Goal: Task Accomplishment & Management: Use online tool/utility

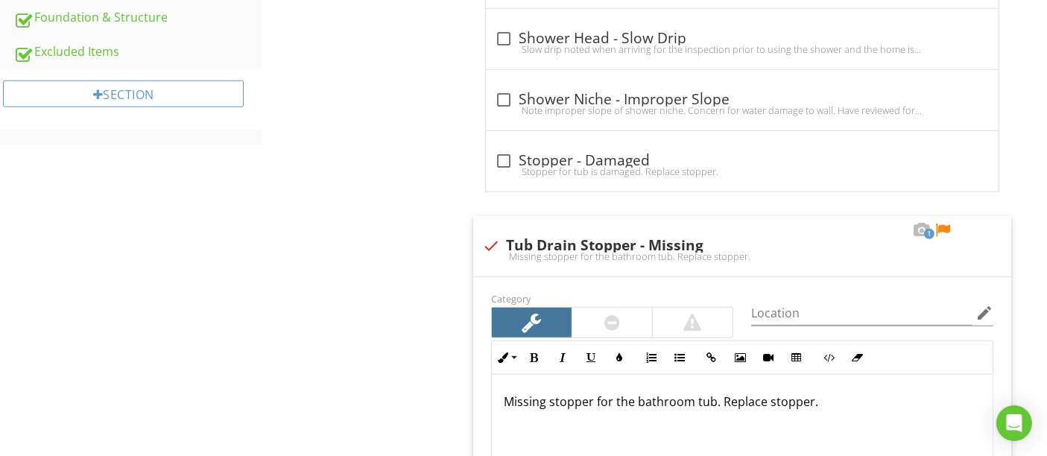
type input "Below 2nd Floor Hallway Bathroom"
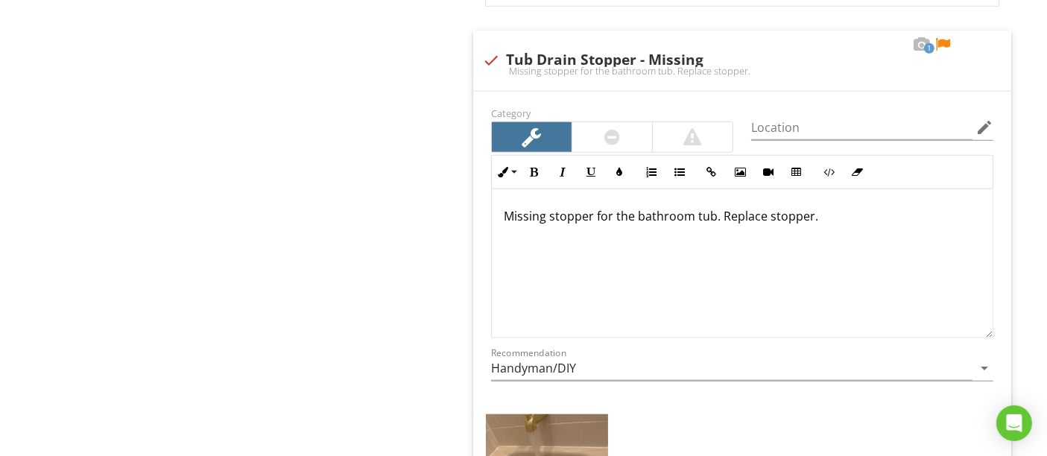
scroll to position [1324, 0]
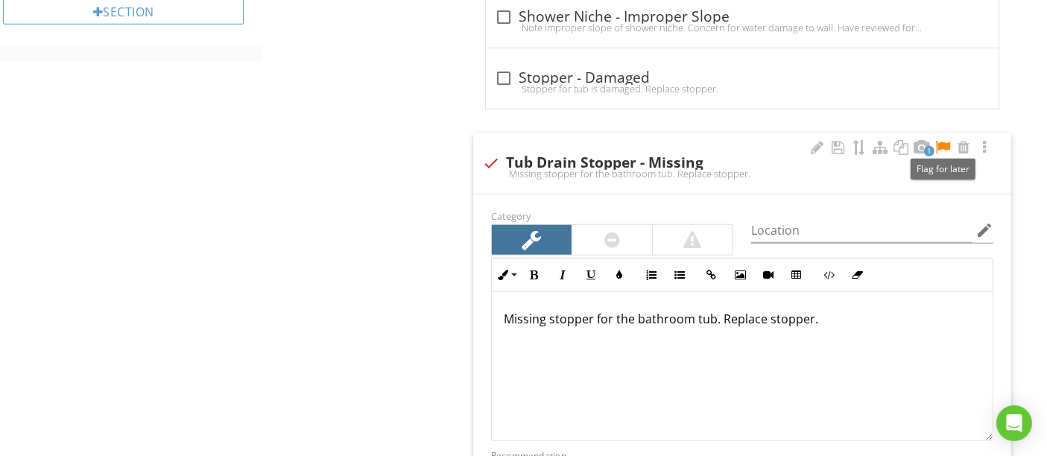
click at [945, 143] on div at bounding box center [943, 147] width 18 height 15
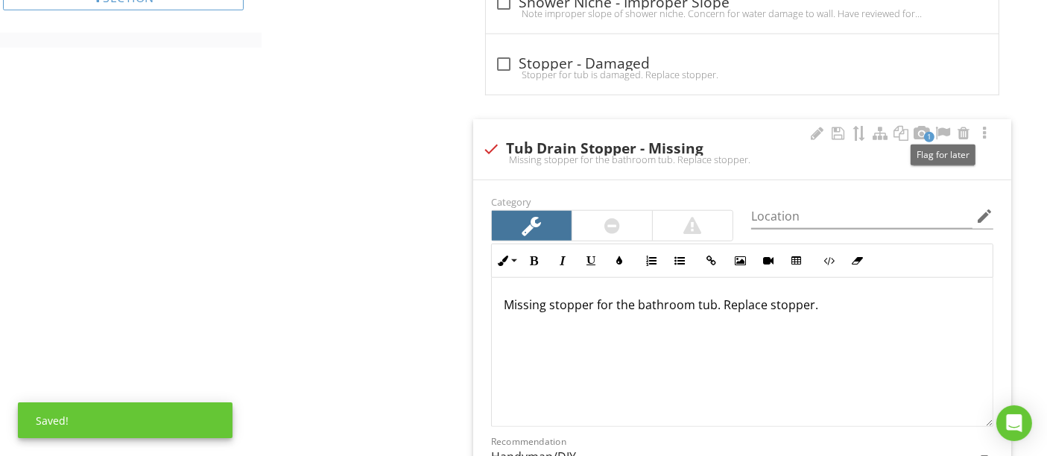
scroll to position [1573, 0]
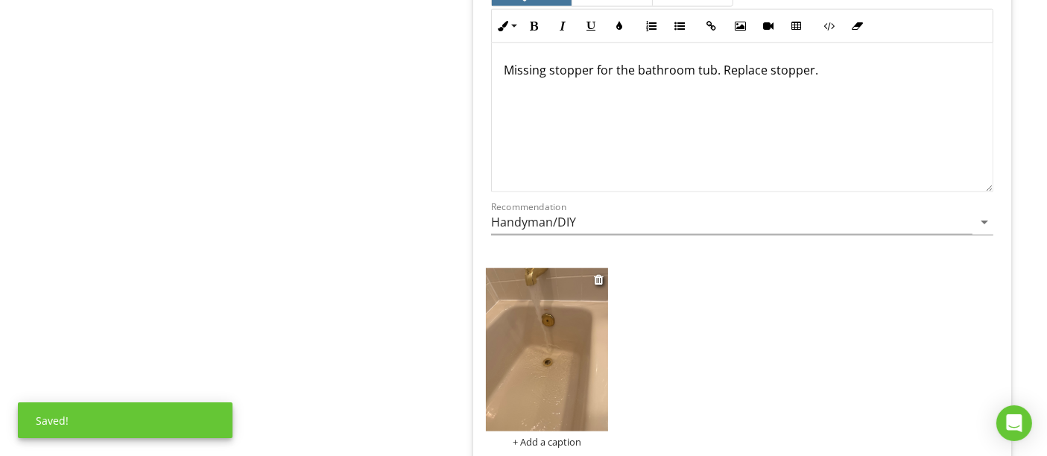
click at [544, 335] on img at bounding box center [547, 349] width 123 height 163
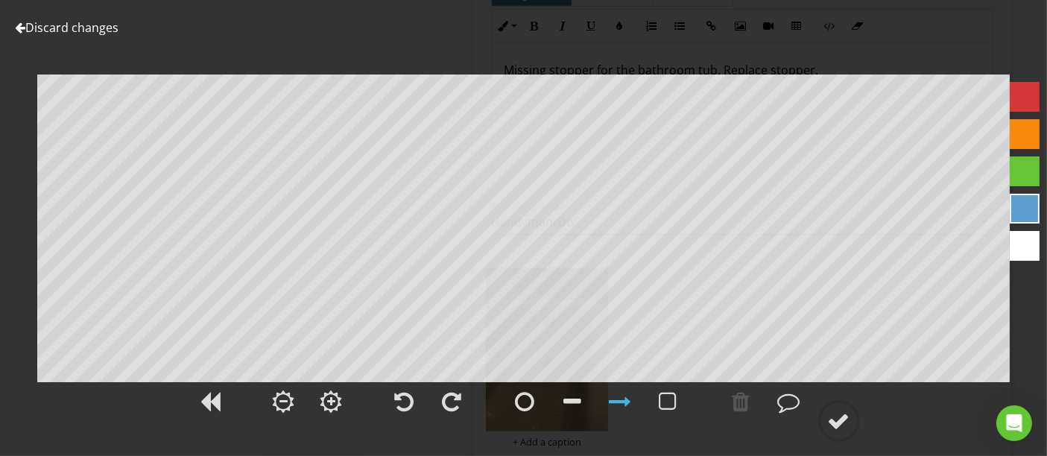
click at [73, 26] on link "Discard changes" at bounding box center [67, 27] width 104 height 16
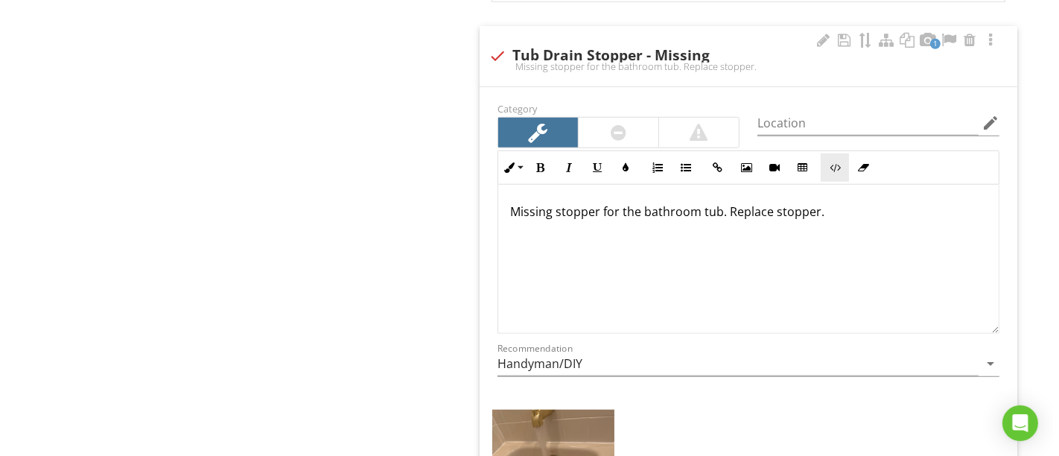
scroll to position [1407, 0]
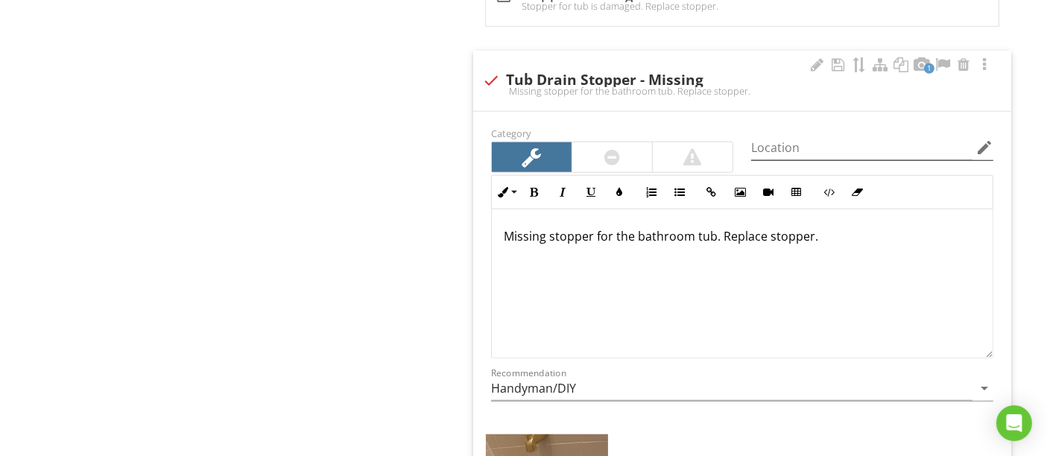
click at [983, 139] on icon "edit" at bounding box center [984, 148] width 18 height 18
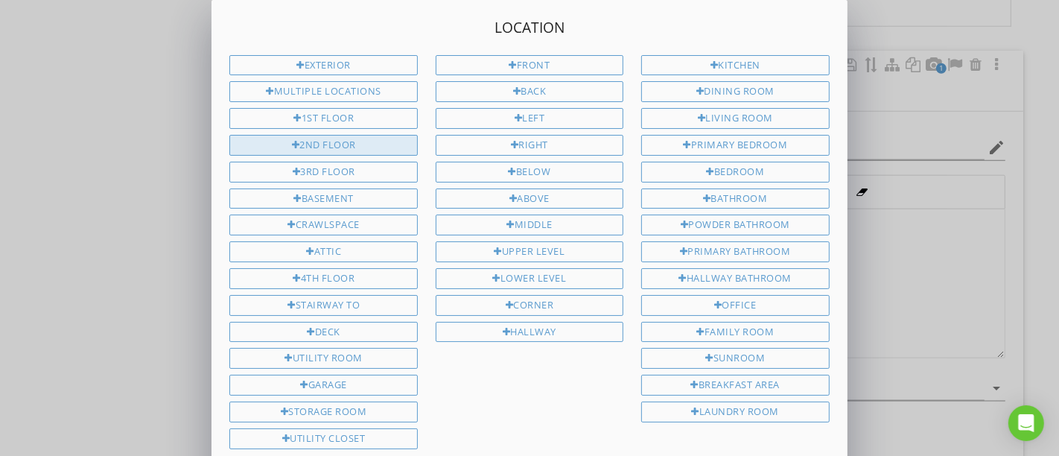
click at [325, 145] on div "2nd Floor" at bounding box center [323, 145] width 188 height 21
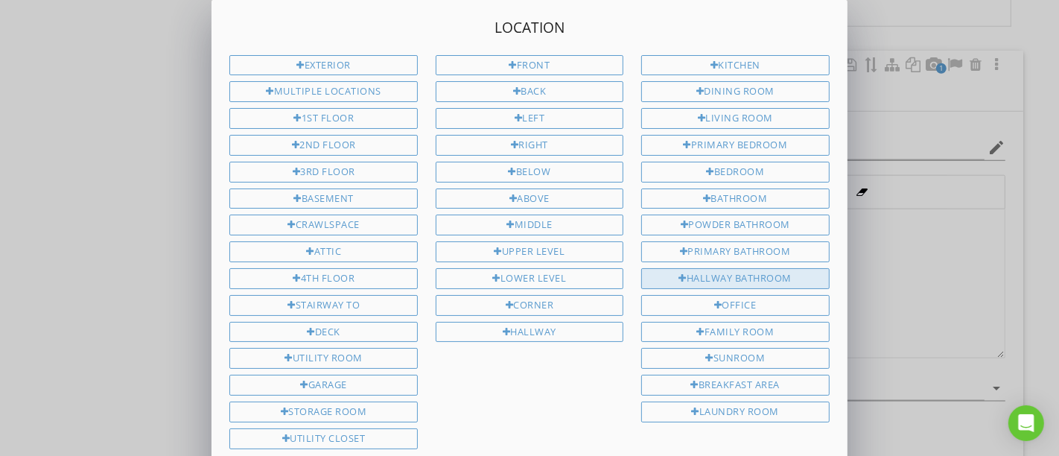
click at [741, 268] on div "Hallway Bathroom" at bounding box center [736, 278] width 188 height 21
type input "2nd Floor Hallway Bathroom"
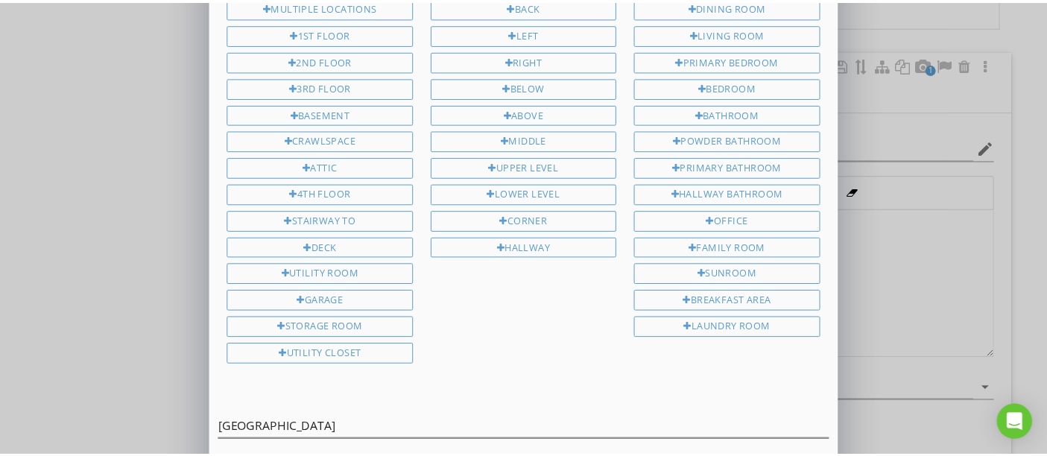
scroll to position [139, 0]
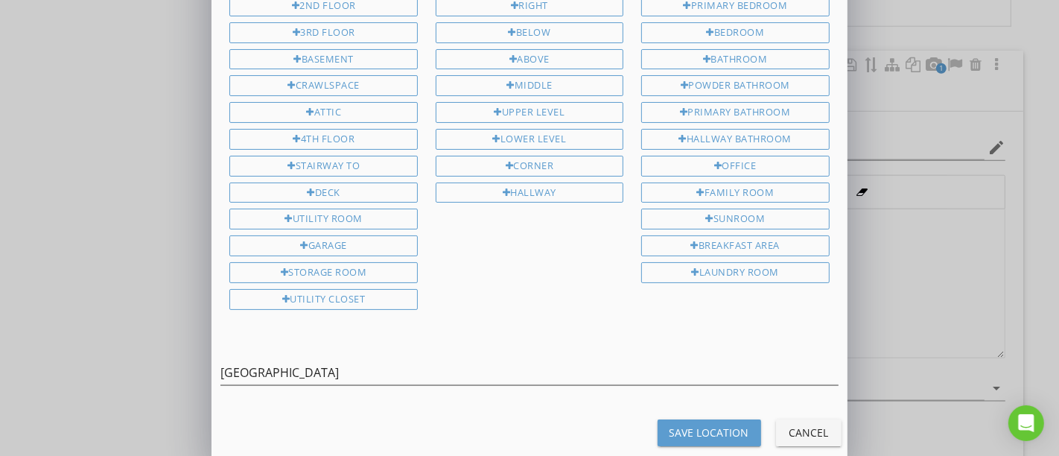
click at [710, 425] on div "Save Location" at bounding box center [710, 433] width 80 height 16
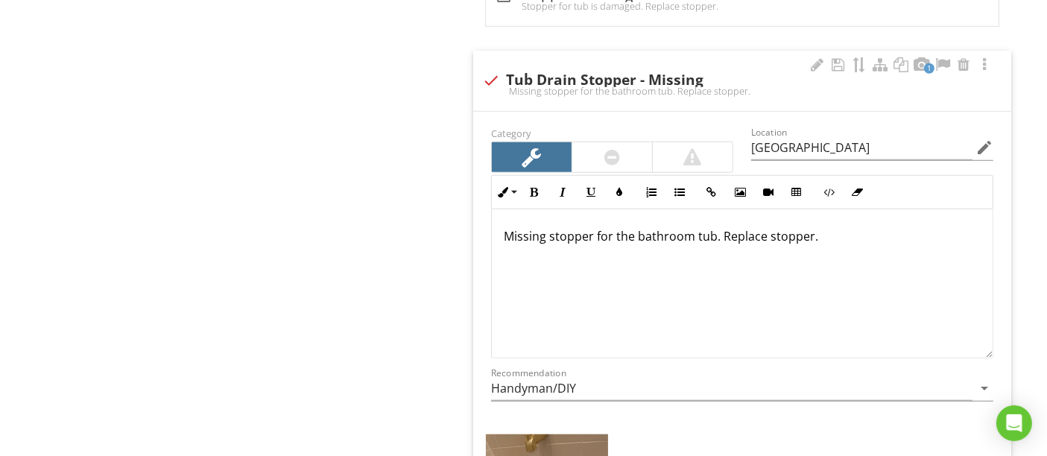
type input "2nd Floor Hallway Bathroom"
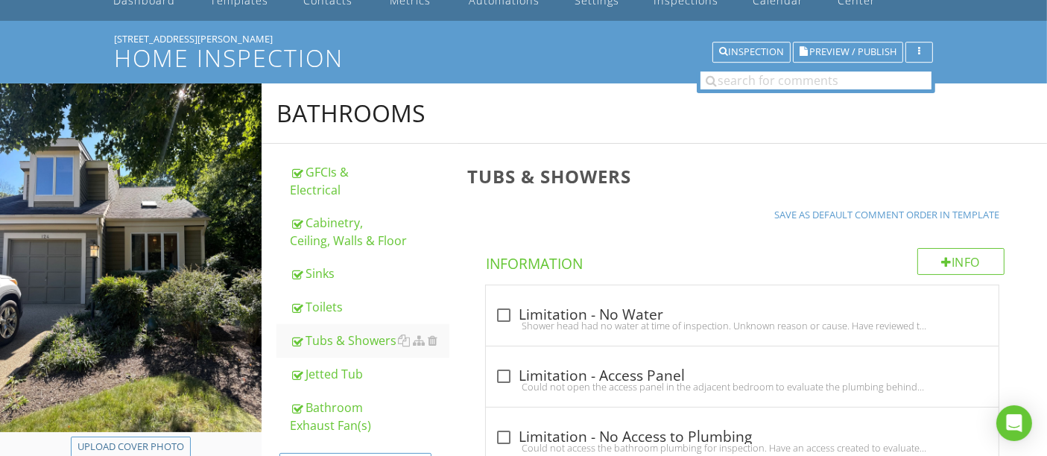
scroll to position [0, 0]
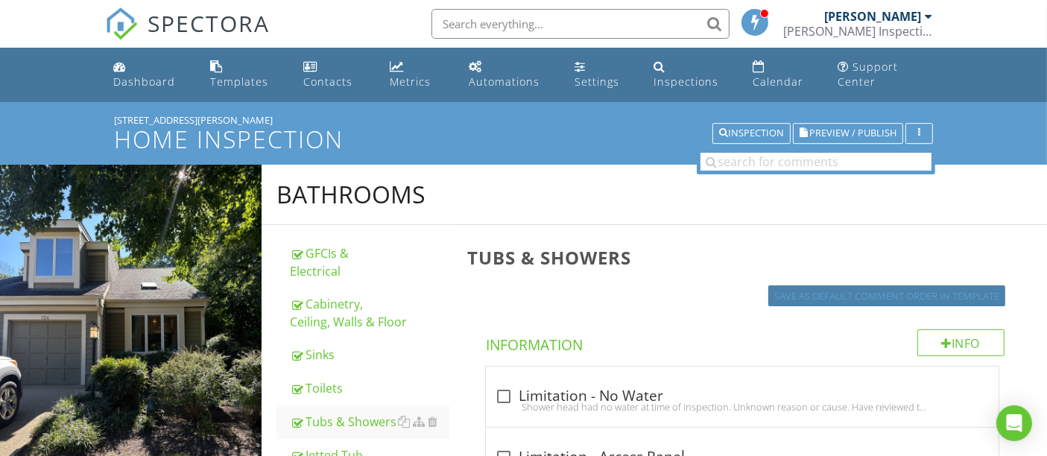
click at [843, 299] on div "Save as default comment order in template" at bounding box center [886, 296] width 225 height 15
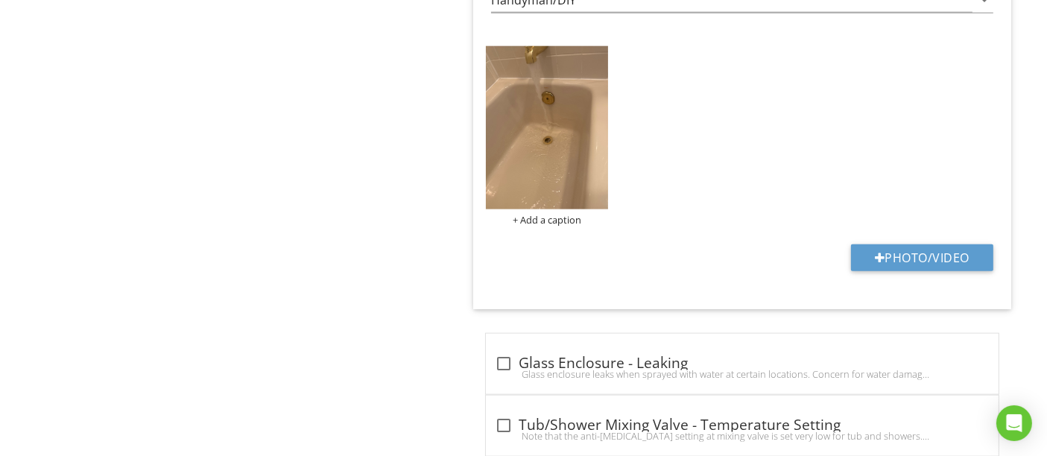
scroll to position [1821, 0]
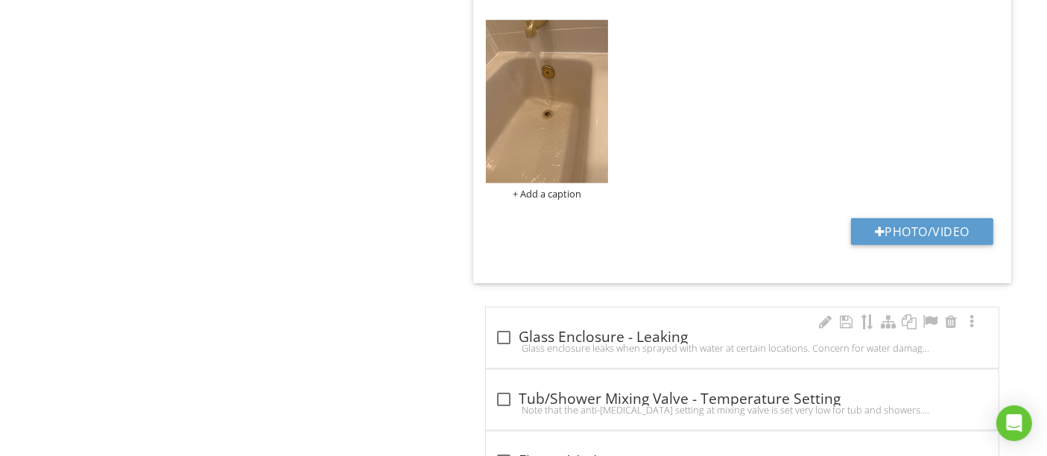
click at [499, 342] on div "Glass enclosure leaks when sprayed with water at certain locations. Concern for…" at bounding box center [742, 348] width 495 height 12
checkbox input "true"
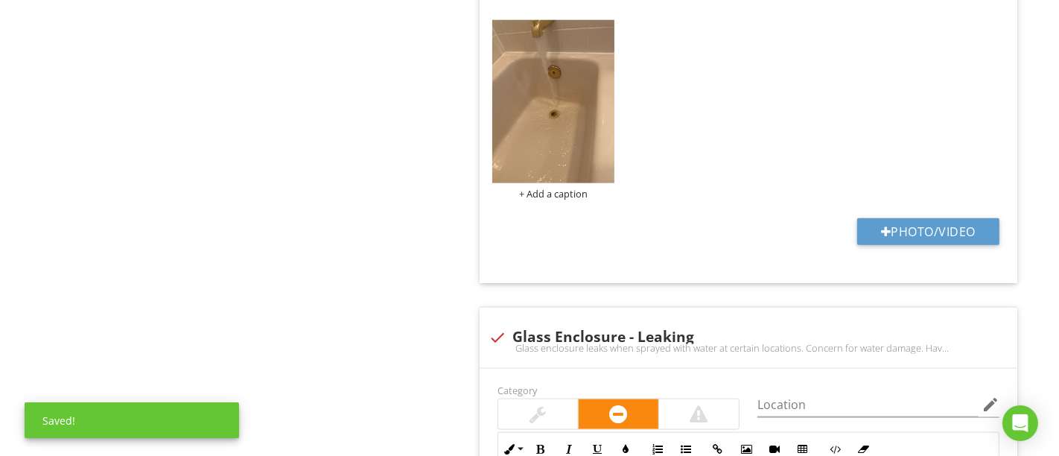
scroll to position [2069, 0]
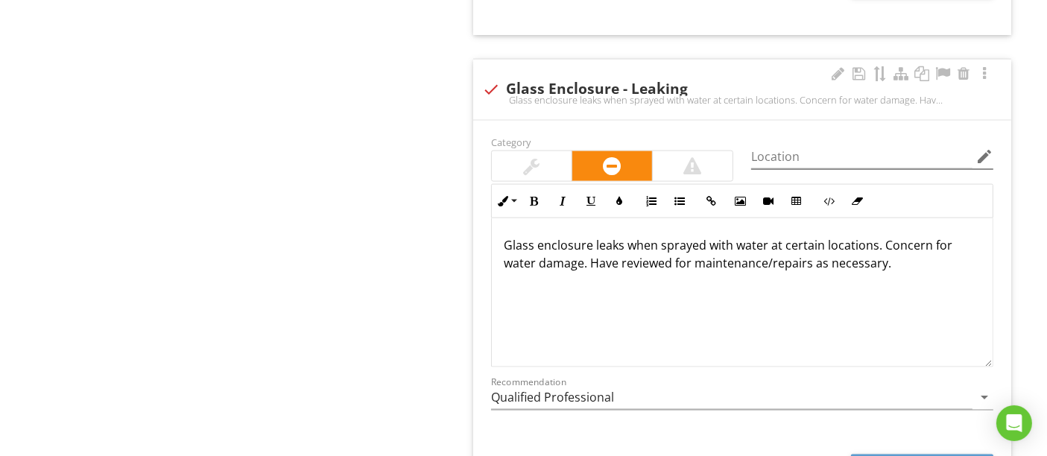
click at [987, 148] on icon "edit" at bounding box center [984, 157] width 18 height 18
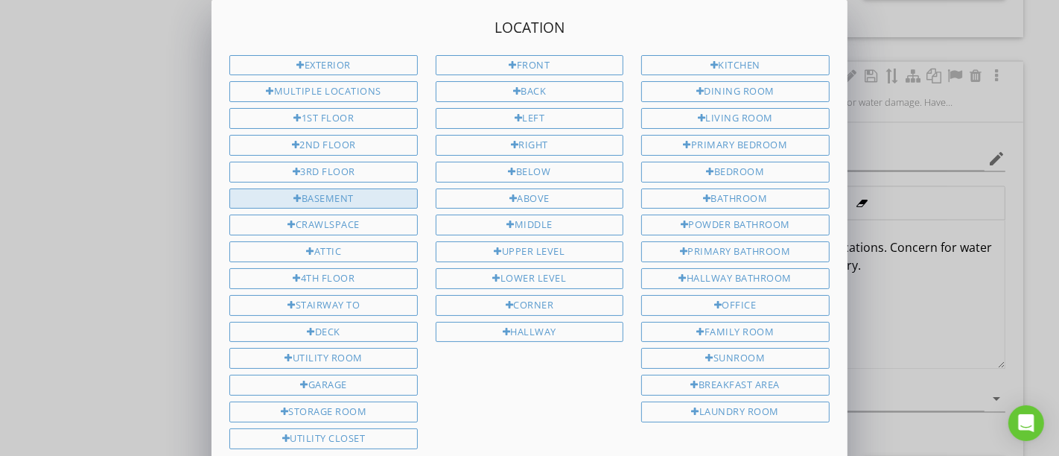
click at [375, 195] on div "Basement" at bounding box center [323, 199] width 188 height 21
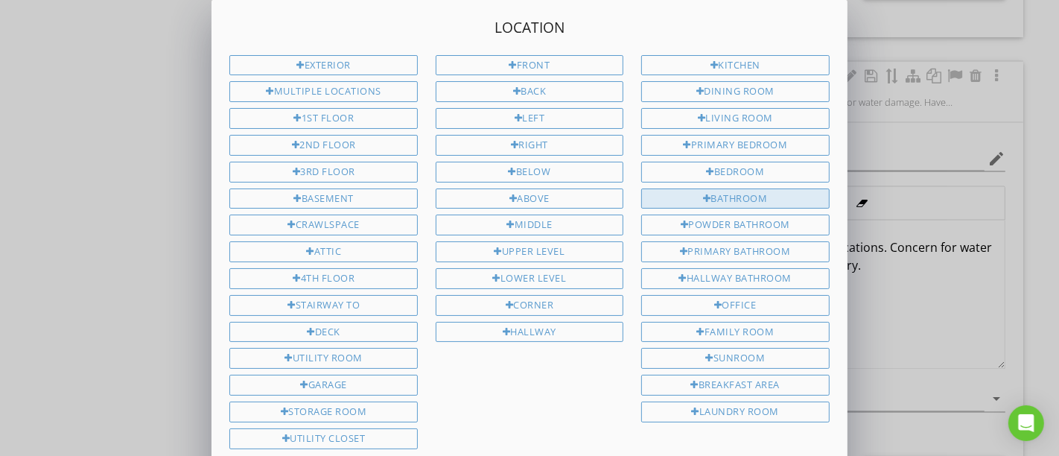
click at [732, 190] on div "Bathroom" at bounding box center [736, 199] width 188 height 21
type input "Basement Bathroom"
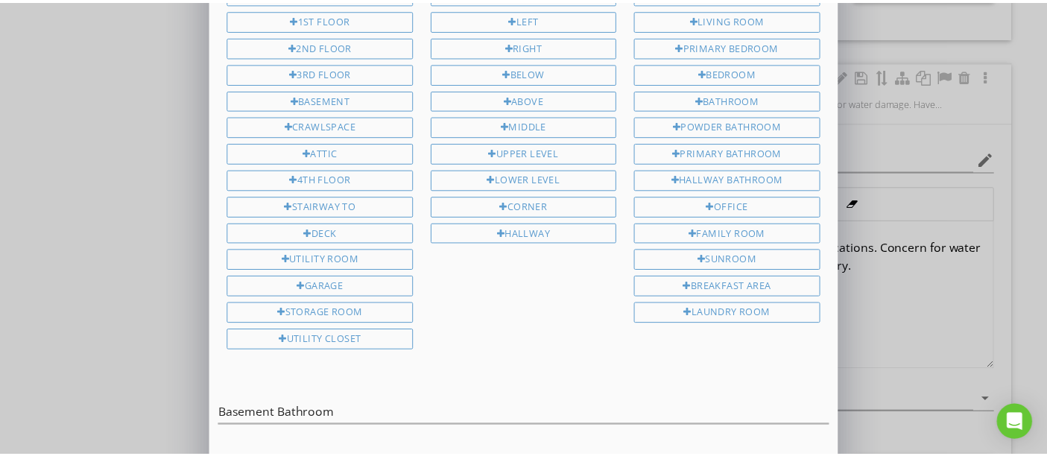
scroll to position [139, 0]
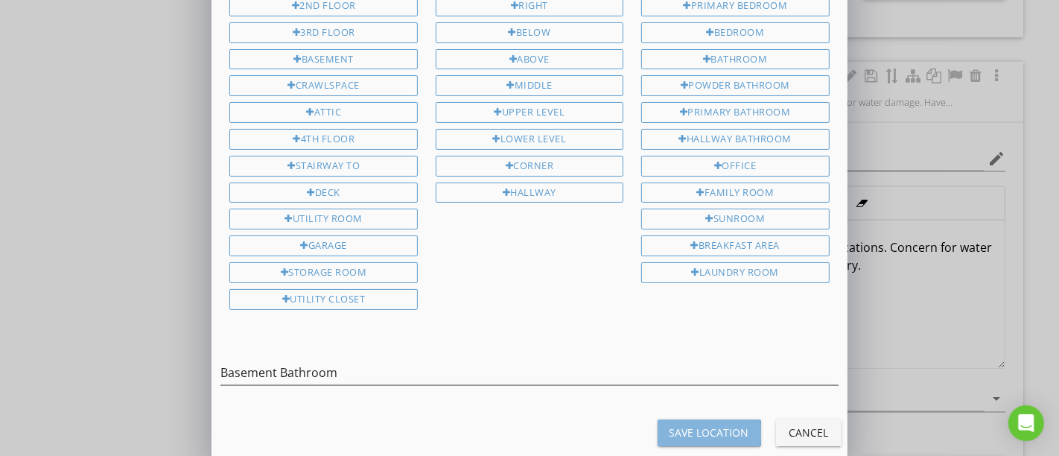
click at [715, 425] on div "Save Location" at bounding box center [710, 433] width 80 height 16
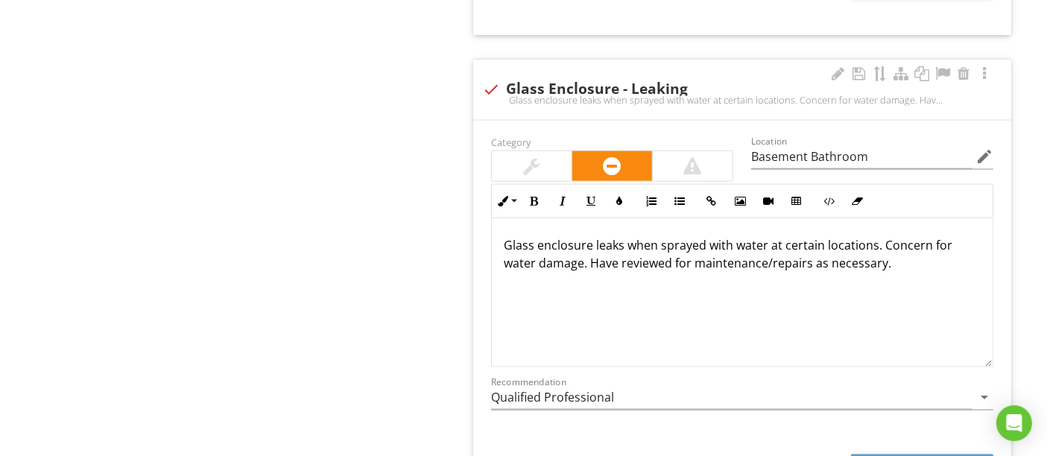
scroll to position [0, 0]
type input "Basement Bathroom"
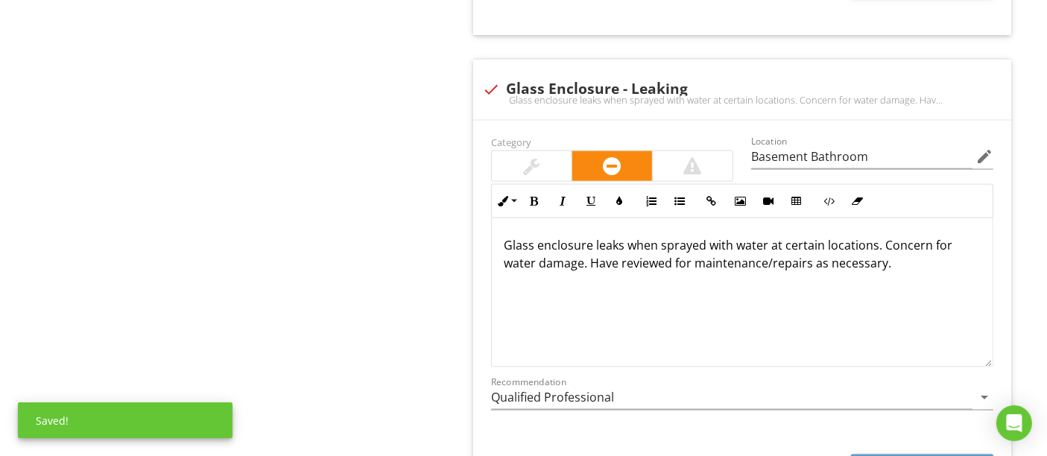
type input "2nd Floor Hallway Bathroom"
type input "Below 2nd Floor Hallway Bathroom"
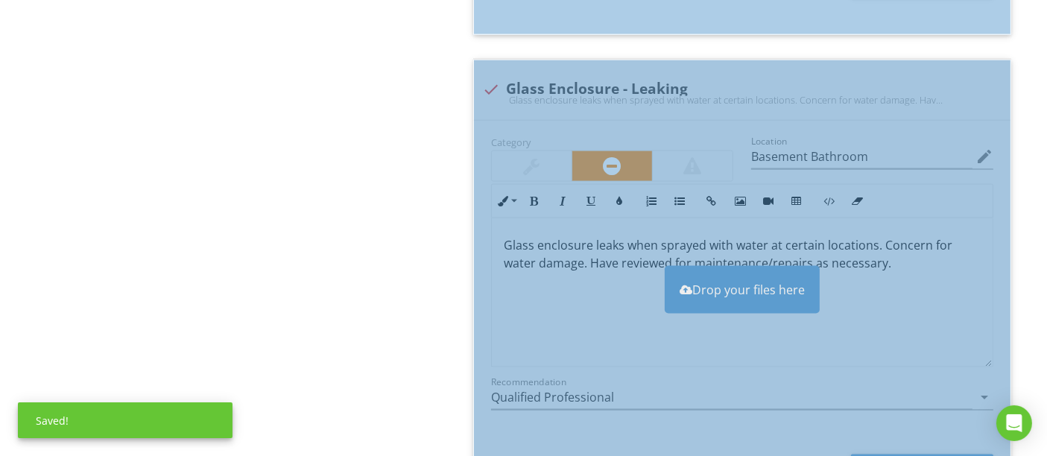
type input "Basement Bathroom"
type input "2nd Floor Hallway Bathroom"
type input "Below 2nd Floor Hallway Bathroom"
type input "Basement Bathroom"
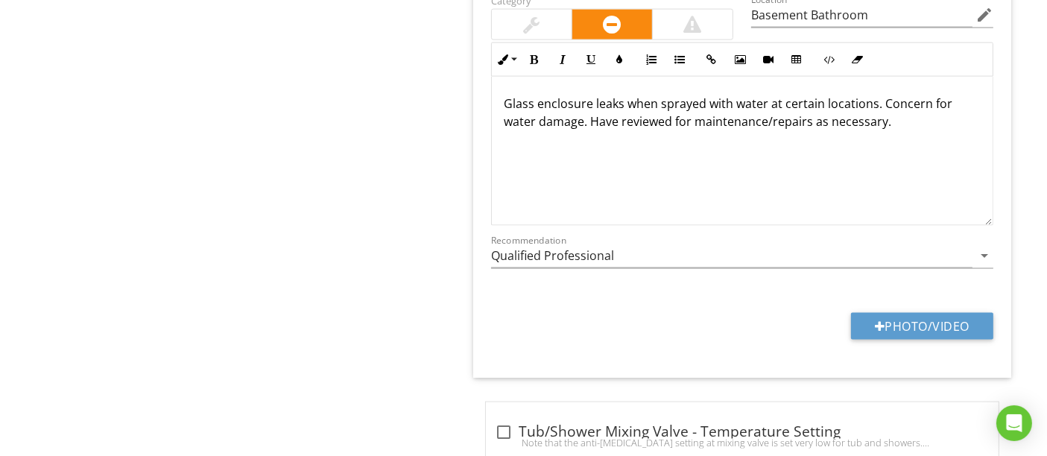
scroll to position [2235, 0]
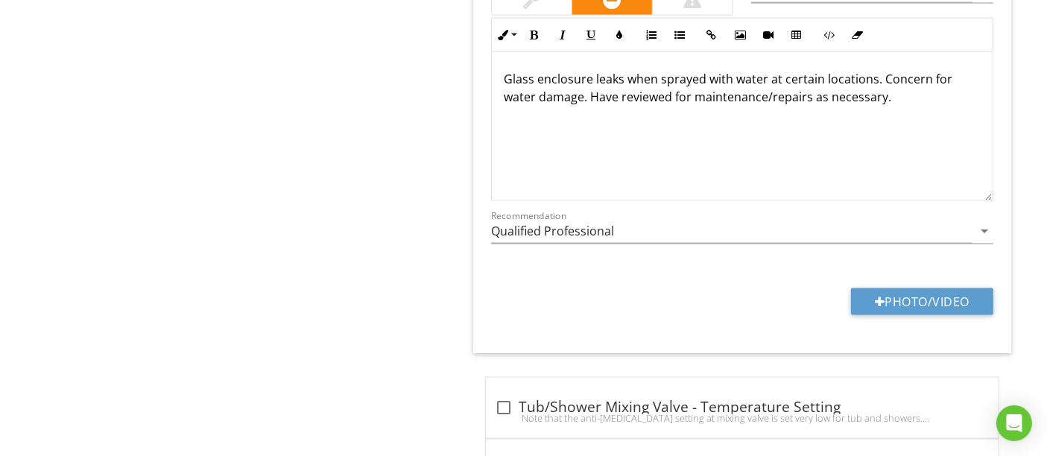
type input "2nd Floor Hallway Bathroom"
type input "Below 2nd Floor Hallway Bathroom"
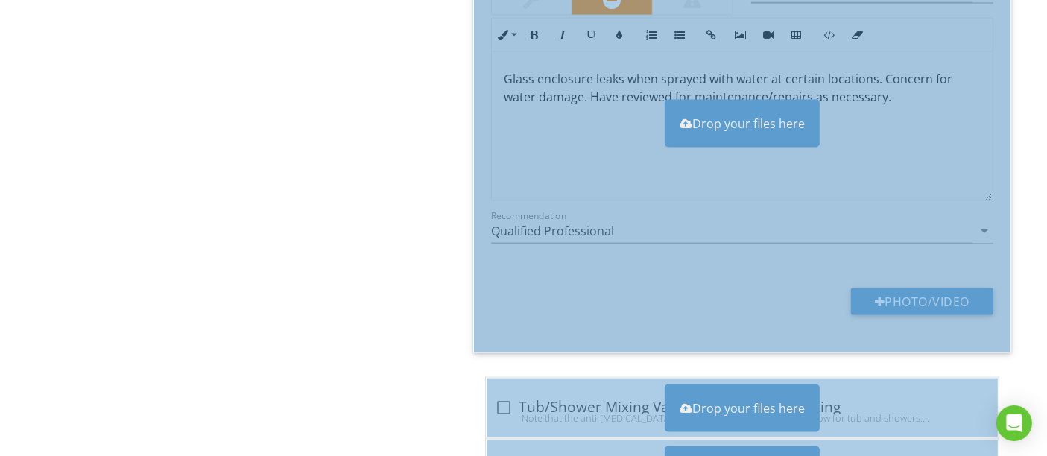
type input "Basement Bathroom"
type input "2nd Floor Hallway Bathroom"
type input "Below 2nd Floor Hallway Bathroom"
type input "Basement Bathroom"
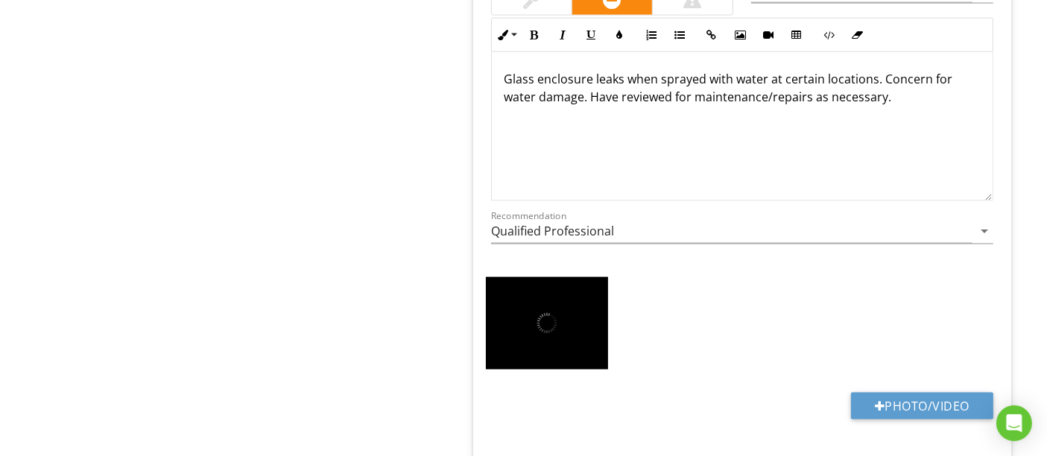
type input "2nd Floor Hallway Bathroom"
type input "Below 2nd Floor Hallway Bathroom"
type input "Basement Bathroom"
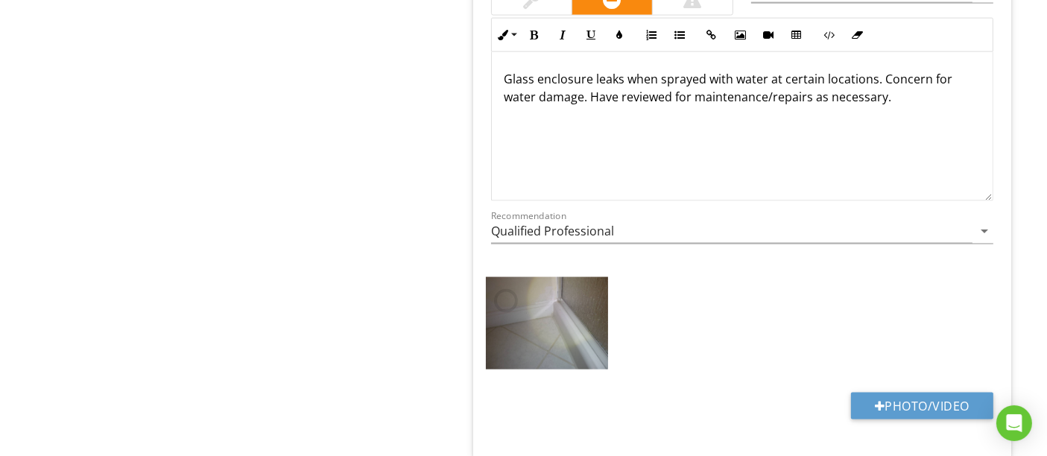
type input "2nd Floor Hallway Bathroom"
type input "Below 2nd Floor Hallway Bathroom"
type input "Basement Bathroom"
type input "2nd Floor Hallway Bathroom"
type input "Below 2nd Floor Hallway Bathroom"
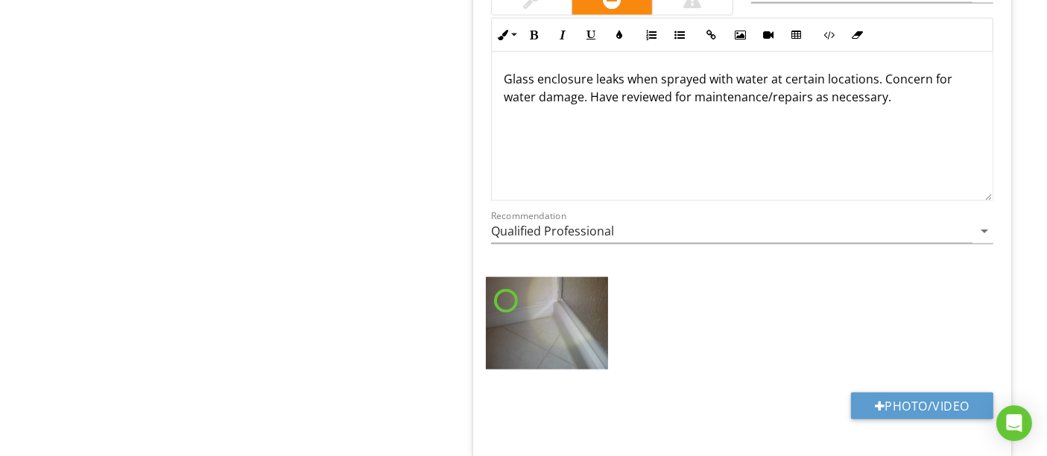
type input "Basement Bathroom"
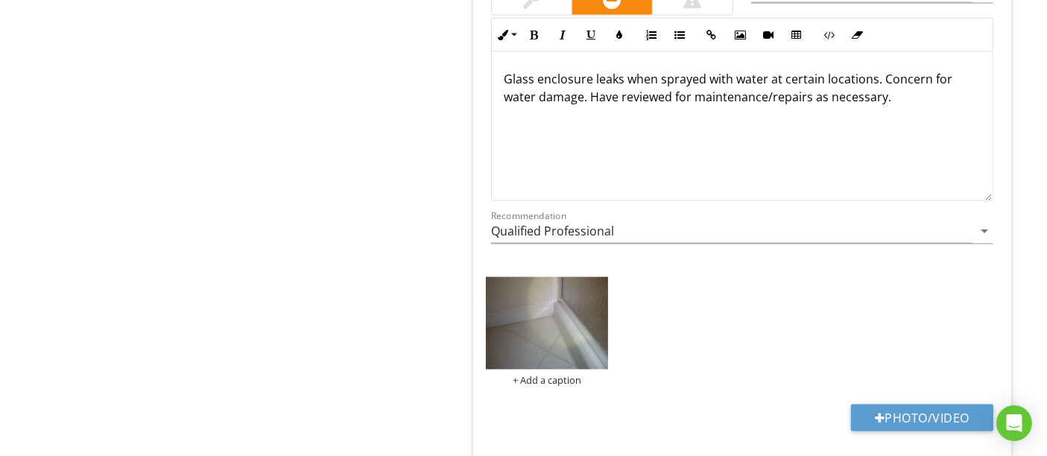
type input "2nd Floor Hallway Bathroom"
type input "Below 2nd Floor Hallway Bathroom"
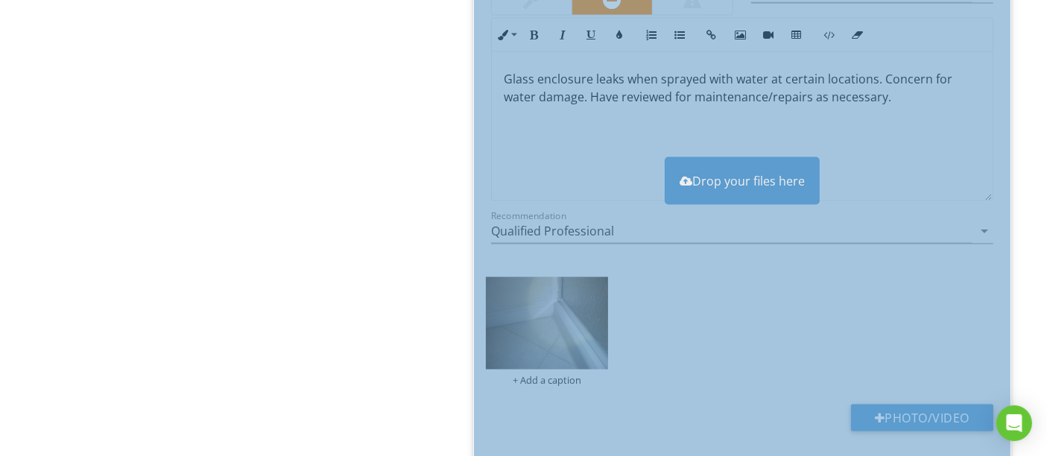
type input "Basement Bathroom"
type input "2nd Floor Hallway Bathroom"
type input "Below 2nd Floor Hallway Bathroom"
type input "Basement Bathroom"
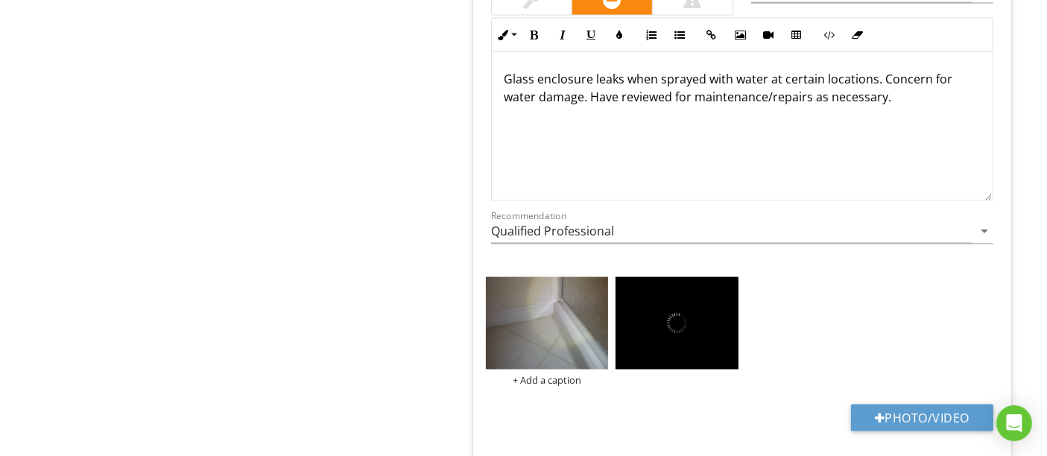
type input "2nd Floor Hallway Bathroom"
type input "Below 2nd Floor Hallway Bathroom"
type input "Basement Bathroom"
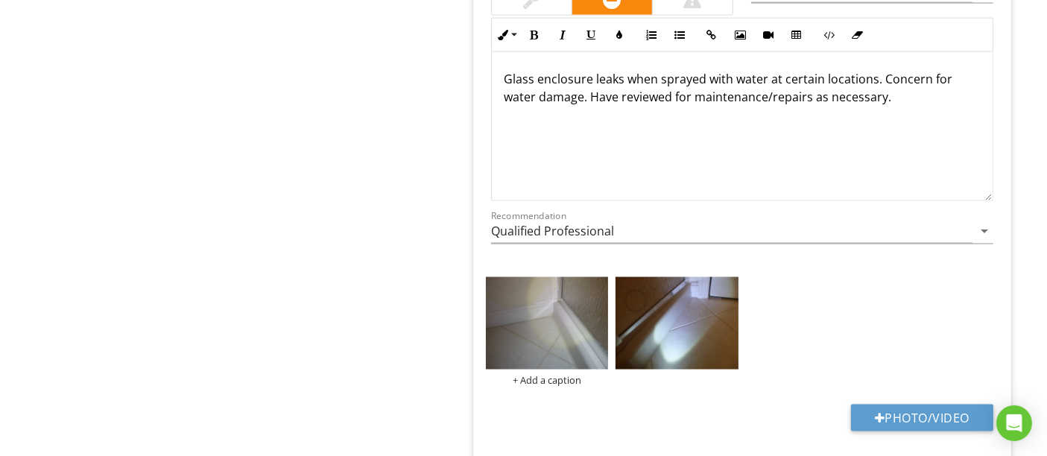
type input "2nd Floor Hallway Bathroom"
type input "Below 2nd Floor Hallway Bathroom"
type input "Basement Bathroom"
type input "2nd Floor Hallway Bathroom"
type input "Below 2nd Floor Hallway Bathroom"
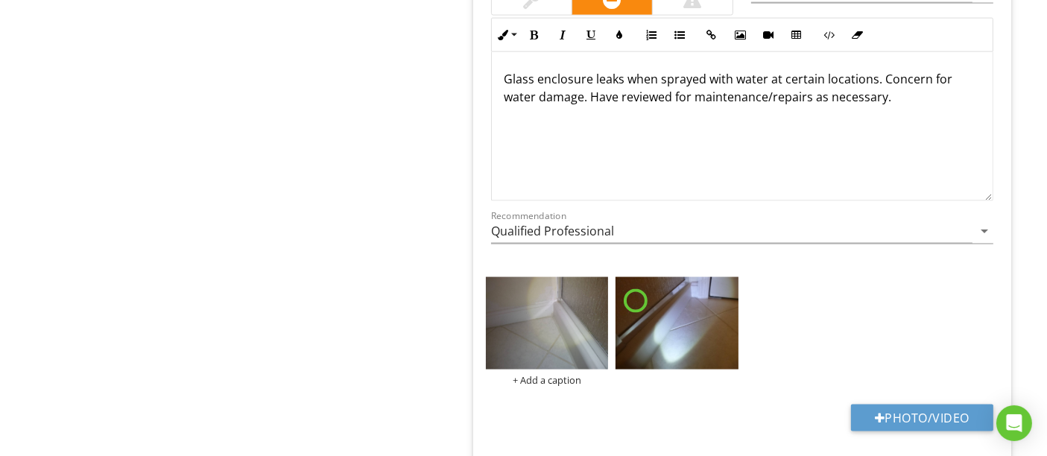
type input "Basement Bathroom"
click at [560, 335] on img at bounding box center [547, 323] width 123 height 92
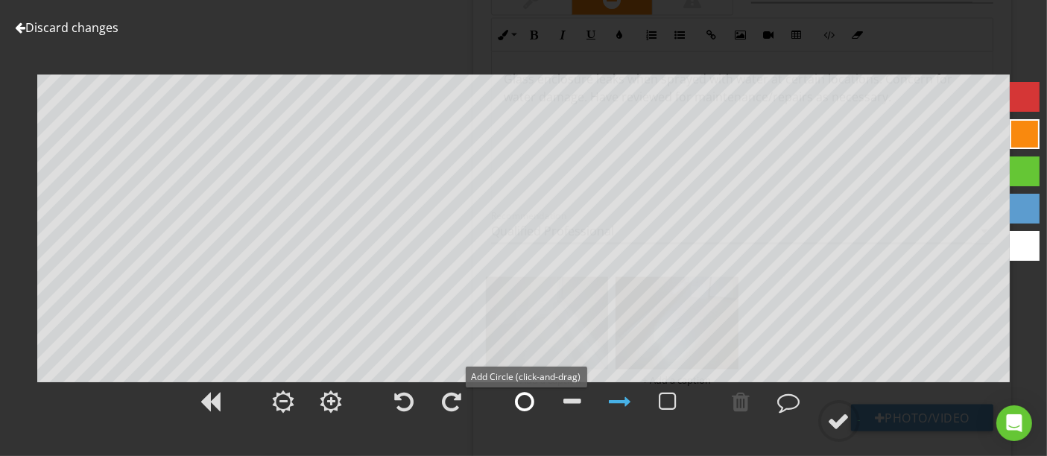
click at [525, 402] on div at bounding box center [525, 401] width 19 height 22
click at [853, 422] on circle at bounding box center [839, 421] width 39 height 39
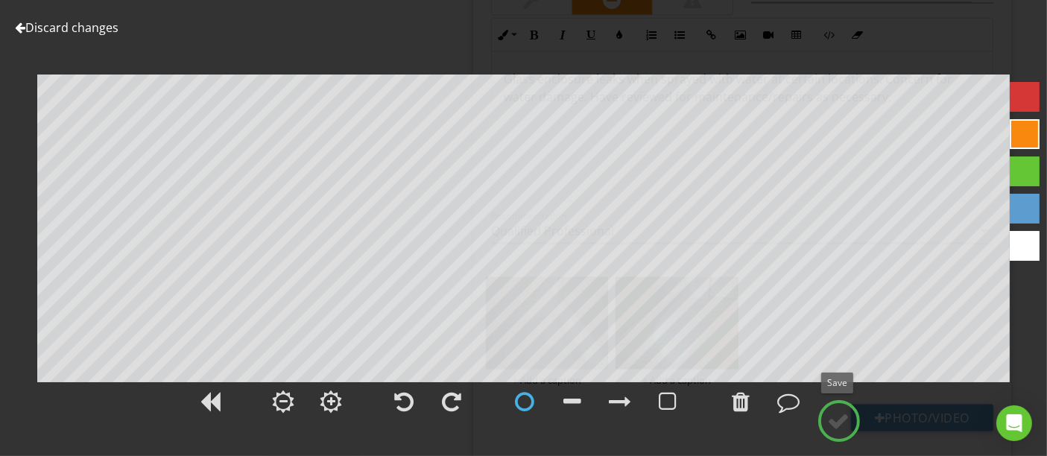
type input "2nd Floor Hallway Bathroom"
type input "Below 2nd Floor Hallway Bathroom"
type input "Basement Bathroom"
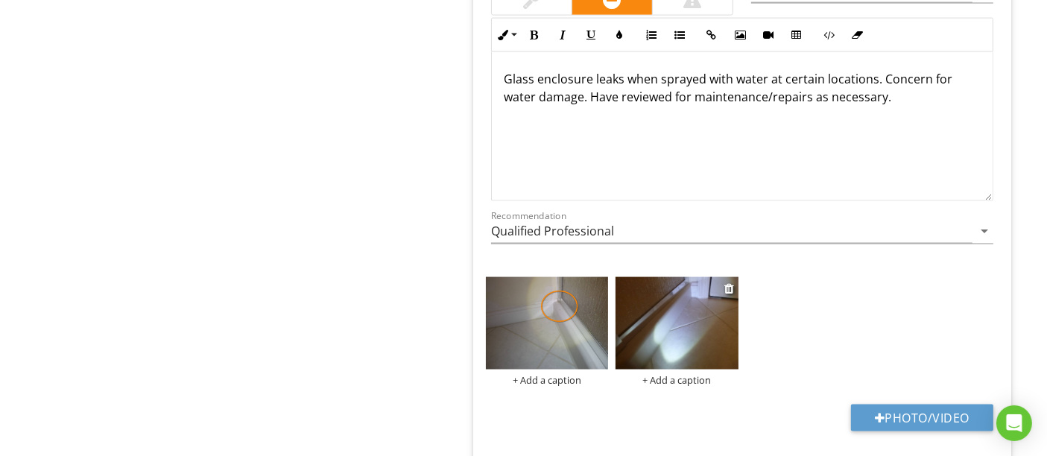
click at [711, 323] on img at bounding box center [676, 323] width 123 height 92
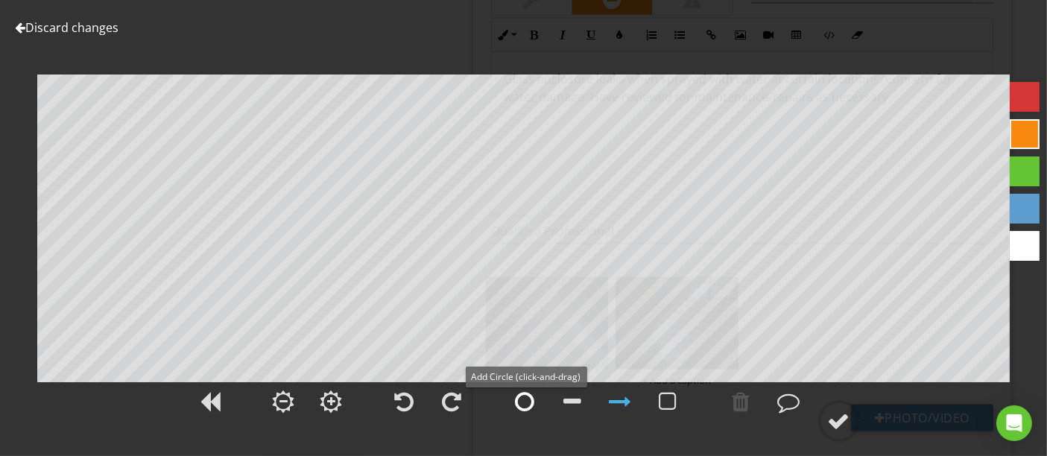
click at [532, 403] on div at bounding box center [525, 401] width 19 height 22
click at [845, 414] on div at bounding box center [839, 421] width 22 height 22
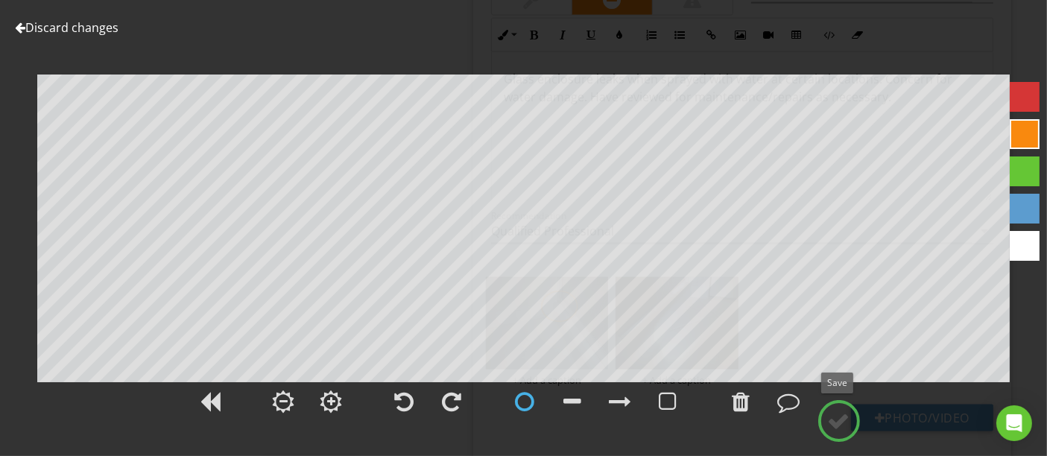
type input "2nd Floor Hallway Bathroom"
type input "Below 2nd Floor Hallway Bathroom"
type input "Basement Bathroom"
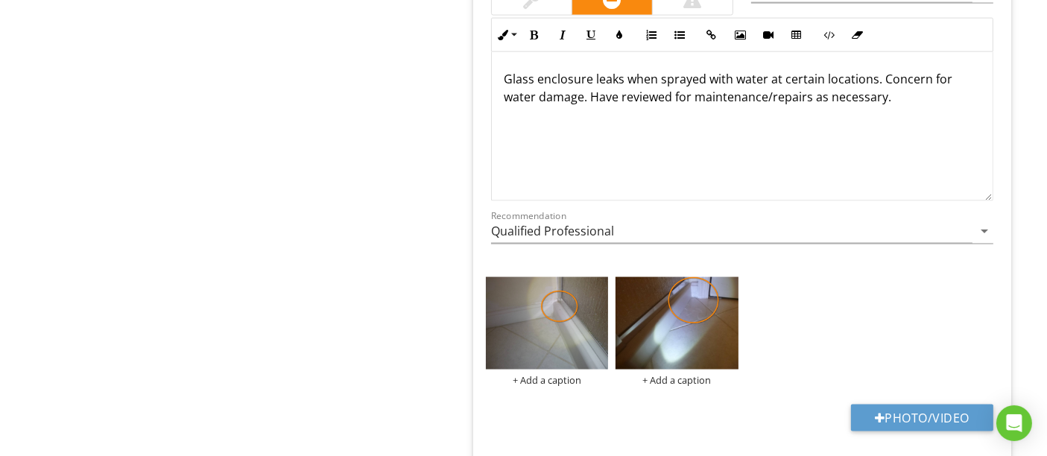
click at [788, 276] on div "+ Add a caption + Add a caption" at bounding box center [742, 330] width 520 height 115
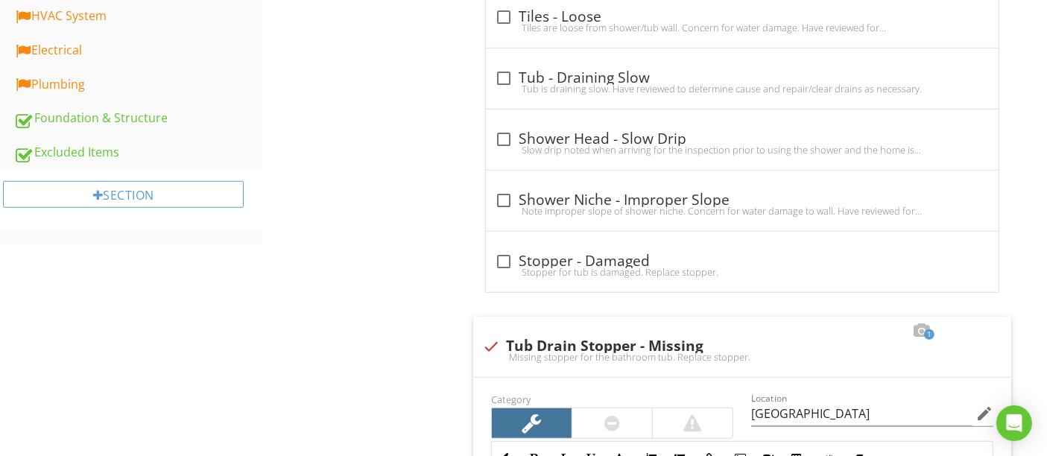
scroll to position [745, 0]
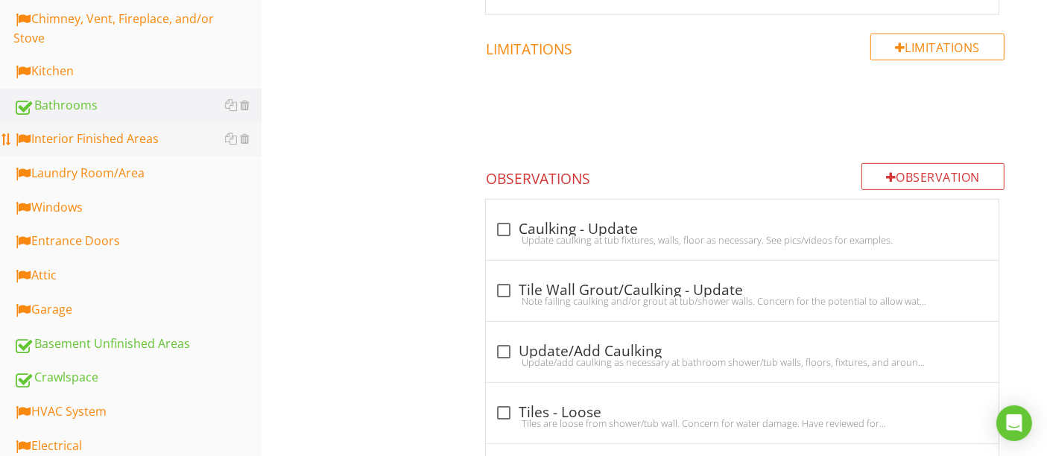
click at [123, 145] on div "Interior Finished Areas" at bounding box center [137, 139] width 248 height 19
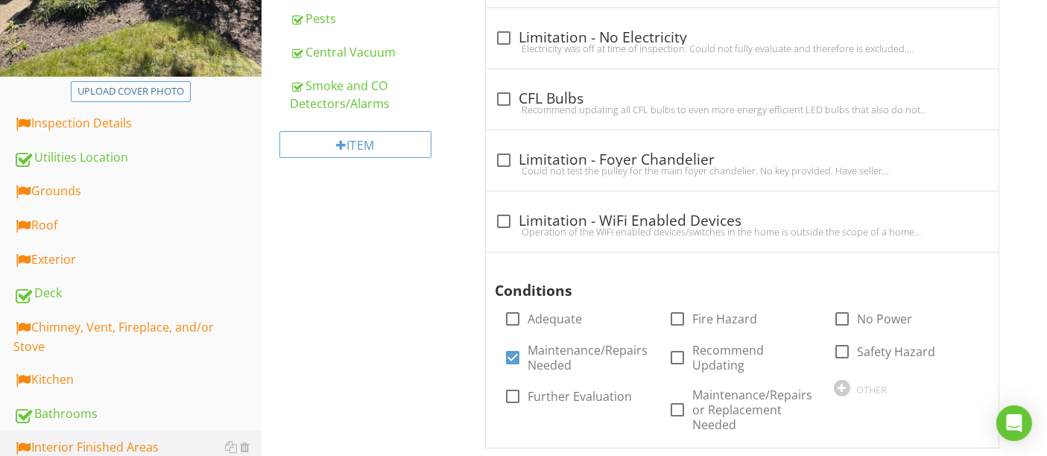
scroll to position [331, 0]
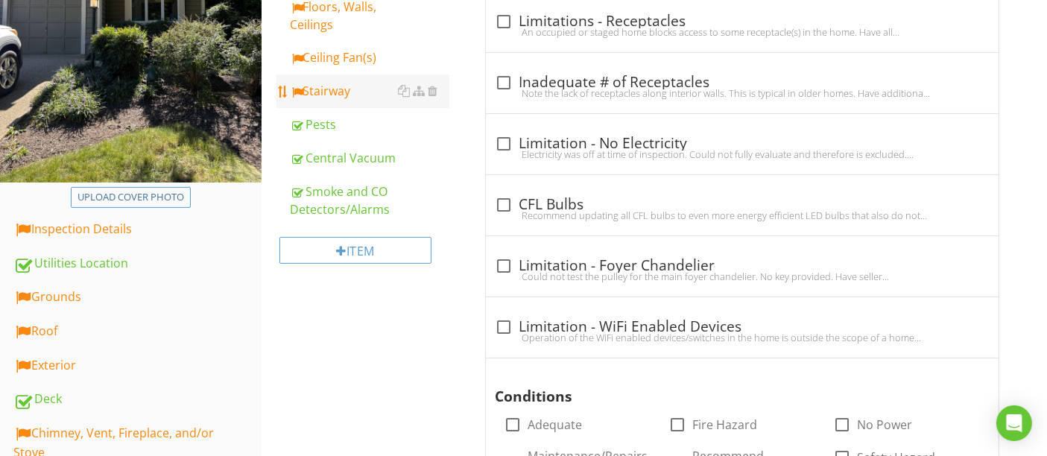
click at [331, 92] on div "Stairway" at bounding box center [369, 91] width 159 height 18
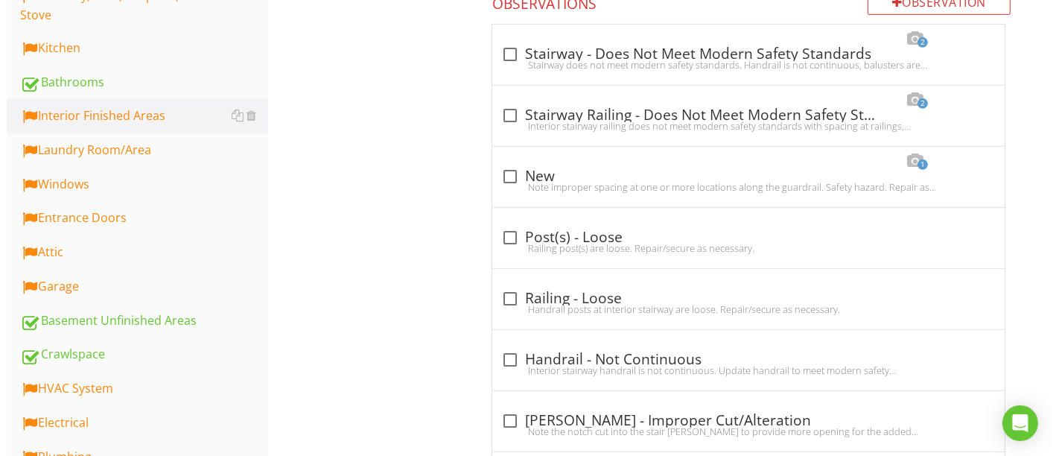
scroll to position [828, 0]
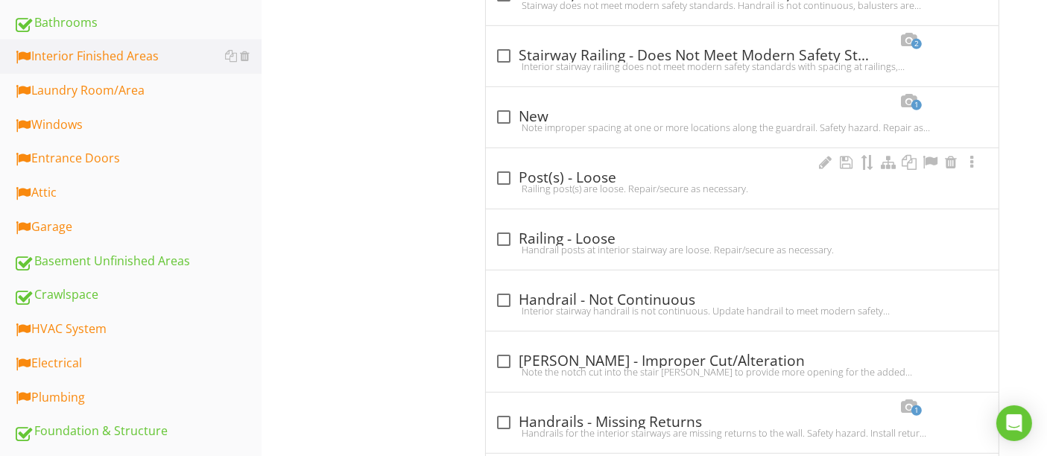
click at [495, 174] on div at bounding box center [503, 177] width 25 height 25
checkbox input "true"
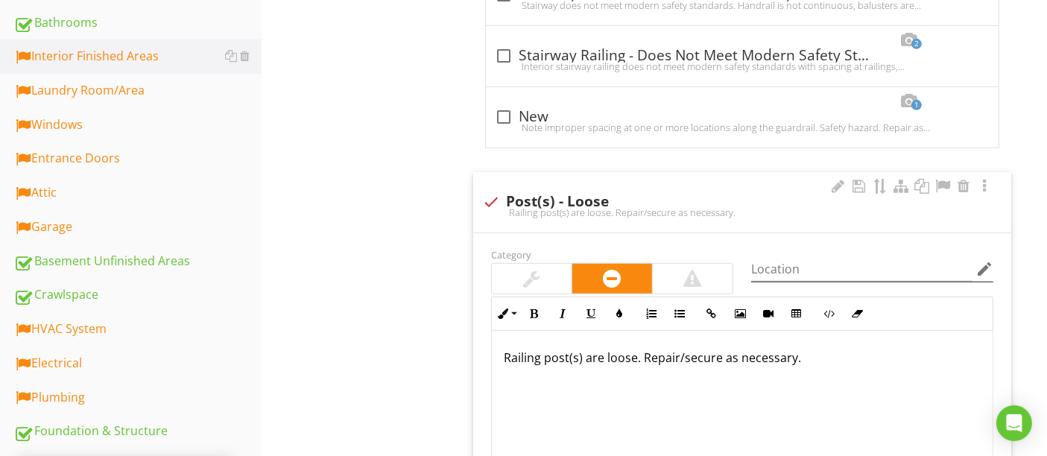
click at [986, 265] on icon "edit" at bounding box center [984, 269] width 18 height 18
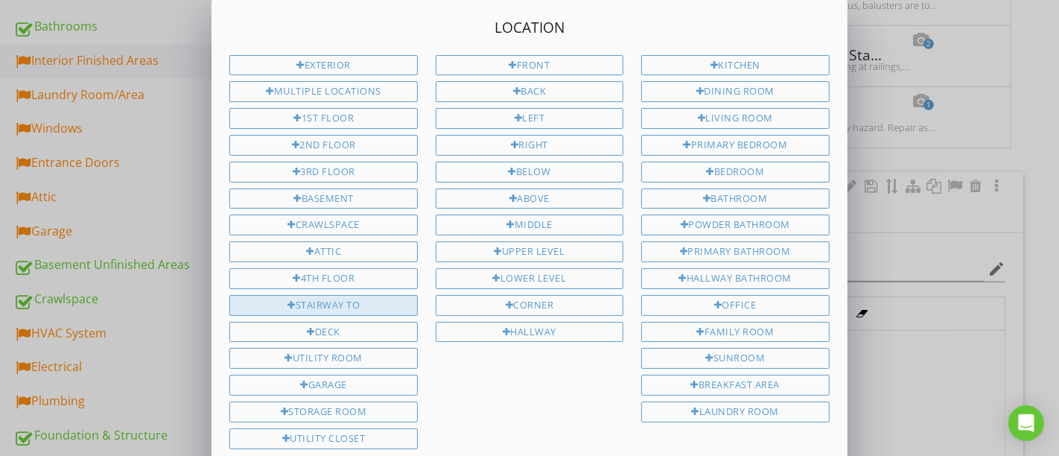
click at [348, 297] on div "Stairway to" at bounding box center [323, 305] width 188 height 21
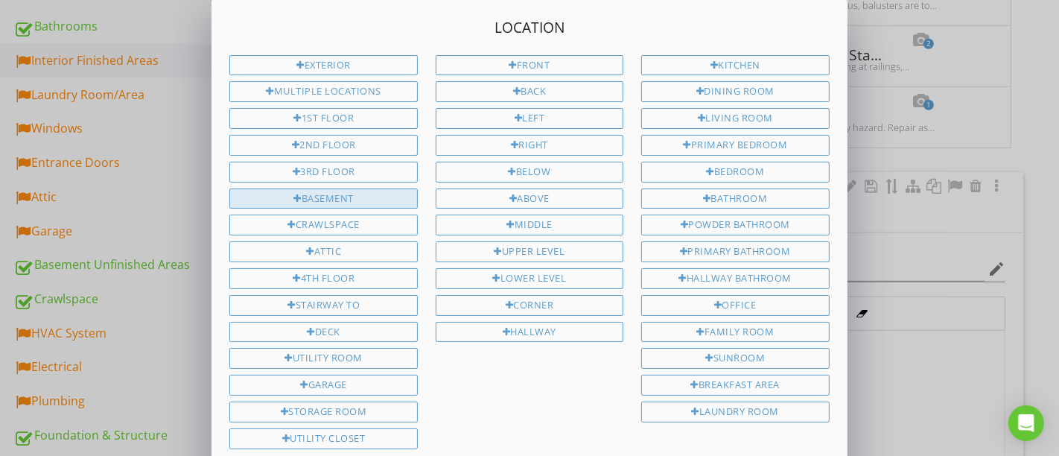
click at [343, 189] on div "Basement" at bounding box center [323, 199] width 188 height 21
type input "Stairway to Basement"
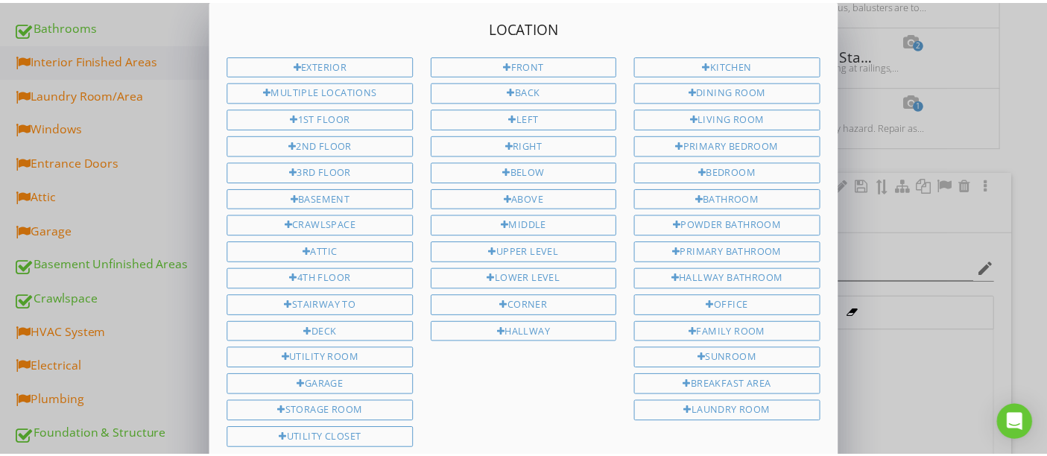
scroll to position [139, 0]
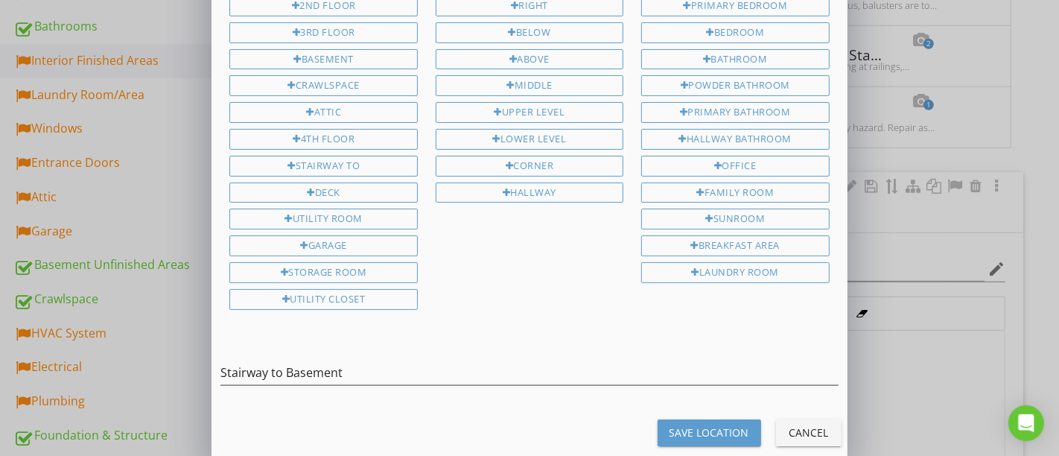
click at [706, 425] on div "Save Location" at bounding box center [710, 433] width 80 height 16
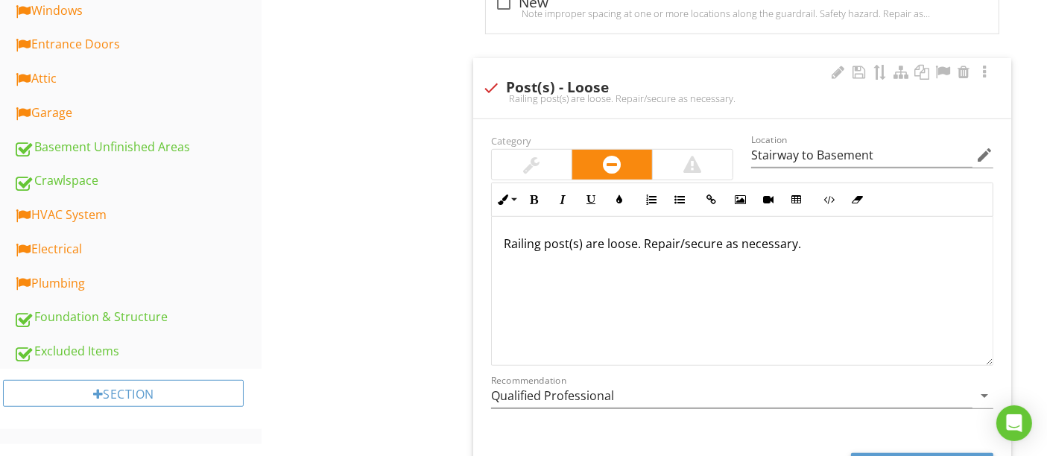
scroll to position [1076, 0]
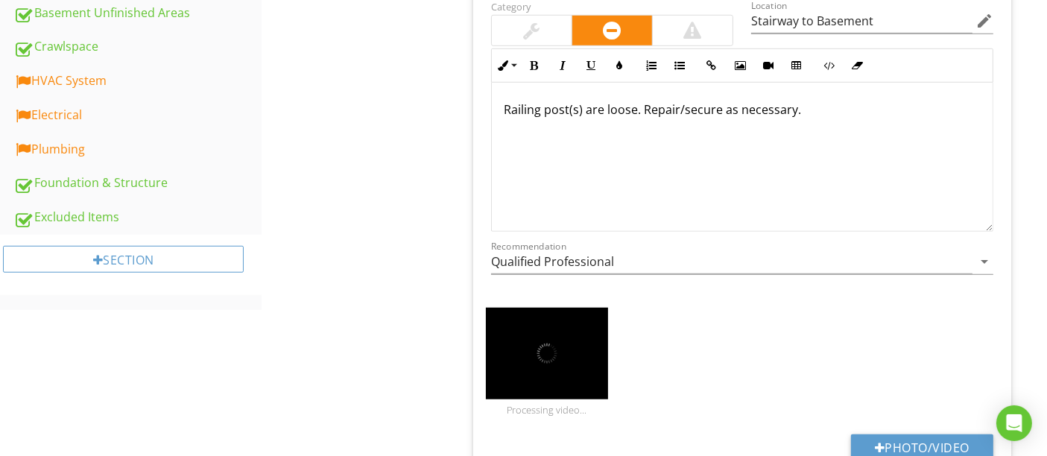
type input "Stairway to Basement"
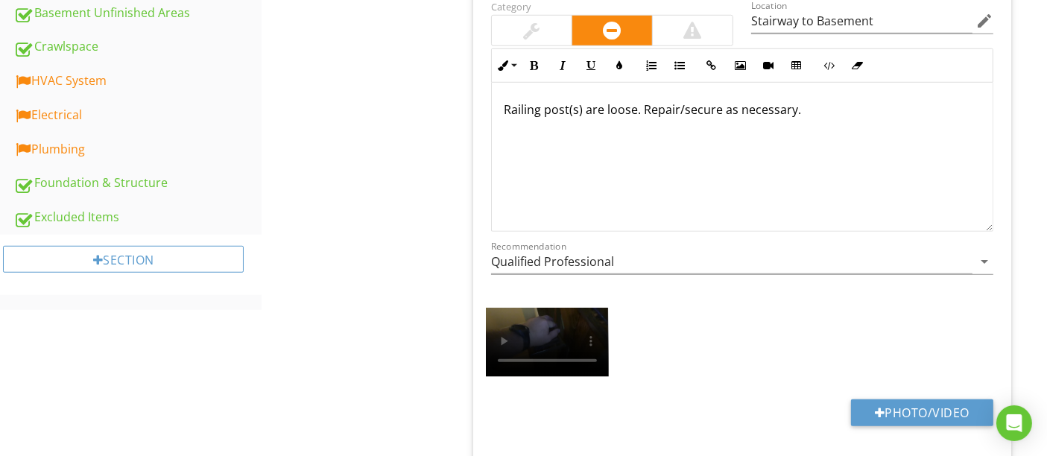
click at [818, 326] on div at bounding box center [742, 344] width 520 height 81
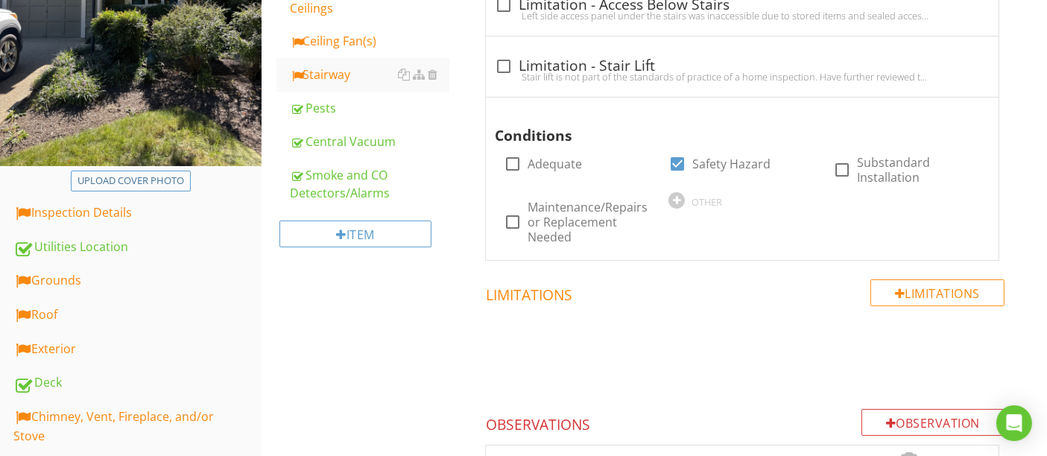
scroll to position [579, 0]
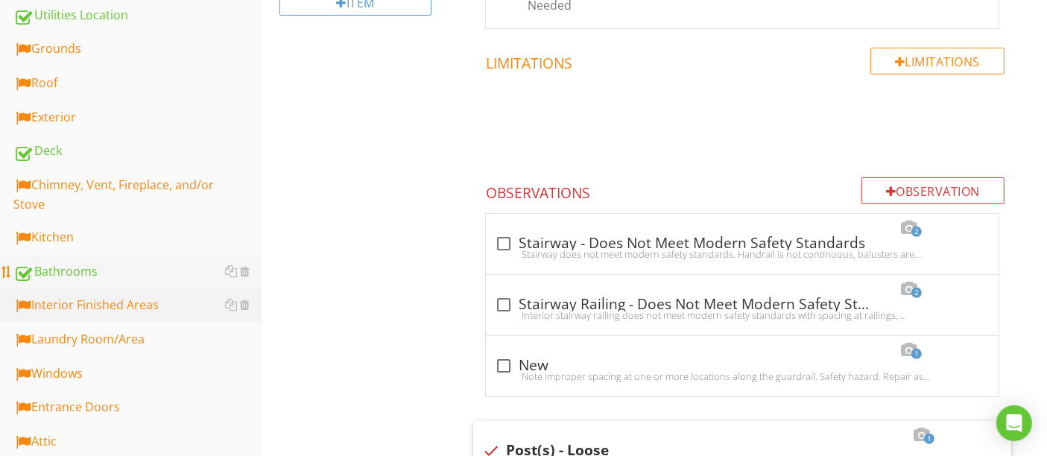
click at [82, 269] on div "Bathrooms" at bounding box center [137, 271] width 248 height 19
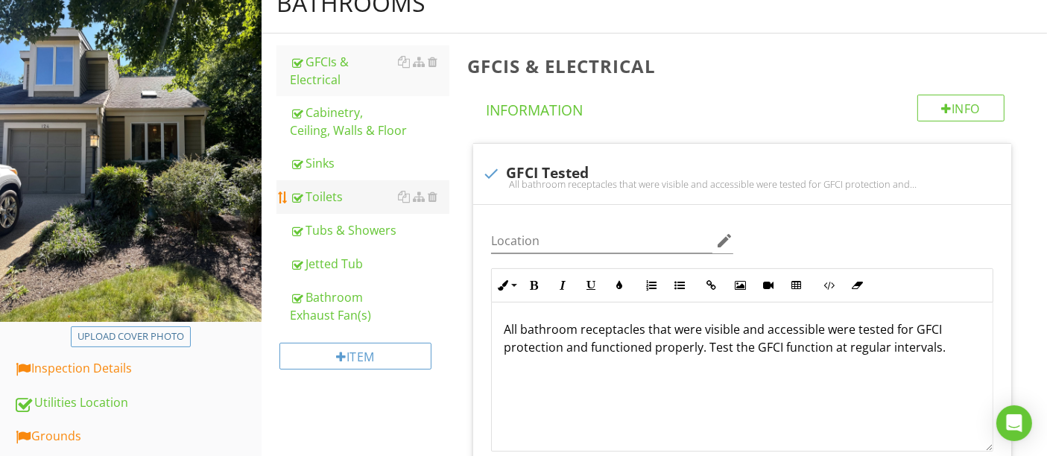
scroll to position [165, 0]
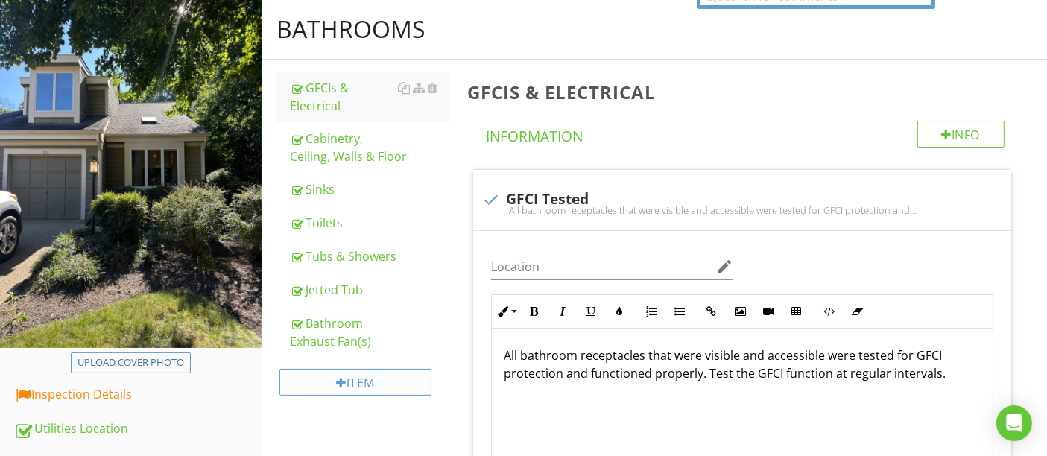
click at [334, 378] on div "Item" at bounding box center [354, 382] width 151 height 27
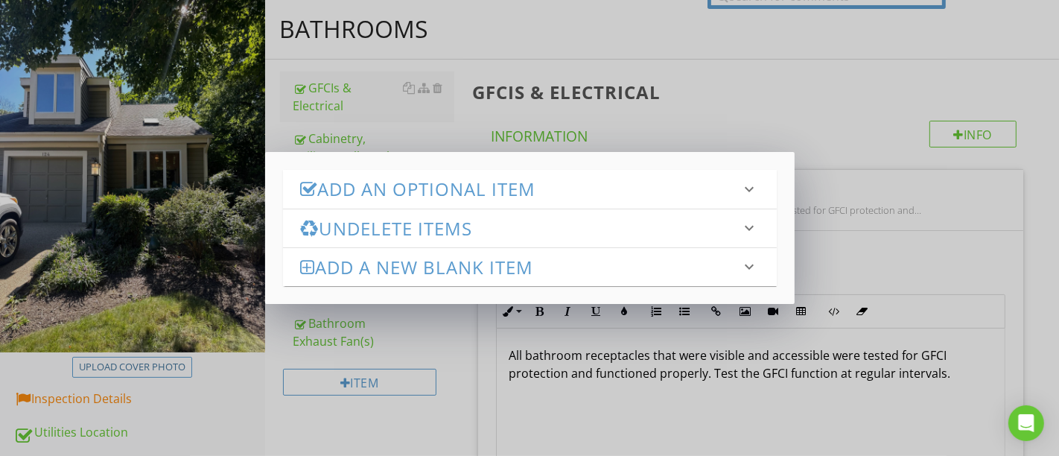
click at [356, 237] on h3 "Undelete Items" at bounding box center [521, 228] width 440 height 20
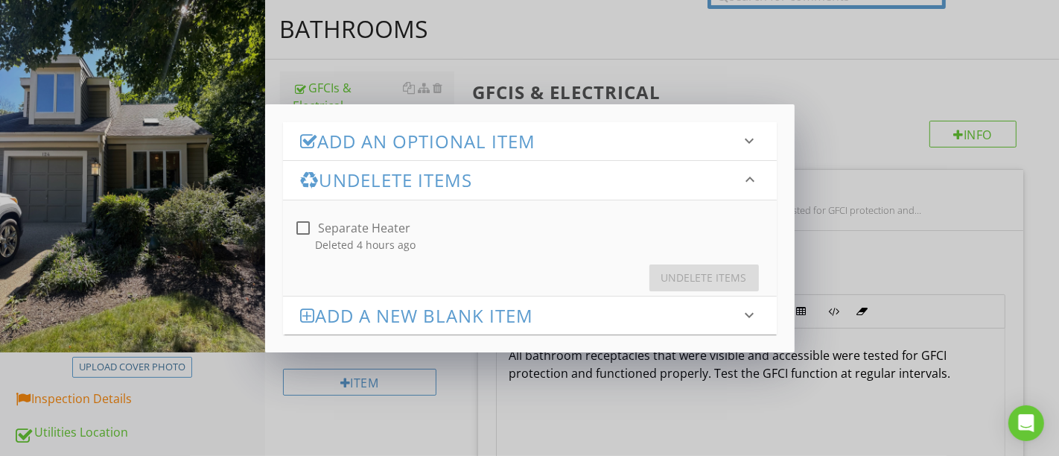
click at [319, 227] on div "Separate Heater" at bounding box center [365, 228] width 92 height 15
checkbox input "true"
click at [695, 271] on div "Undelete Items" at bounding box center [705, 278] width 86 height 16
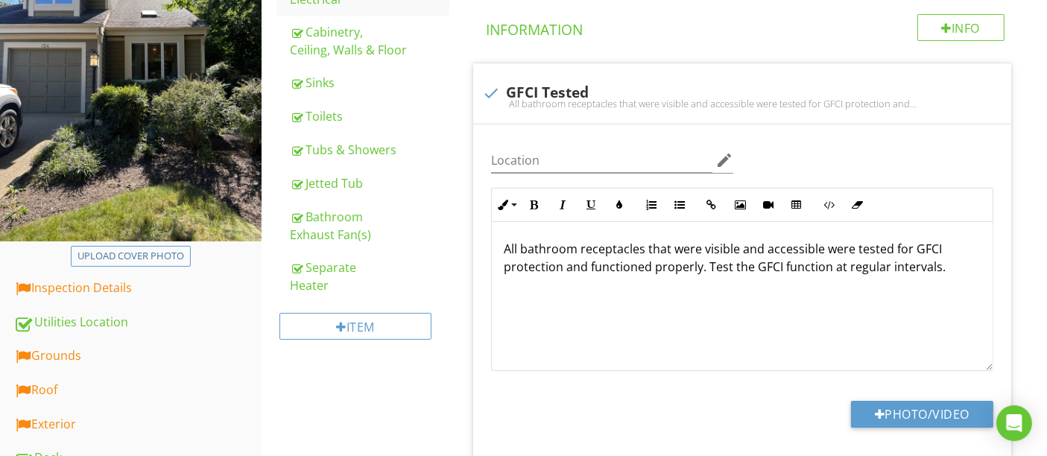
scroll to position [331, 0]
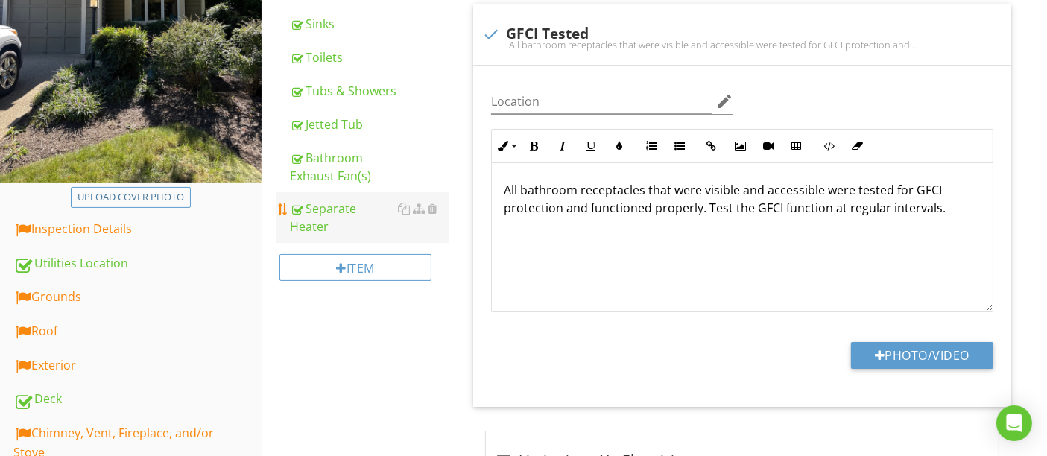
click at [353, 213] on div "Separate Heater" at bounding box center [369, 218] width 159 height 36
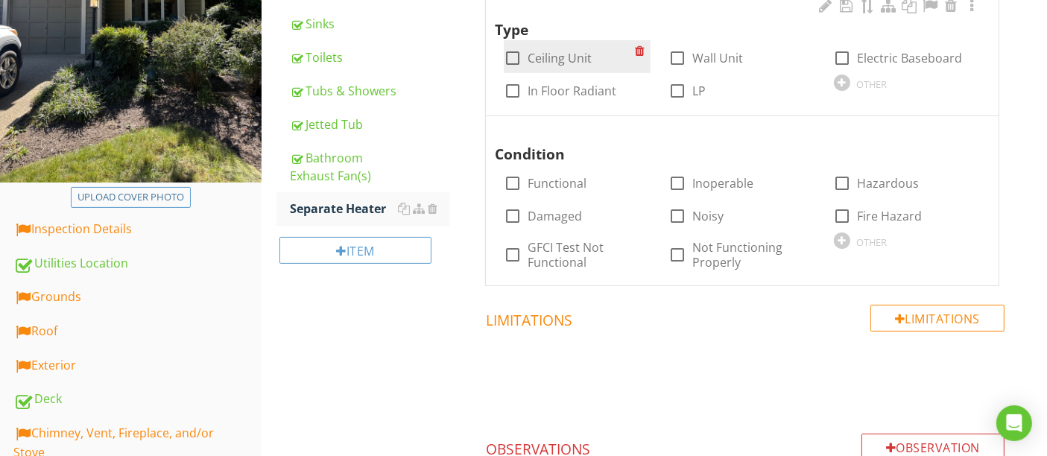
click at [519, 60] on div at bounding box center [512, 57] width 25 height 25
checkbox input "true"
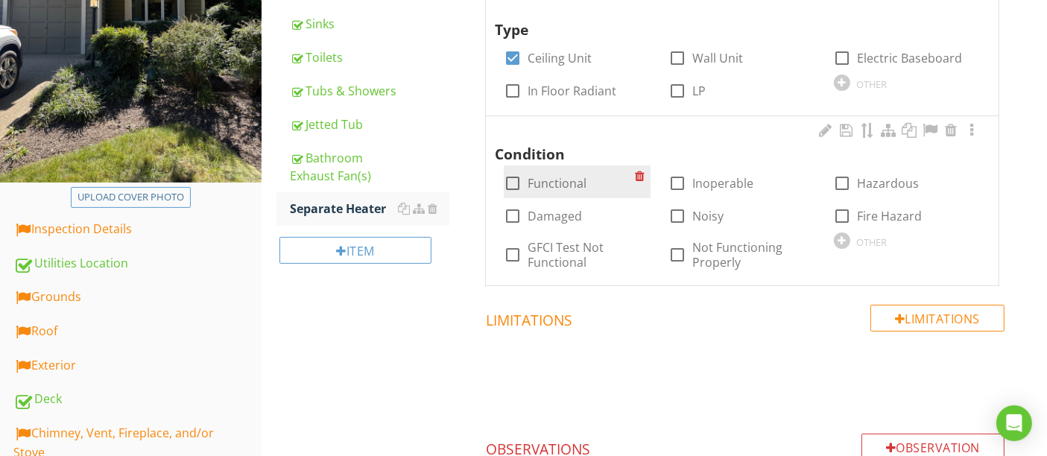
click at [515, 184] on div at bounding box center [512, 183] width 25 height 25
checkbox input "true"
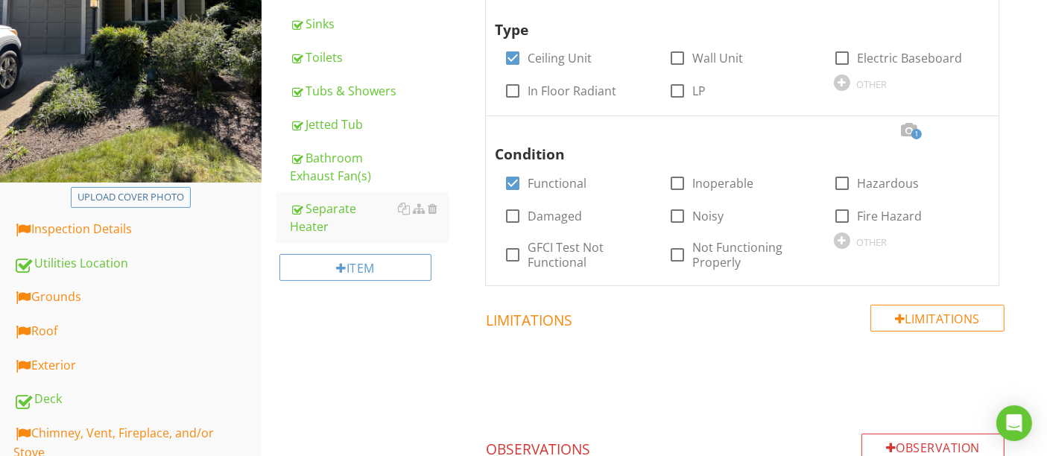
click at [743, 351] on span at bounding box center [745, 377] width 556 height 75
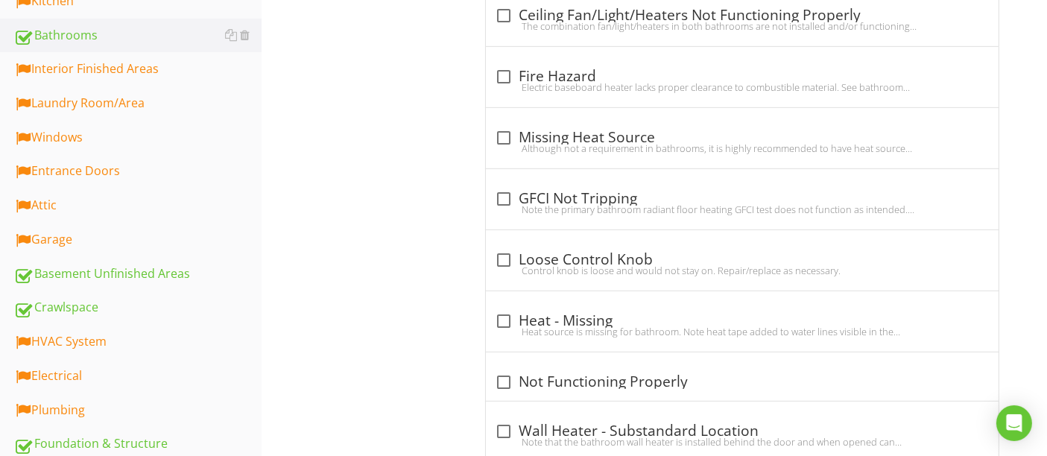
scroll to position [828, 0]
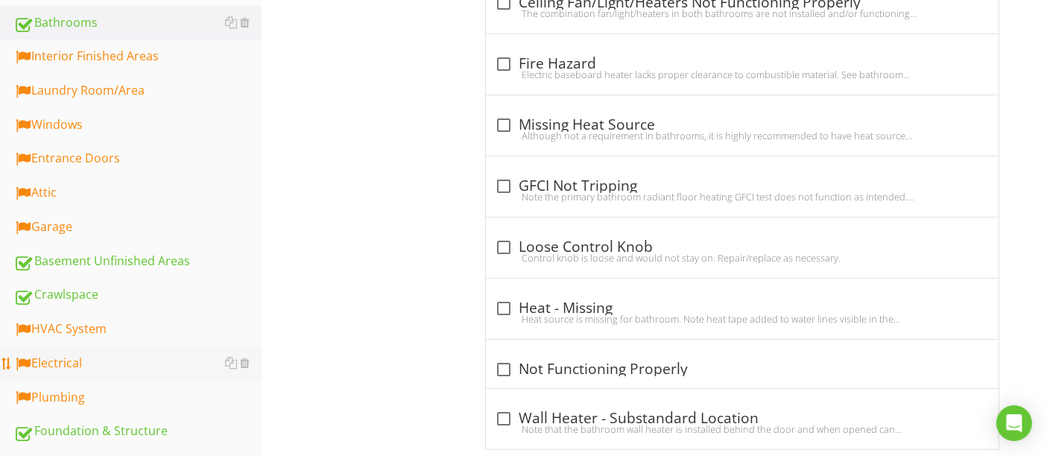
click at [117, 355] on div "Electrical" at bounding box center [137, 363] width 248 height 19
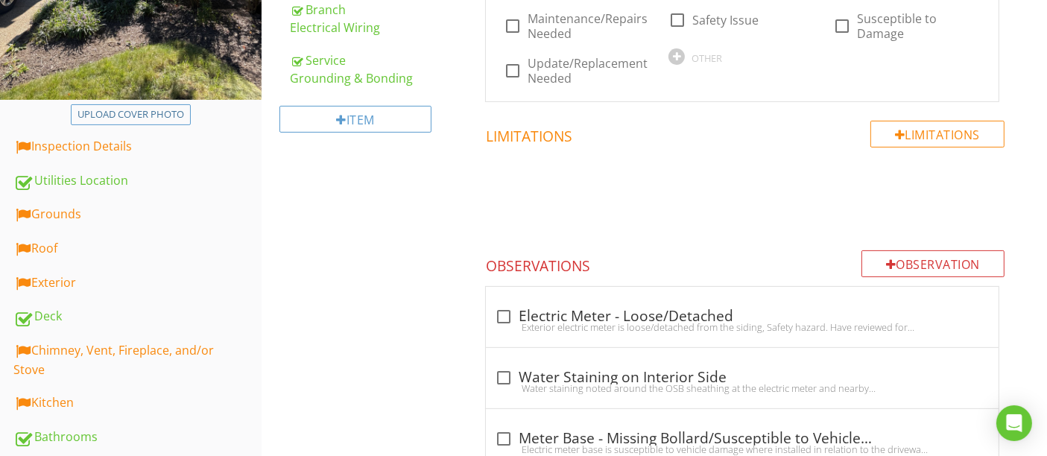
scroll to position [165, 0]
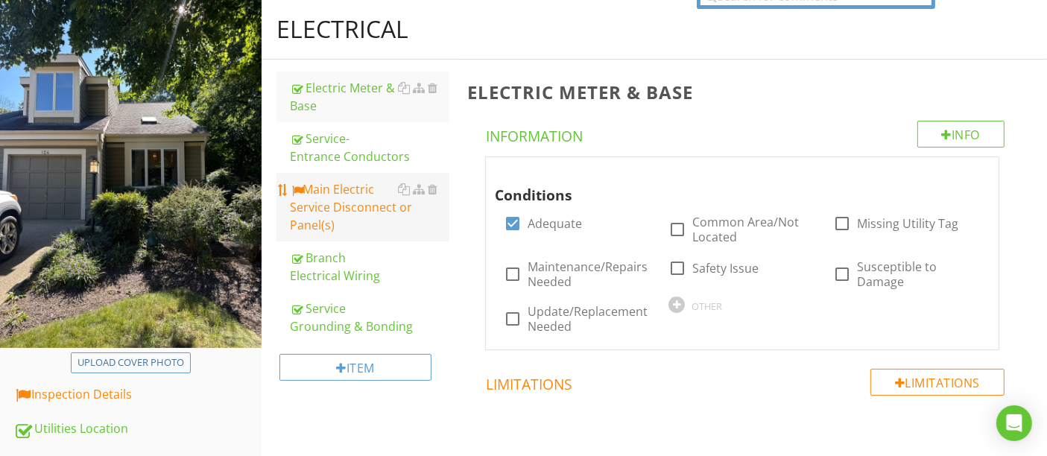
click at [342, 197] on div "Main Electric Service Disconnect or Panel(s)" at bounding box center [369, 207] width 159 height 54
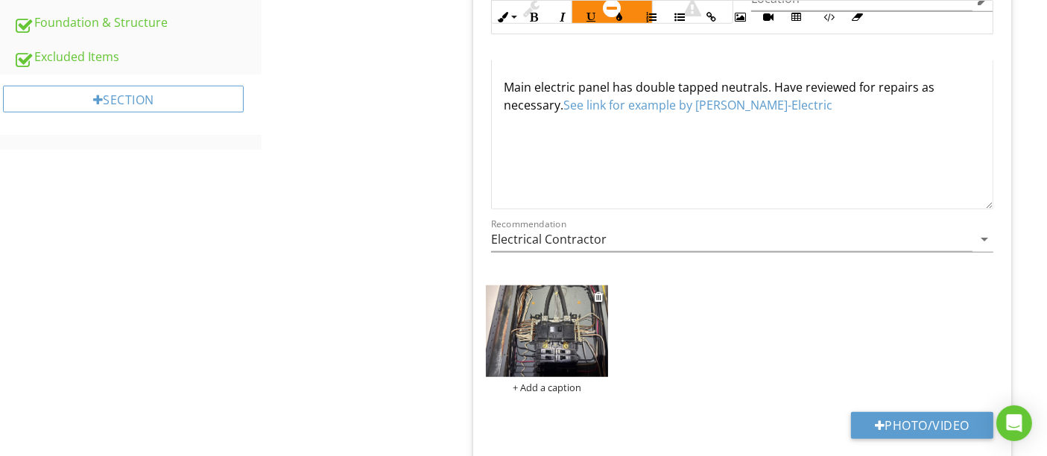
scroll to position [1309, 0]
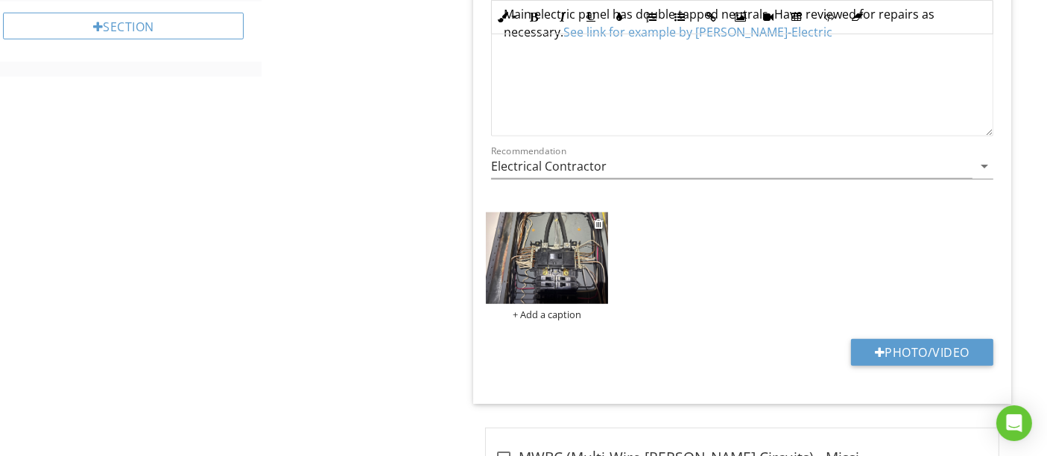
click at [551, 252] on img at bounding box center [547, 258] width 123 height 92
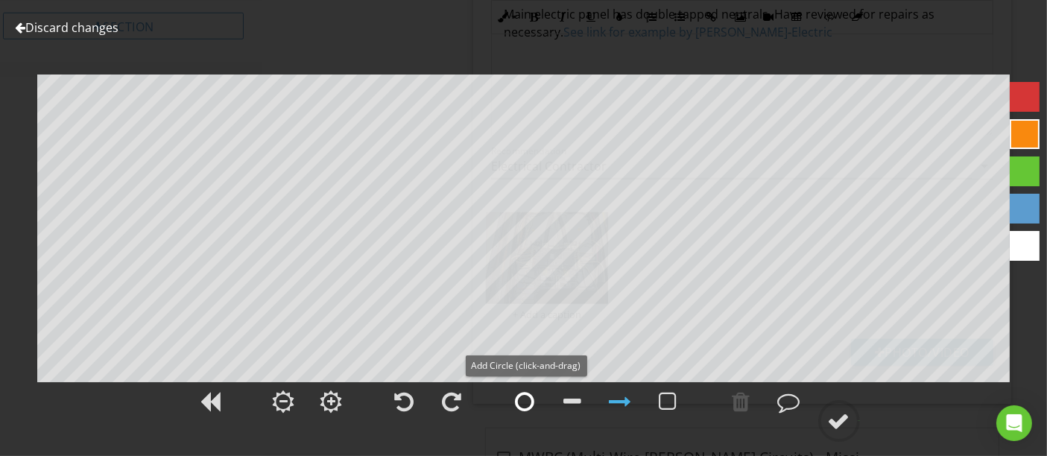
click at [531, 399] on div at bounding box center [525, 401] width 19 height 22
click at [846, 422] on div at bounding box center [839, 421] width 22 height 22
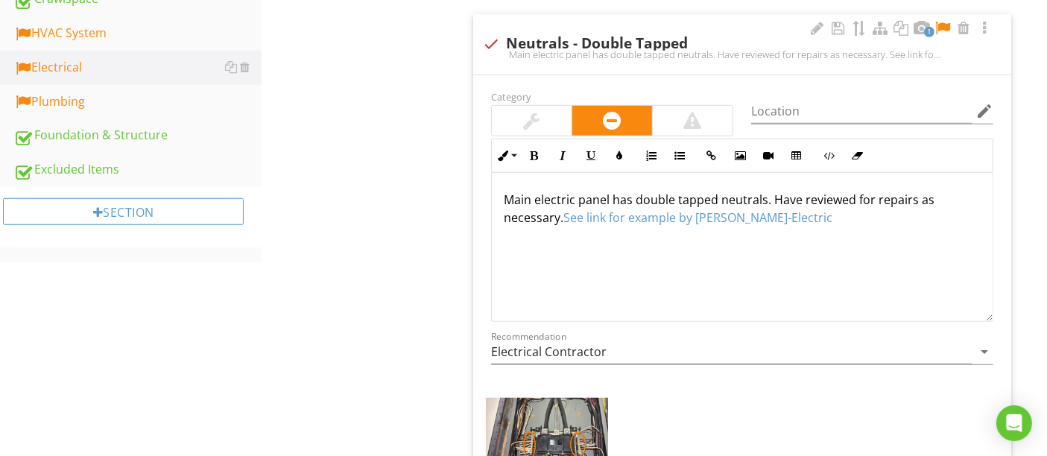
scroll to position [978, 0]
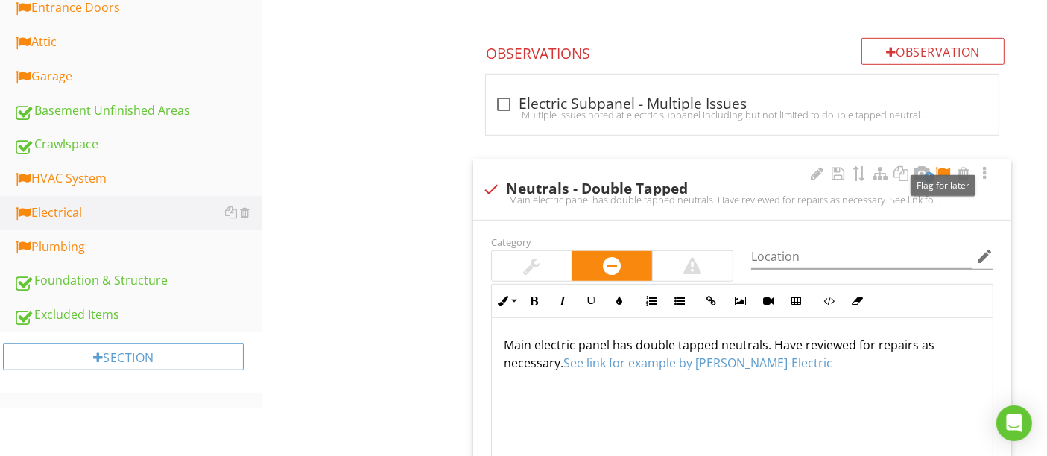
click at [947, 175] on div at bounding box center [943, 173] width 18 height 15
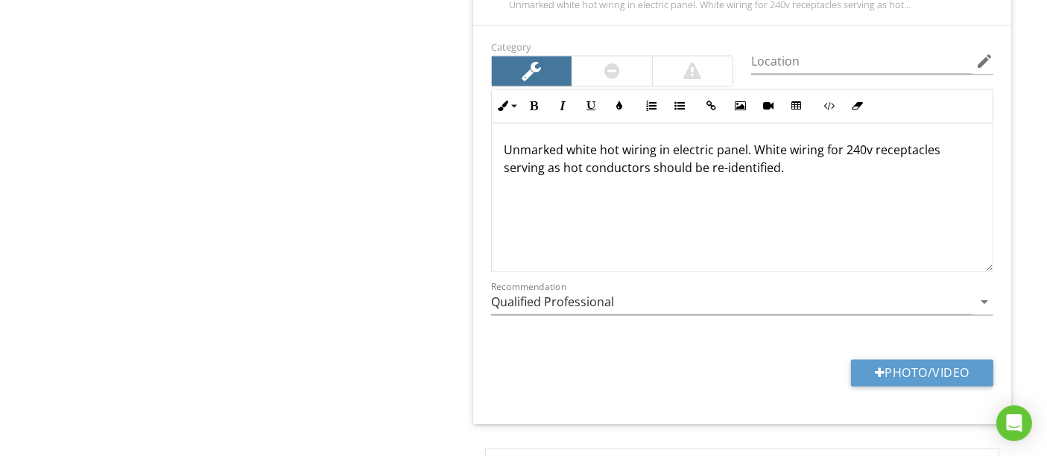
scroll to position [2965, 0]
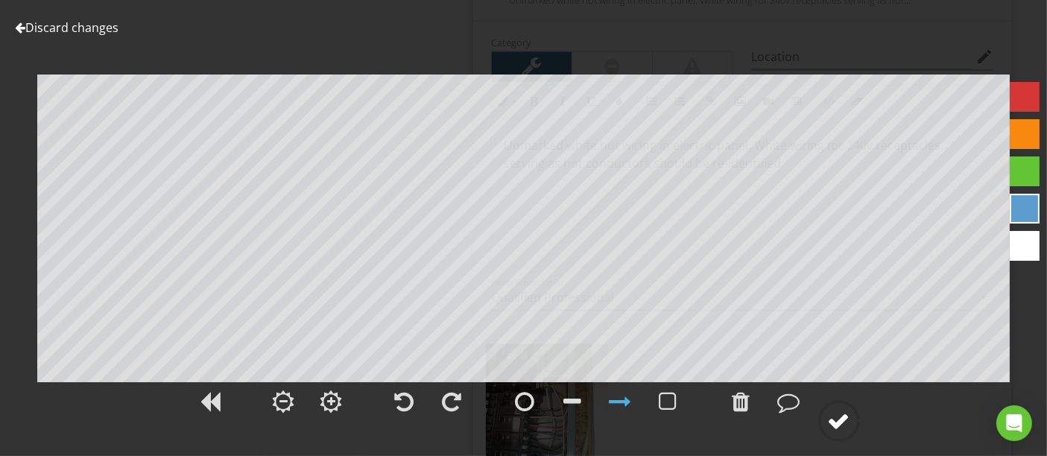
click at [835, 422] on div at bounding box center [839, 421] width 22 height 22
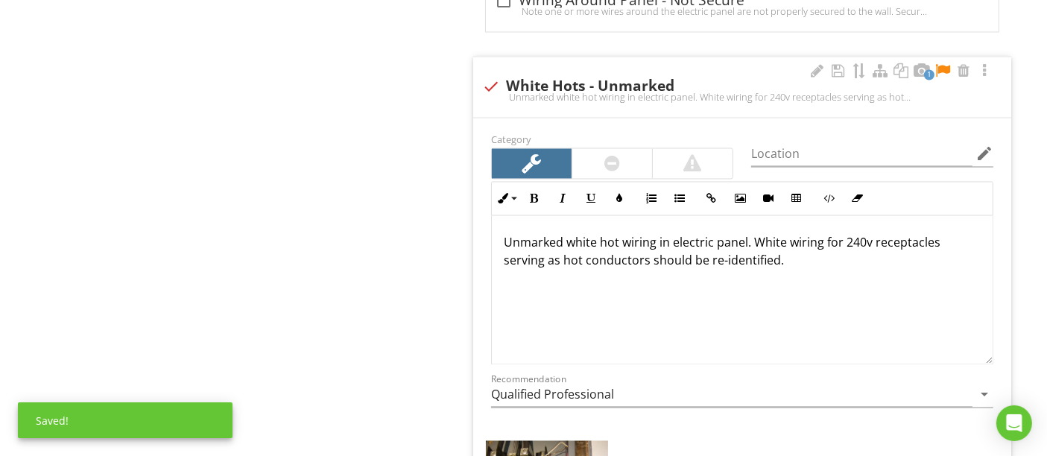
scroll to position [2799, 0]
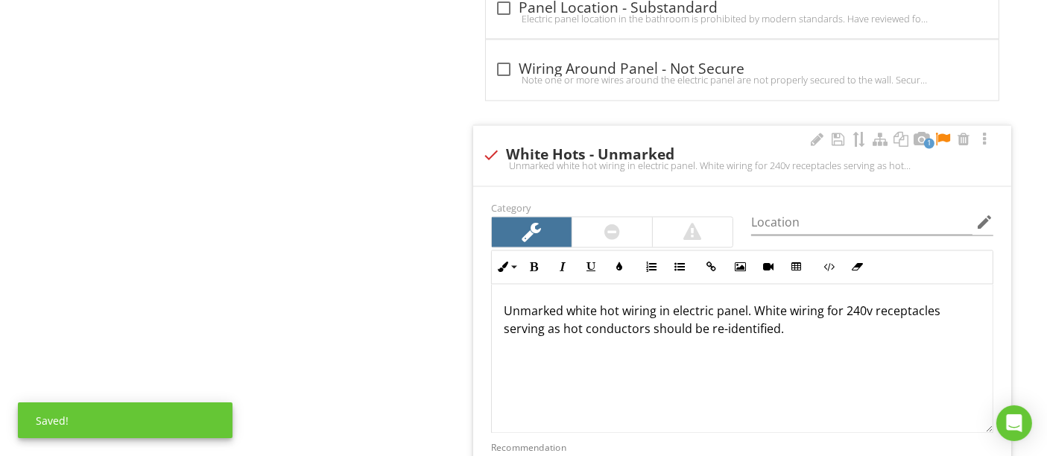
click at [945, 133] on div at bounding box center [943, 140] width 18 height 15
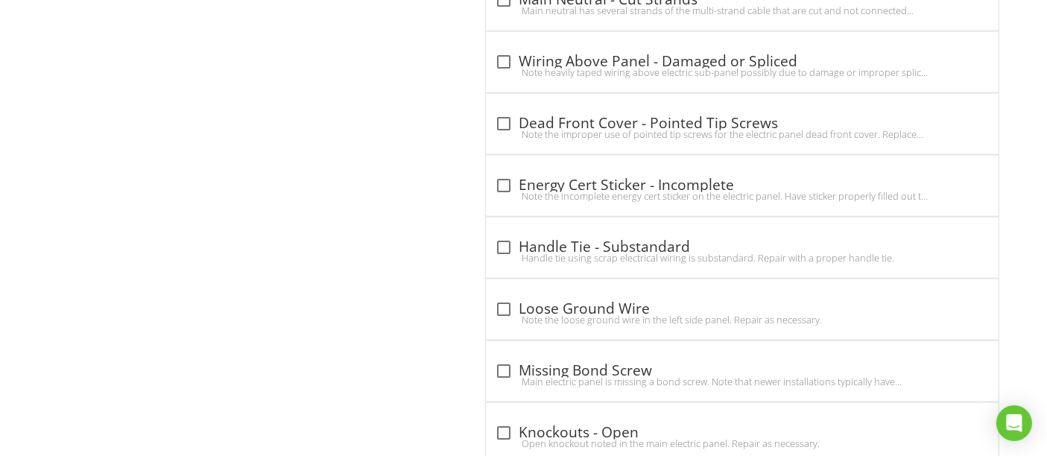
scroll to position [2054, 0]
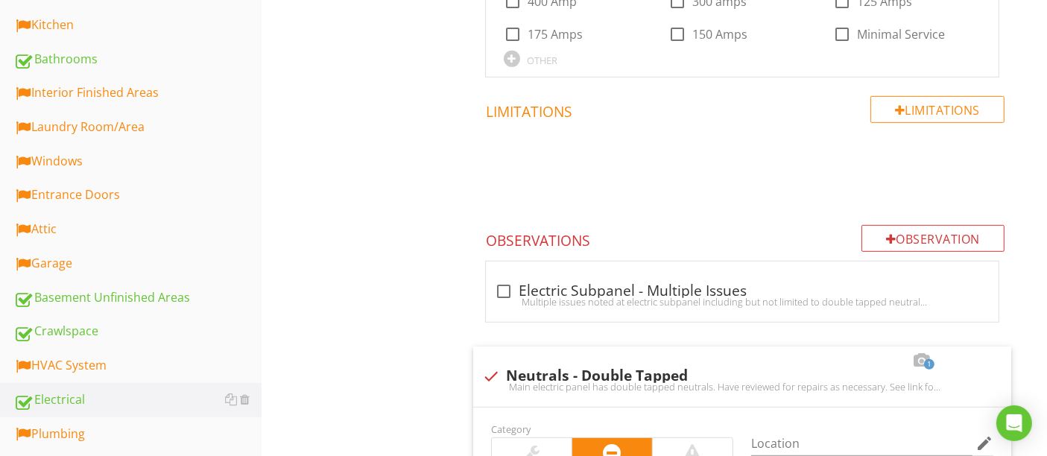
scroll to position [828, 0]
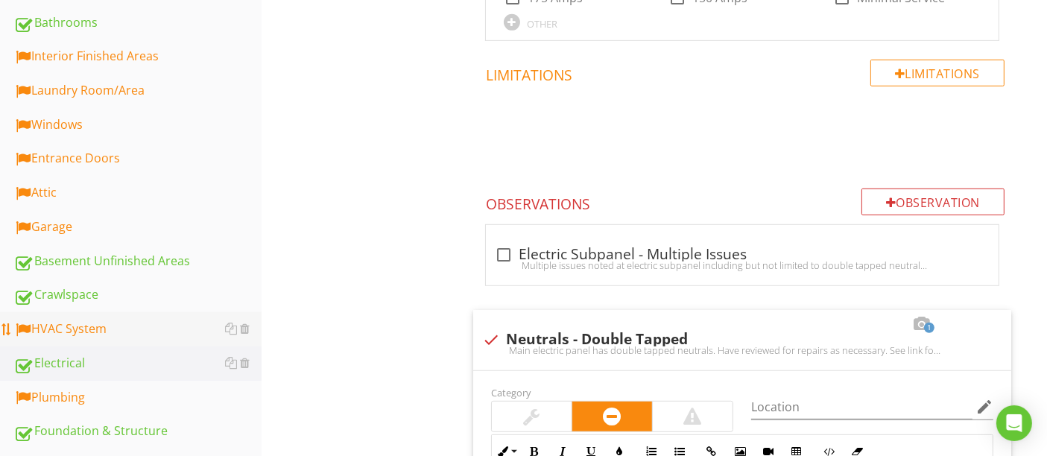
click at [110, 329] on div "HVAC System" at bounding box center [137, 329] width 248 height 19
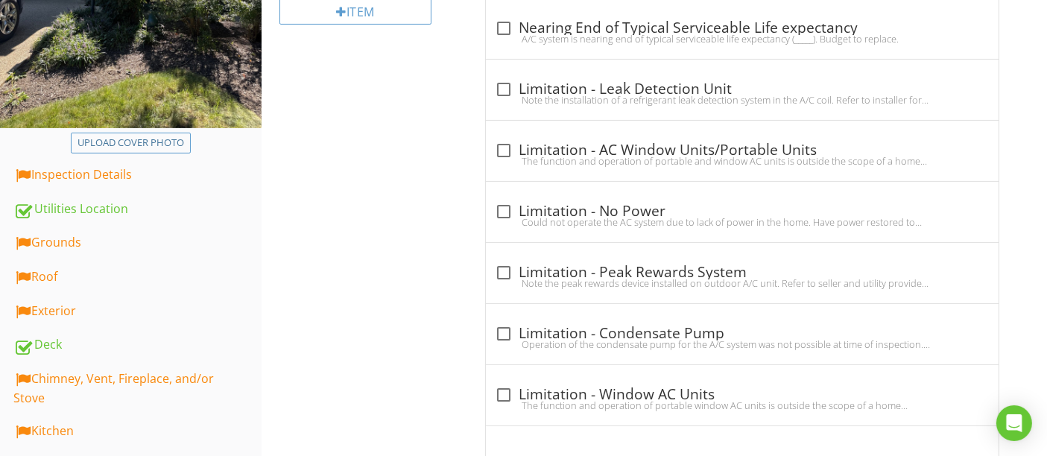
scroll to position [165, 0]
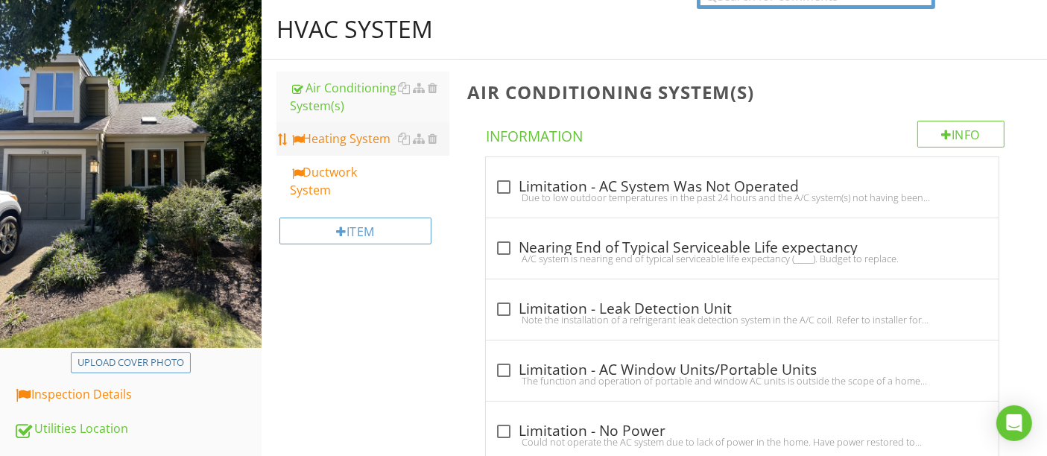
click at [332, 139] on div "Heating System" at bounding box center [369, 139] width 159 height 18
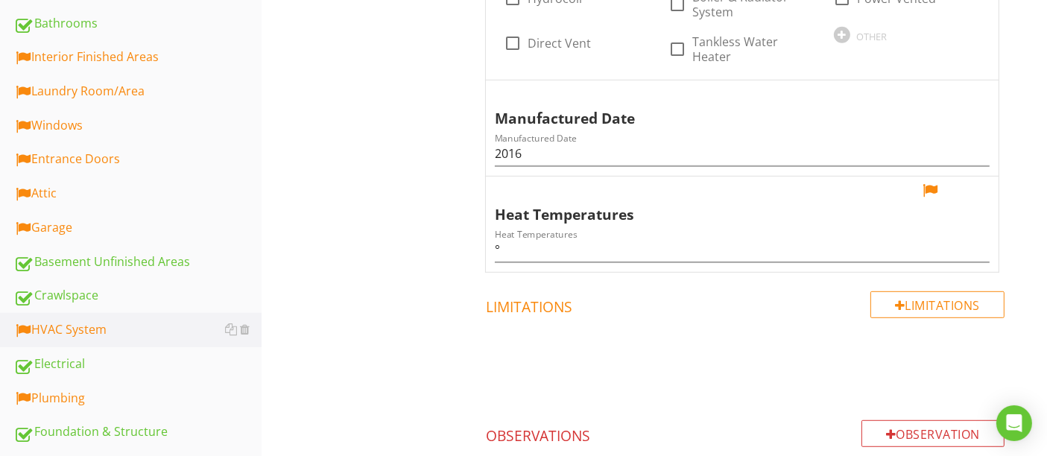
scroll to position [828, 0]
click at [500, 246] on input "°" at bounding box center [742, 249] width 495 height 25
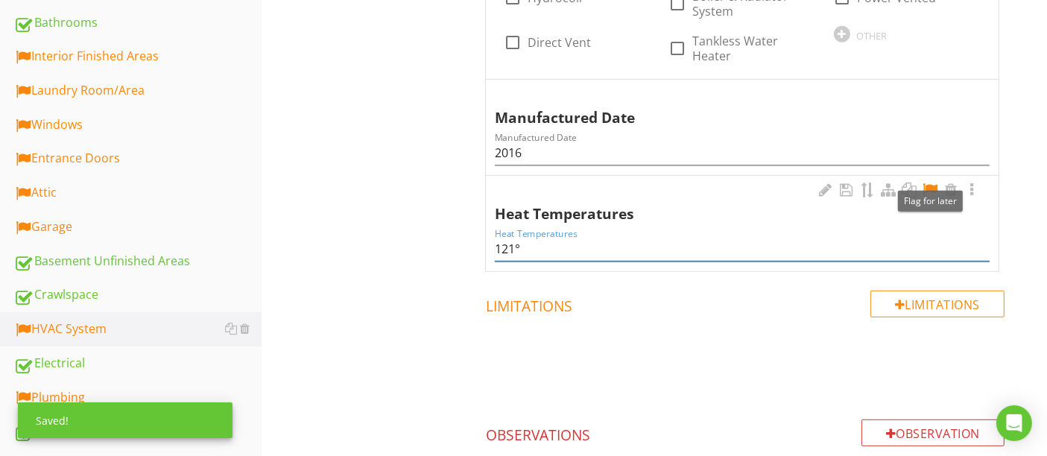
type input "121°"
click at [928, 186] on div at bounding box center [930, 190] width 18 height 15
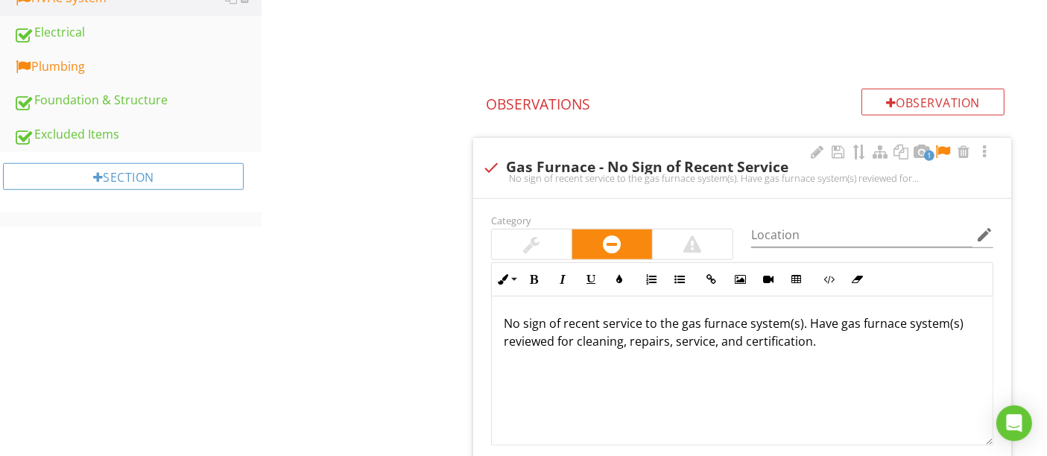
scroll to position [0, 0]
click at [939, 148] on div at bounding box center [943, 152] width 18 height 15
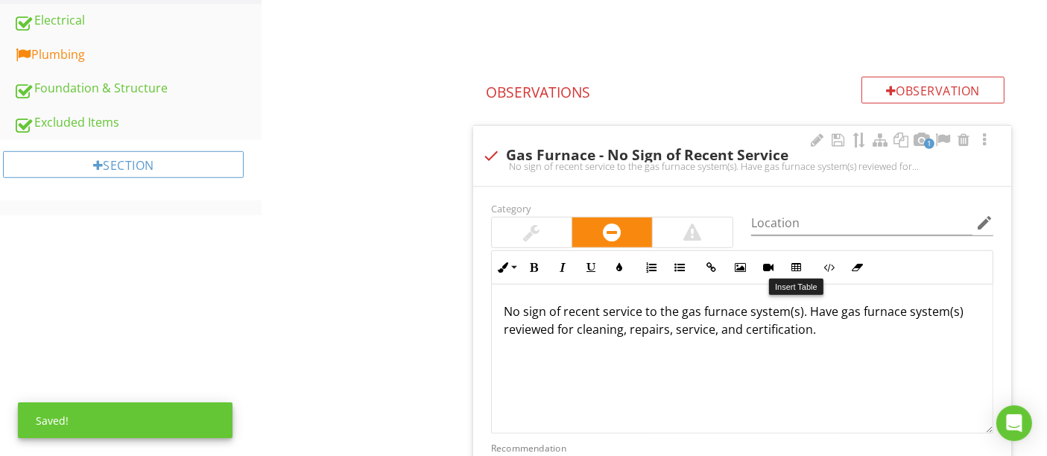
scroll to position [1407, 0]
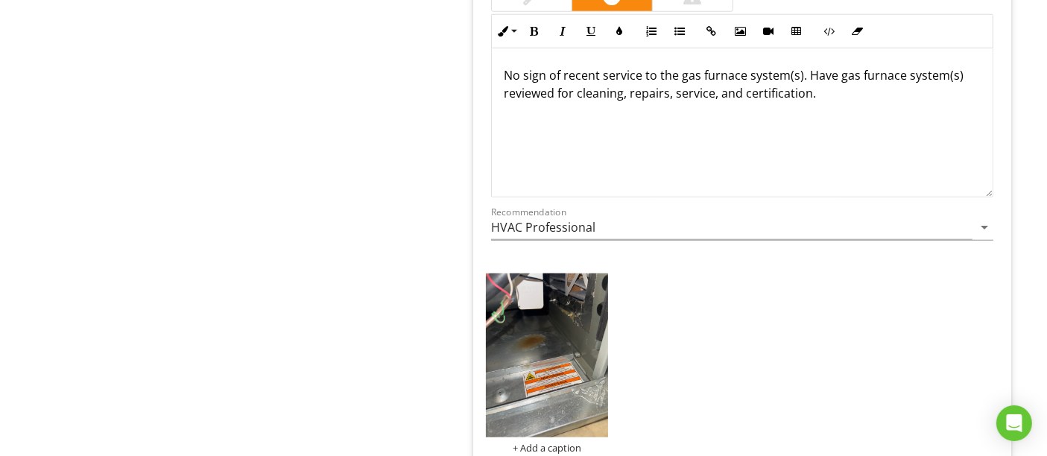
click at [753, 311] on div "+ Add a caption" at bounding box center [742, 363] width 520 height 187
click at [796, 73] on p "No sign of recent service to the gas furnace system(s). Have gas furnace system…" at bounding box center [742, 84] width 477 height 36
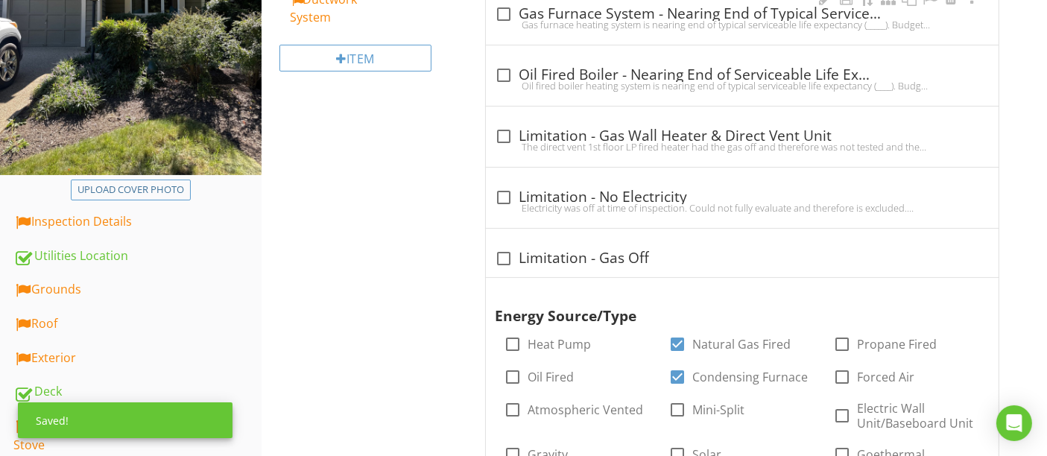
scroll to position [165, 0]
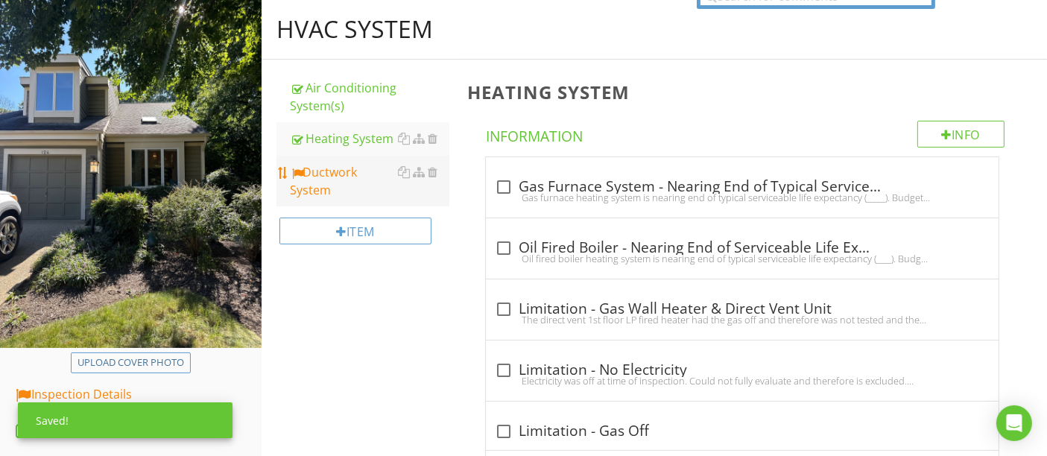
click at [329, 192] on div "Ductwork System" at bounding box center [369, 181] width 159 height 36
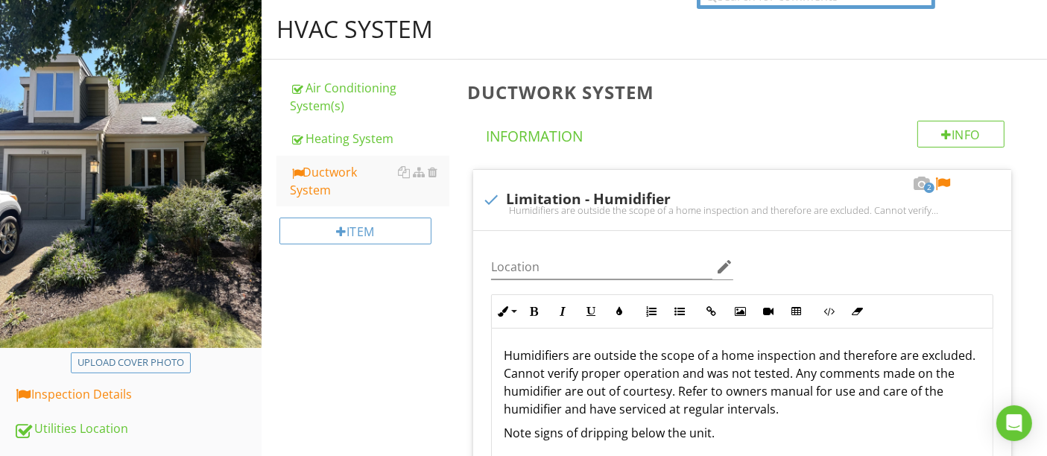
scroll to position [165, 0]
click at [941, 180] on div at bounding box center [943, 184] width 18 height 15
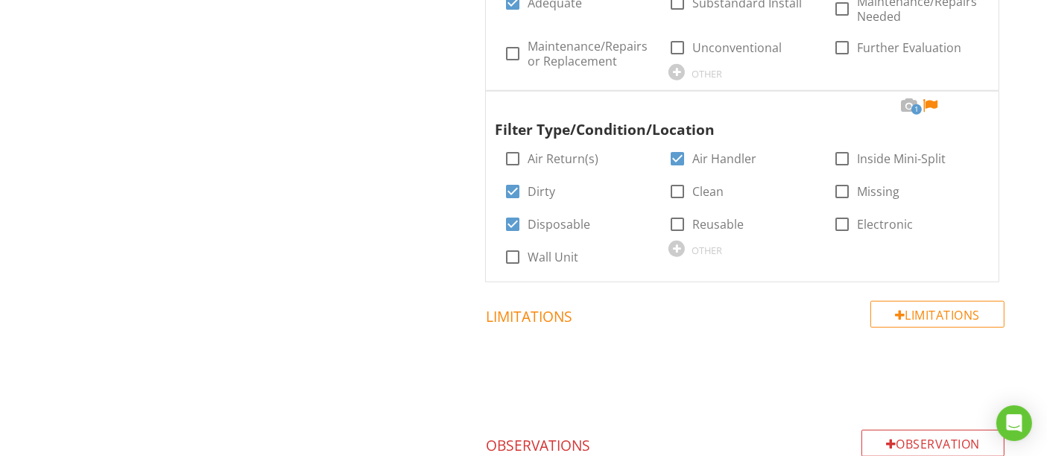
scroll to position [1407, 0]
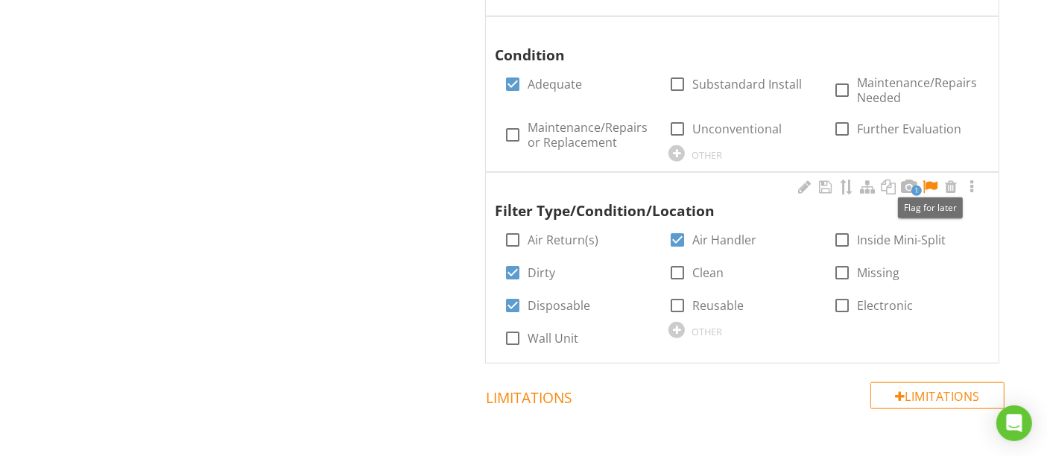
click at [931, 180] on div at bounding box center [930, 187] width 18 height 15
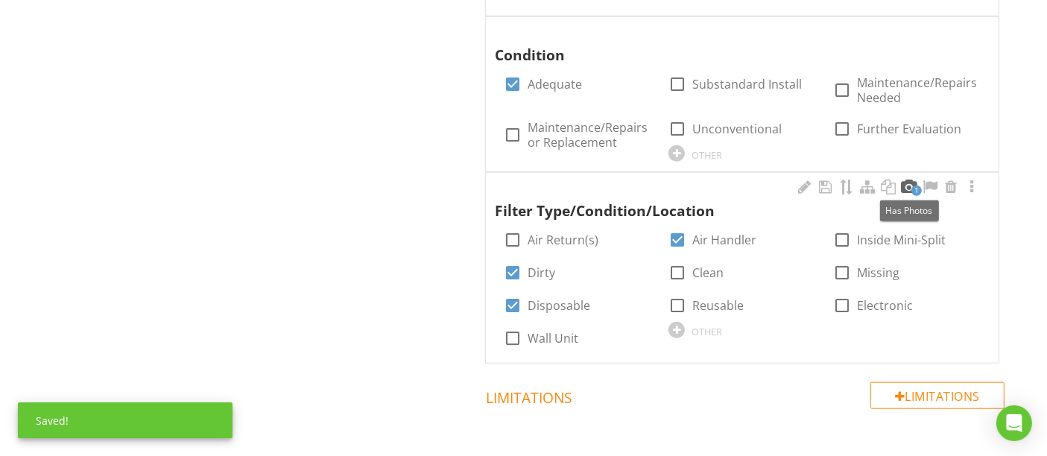
click at [909, 180] on div at bounding box center [909, 187] width 18 height 15
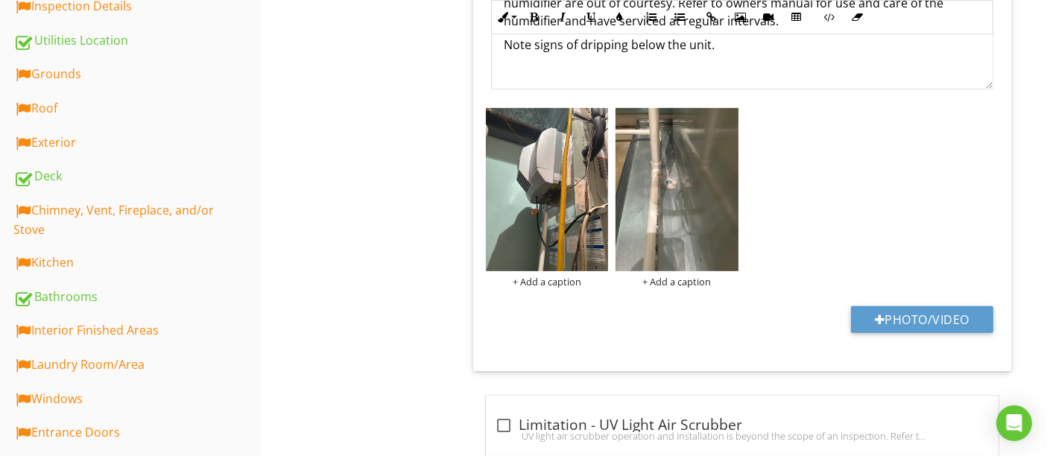
scroll to position [579, 0]
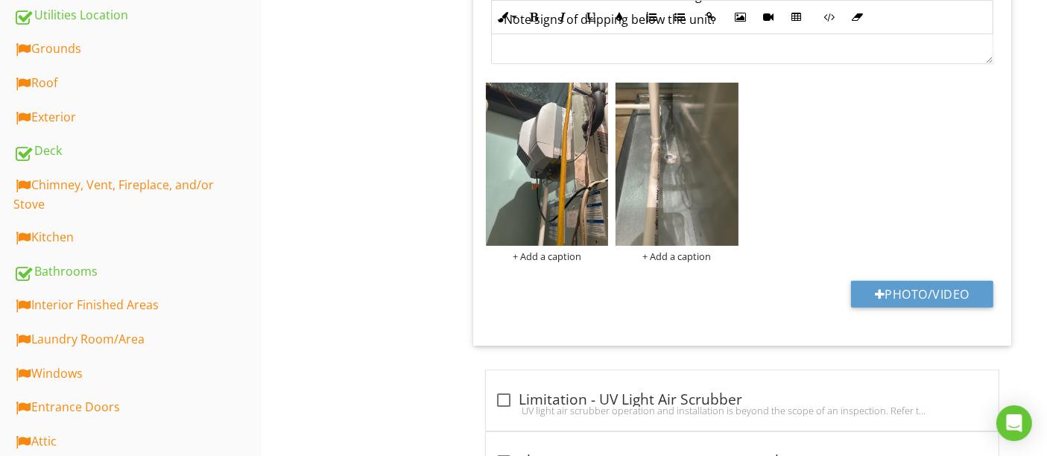
click at [77, 305] on div "Interior Finished Areas" at bounding box center [137, 305] width 248 height 19
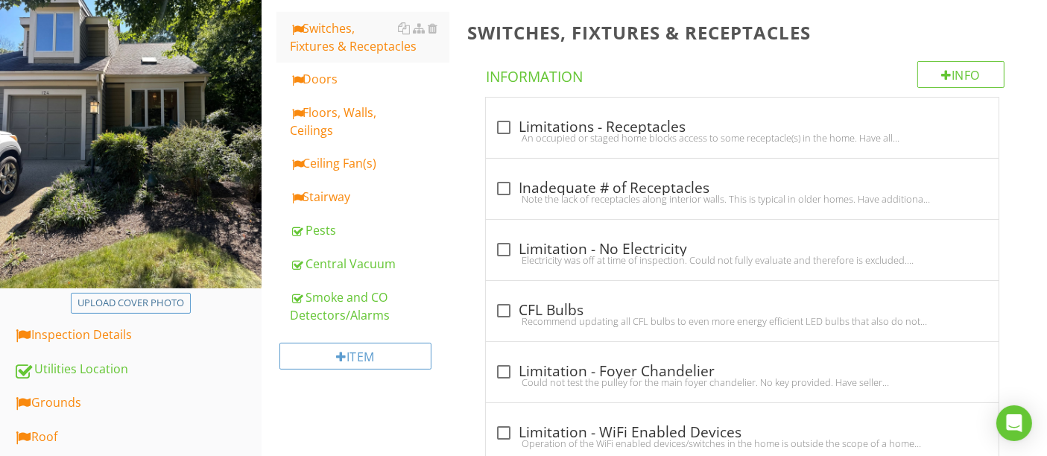
scroll to position [165, 0]
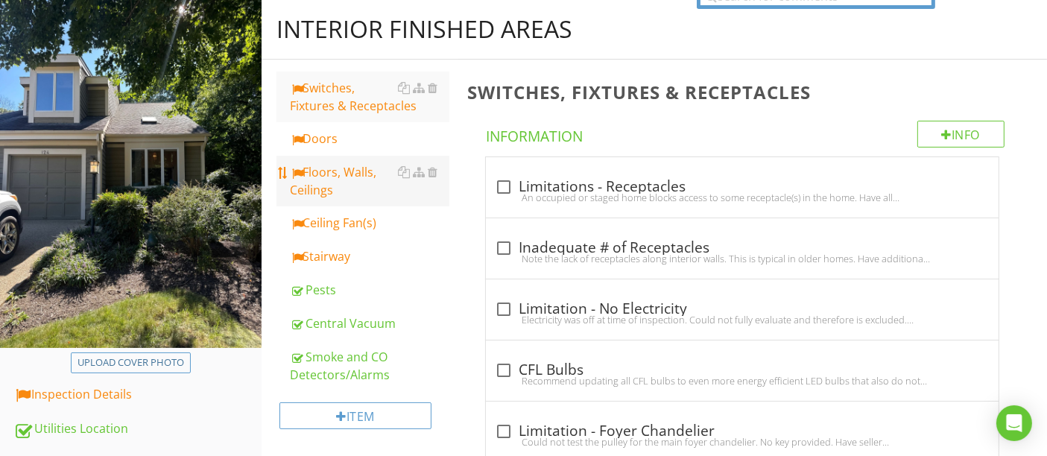
click at [332, 183] on div "Floors, Walls, Ceilings" at bounding box center [369, 181] width 159 height 36
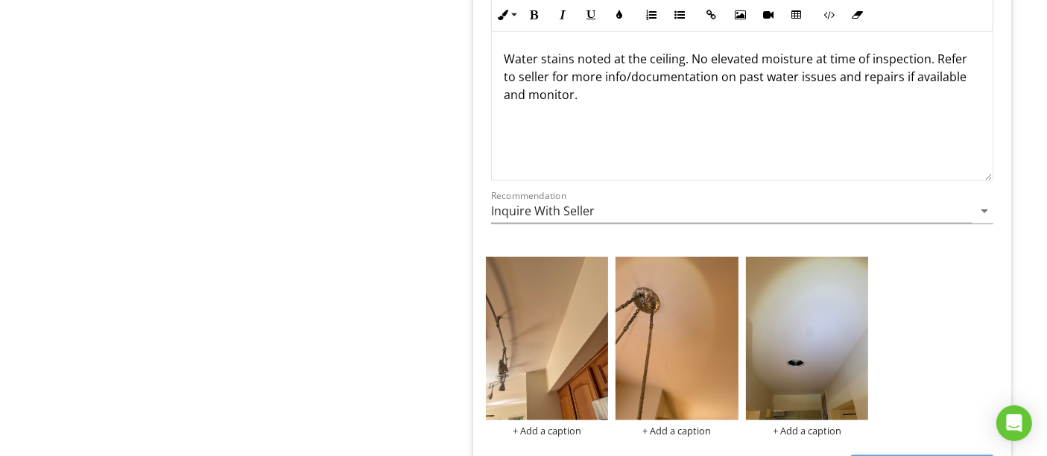
scroll to position [1986, 0]
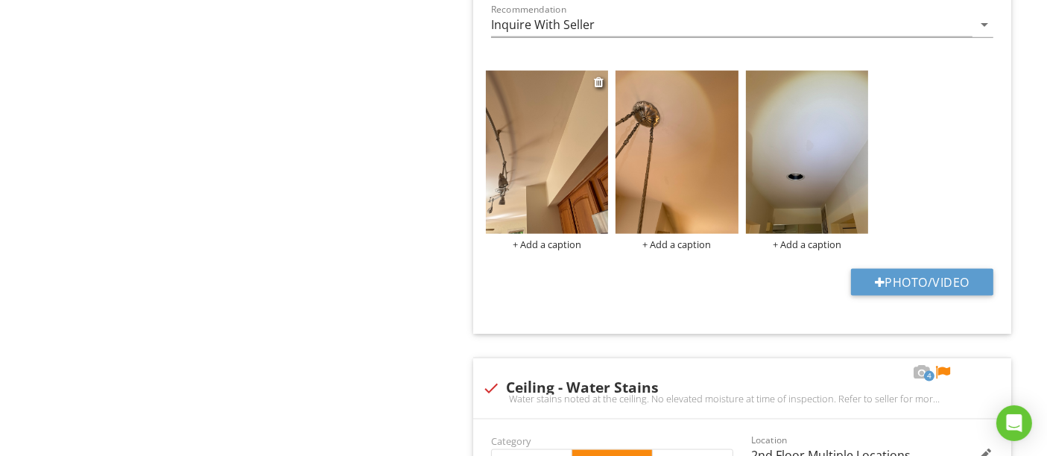
click at [539, 171] on img at bounding box center [547, 152] width 123 height 163
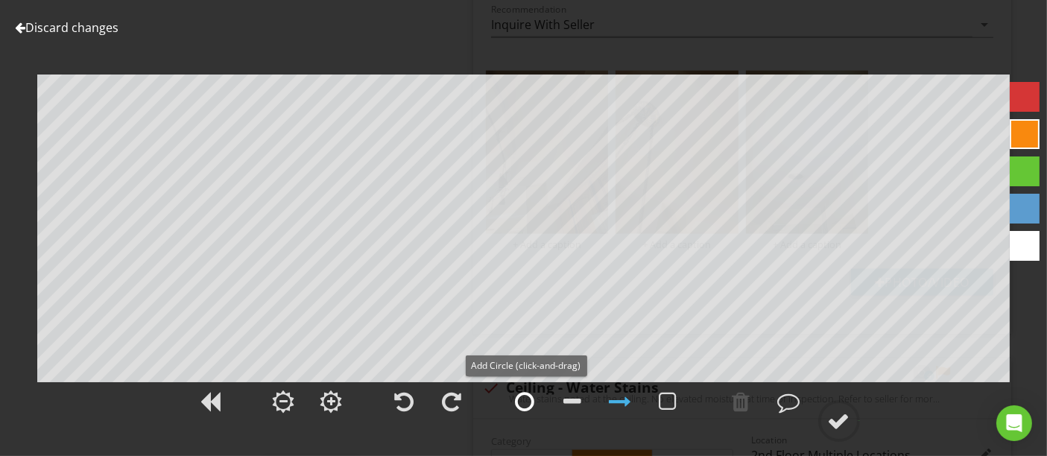
click at [523, 402] on div at bounding box center [525, 401] width 19 height 22
click at [530, 399] on div at bounding box center [525, 401] width 19 height 22
click at [838, 420] on div at bounding box center [839, 421] width 22 height 22
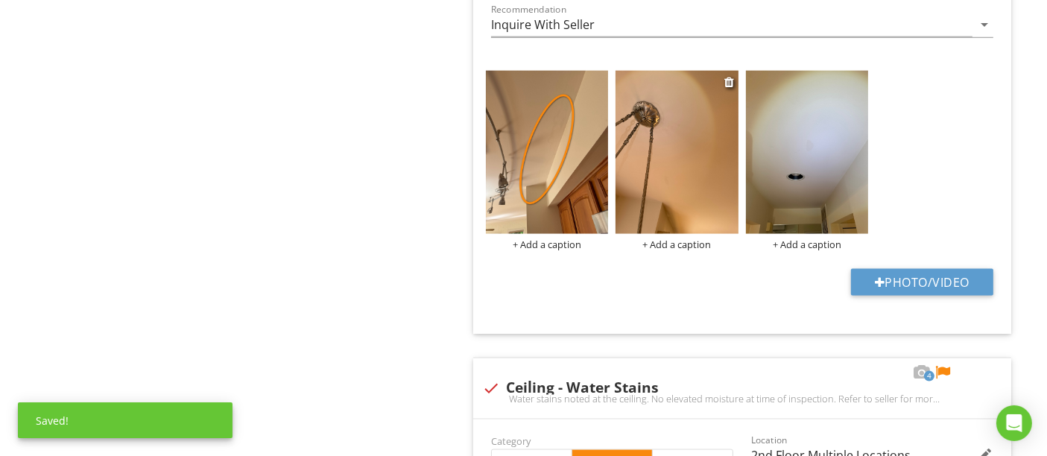
click at [685, 136] on img at bounding box center [676, 152] width 123 height 163
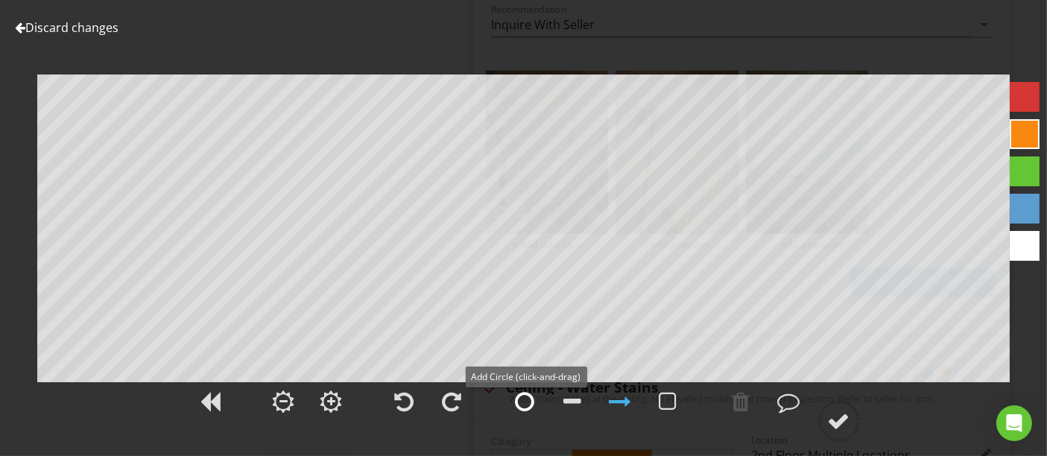
click at [530, 401] on div at bounding box center [525, 401] width 19 height 22
click at [837, 425] on div at bounding box center [839, 421] width 22 height 22
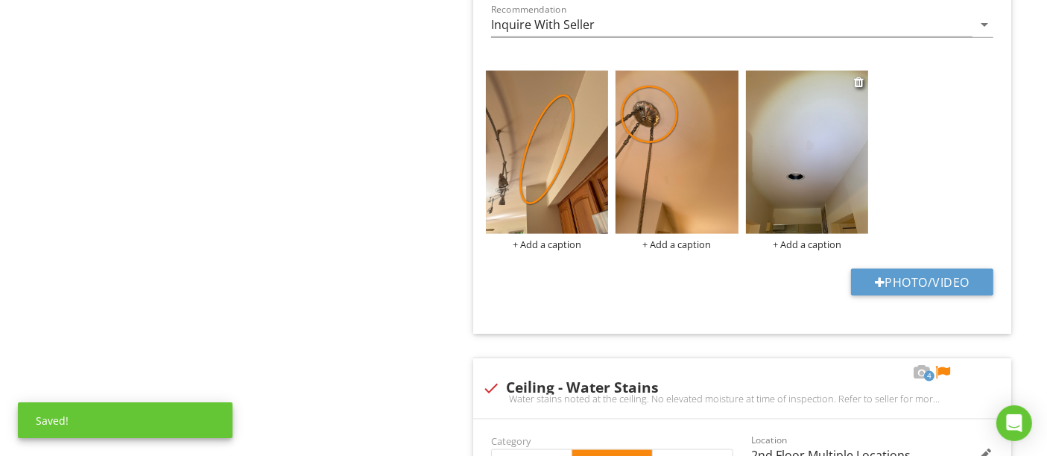
click at [803, 160] on img at bounding box center [807, 152] width 123 height 163
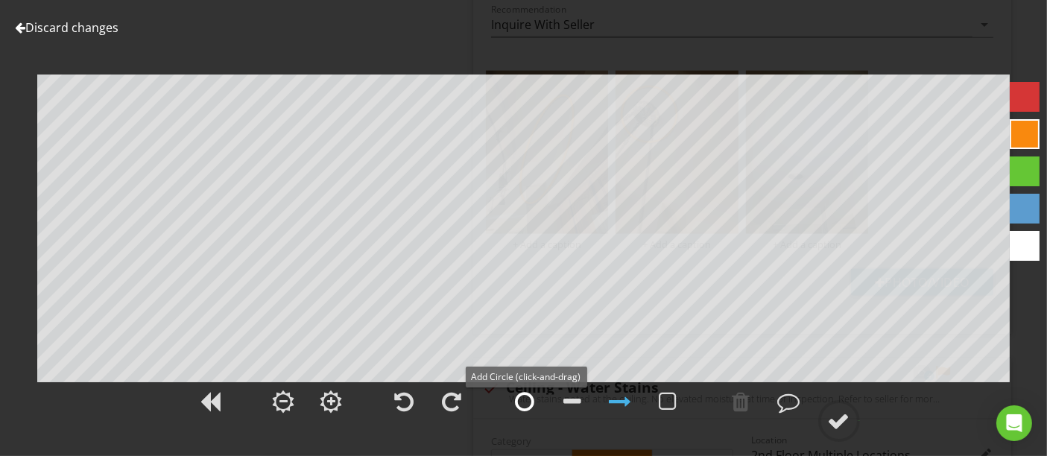
click at [522, 406] on div at bounding box center [525, 401] width 19 height 22
click at [843, 418] on div at bounding box center [839, 421] width 22 height 22
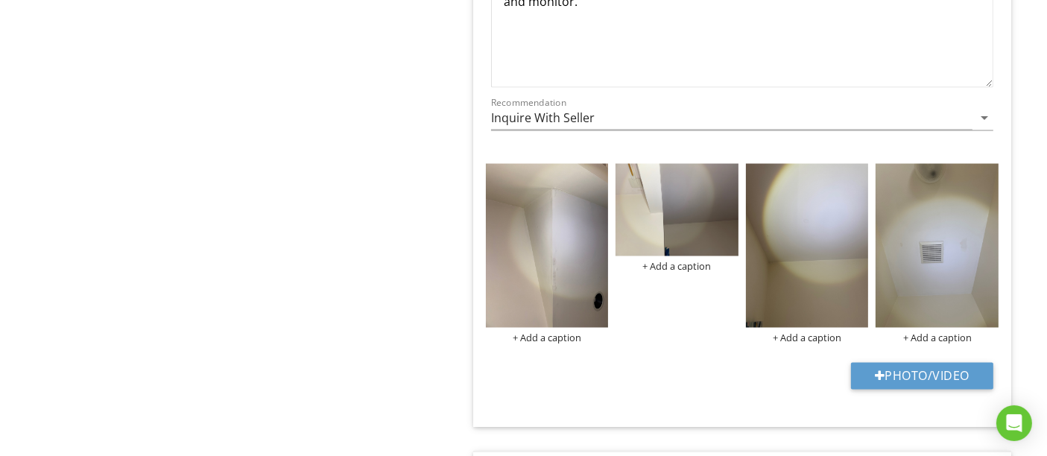
scroll to position [2566, 0]
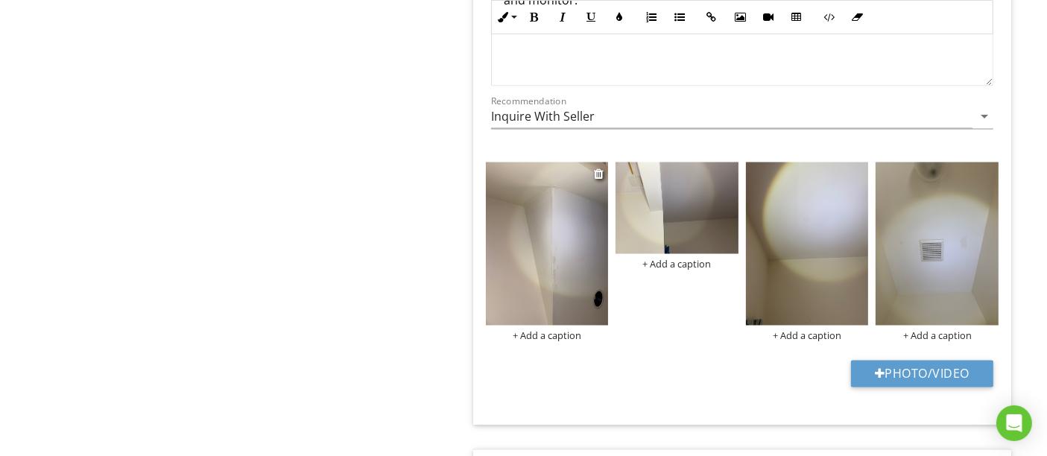
click at [556, 238] on img at bounding box center [547, 243] width 123 height 163
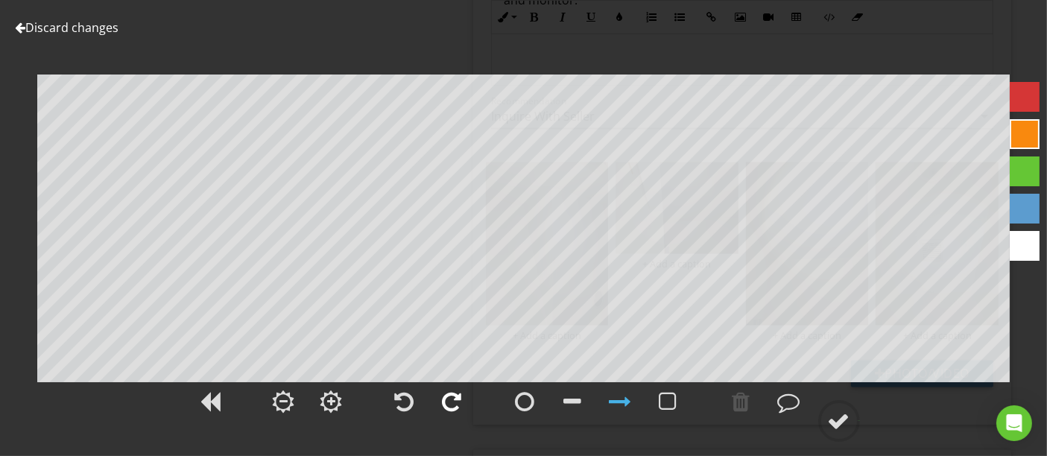
click at [459, 408] on div at bounding box center [452, 401] width 19 height 22
click at [520, 405] on div at bounding box center [525, 401] width 19 height 22
click at [836, 415] on div at bounding box center [839, 421] width 22 height 22
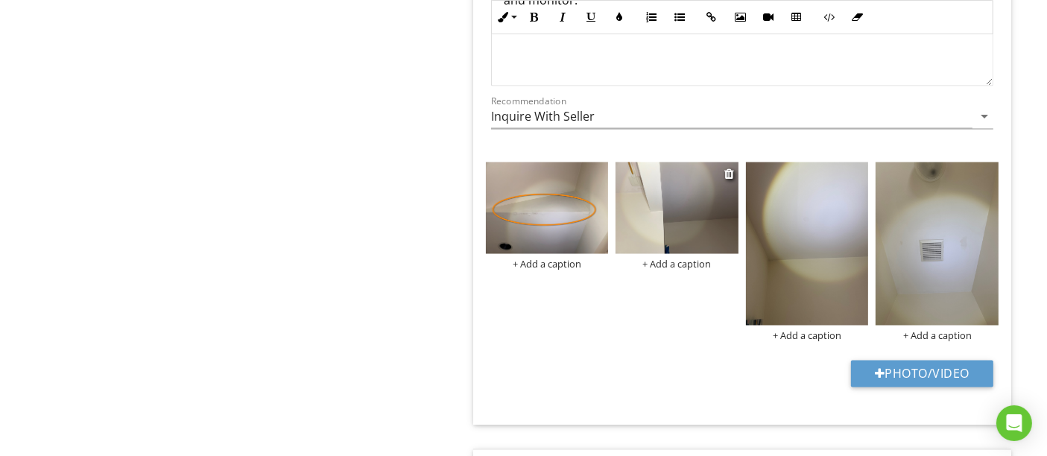
click at [682, 212] on img at bounding box center [676, 208] width 123 height 92
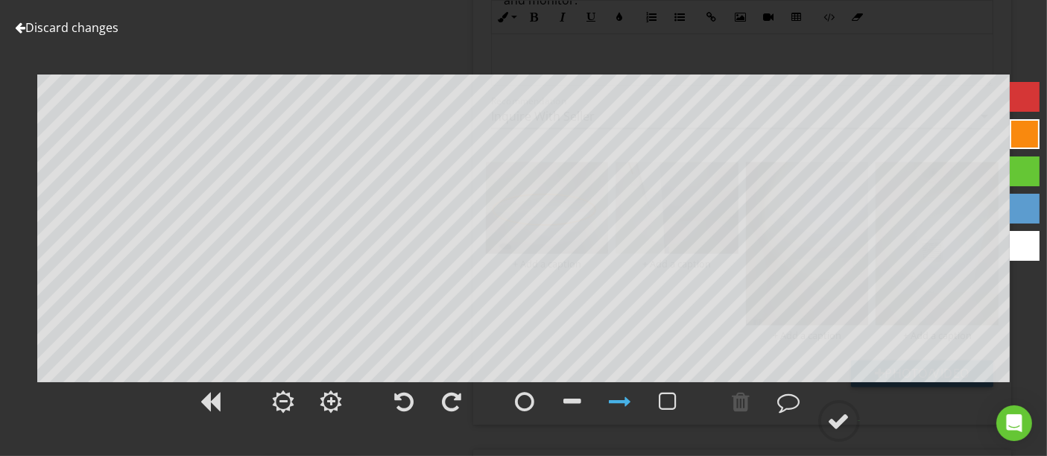
click at [96, 26] on link "Discard changes" at bounding box center [67, 27] width 104 height 16
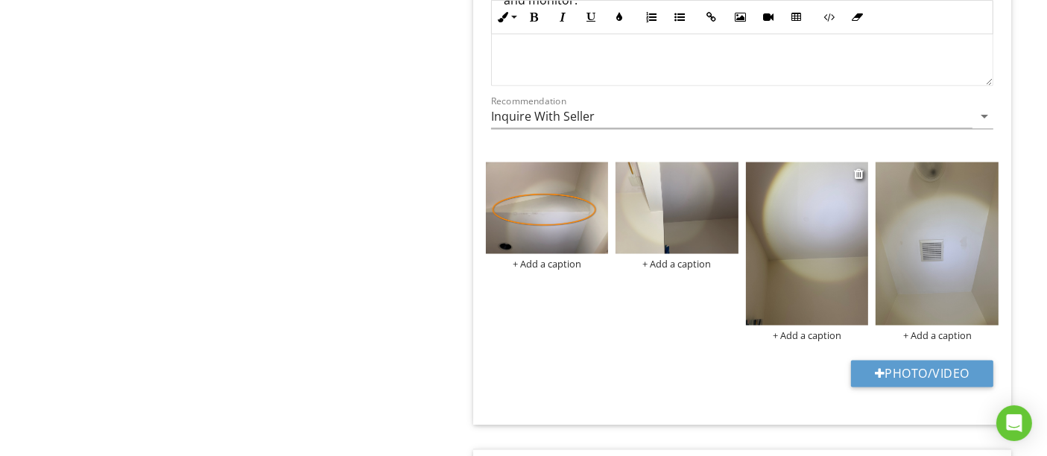
click at [796, 247] on img at bounding box center [807, 243] width 123 height 163
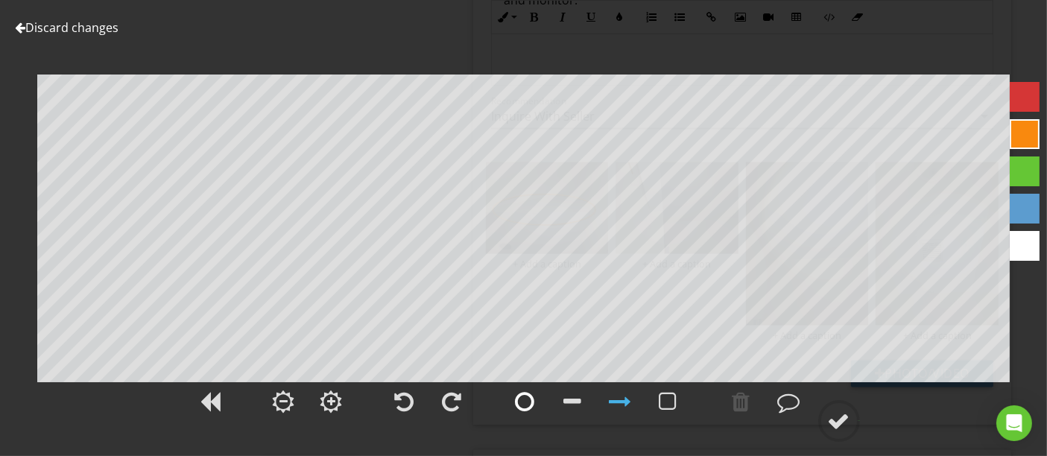
click at [533, 396] on div at bounding box center [525, 401] width 19 height 22
click at [838, 416] on div at bounding box center [839, 421] width 22 height 22
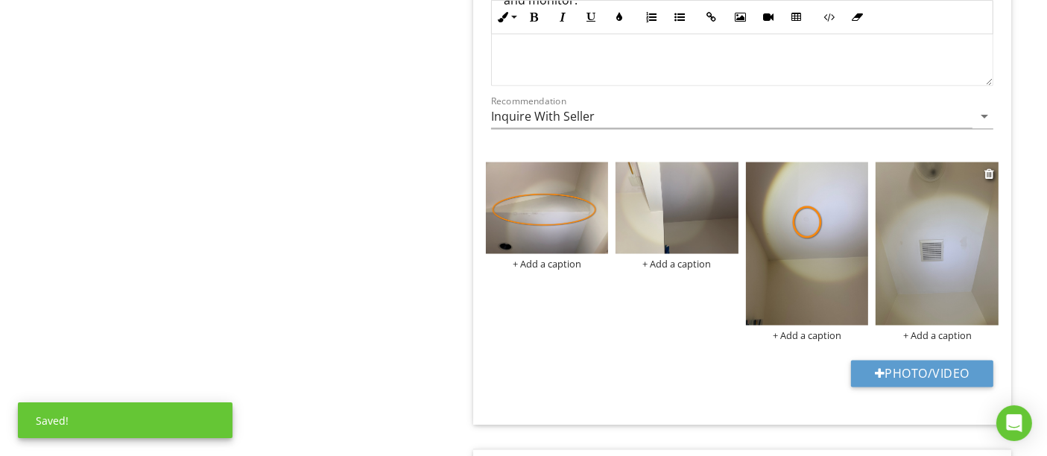
click at [913, 209] on img at bounding box center [936, 243] width 123 height 163
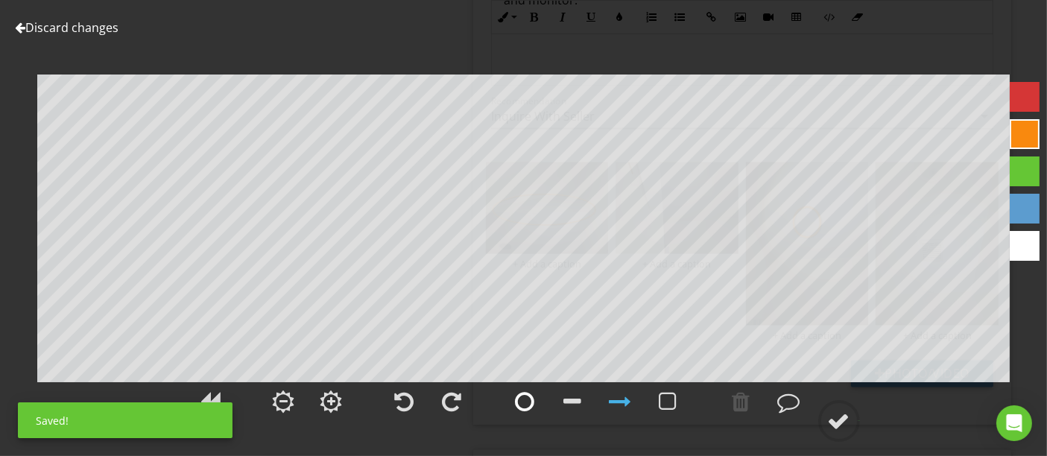
click at [519, 408] on div at bounding box center [525, 401] width 19 height 22
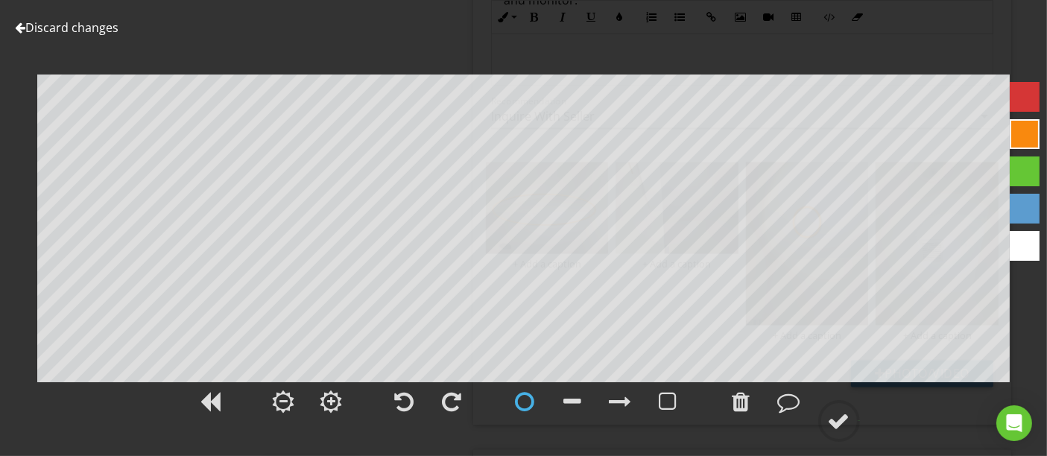
click at [0, 262] on div "Discard changes Add Location" at bounding box center [523, 228] width 1047 height 456
click at [0, 263] on div "Discard changes Add Location" at bounding box center [523, 228] width 1047 height 456
click at [834, 416] on div at bounding box center [839, 421] width 22 height 22
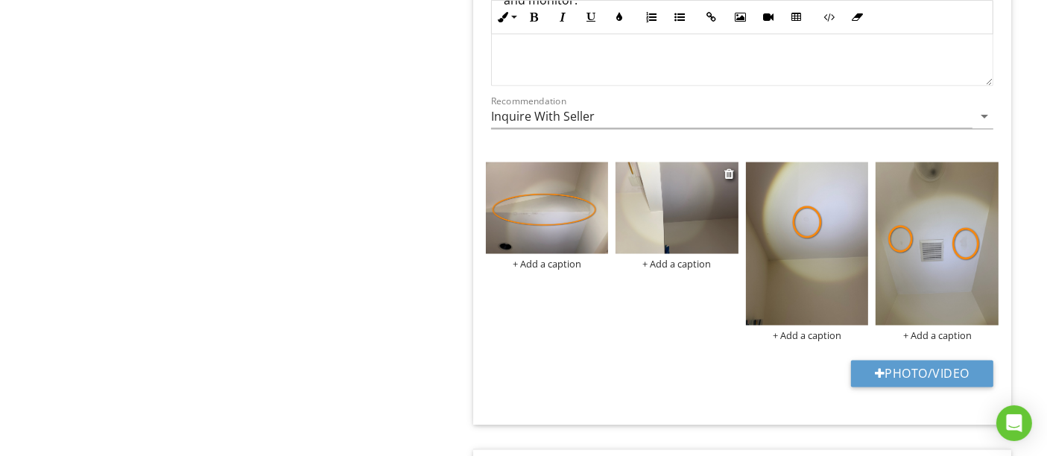
click at [671, 203] on img at bounding box center [676, 208] width 123 height 92
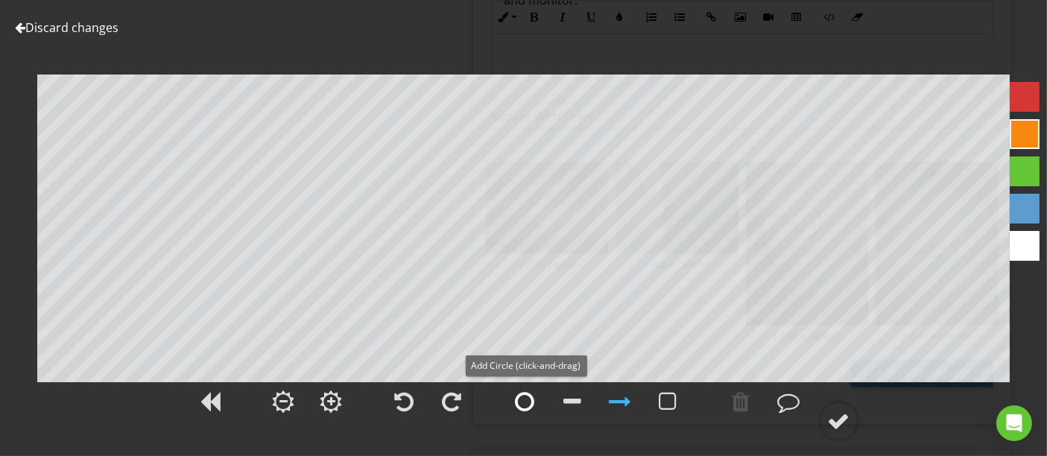
click at [522, 400] on div at bounding box center [525, 401] width 19 height 22
click at [842, 421] on div at bounding box center [839, 421] width 22 height 22
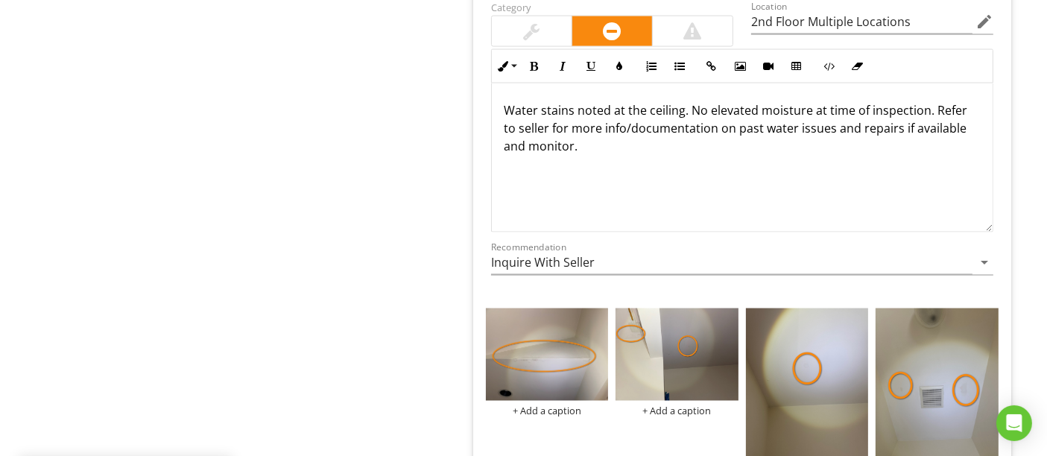
scroll to position [2235, 0]
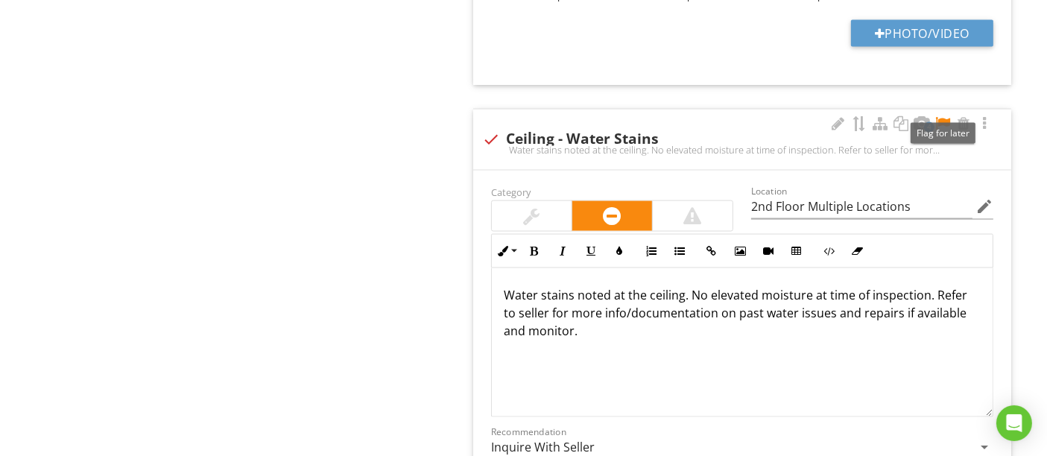
click at [946, 116] on div at bounding box center [943, 123] width 18 height 15
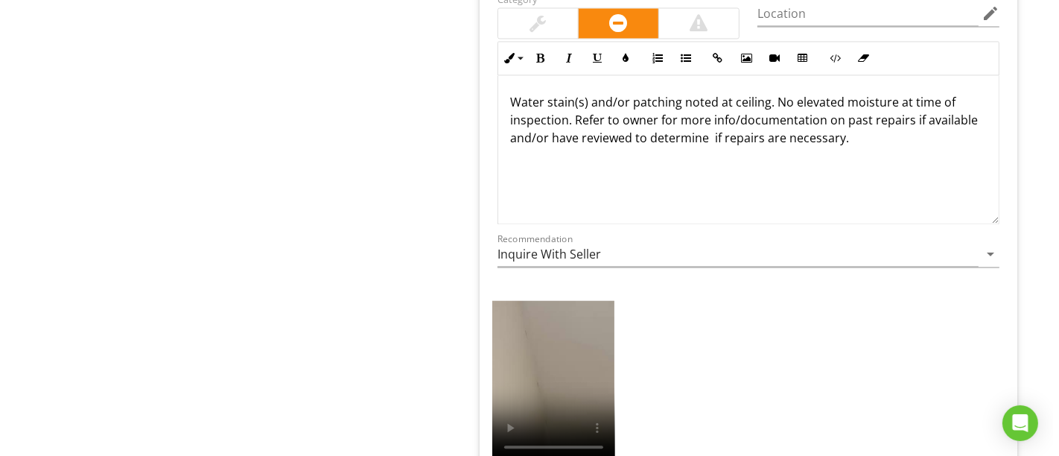
scroll to position [2897, 0]
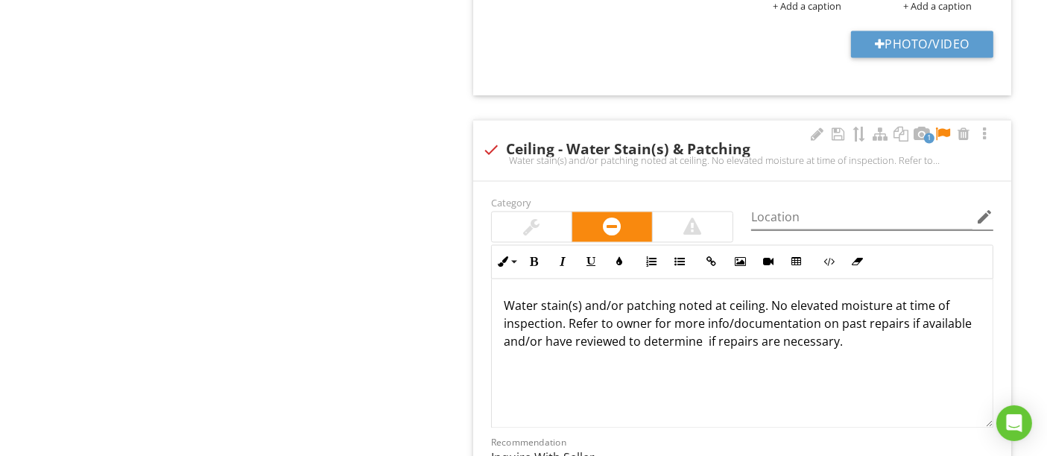
click at [986, 208] on icon "edit" at bounding box center [984, 217] width 18 height 18
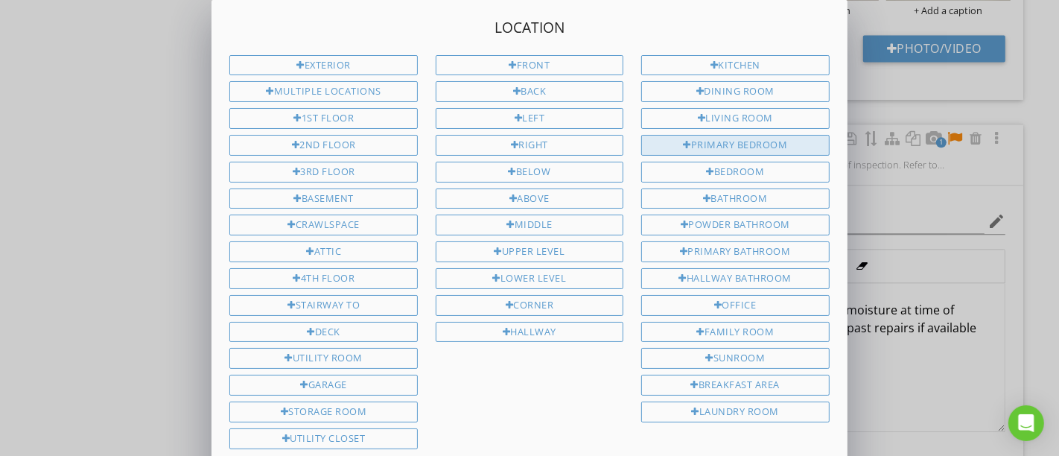
click at [738, 148] on div "Primary Bedroom" at bounding box center [736, 145] width 188 height 21
type input "Primary Bedroom"
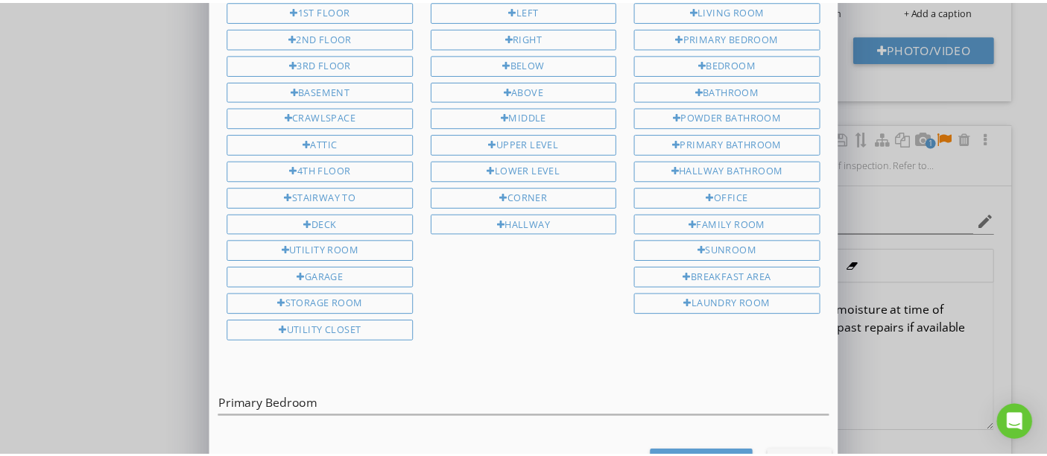
scroll to position [139, 0]
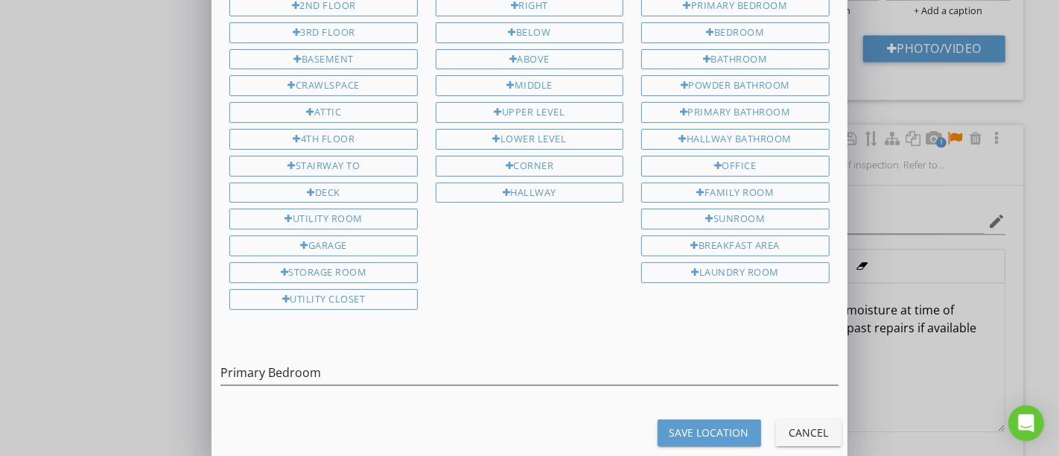
click at [691, 425] on div "Save Location" at bounding box center [710, 433] width 80 height 16
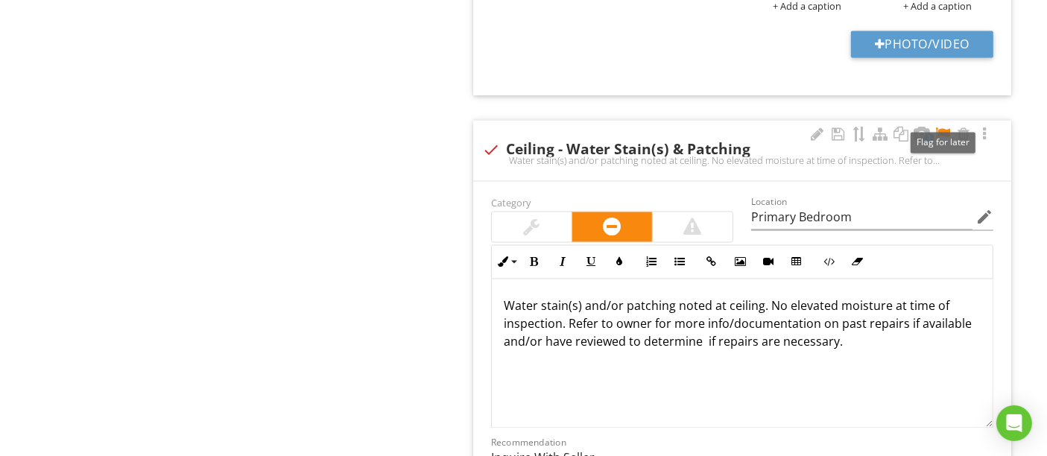
click at [948, 127] on div at bounding box center [943, 134] width 18 height 15
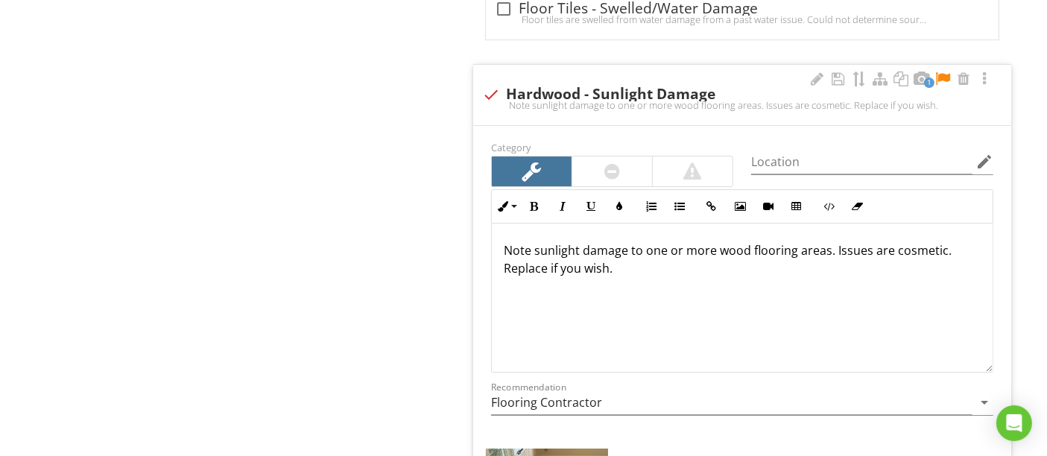
scroll to position [5128, 0]
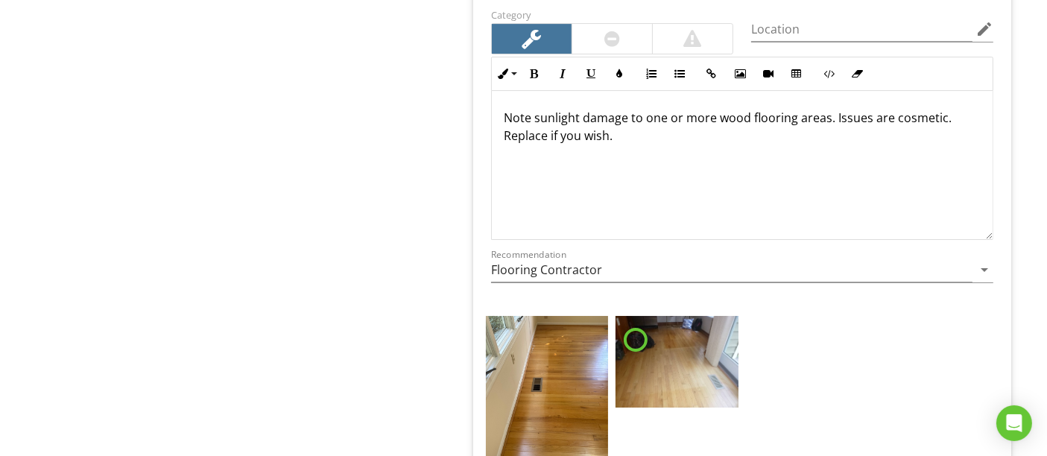
type input "Primary Bedroom"
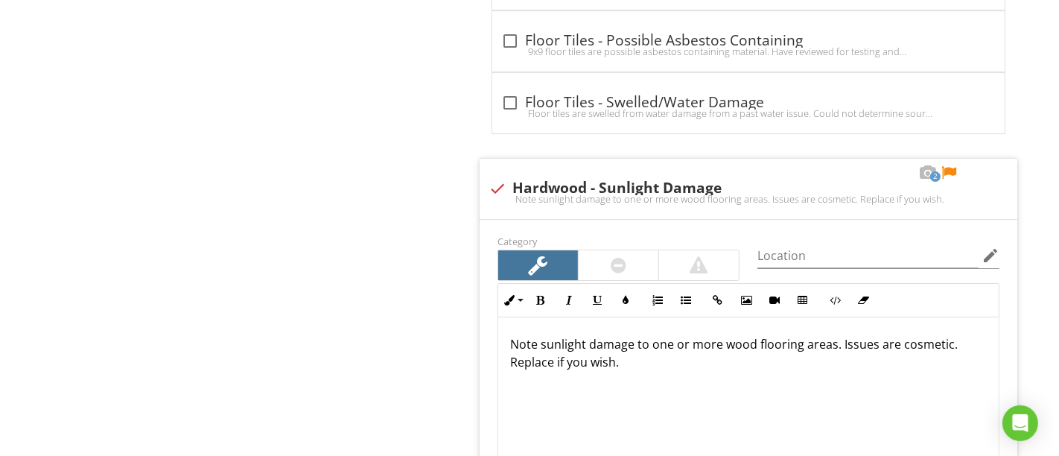
scroll to position [4880, 0]
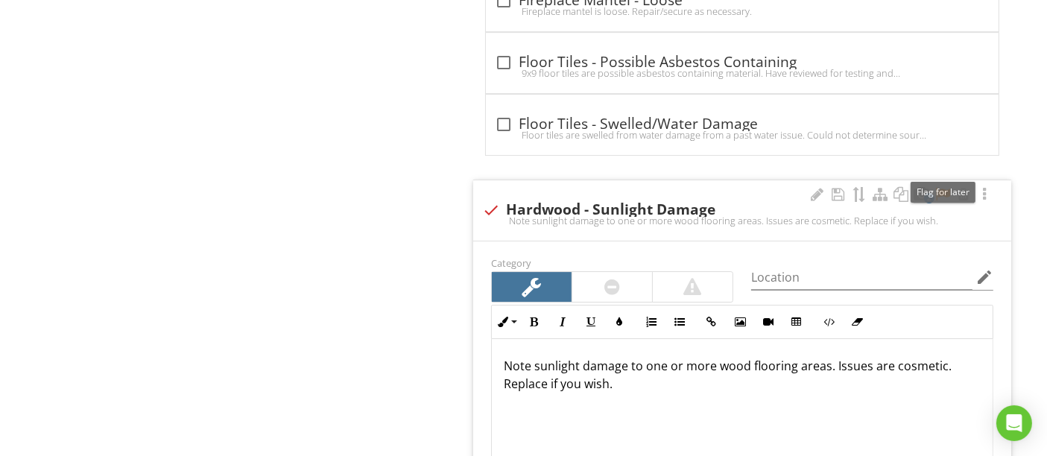
click at [943, 187] on div at bounding box center [943, 194] width 18 height 15
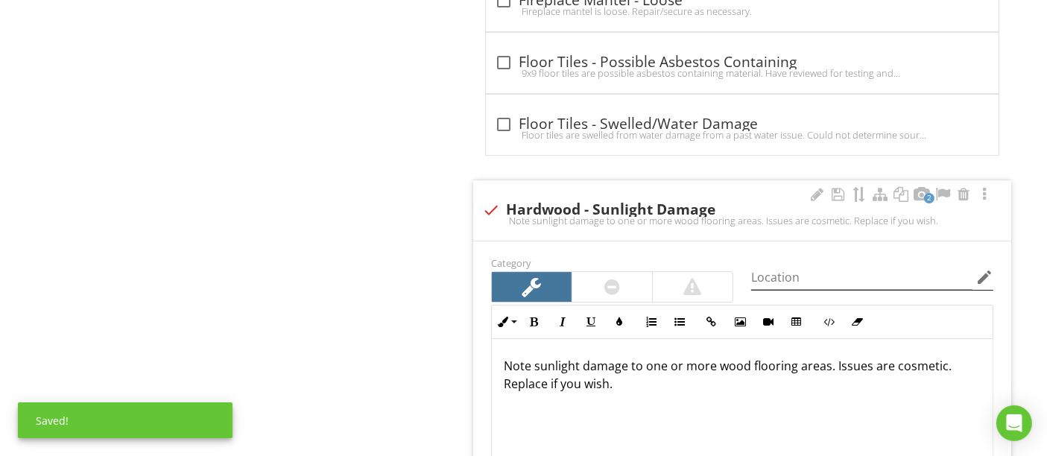
click at [983, 268] on icon "edit" at bounding box center [984, 277] width 18 height 18
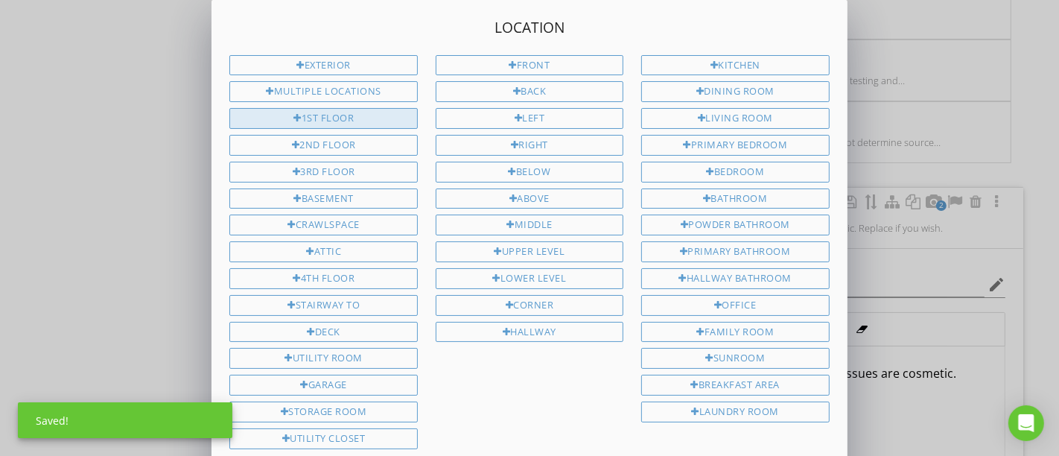
click at [368, 121] on div "1st Floor" at bounding box center [323, 118] width 188 height 21
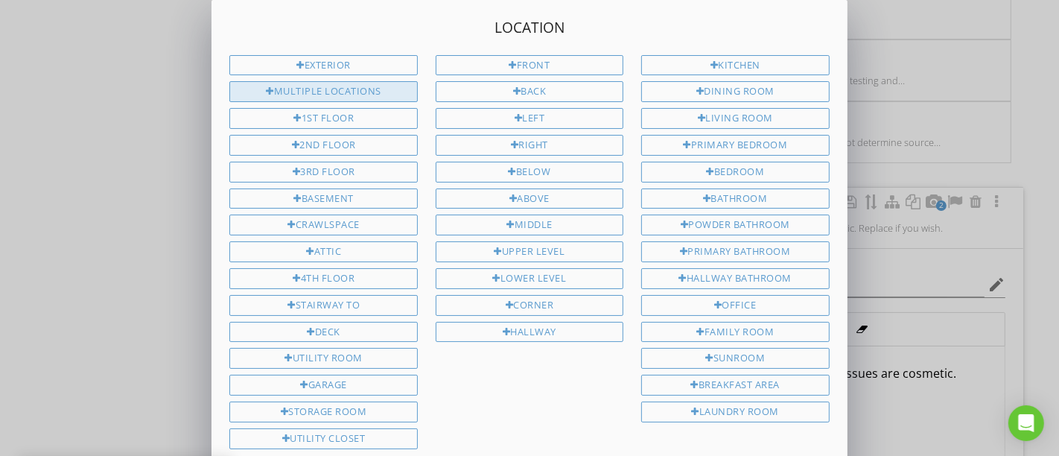
click at [365, 89] on div "Multiple Locations" at bounding box center [323, 91] width 188 height 21
type input "1st Floor Multiple Locations"
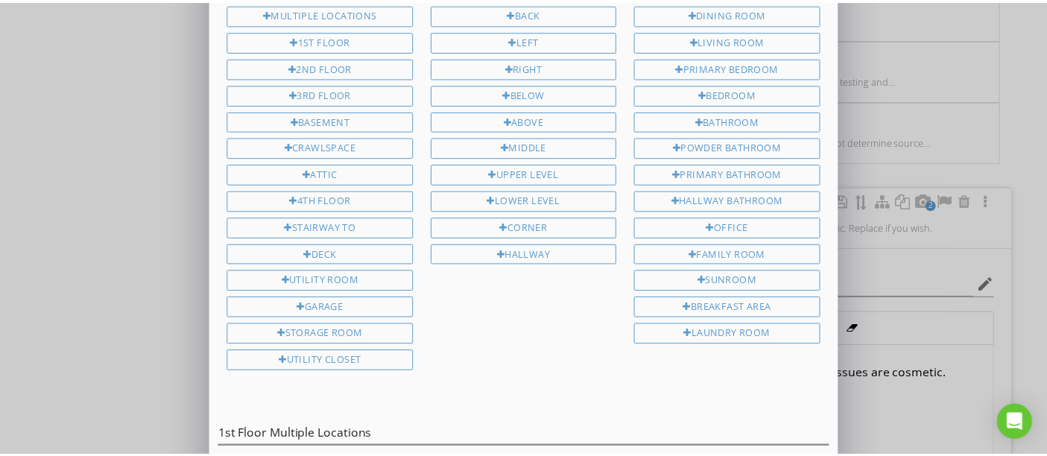
scroll to position [139, 0]
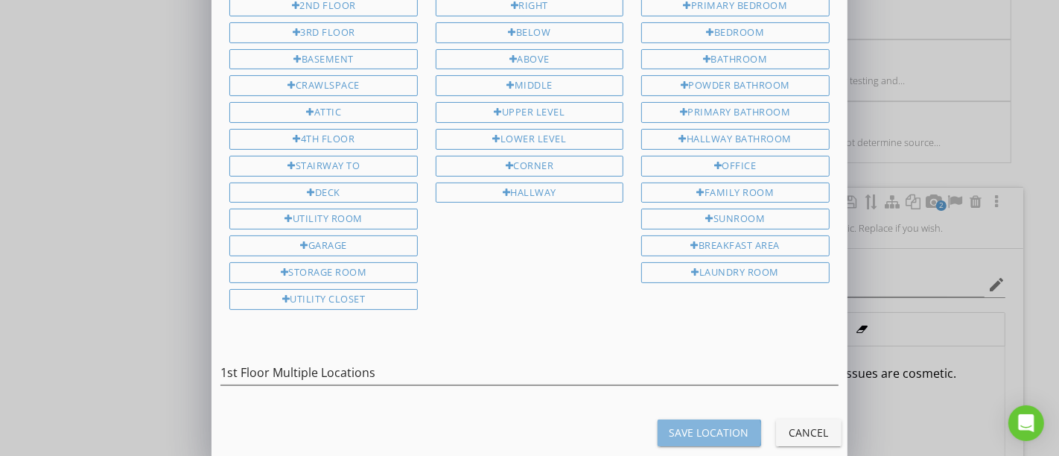
click at [674, 425] on div "Save Location" at bounding box center [710, 433] width 80 height 16
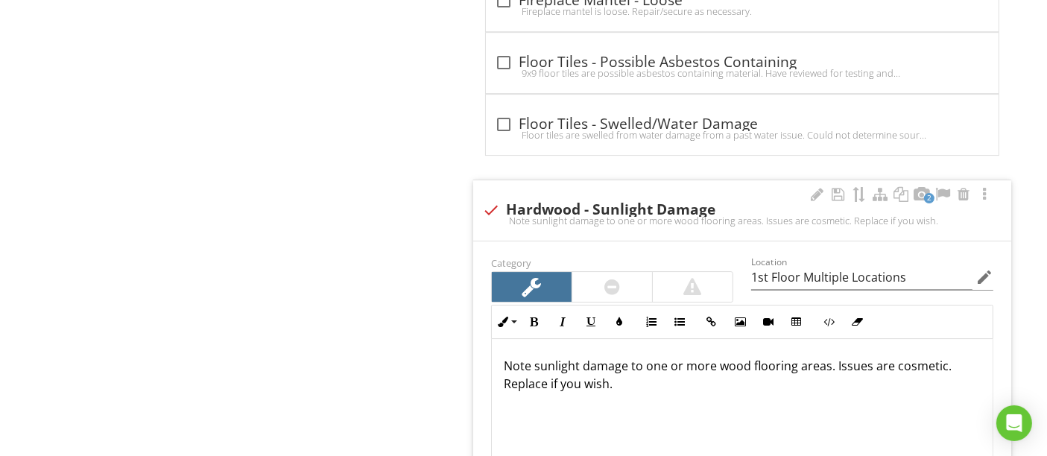
type input "1st Floor Multiple Locations"
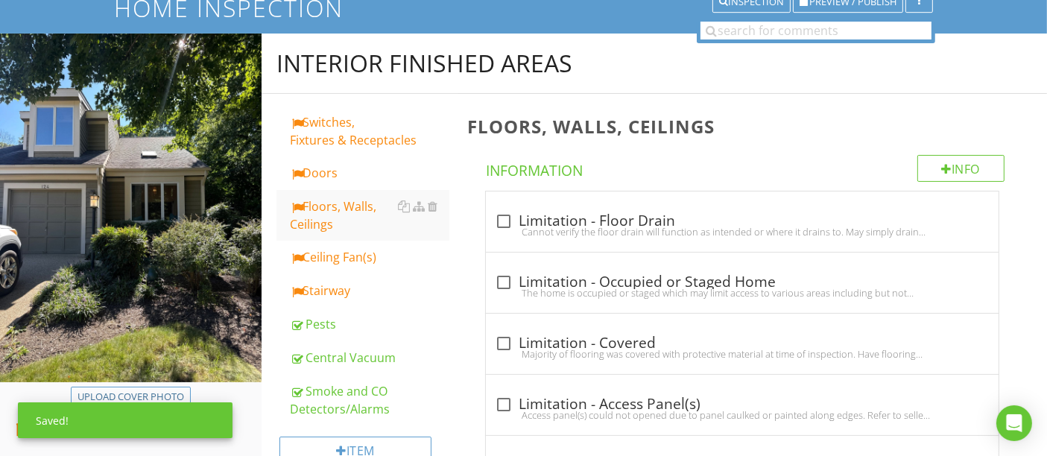
scroll to position [248, 0]
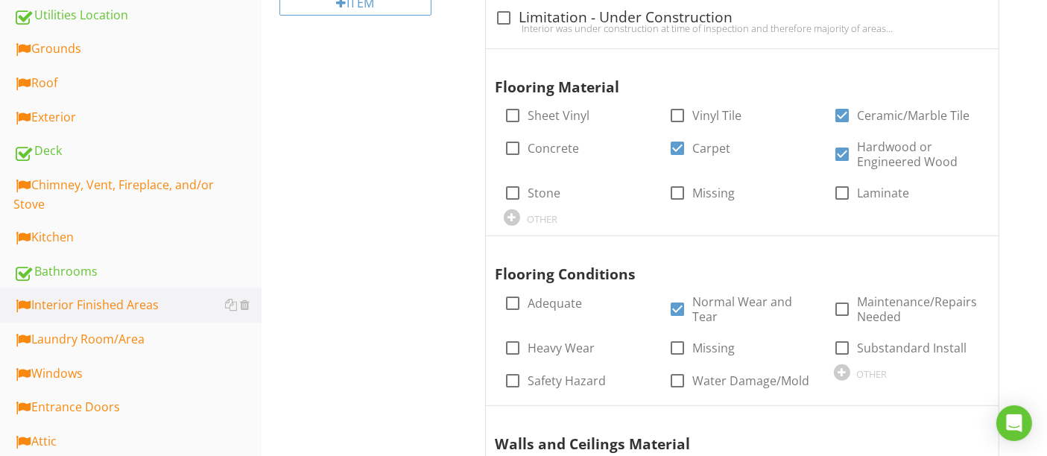
scroll to position [910, 0]
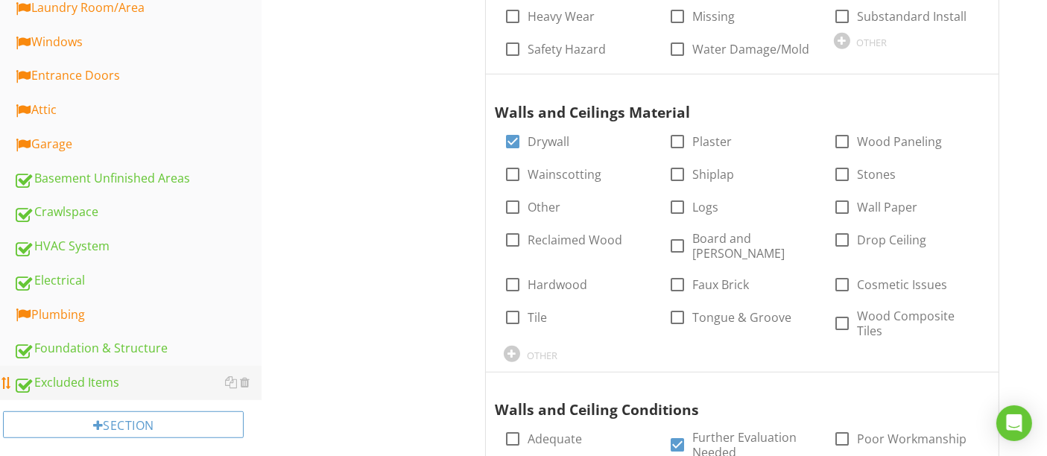
click at [91, 377] on div "Excluded Items" at bounding box center [137, 382] width 248 height 19
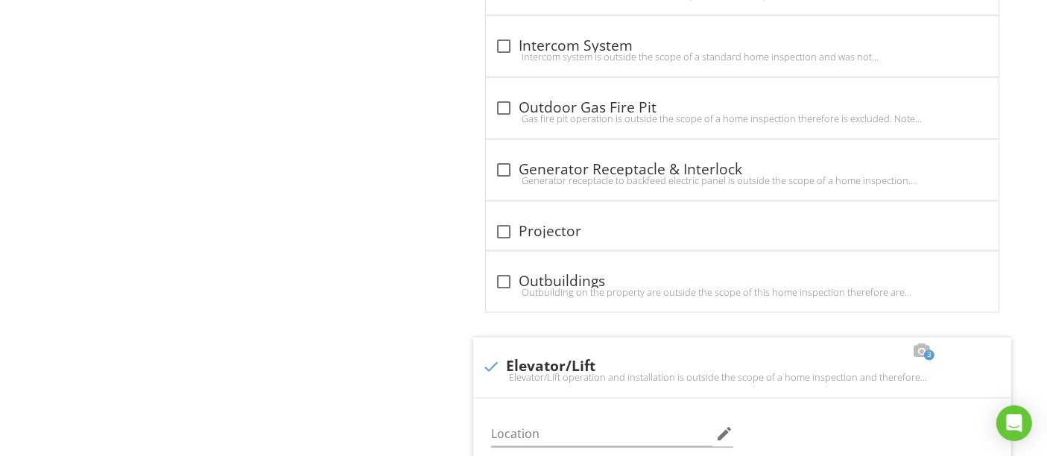
scroll to position [2897, 0]
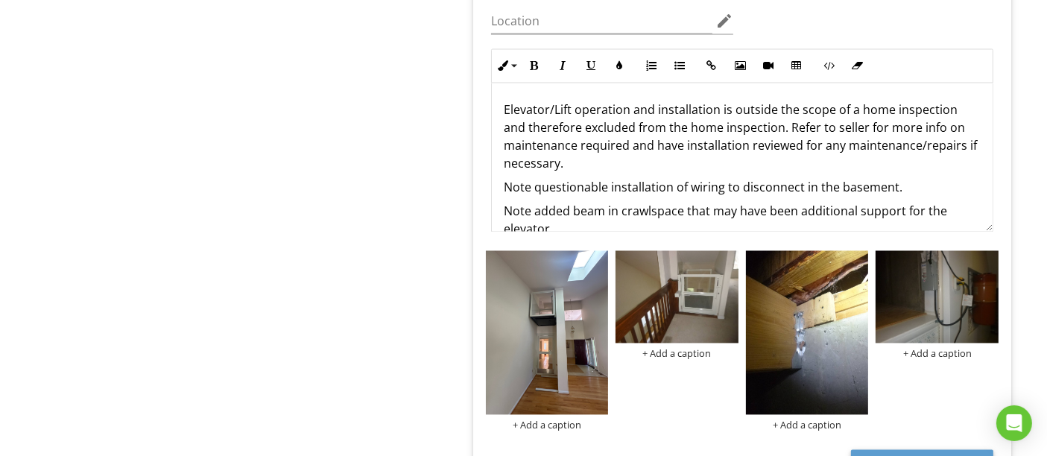
click at [942, 375] on div "+ Add a caption + Add a caption + Add a caption + Add a caption" at bounding box center [742, 340] width 520 height 187
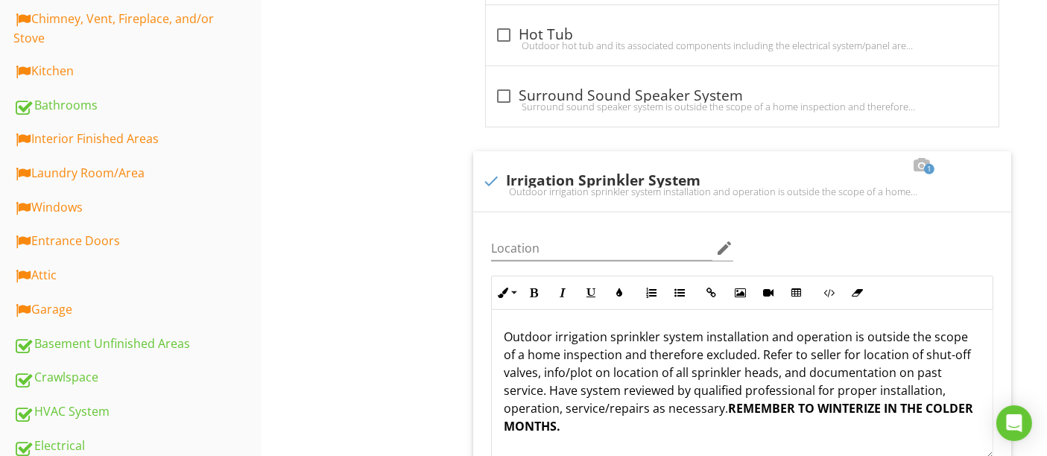
scroll to position [910, 0]
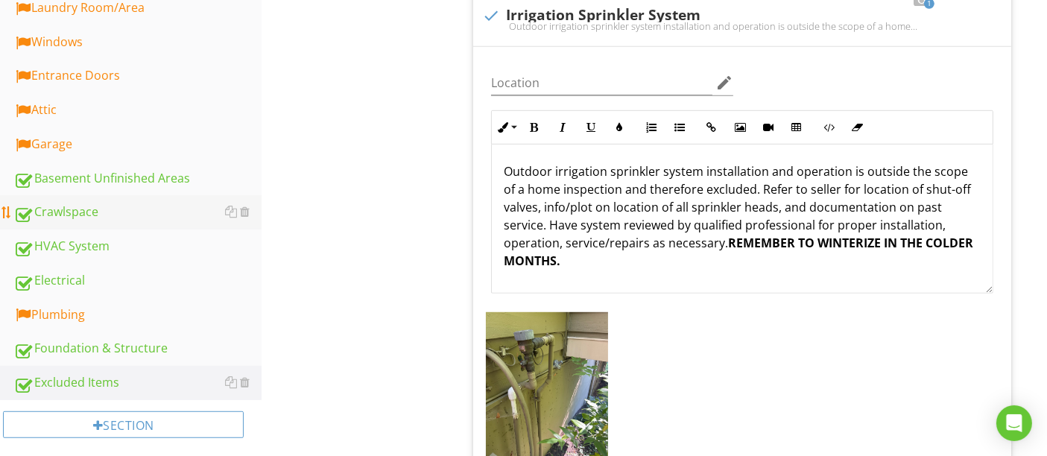
click at [106, 212] on div "Crawlspace" at bounding box center [137, 212] width 248 height 19
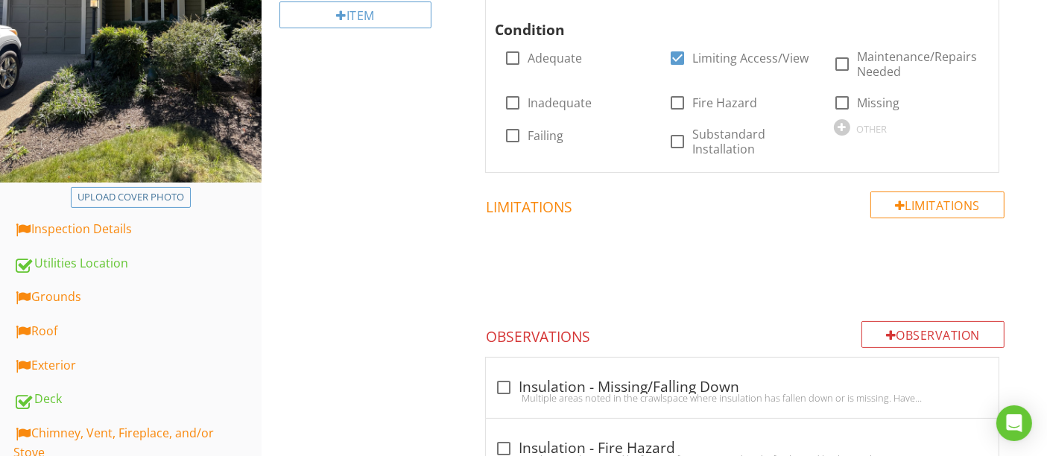
scroll to position [165, 0]
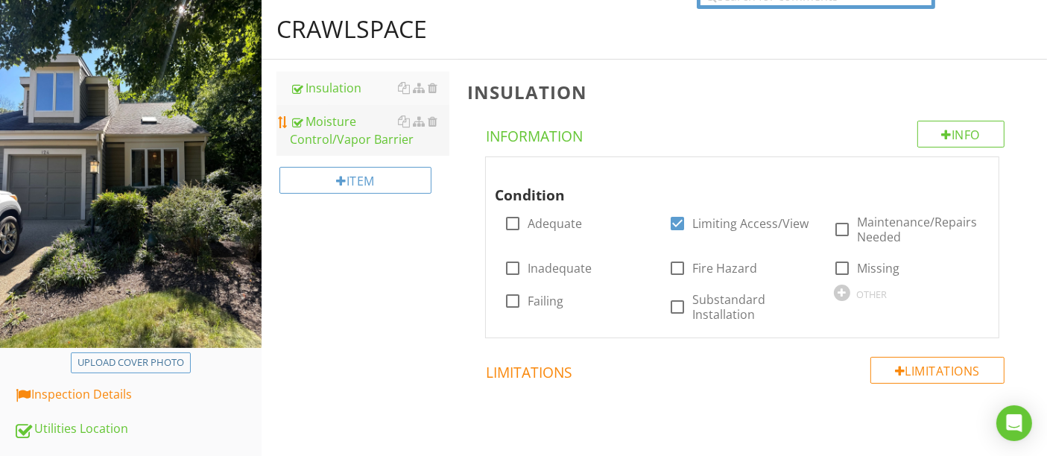
click at [320, 133] on div "Moisture Control/Vapor Barrier" at bounding box center [369, 131] width 159 height 36
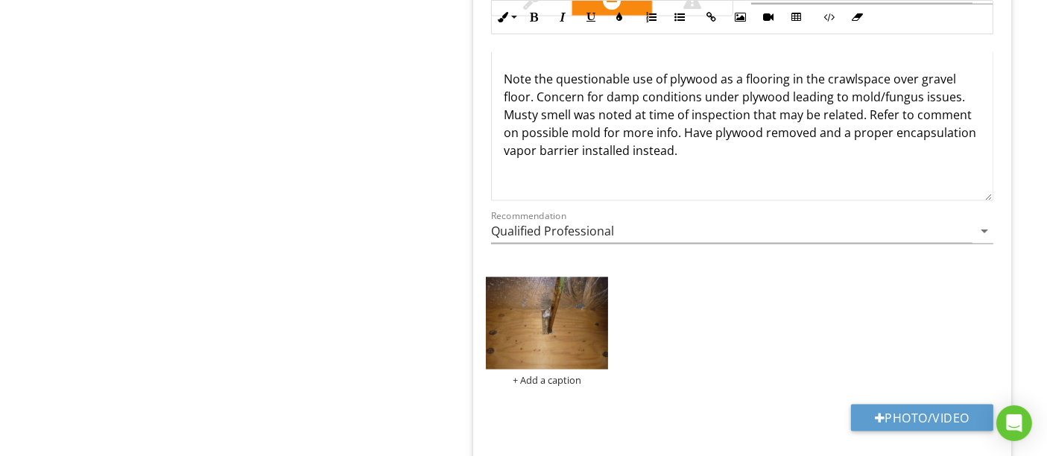
scroll to position [2152, 0]
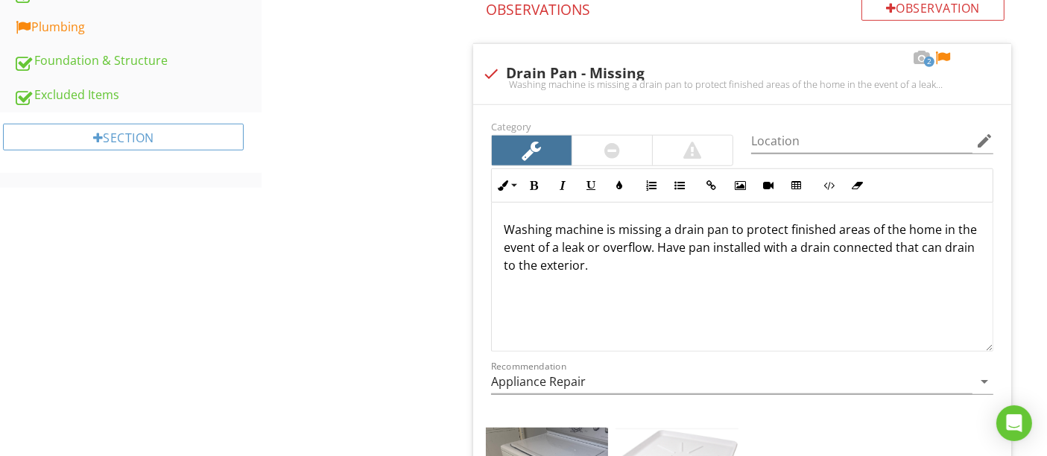
scroll to position [1407, 0]
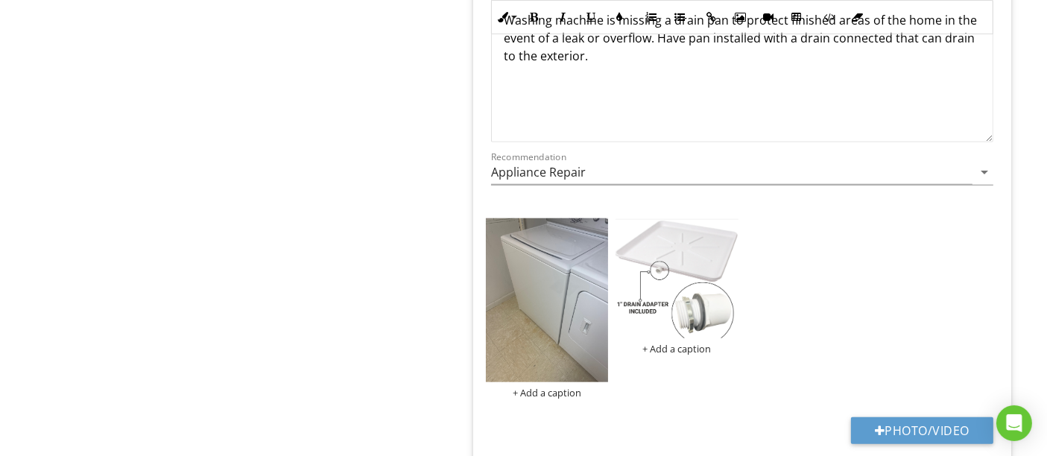
click at [873, 301] on div "+ Add a caption + Add a caption" at bounding box center [742, 308] width 520 height 187
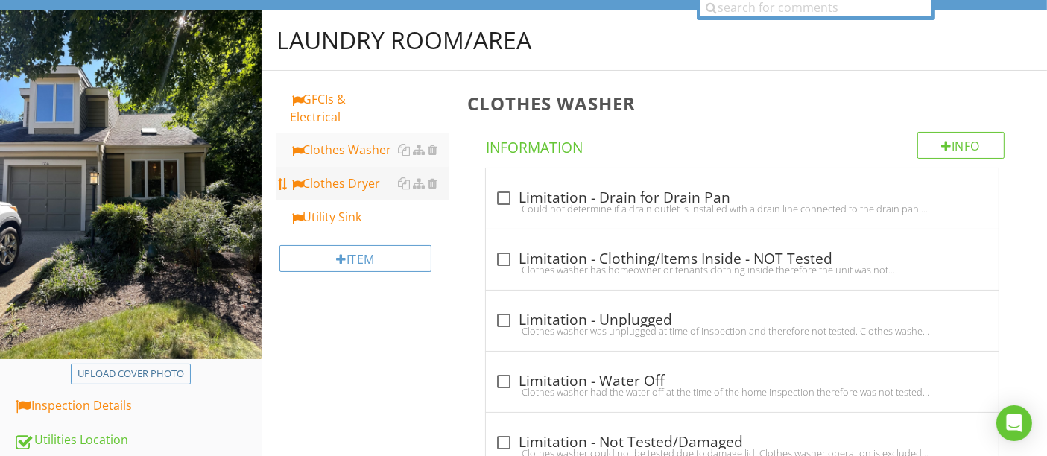
scroll to position [362, 0]
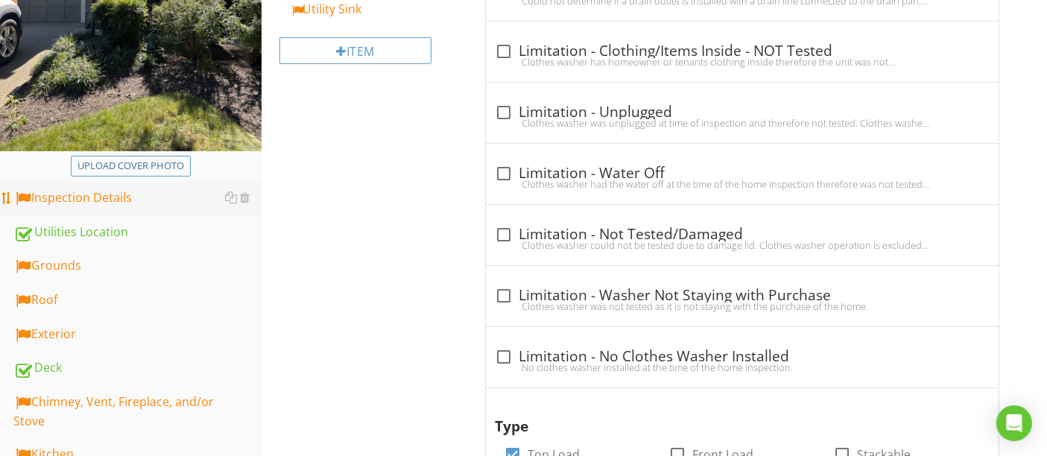
click at [115, 200] on div "Inspection Details" at bounding box center [137, 198] width 248 height 19
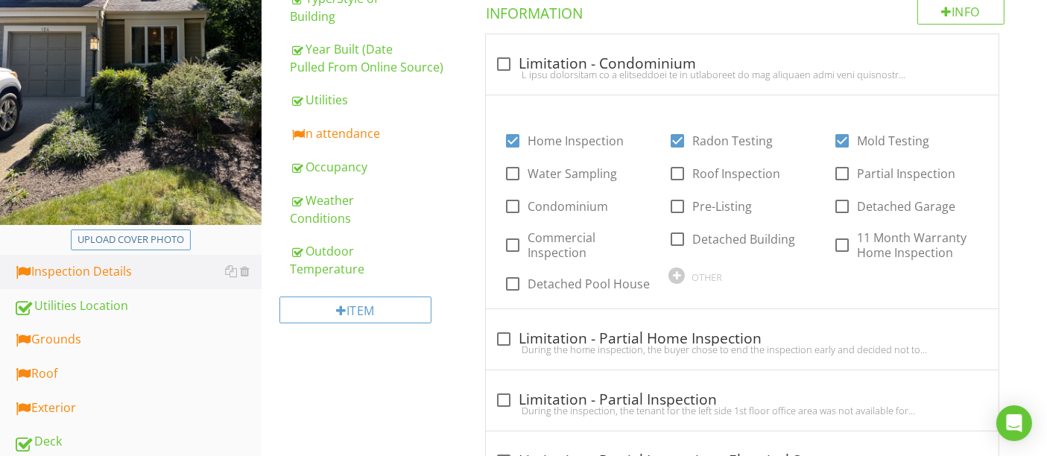
scroll to position [114, 0]
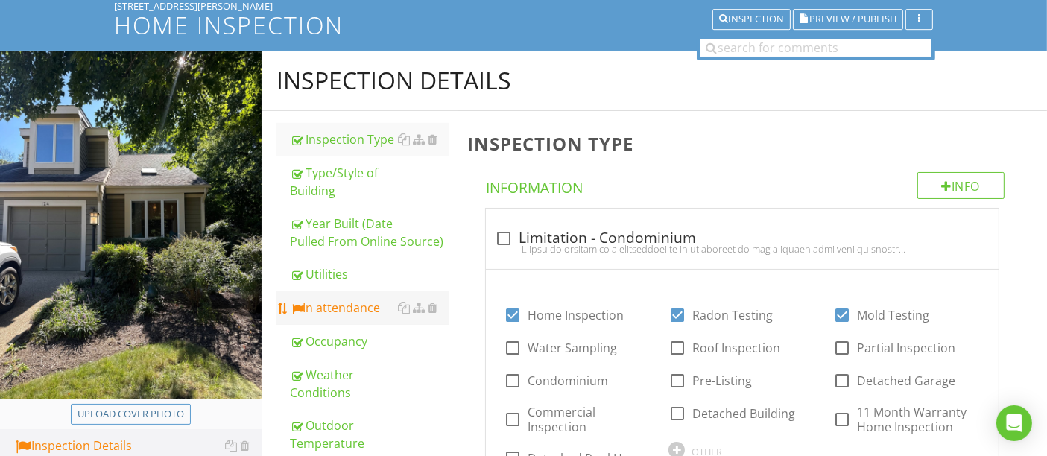
click at [330, 304] on div "In attendance" at bounding box center [369, 308] width 159 height 18
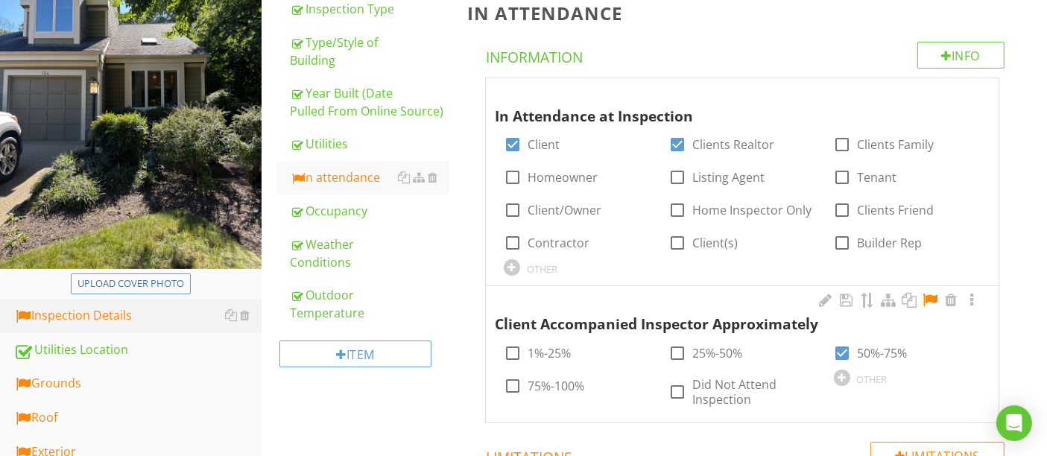
scroll to position [362, 0]
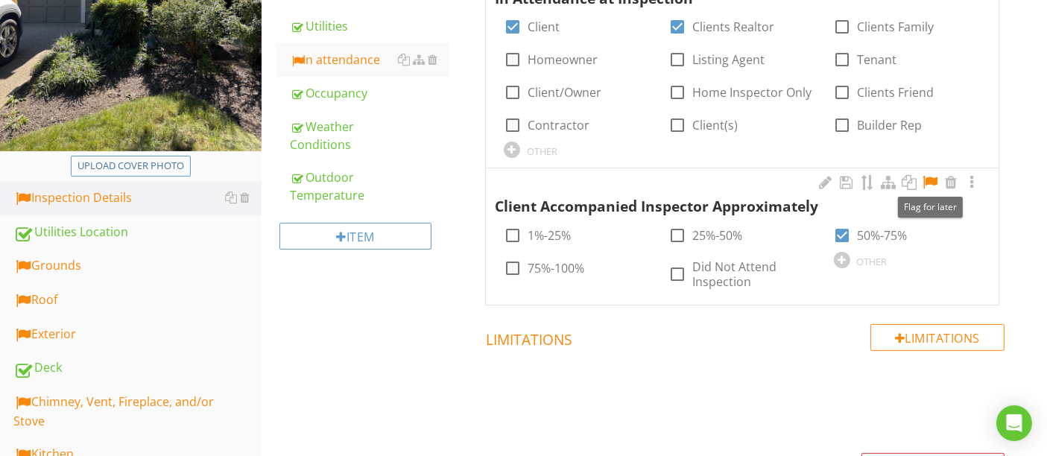
click at [932, 183] on div at bounding box center [930, 182] width 18 height 15
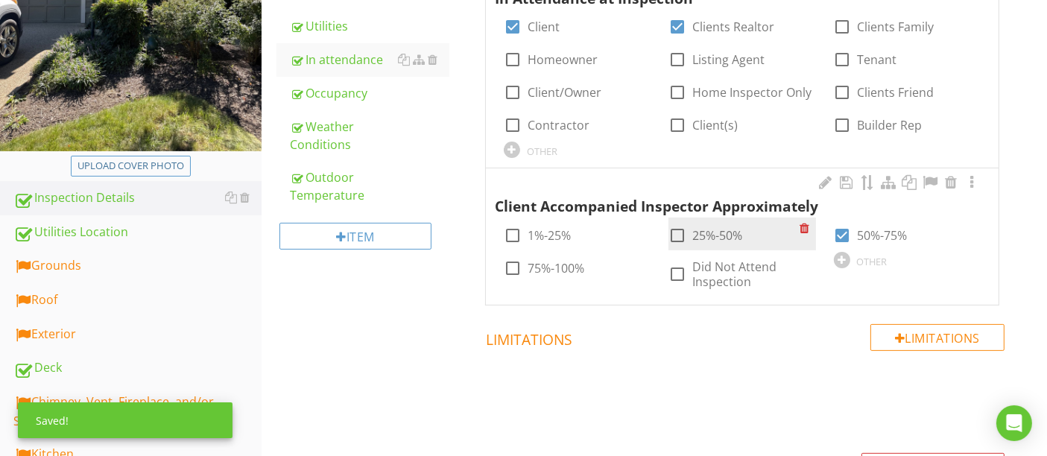
click at [678, 238] on div at bounding box center [677, 235] width 25 height 25
checkbox input "true"
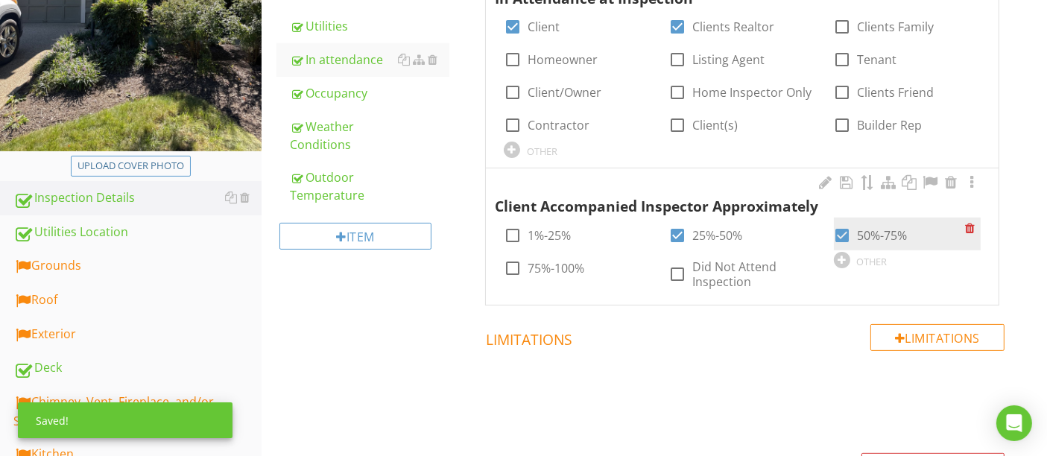
click at [842, 234] on div at bounding box center [842, 235] width 25 height 25
checkbox input "false"
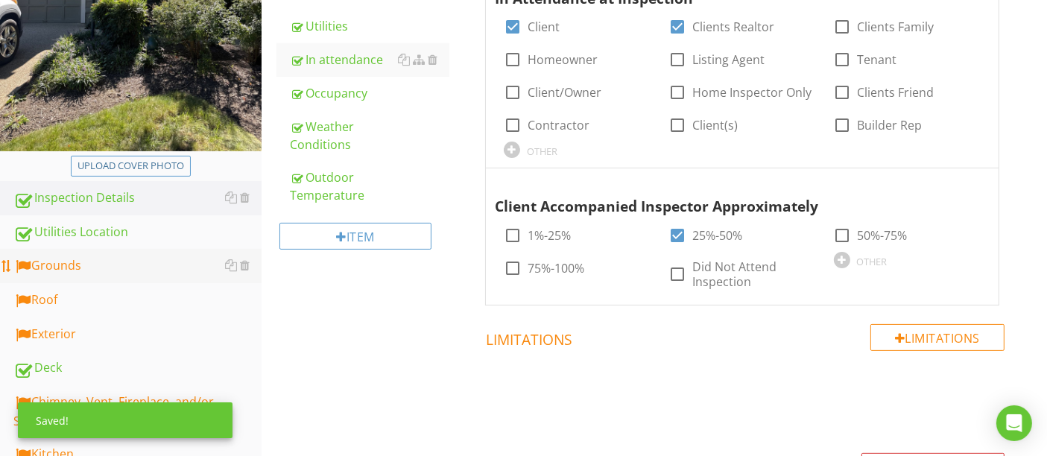
click at [66, 267] on div "Grounds" at bounding box center [137, 265] width 248 height 19
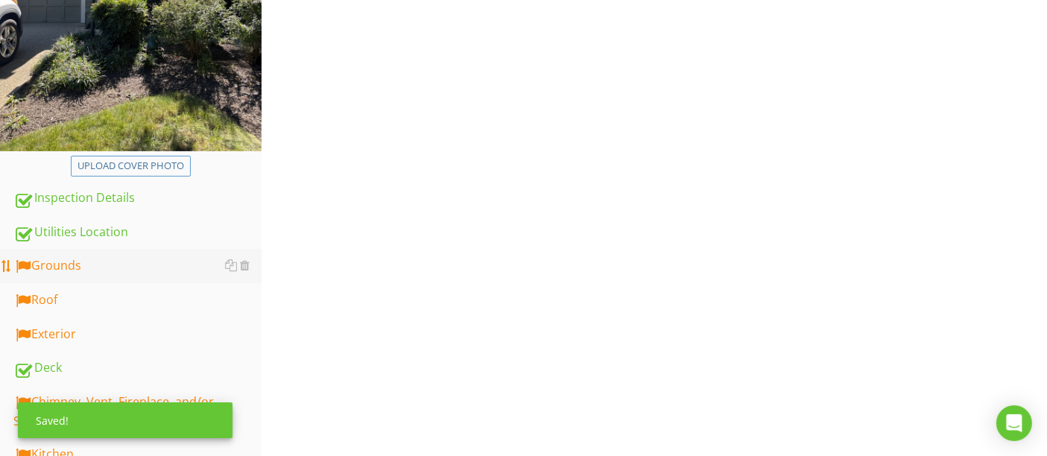
type input "Exterior Multiple Locations"
type input "Exterior Front"
type input "Exterior Multiple Locations"
type input "Exterior Front"
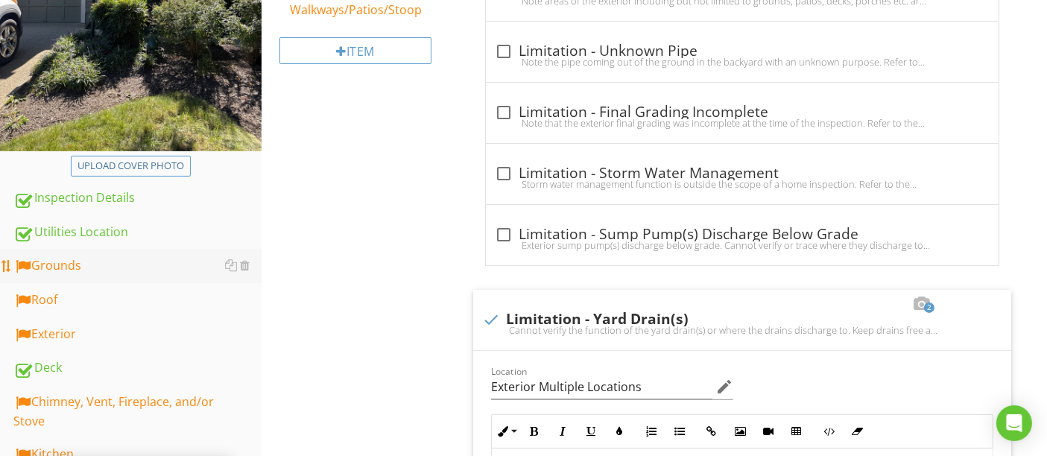
type input "Exterior Multiple Locations"
type input "Exterior Front"
type input "Exterior Multiple Locations"
type input "Exterior Front"
type input "Exterior Multiple Locations"
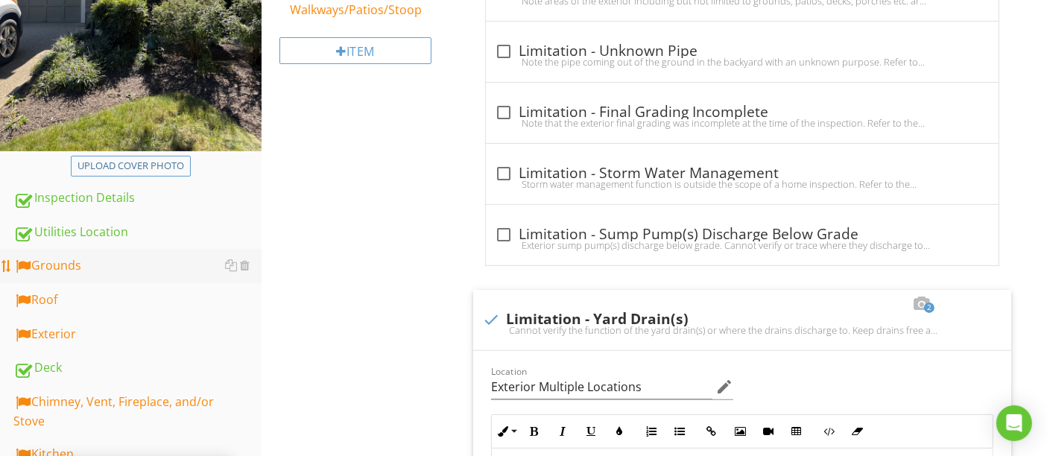
type input "Exterior Front"
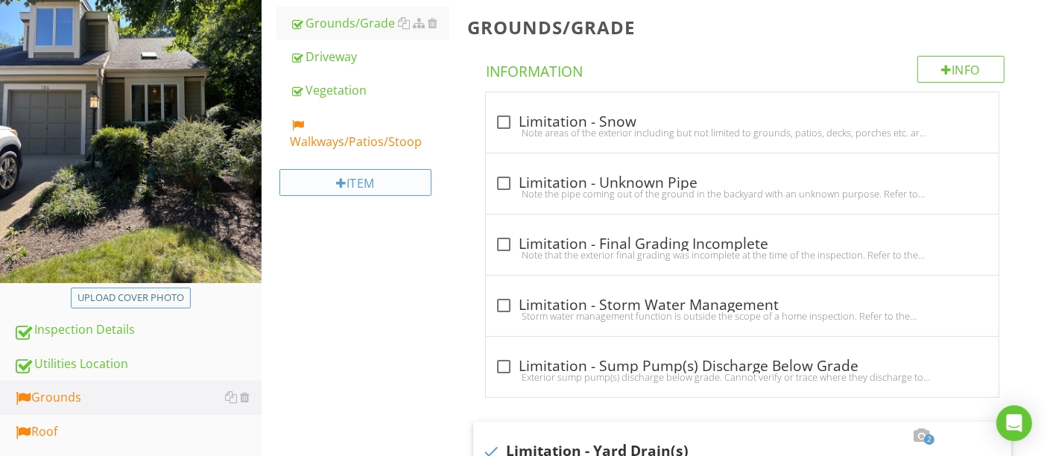
scroll to position [114, 0]
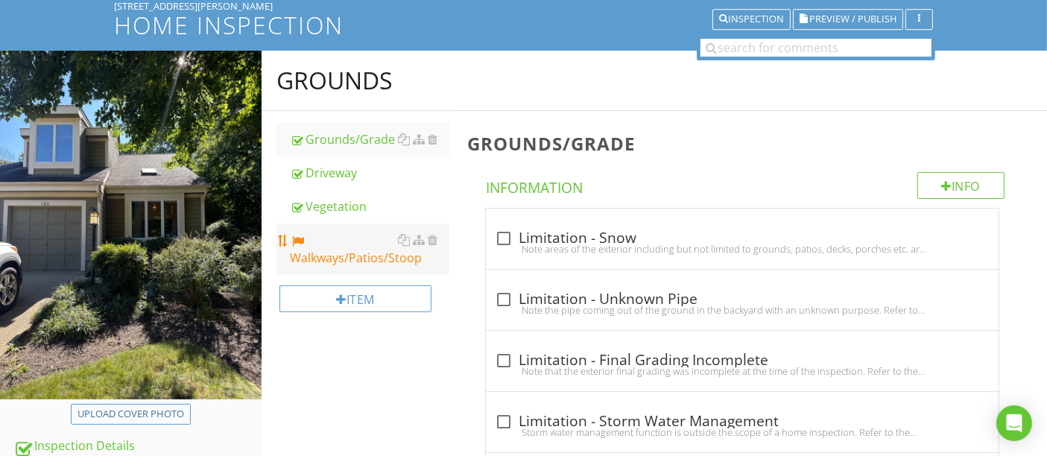
click at [336, 256] on div "Walkways/Patios/Stoop" at bounding box center [369, 249] width 159 height 36
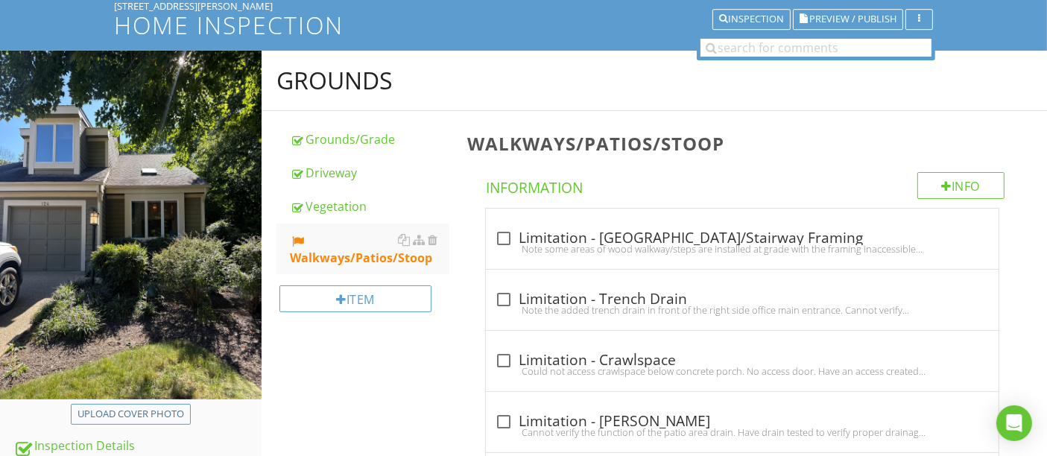
scroll to position [528, 0]
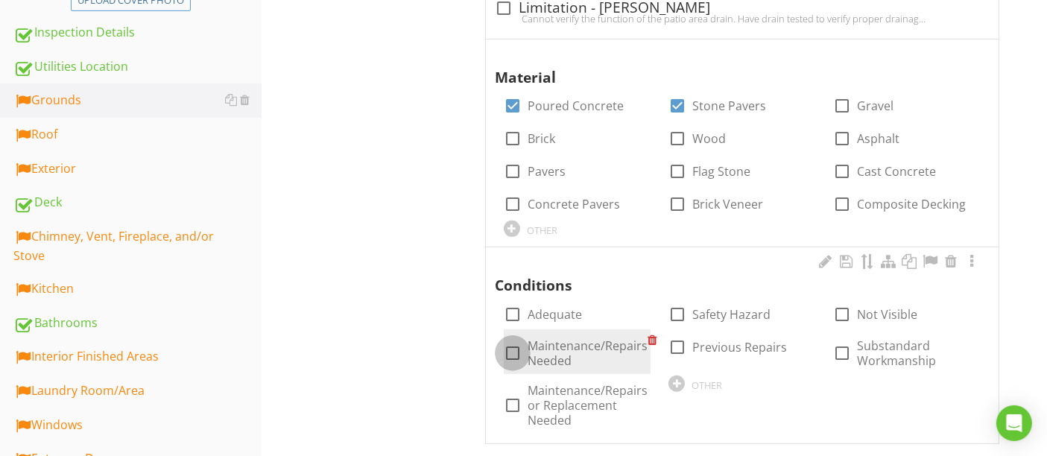
click at [513, 358] on div at bounding box center [512, 352] width 25 height 25
checkbox input "true"
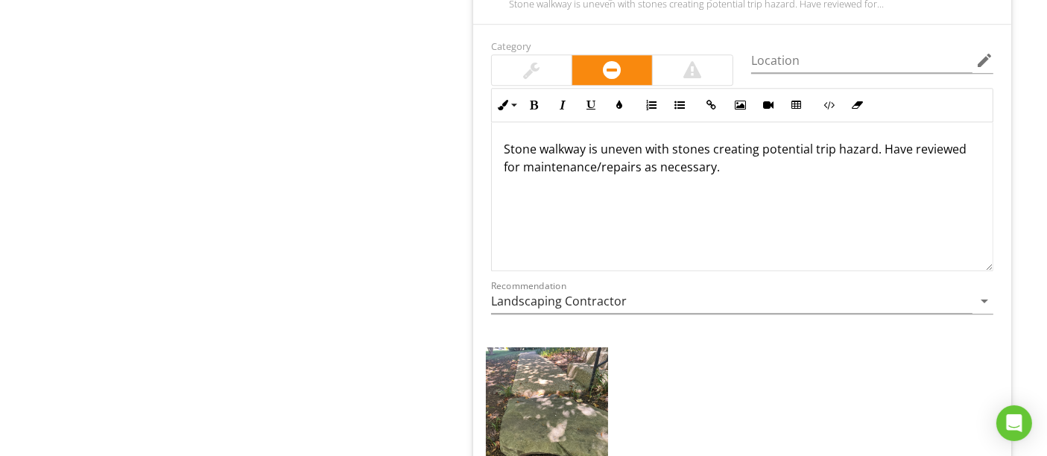
scroll to position [3922, 0]
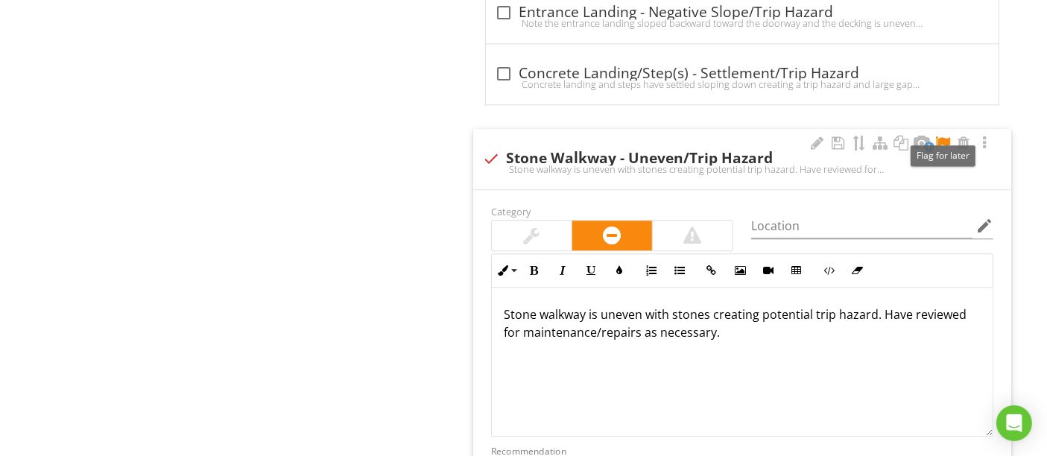
click at [941, 136] on div at bounding box center [943, 143] width 18 height 15
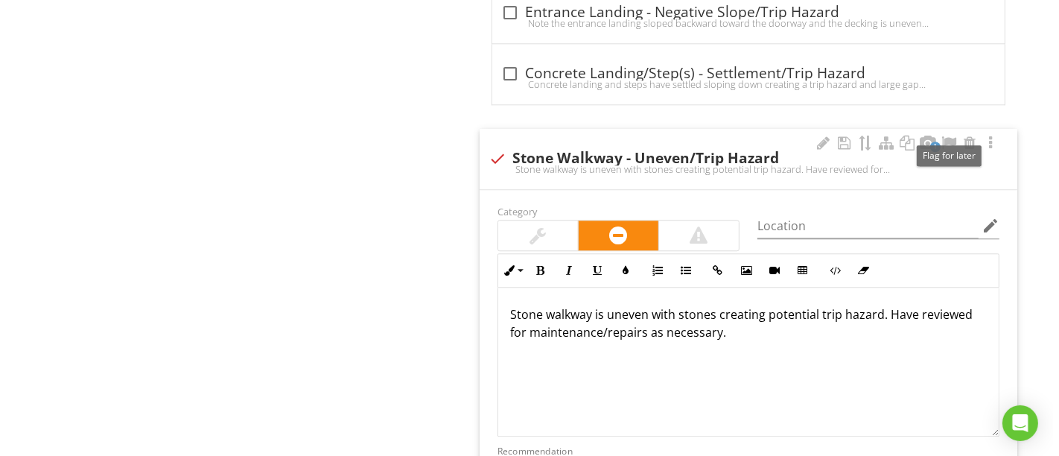
scroll to position [3922, 0]
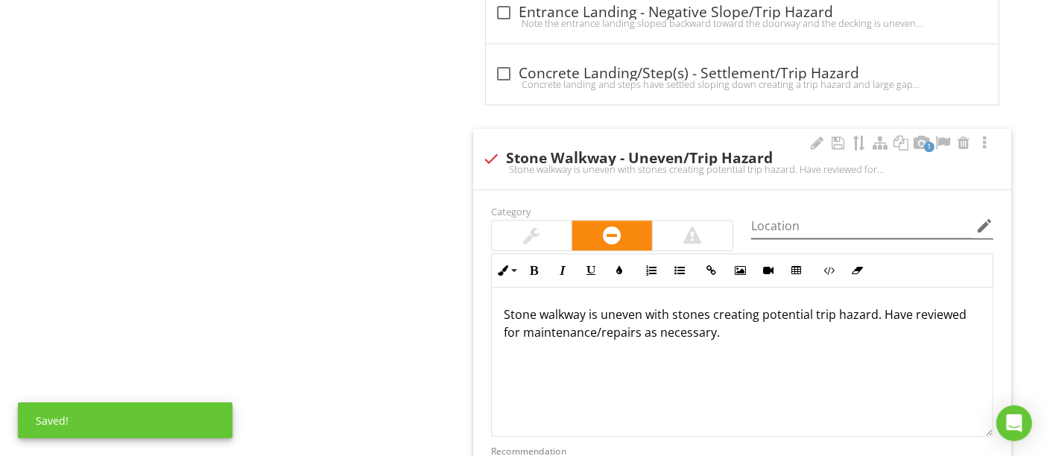
click at [988, 217] on icon "edit" at bounding box center [984, 226] width 18 height 18
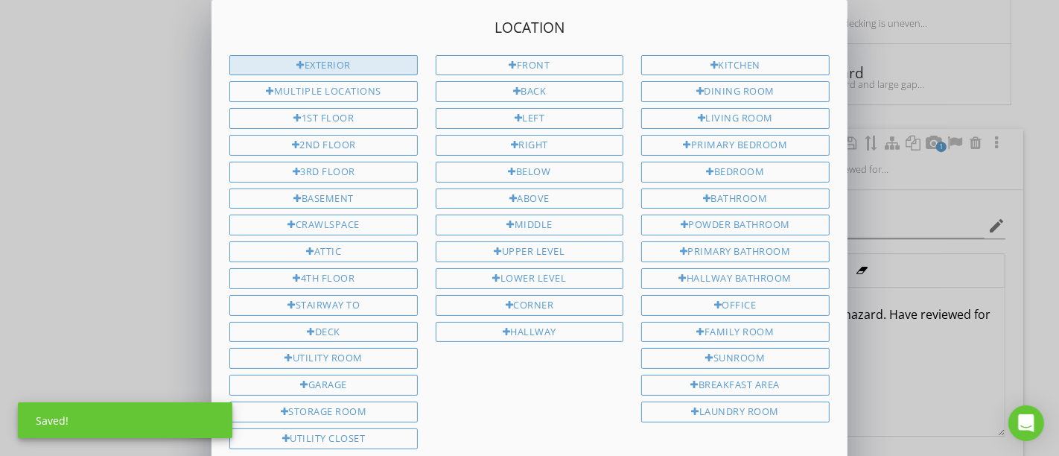
click at [338, 69] on div "Exterior" at bounding box center [323, 65] width 188 height 21
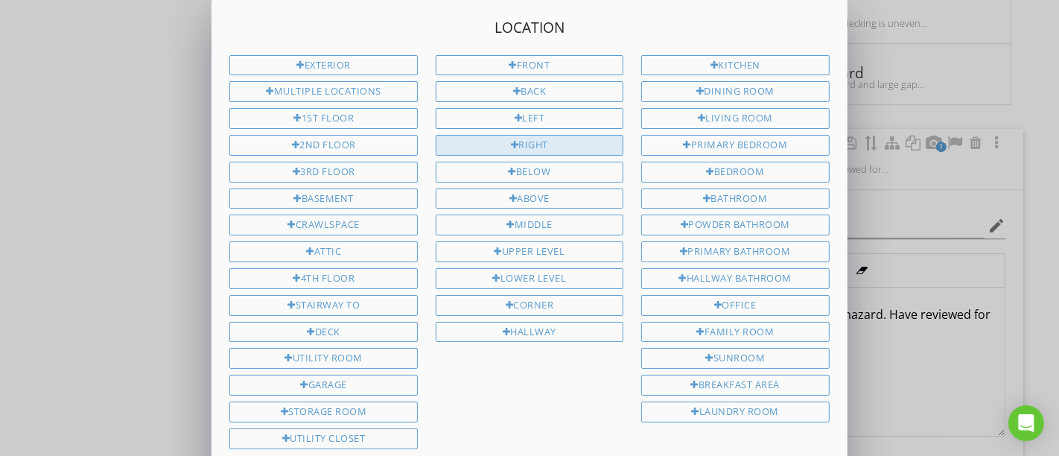
click at [524, 148] on div "Right" at bounding box center [530, 145] width 188 height 21
type input "Exterior Right"
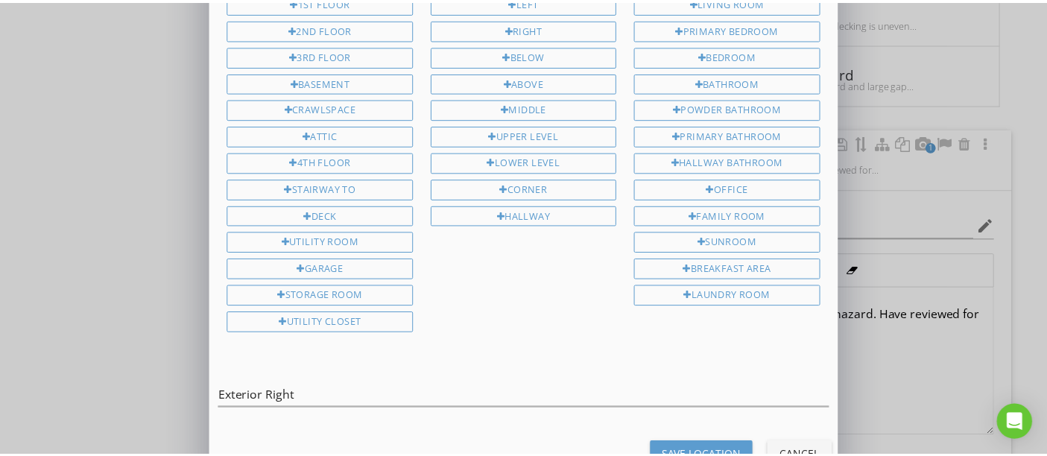
scroll to position [139, 0]
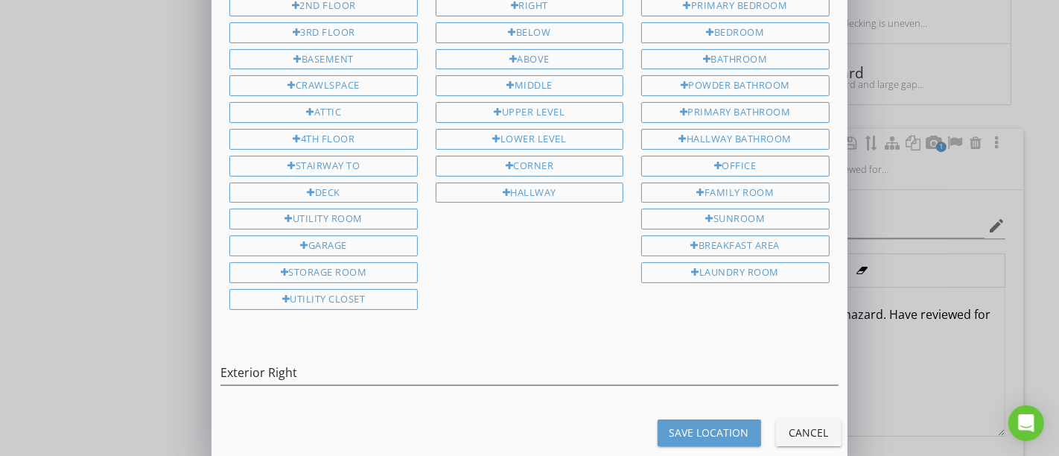
click at [703, 425] on div "Save Location" at bounding box center [710, 433] width 80 height 16
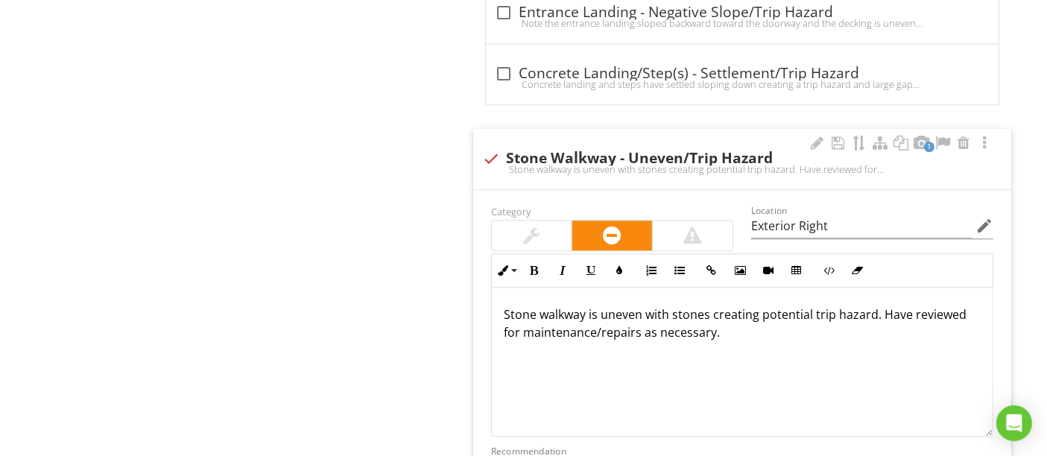
type input "Exterior Right"
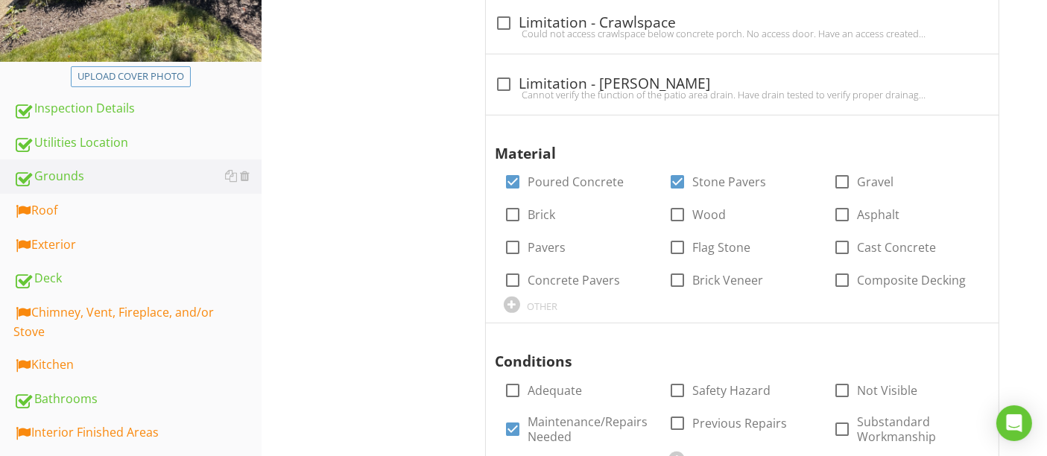
scroll to position [579, 0]
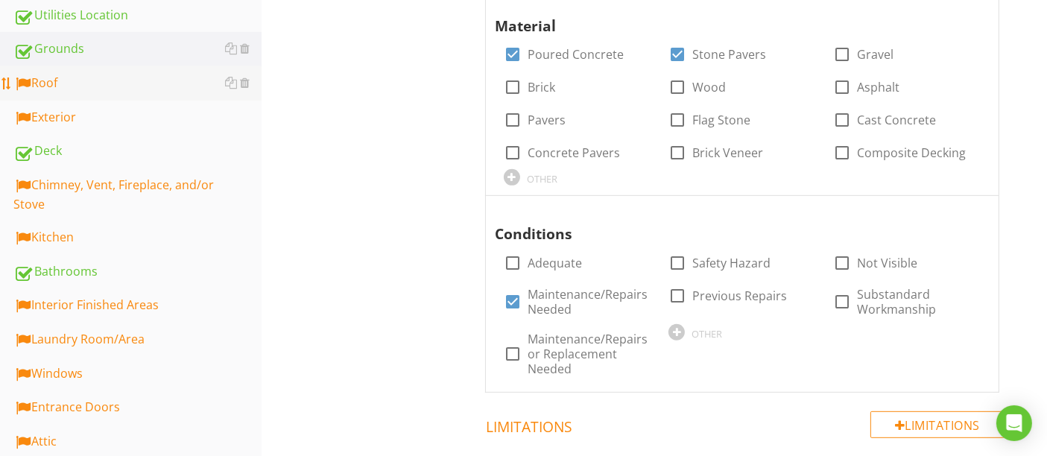
click at [91, 86] on div "Roof" at bounding box center [137, 83] width 248 height 19
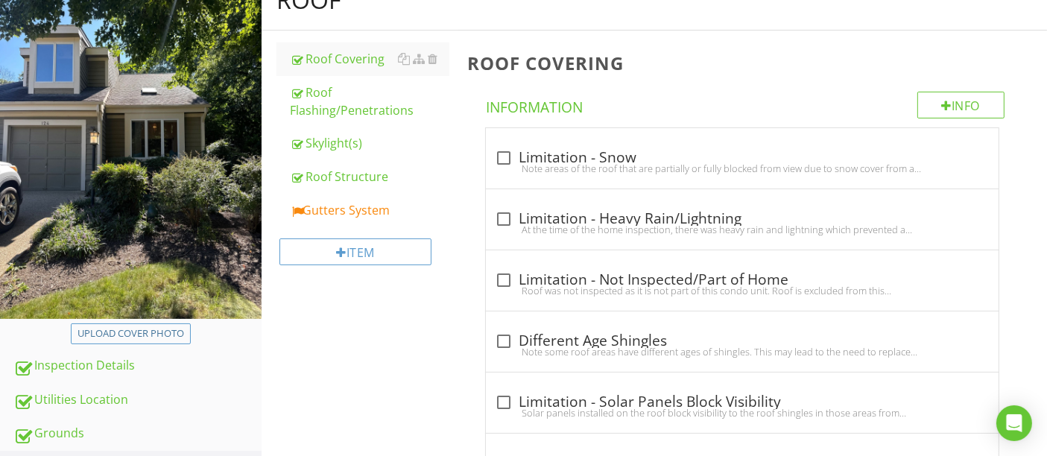
scroll to position [248, 0]
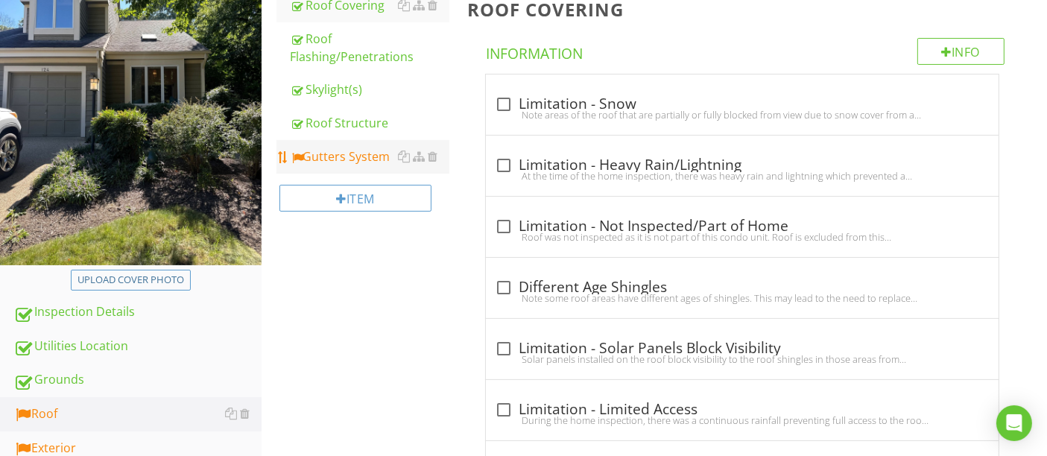
click at [370, 161] on div "Gutters System" at bounding box center [369, 157] width 159 height 18
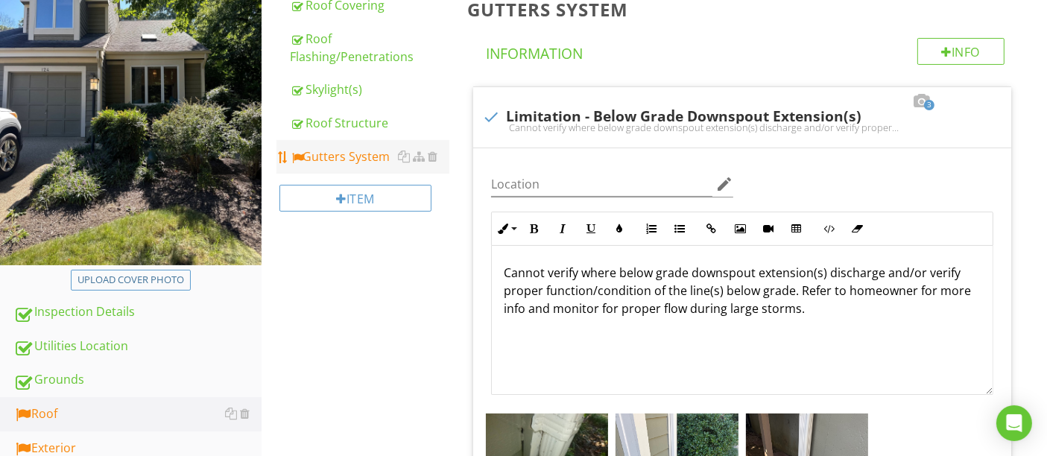
type input "Exterior Front Right Corner"
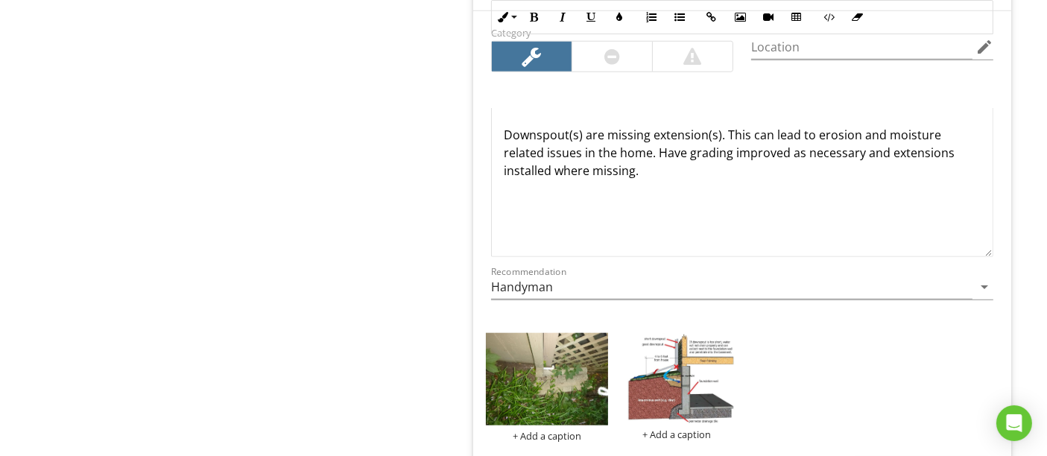
scroll to position [1986, 0]
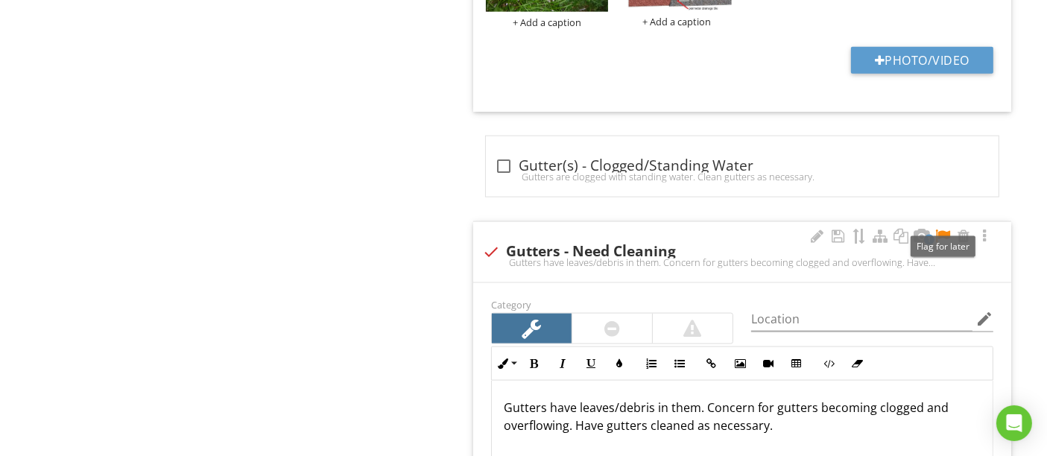
click at [946, 231] on div at bounding box center [943, 236] width 18 height 15
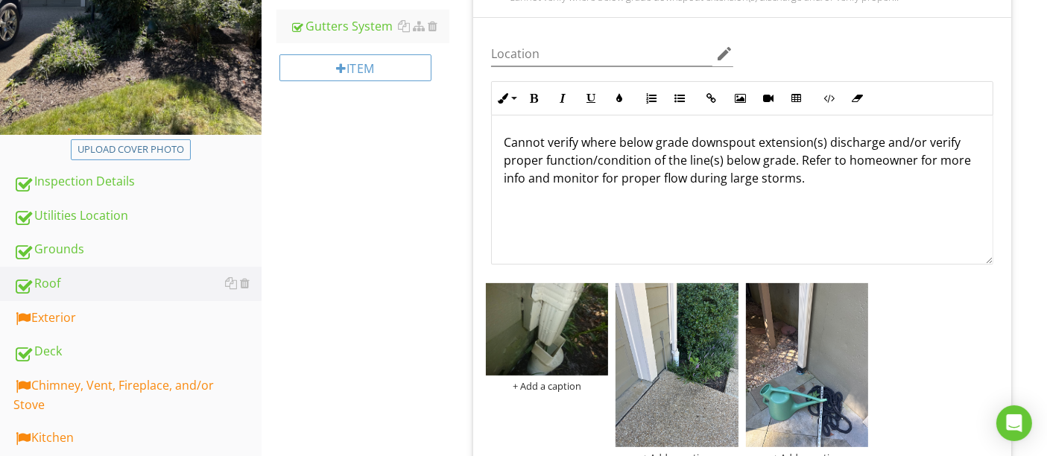
scroll to position [496, 0]
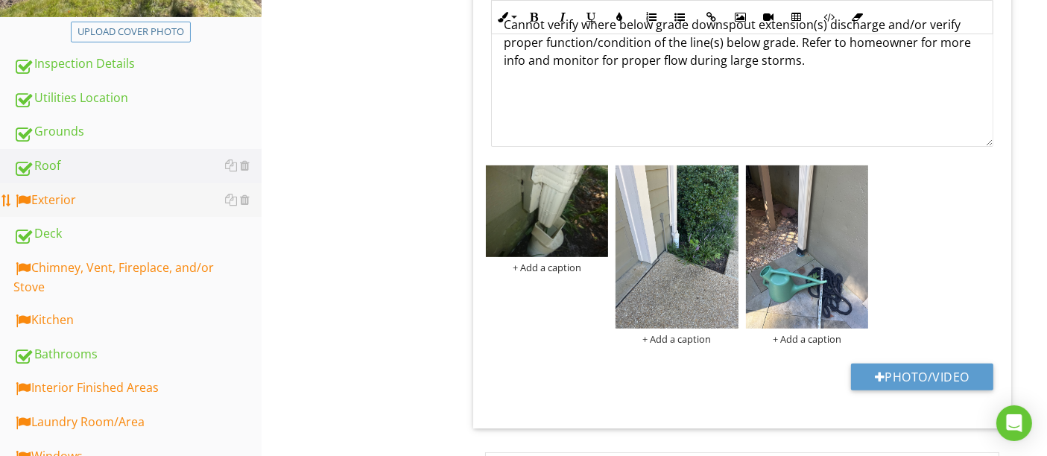
click at [60, 205] on div "Exterior" at bounding box center [137, 200] width 248 height 19
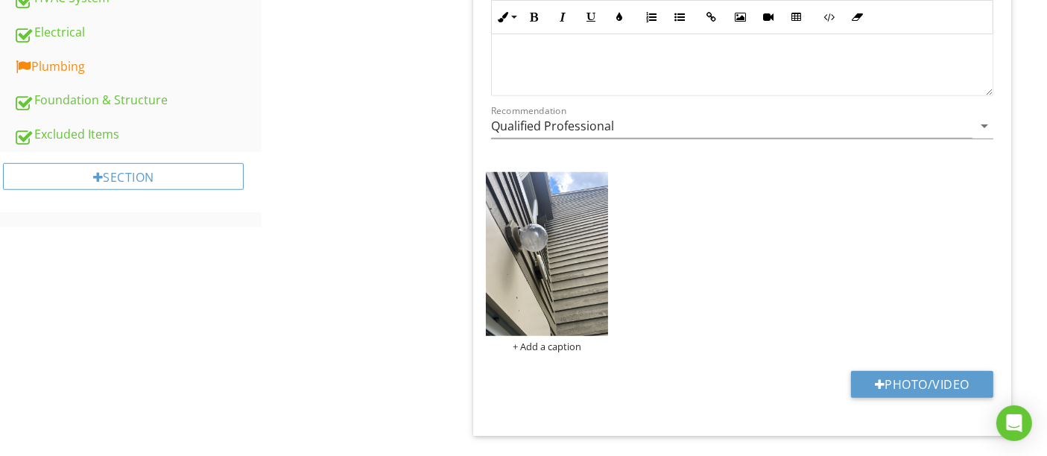
scroll to position [828, 0]
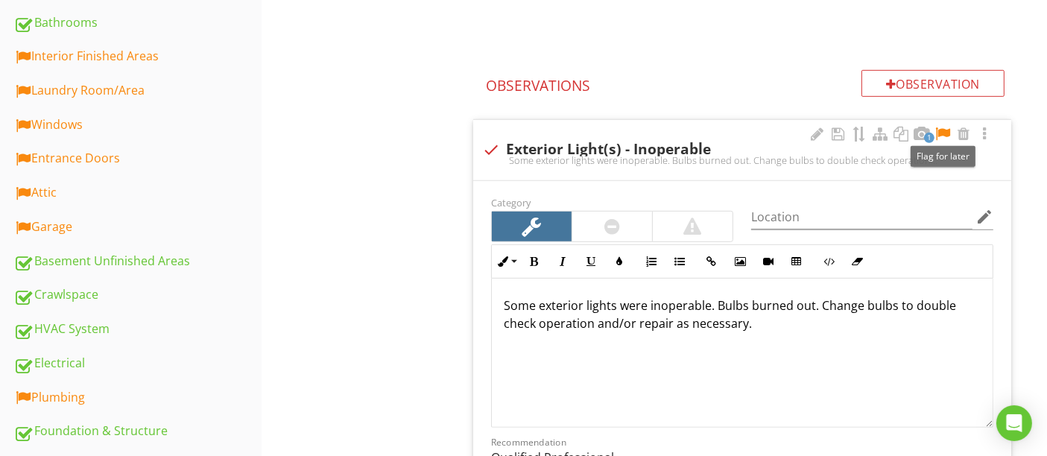
click at [943, 129] on div at bounding box center [943, 134] width 18 height 15
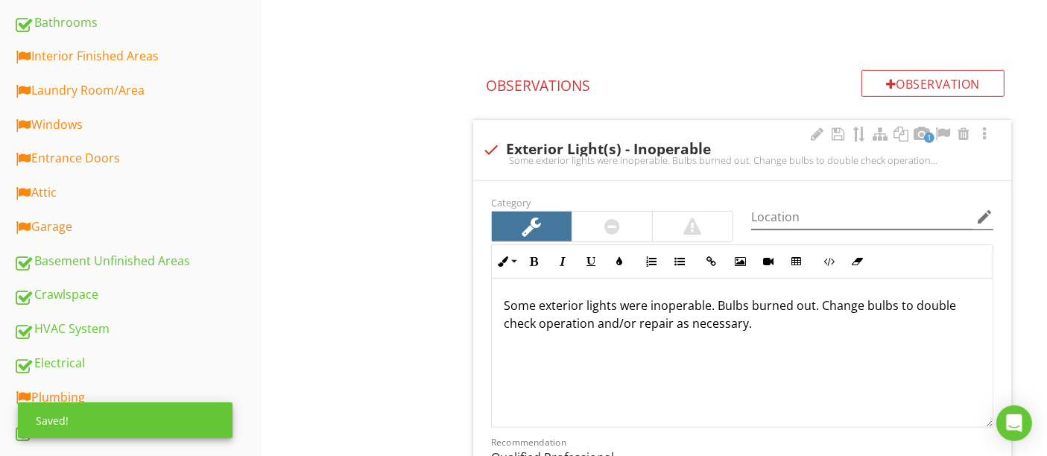
click at [983, 215] on icon "edit" at bounding box center [984, 217] width 18 height 18
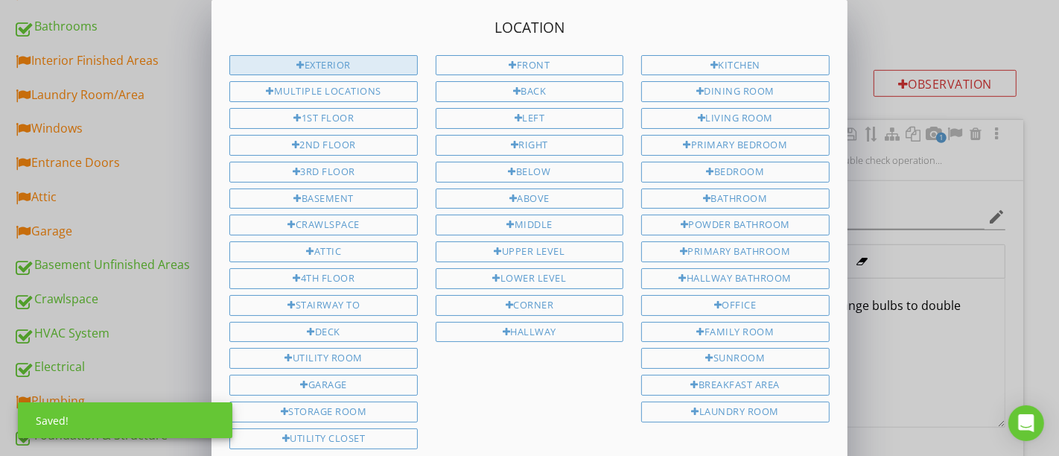
click at [311, 63] on div "Exterior" at bounding box center [323, 65] width 188 height 21
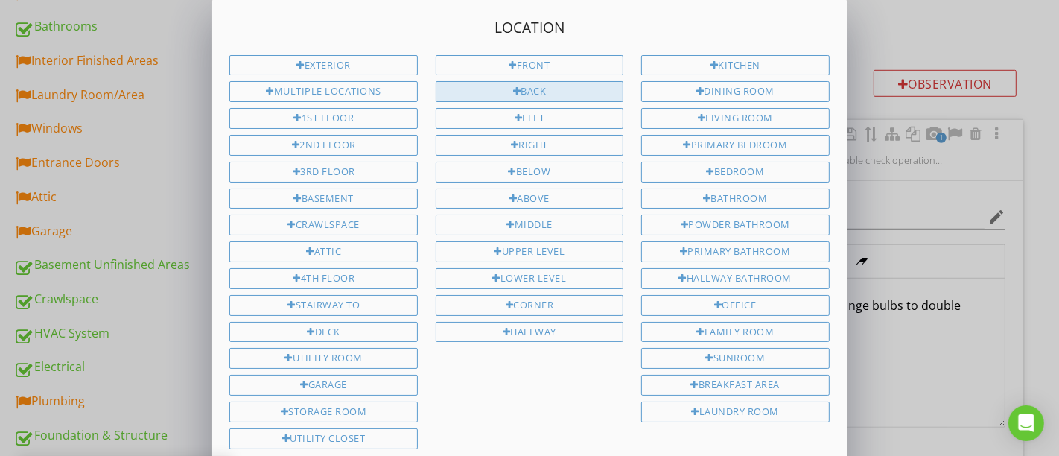
click at [538, 88] on div "Back" at bounding box center [530, 91] width 188 height 21
type input "Exterior Back"
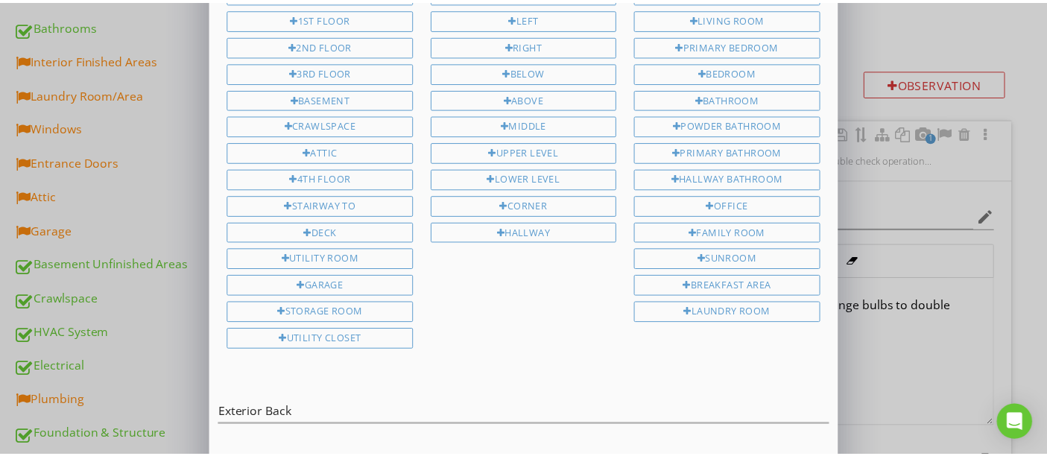
scroll to position [139, 0]
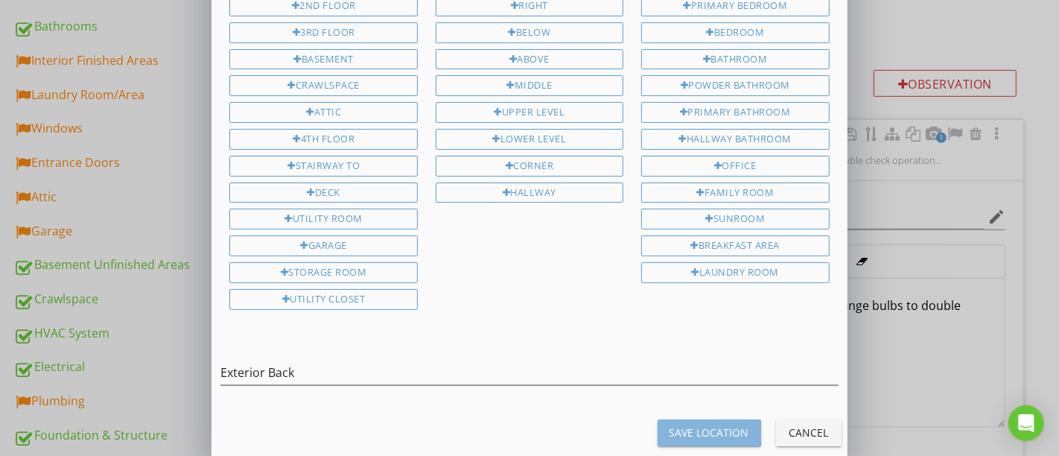
click at [685, 427] on button "Save Location" at bounding box center [710, 432] width 104 height 27
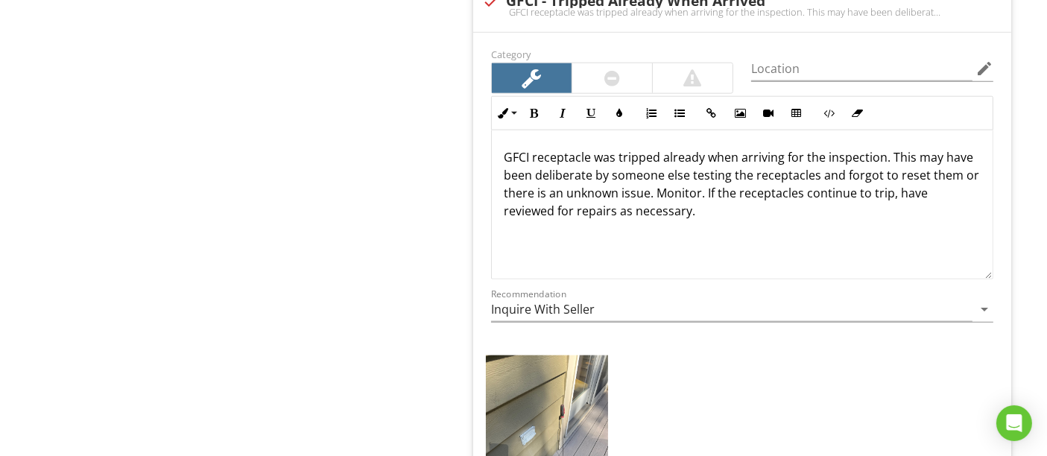
type input "Exterior Back"
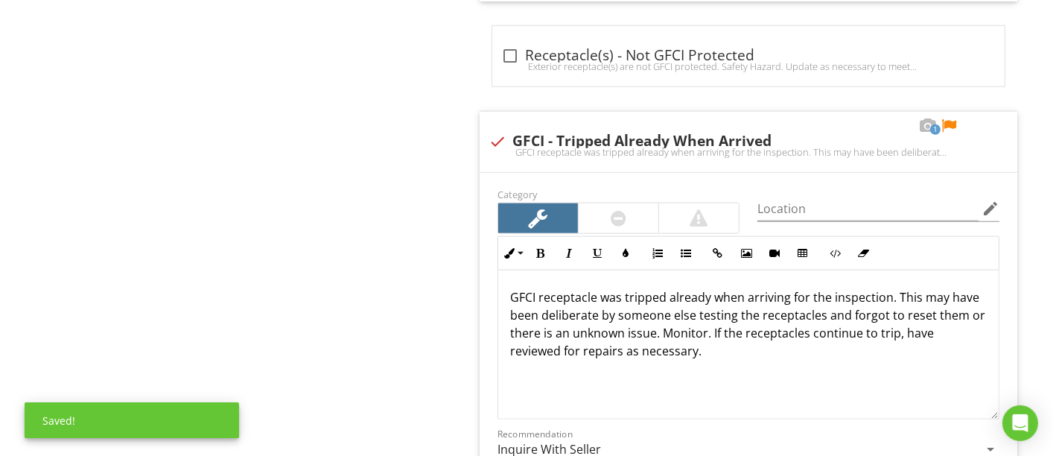
scroll to position [1738, 0]
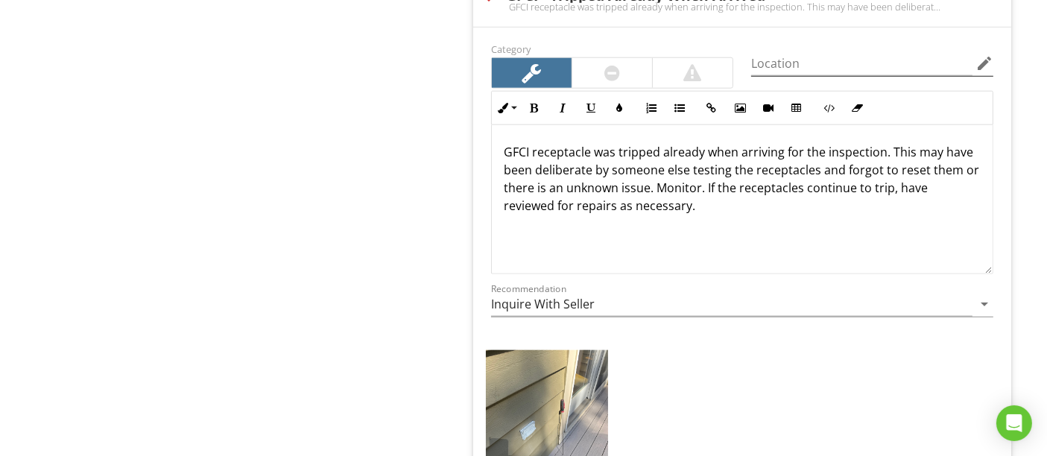
click at [983, 63] on icon "edit" at bounding box center [984, 63] width 18 height 18
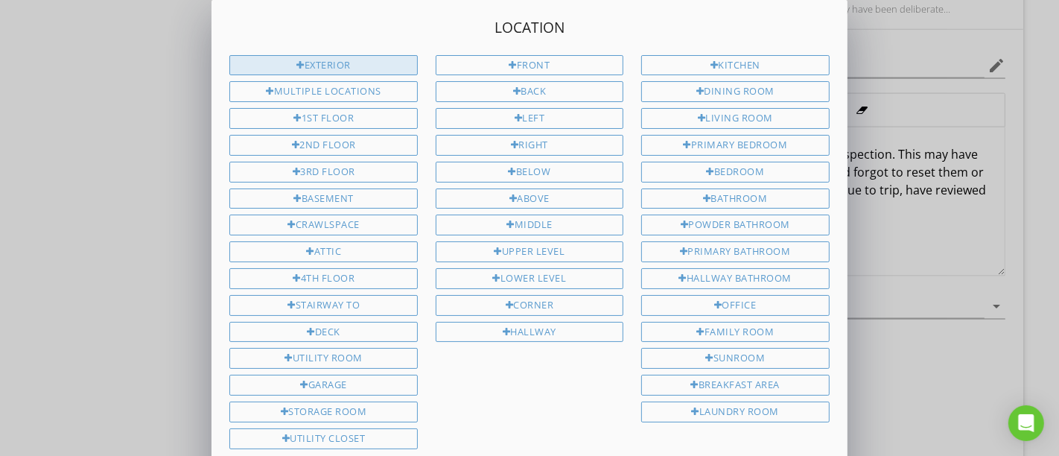
click at [378, 63] on div "Exterior" at bounding box center [323, 65] width 188 height 21
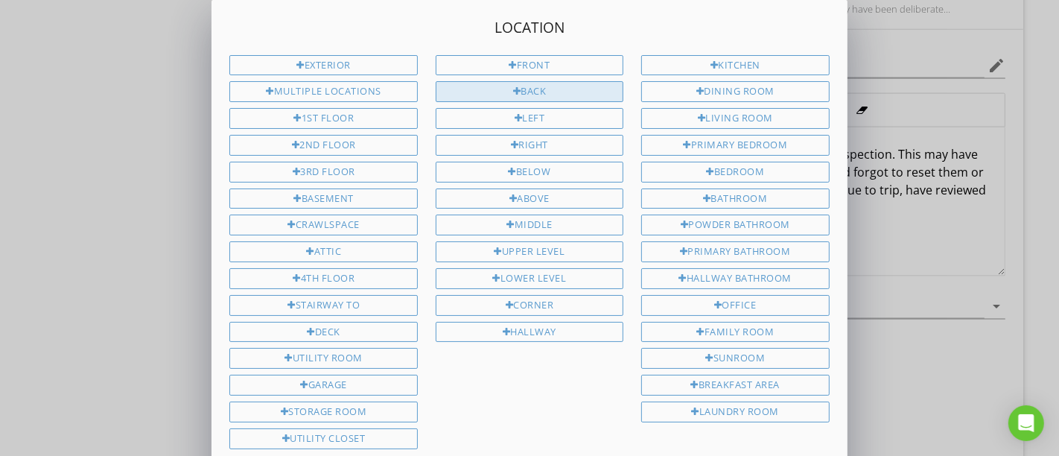
click at [452, 85] on div "Back" at bounding box center [530, 91] width 188 height 21
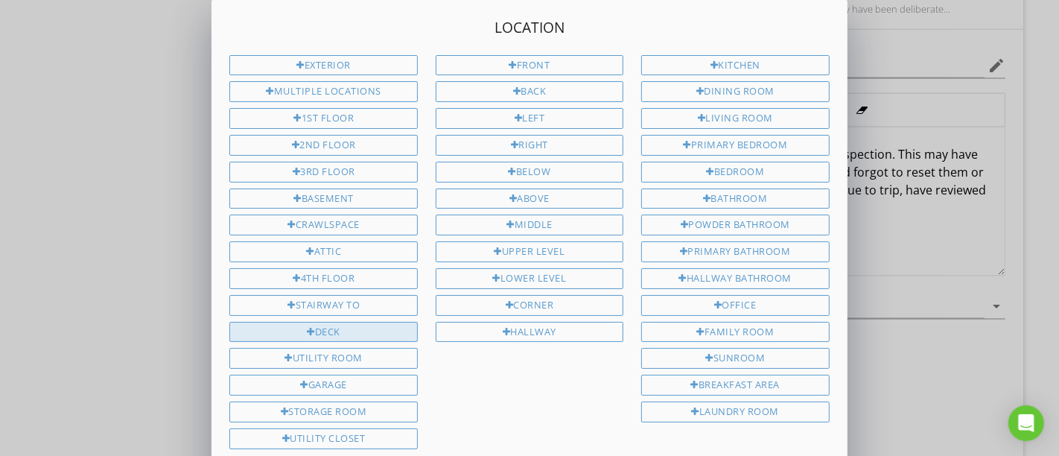
click at [332, 322] on div "Deck" at bounding box center [323, 332] width 188 height 21
type input "Exterior Back Deck"
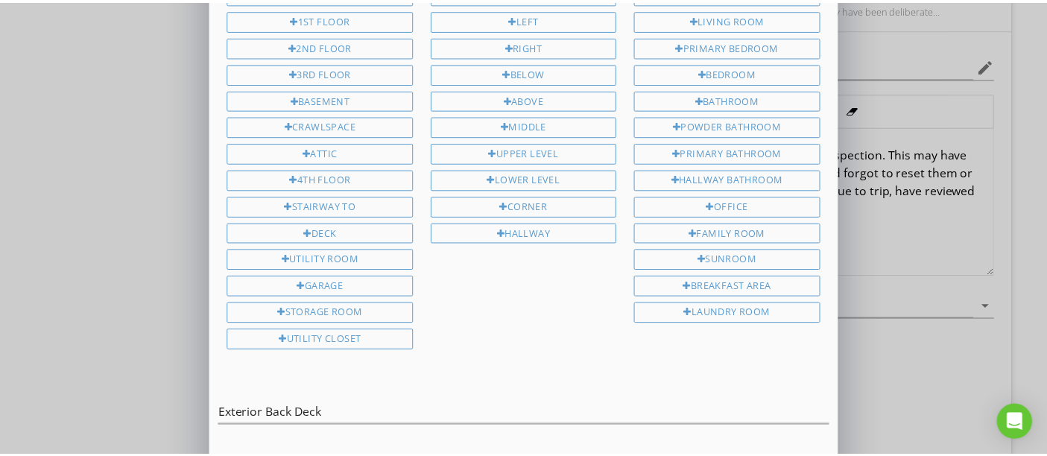
scroll to position [139, 0]
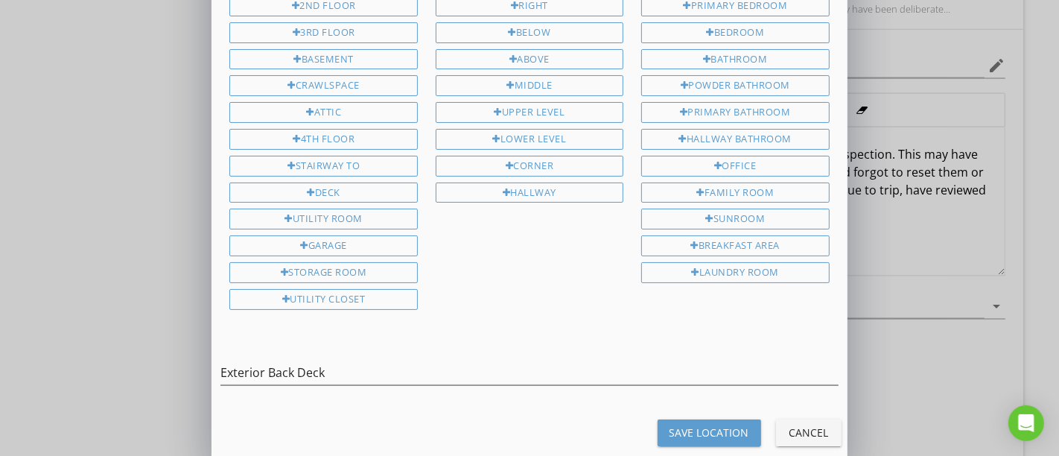
click at [708, 425] on div "Save Location" at bounding box center [710, 433] width 80 height 16
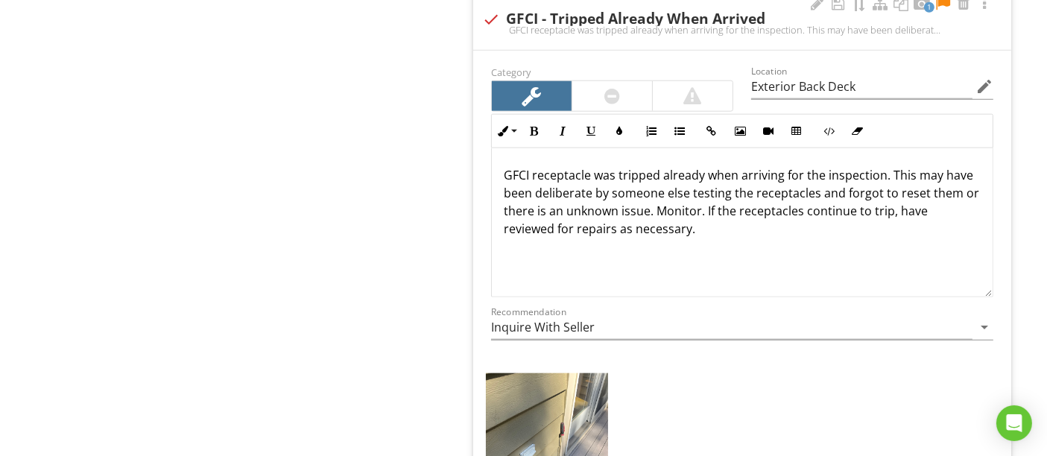
scroll to position [1573, 0]
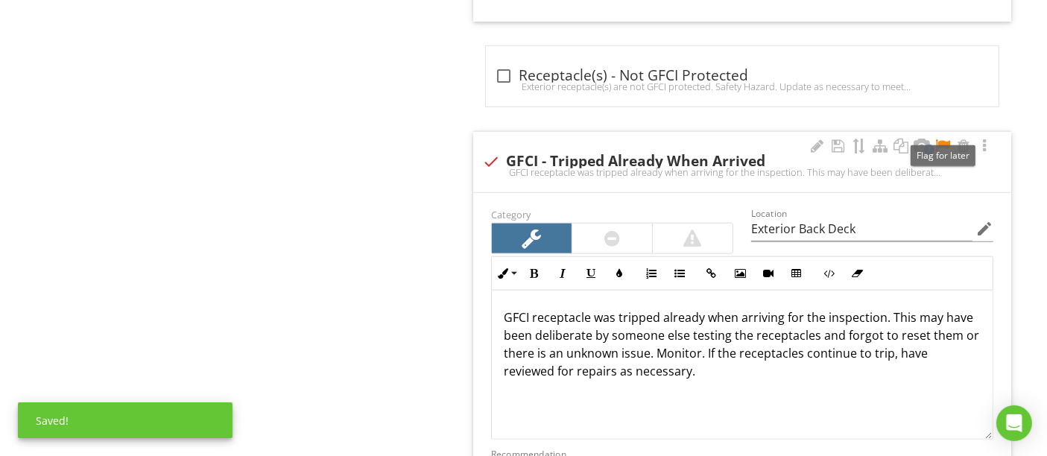
click at [940, 139] on div at bounding box center [943, 146] width 18 height 15
type input "Exterior Back Deck"
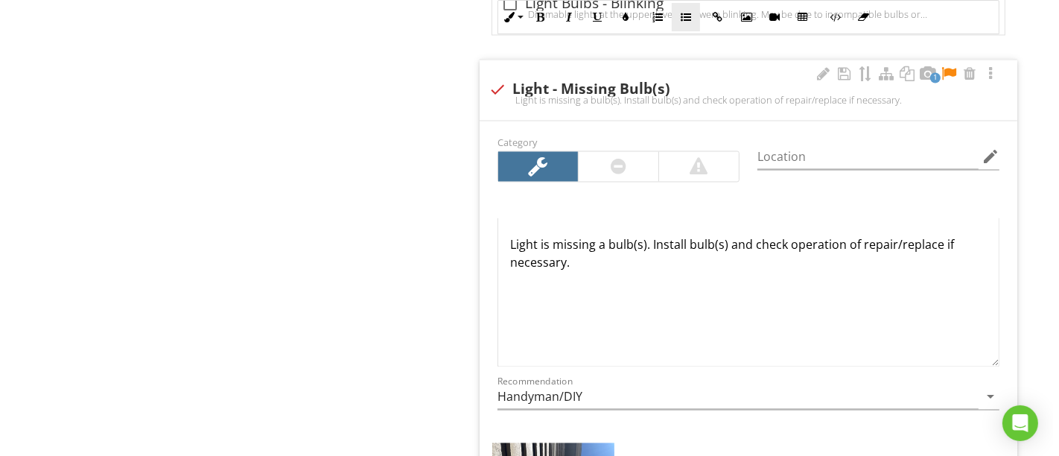
scroll to position [2814, 0]
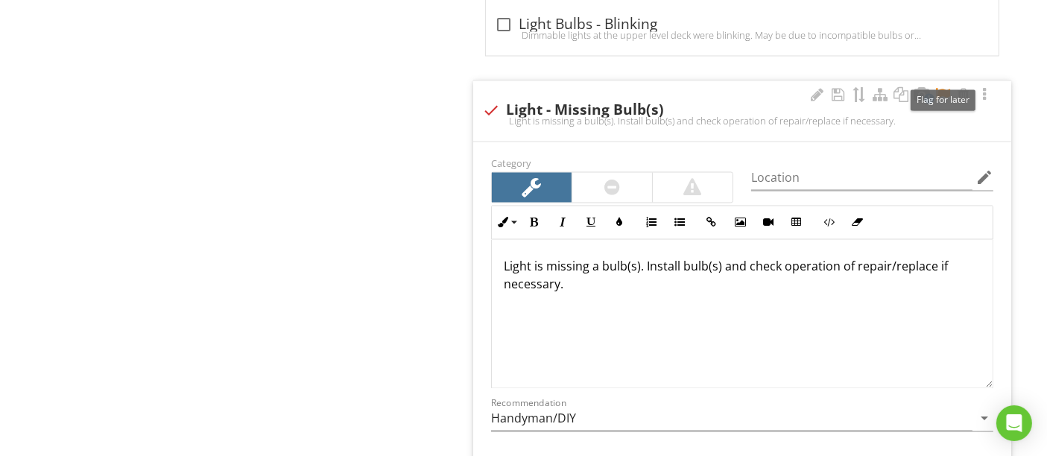
click at [941, 88] on div at bounding box center [943, 95] width 18 height 15
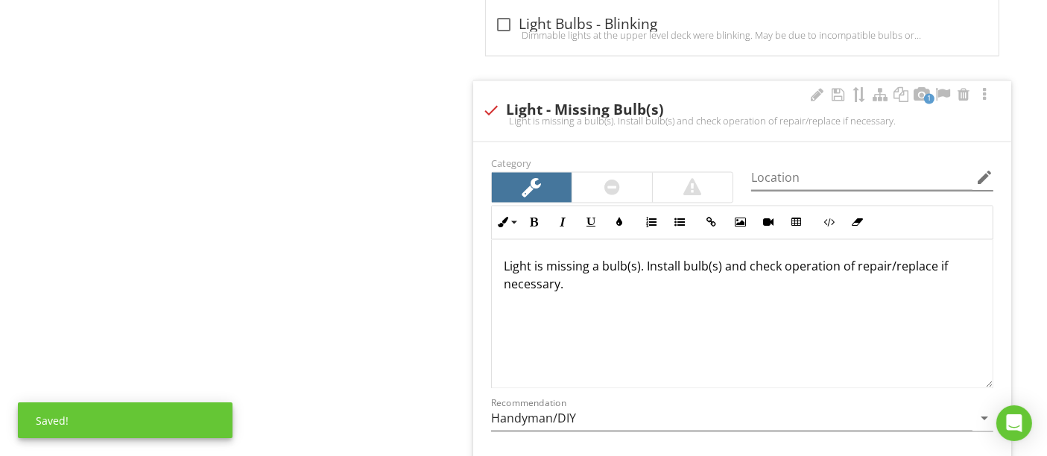
click at [985, 173] on icon "edit" at bounding box center [984, 178] width 18 height 18
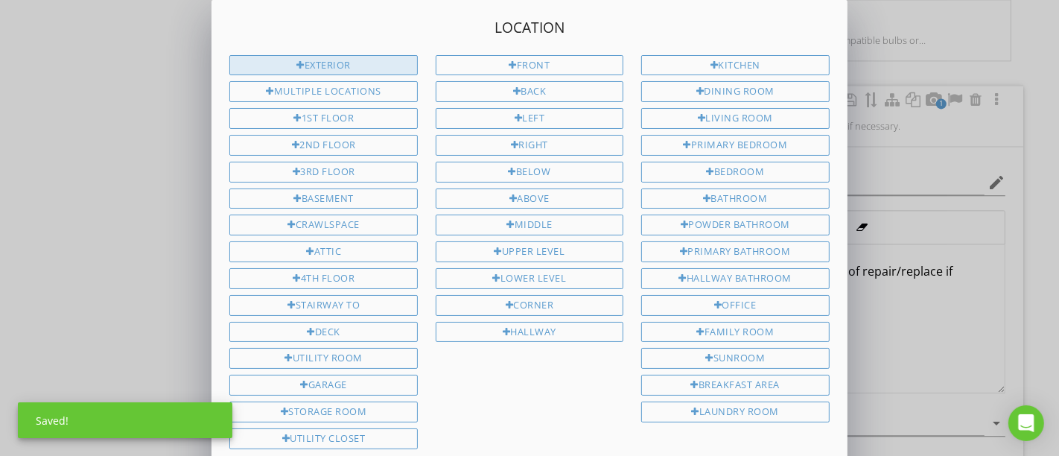
click at [389, 63] on div "Exterior" at bounding box center [323, 65] width 188 height 21
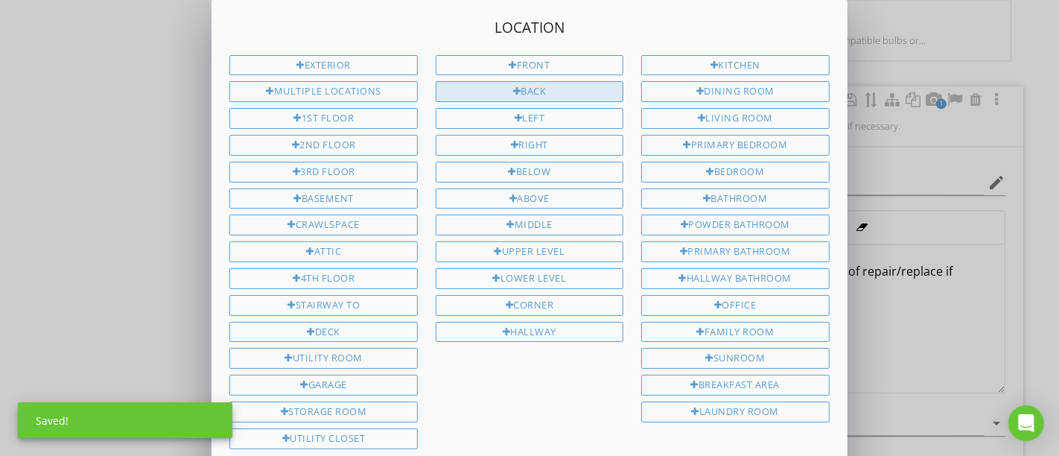
click at [502, 95] on div "Back" at bounding box center [530, 91] width 188 height 21
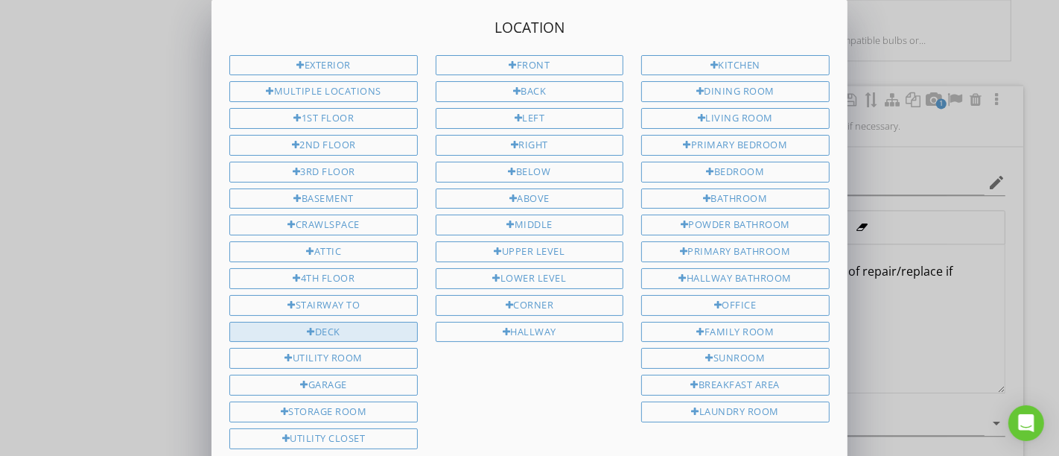
click at [323, 322] on div "Deck" at bounding box center [323, 332] width 188 height 21
type input "Exterior Back Deck"
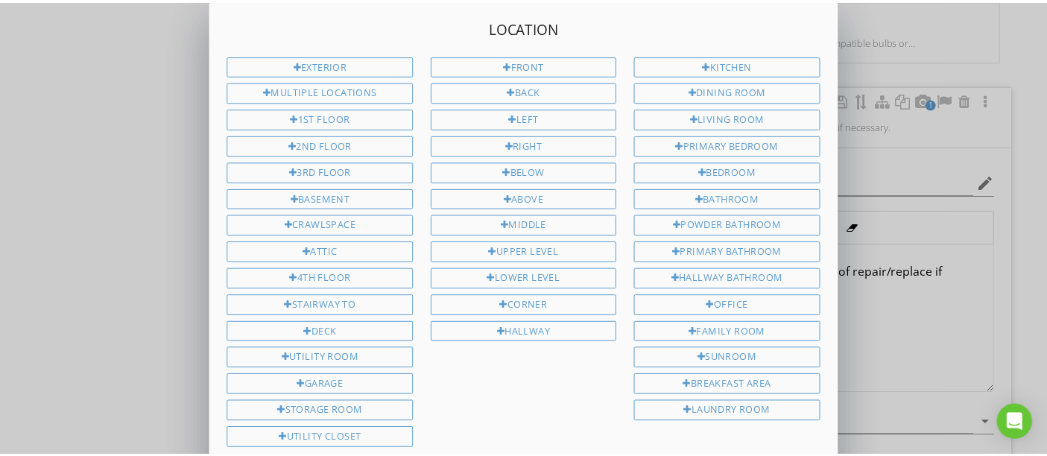
scroll to position [139, 0]
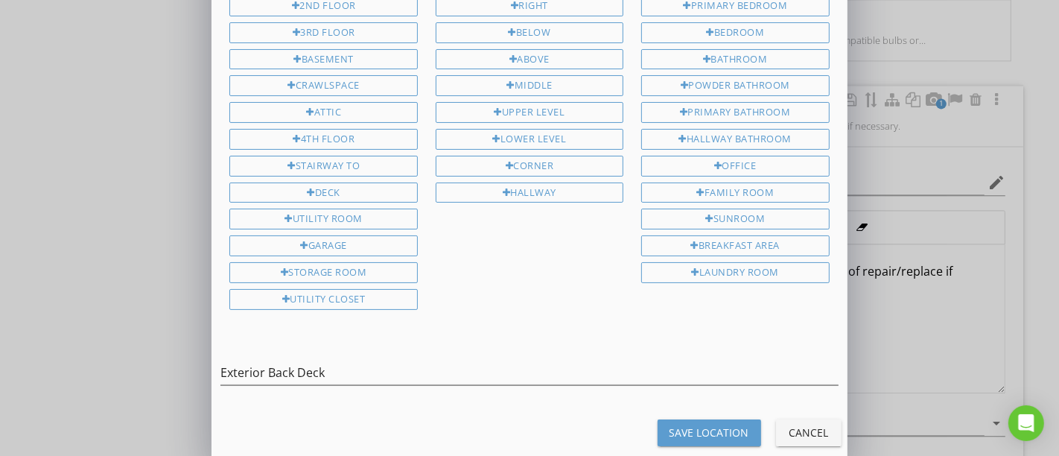
click at [691, 425] on div "Save Location" at bounding box center [710, 433] width 80 height 16
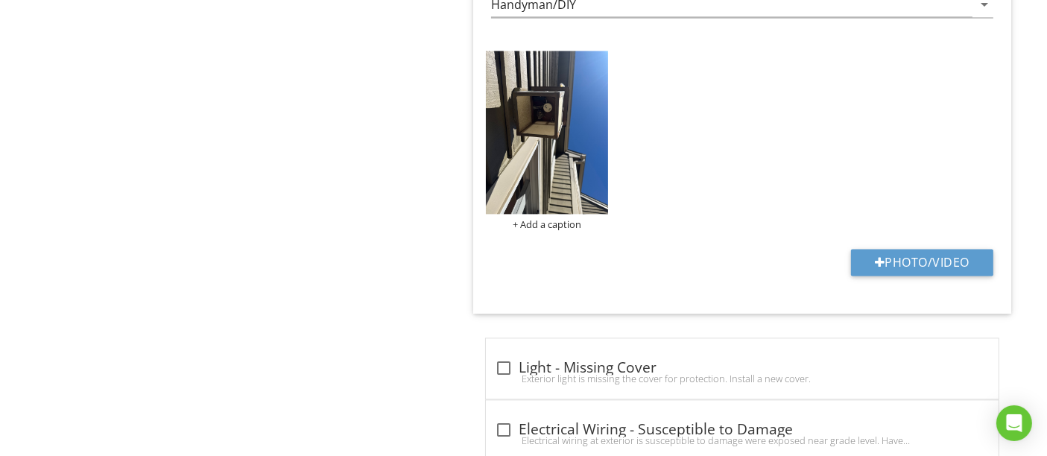
type input "Exterior Back Deck"
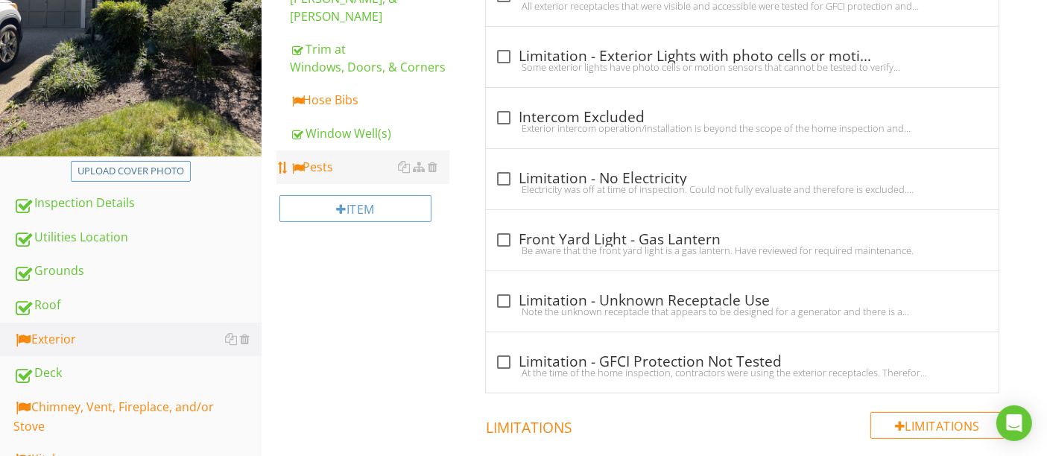
scroll to position [331, 0]
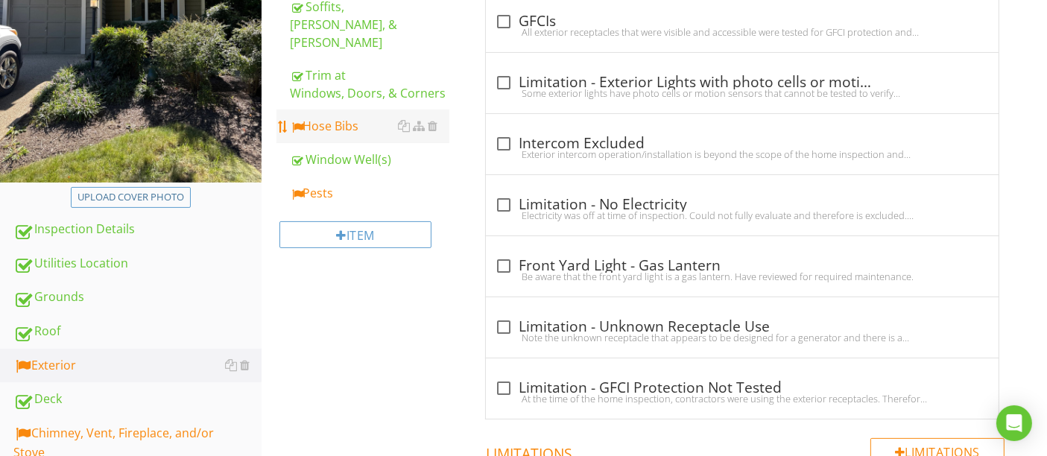
click at [346, 117] on div "Hose Bibs" at bounding box center [369, 126] width 159 height 18
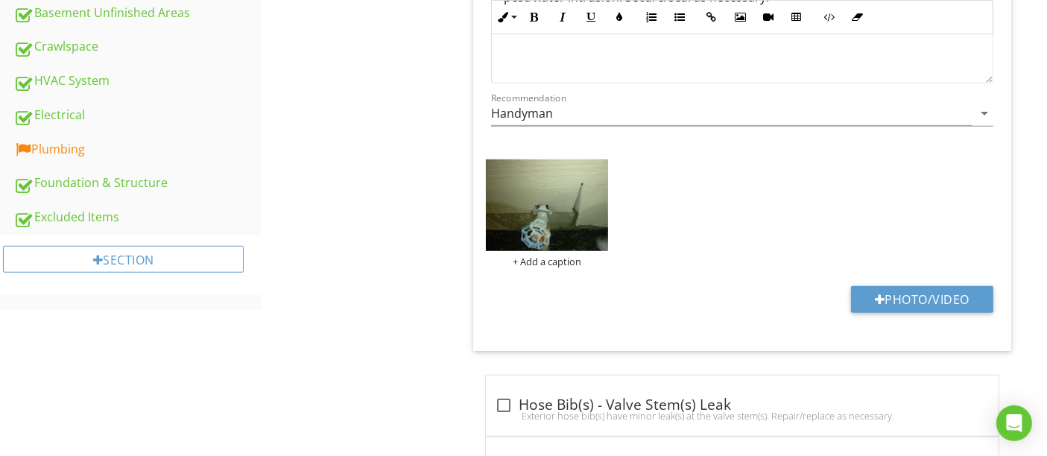
scroll to position [828, 0]
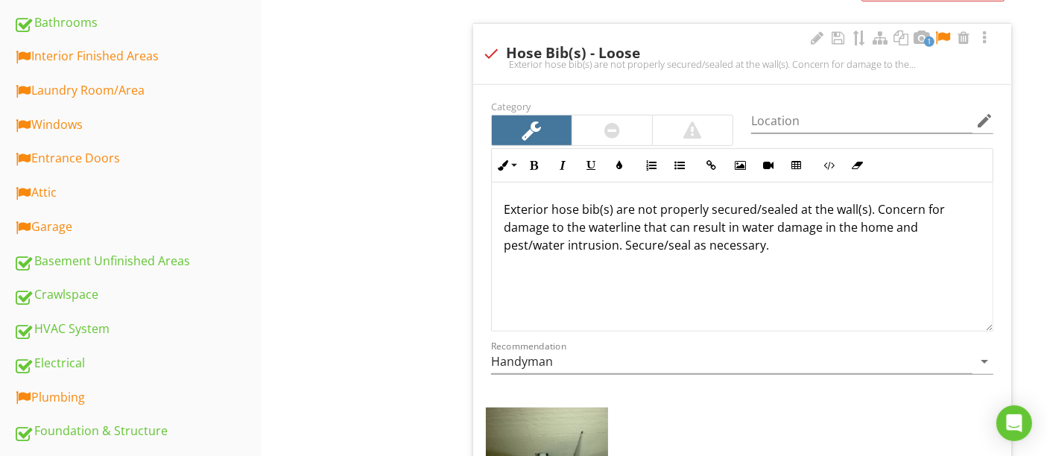
click at [945, 33] on div at bounding box center [943, 38] width 18 height 15
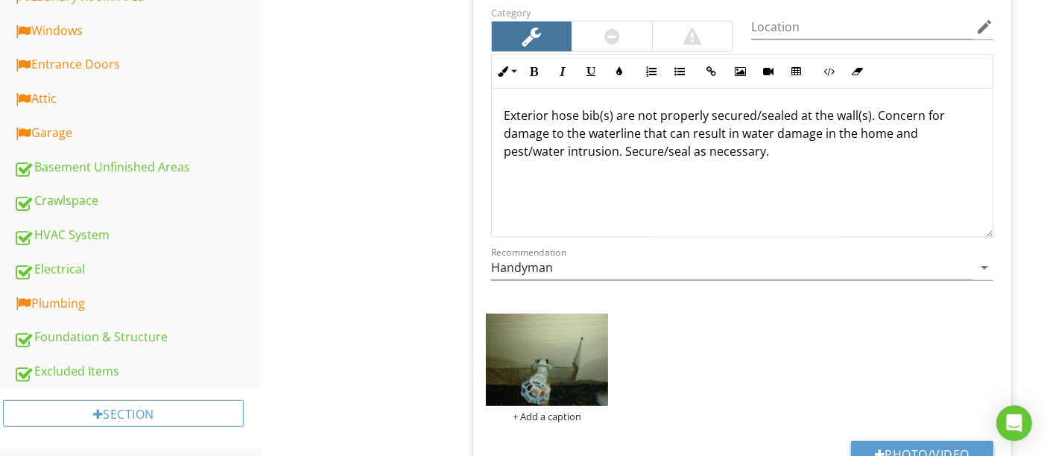
scroll to position [993, 0]
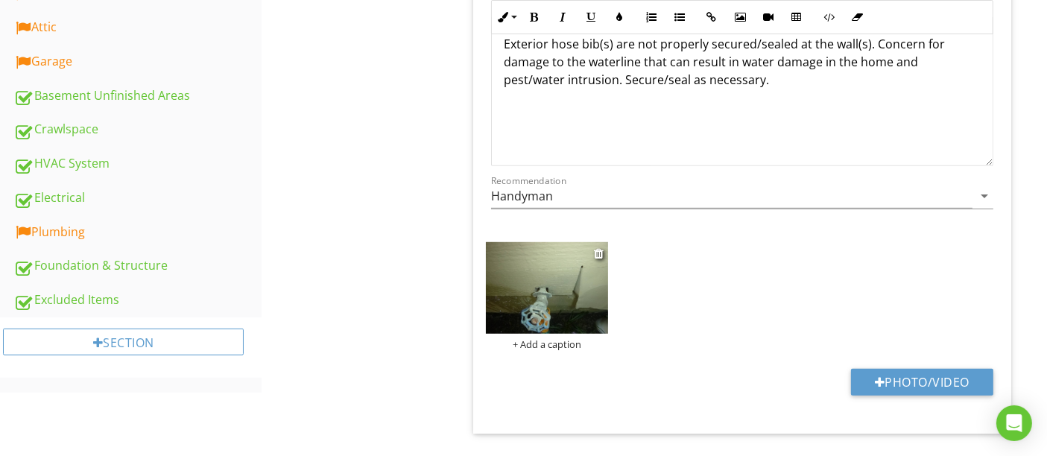
click at [557, 273] on img at bounding box center [547, 288] width 123 height 92
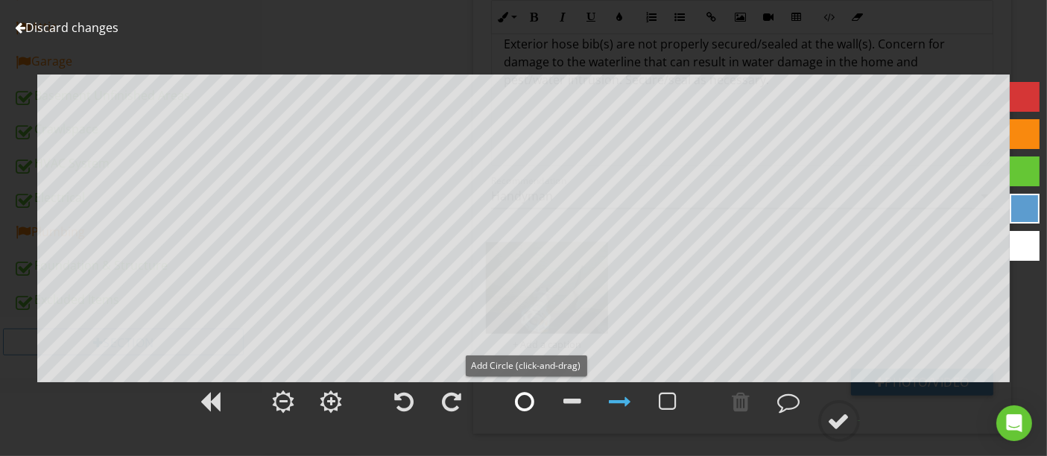
click at [523, 402] on div at bounding box center [525, 401] width 19 height 22
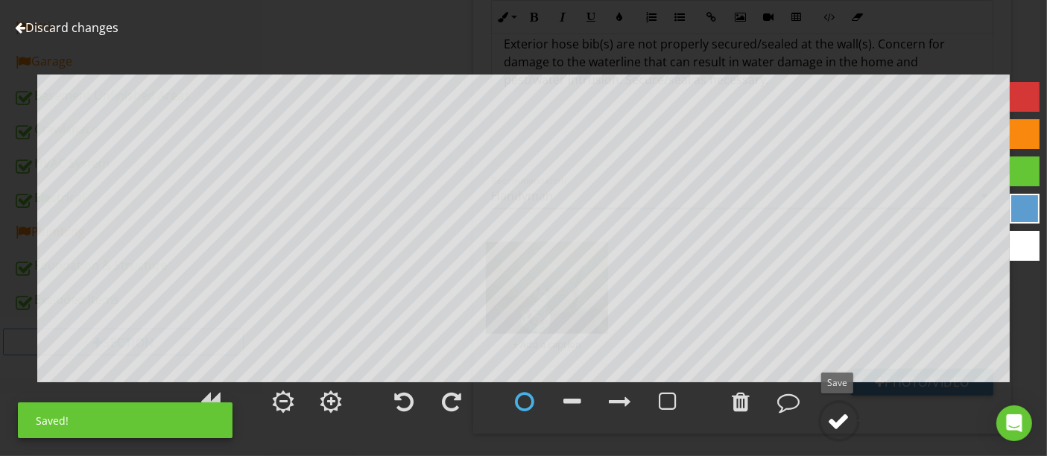
click at [833, 415] on div at bounding box center [839, 421] width 22 height 22
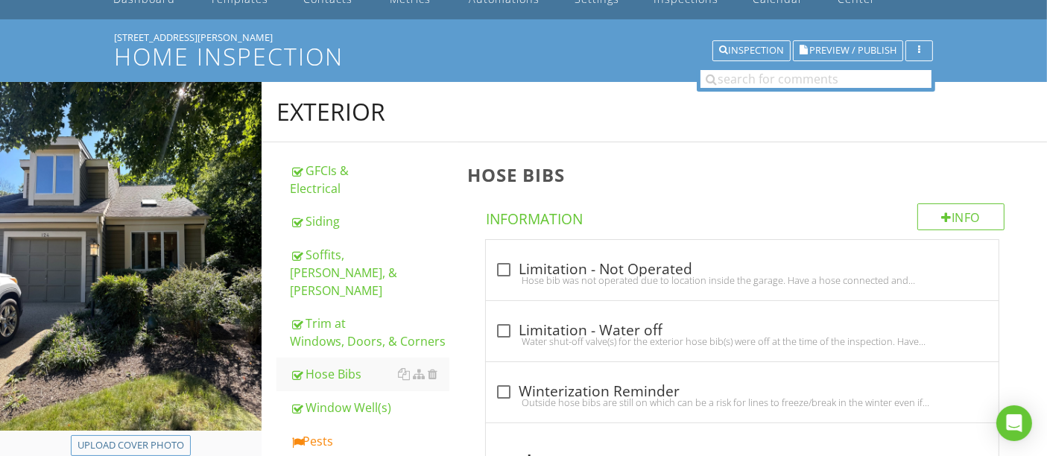
scroll to position [248, 0]
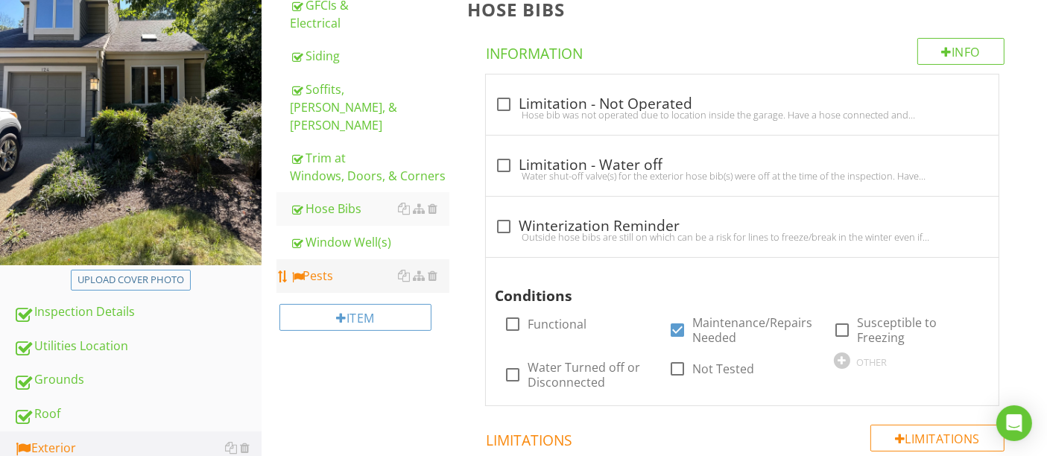
click at [356, 267] on div "Pests" at bounding box center [369, 276] width 159 height 18
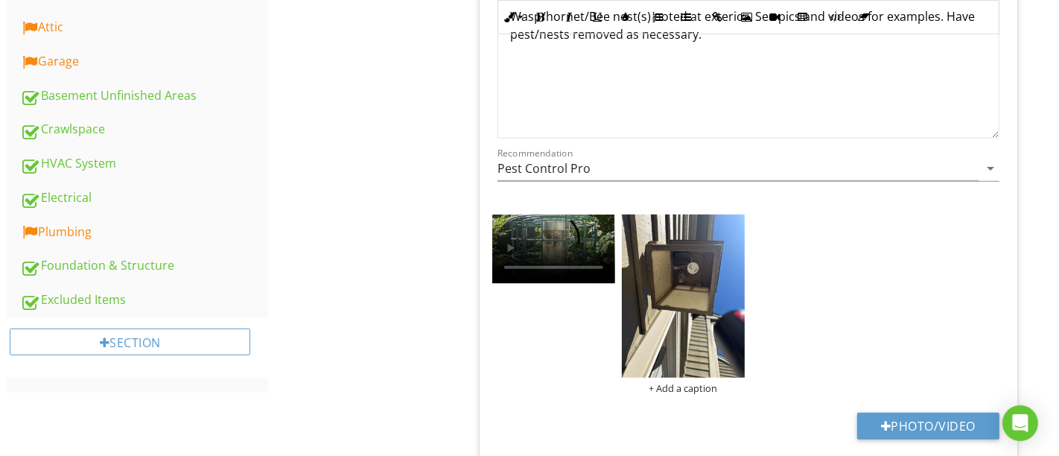
scroll to position [662, 0]
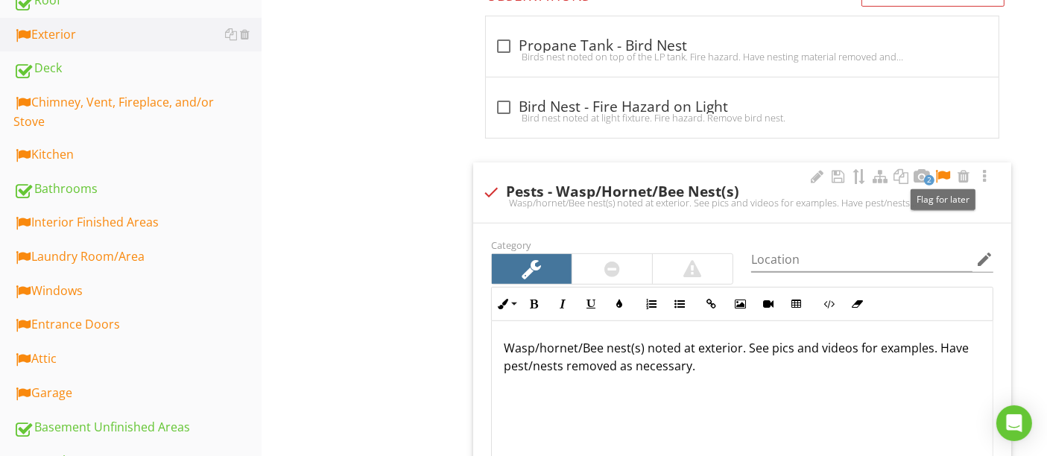
click at [944, 174] on div at bounding box center [943, 176] width 18 height 15
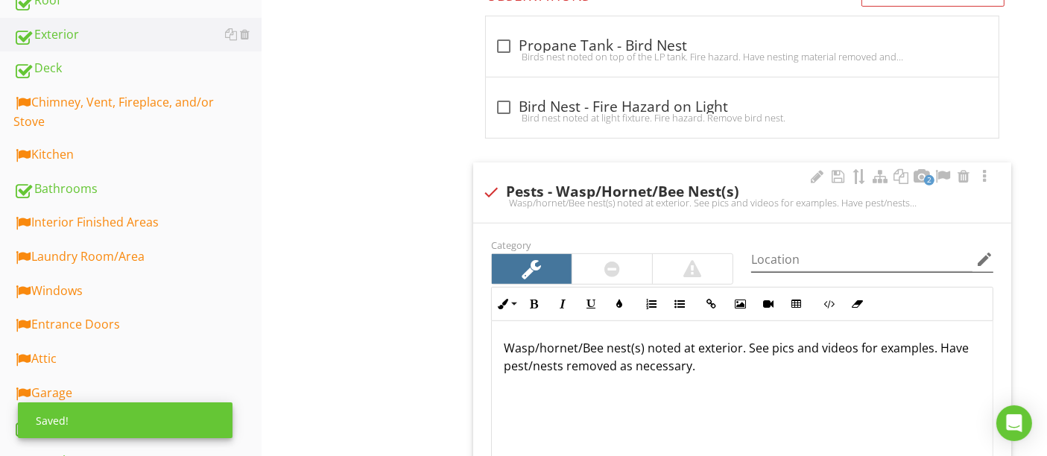
click at [985, 253] on icon "edit" at bounding box center [984, 259] width 18 height 18
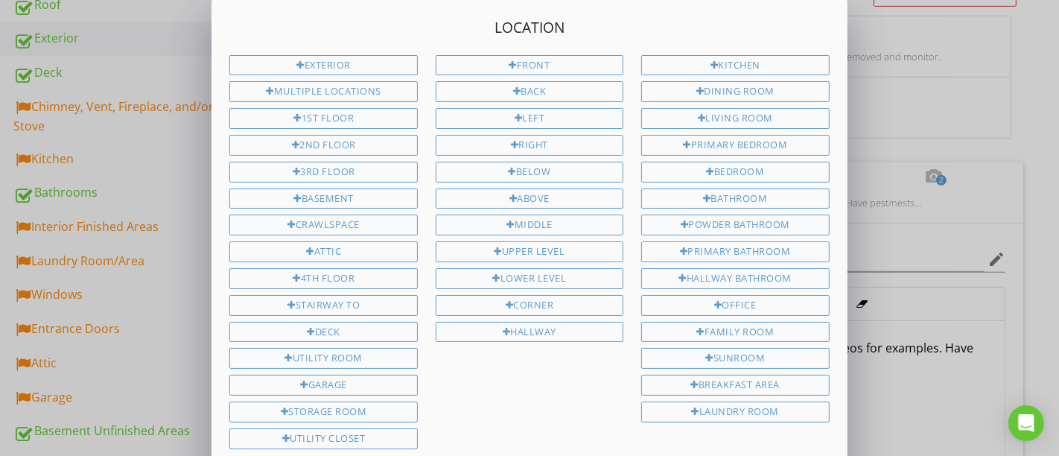
click at [353, 66] on div "Exterior" at bounding box center [323, 65] width 188 height 21
click at [353, 92] on div "Multiple Locations" at bounding box center [323, 91] width 188 height 21
type input "Exterior Multiple Locations"
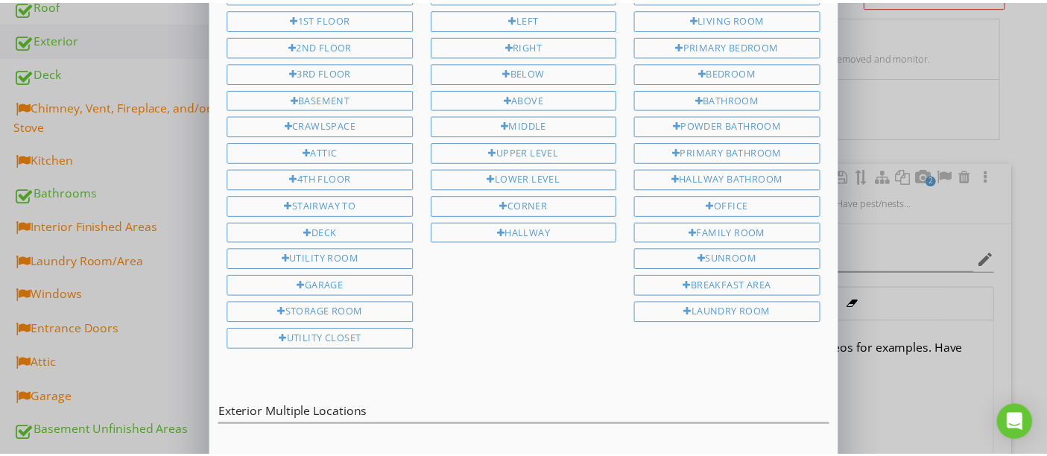
scroll to position [139, 0]
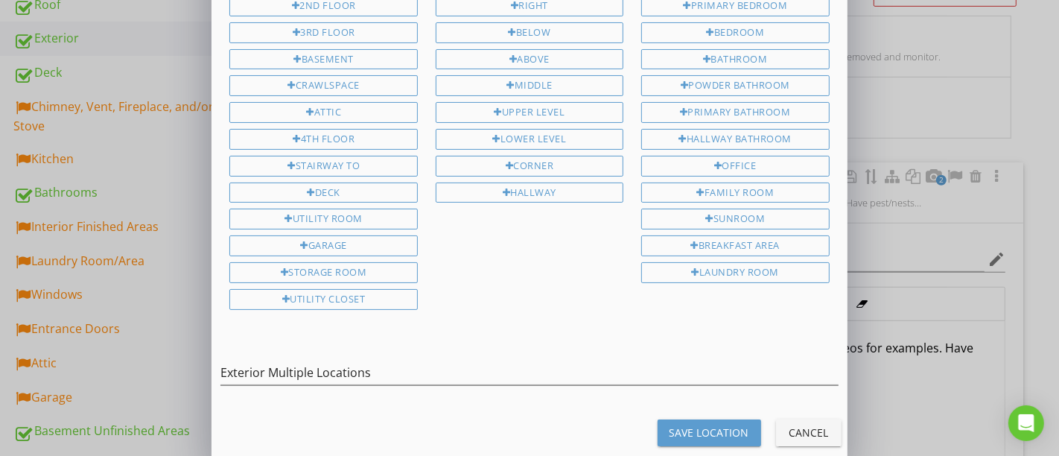
click at [675, 425] on div "Save Location" at bounding box center [710, 433] width 80 height 16
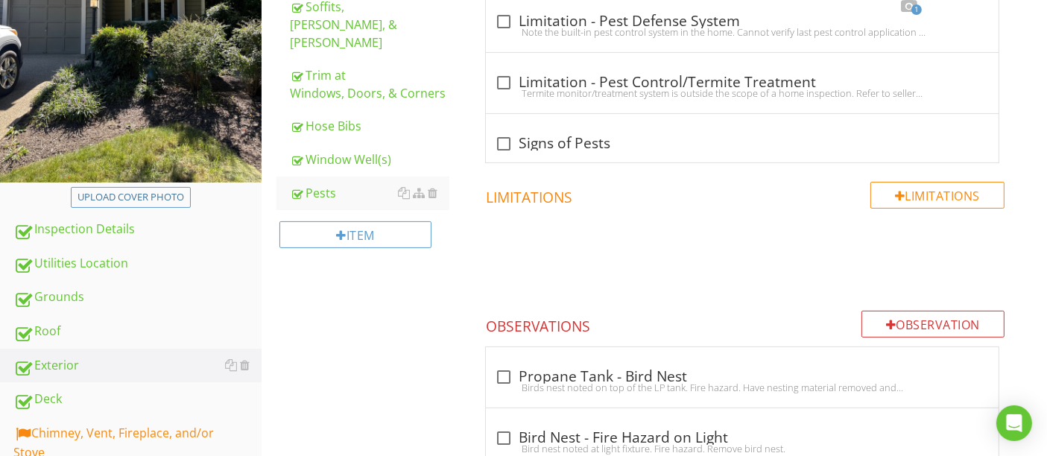
type input "Exterior Multiple Locations"
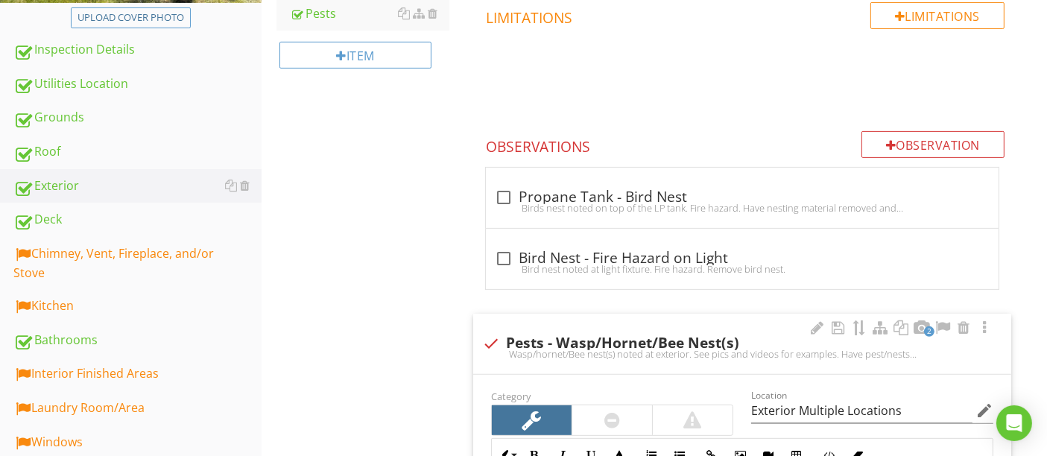
scroll to position [579, 0]
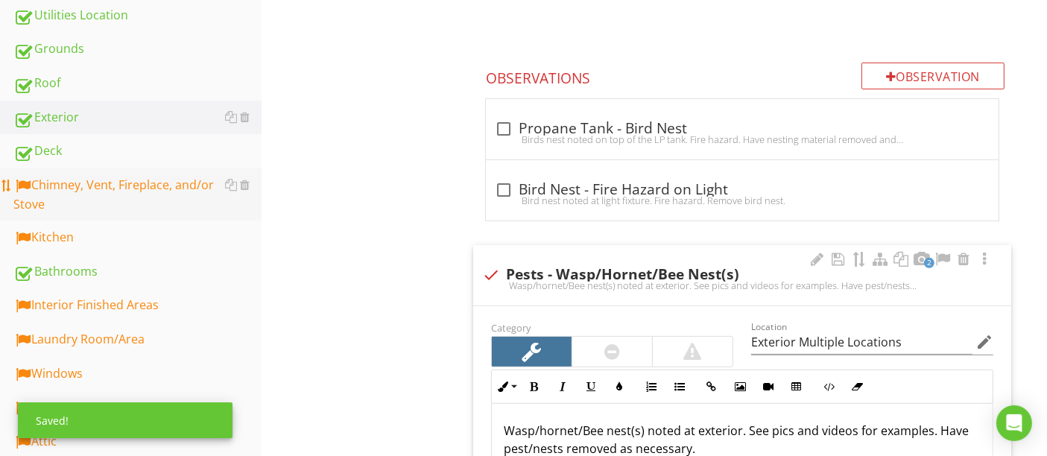
click at [140, 196] on div "Chimney, Vent, Fireplace, and/or Stove" at bounding box center [137, 194] width 248 height 37
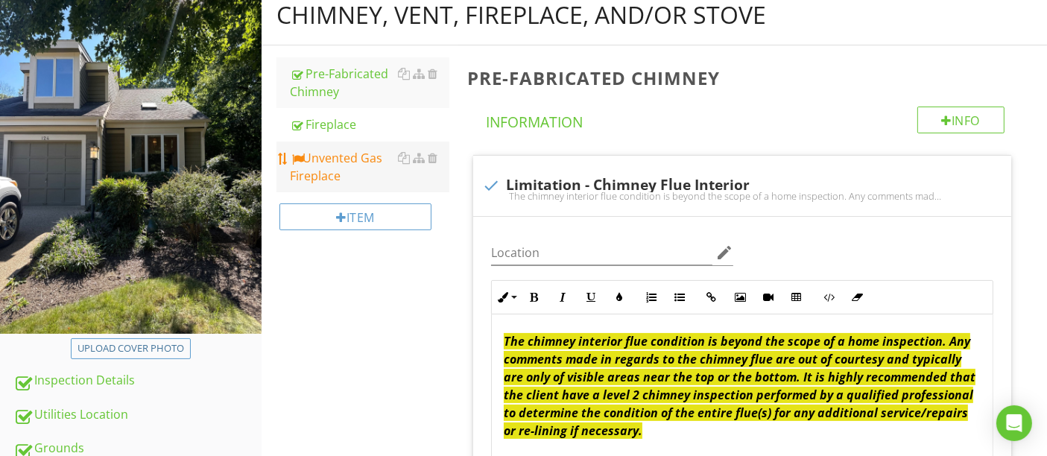
scroll to position [165, 0]
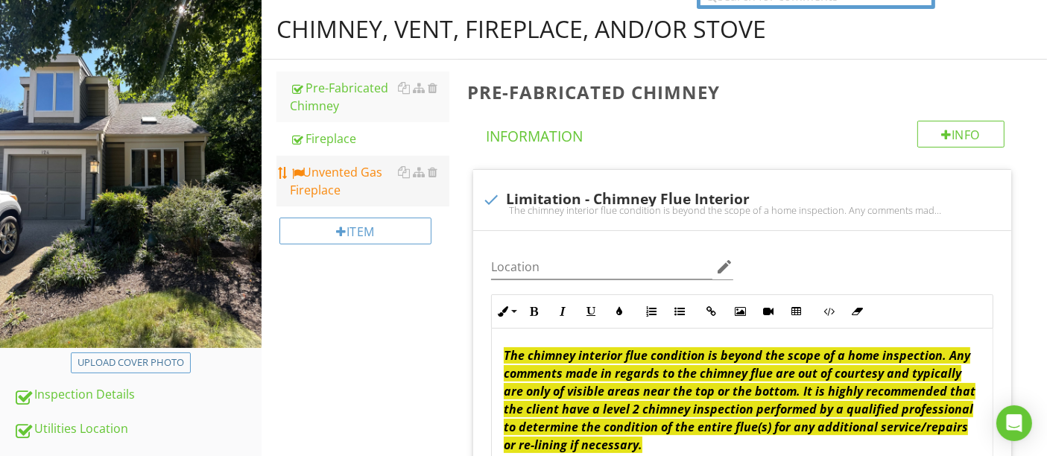
click at [349, 189] on div "Unvented Gas Fireplace" at bounding box center [369, 181] width 159 height 36
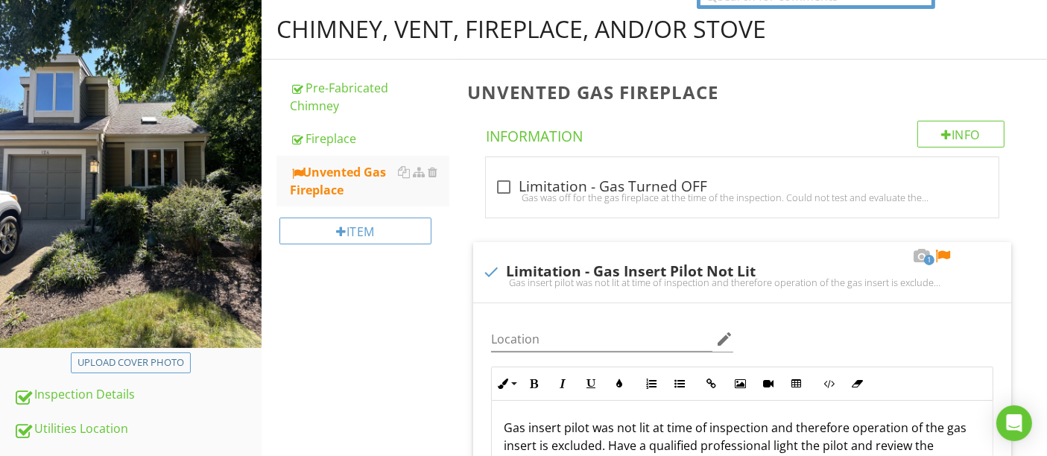
scroll to position [248, 0]
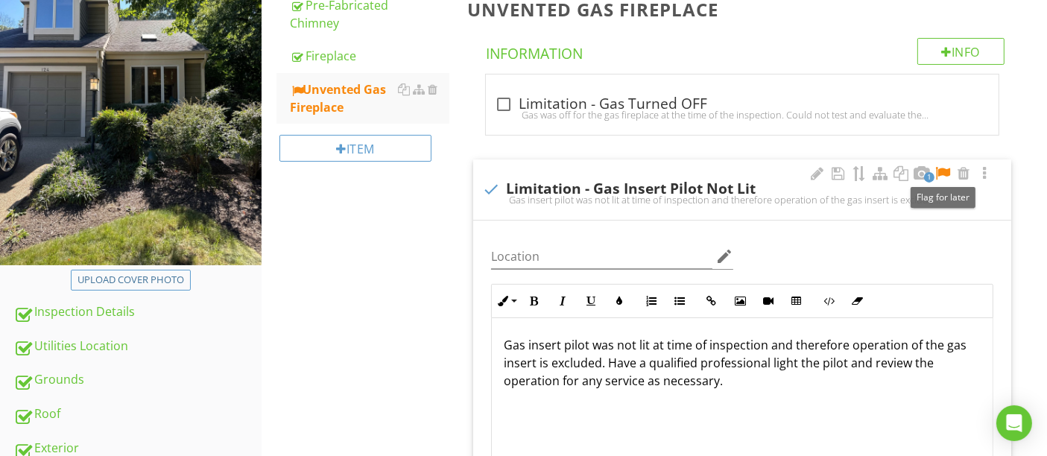
click at [943, 171] on div at bounding box center [943, 173] width 18 height 15
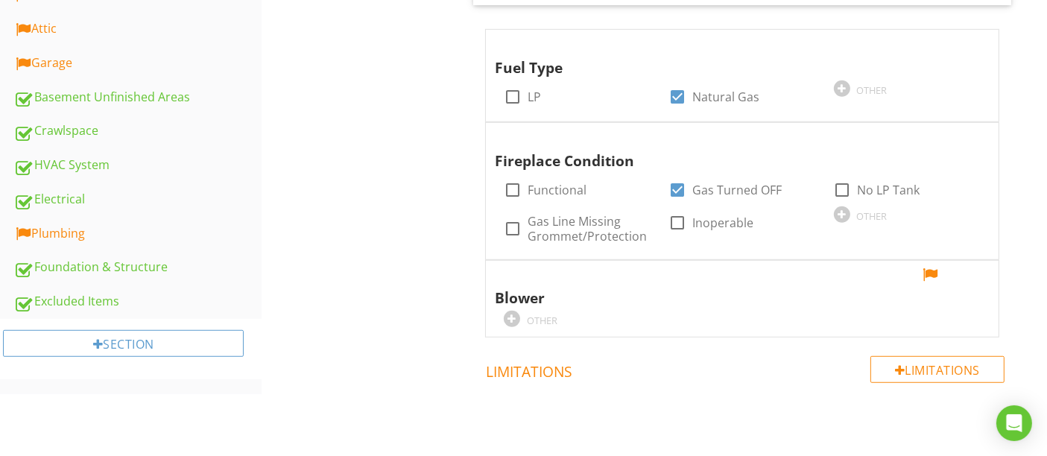
scroll to position [993, 0]
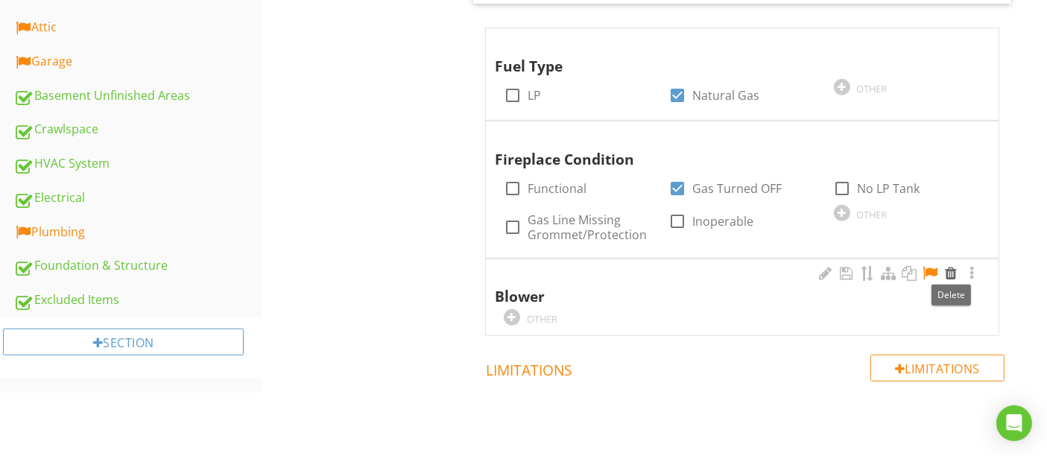
click at [951, 270] on div at bounding box center [951, 273] width 18 height 15
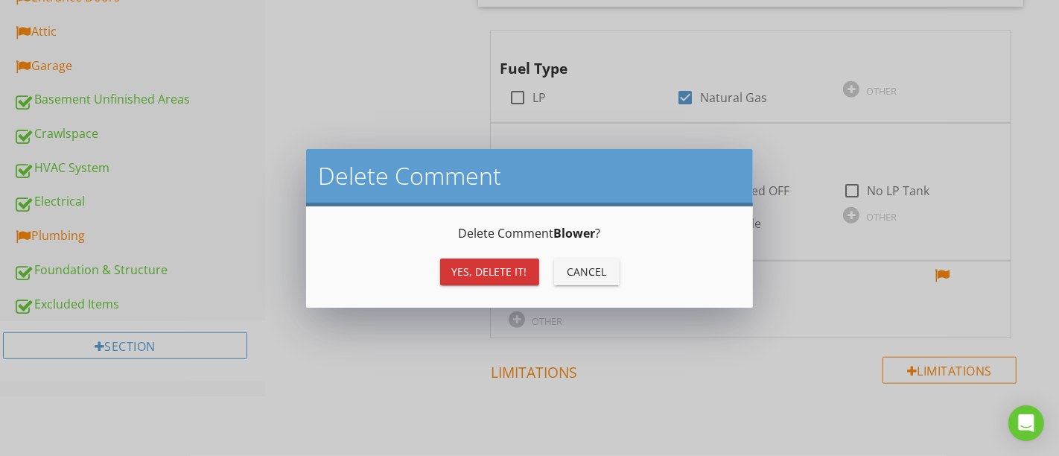
click at [523, 279] on button "Yes, Delete it!" at bounding box center [489, 272] width 99 height 27
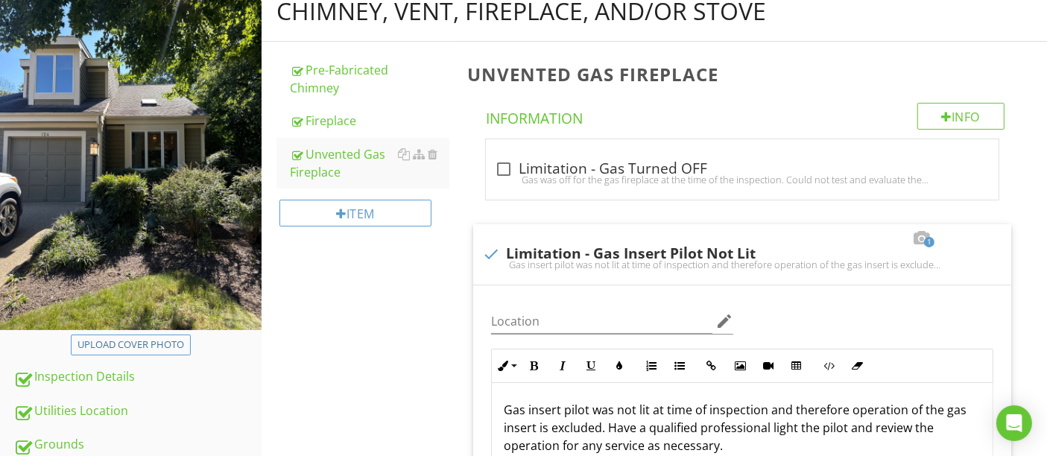
scroll to position [83, 0]
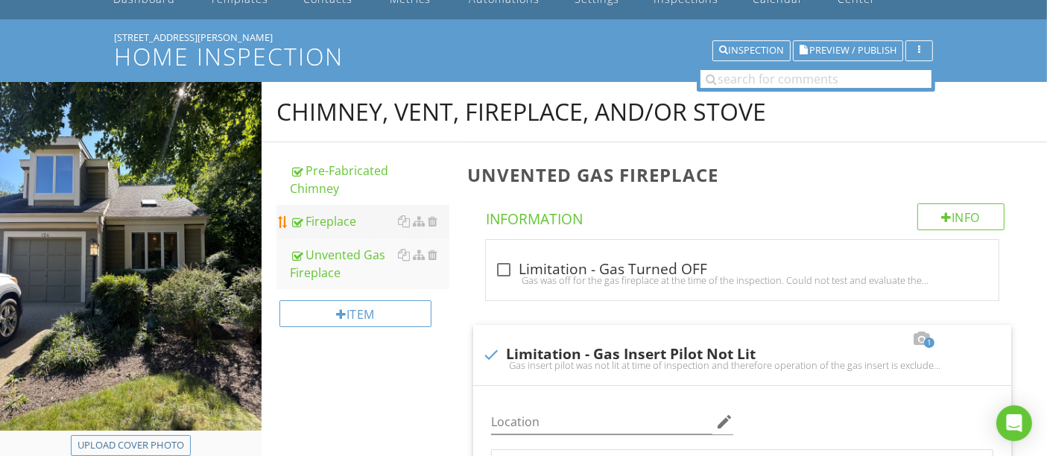
click at [321, 220] on div "Fireplace" at bounding box center [369, 221] width 159 height 18
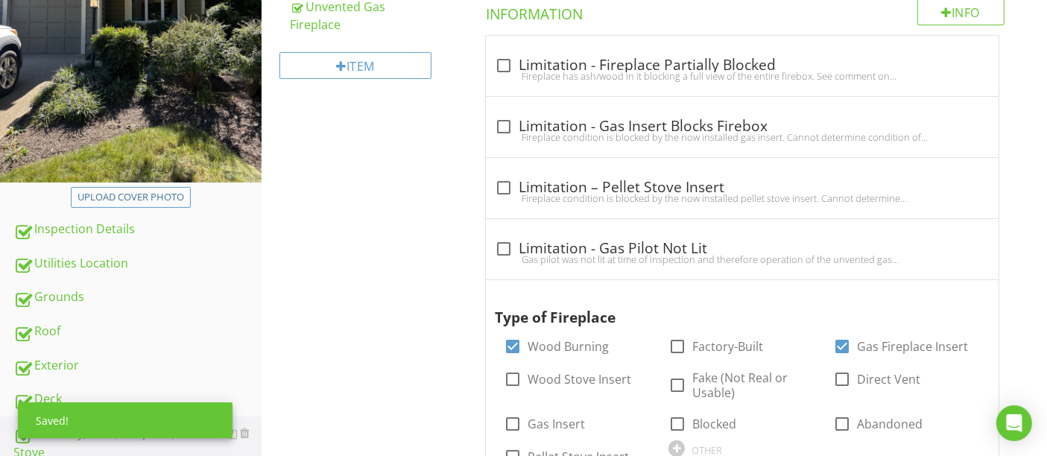
scroll to position [165, 0]
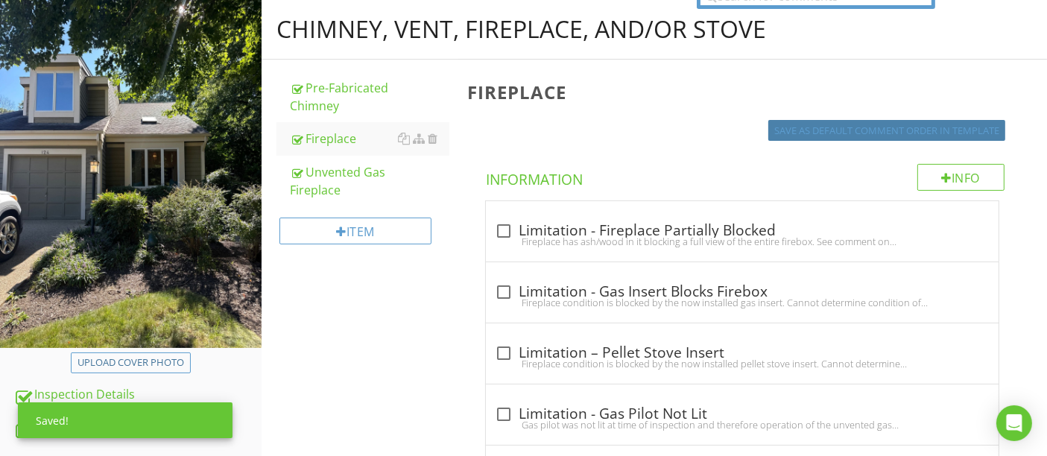
click at [797, 126] on div "Save as default comment order in template" at bounding box center [886, 131] width 225 height 15
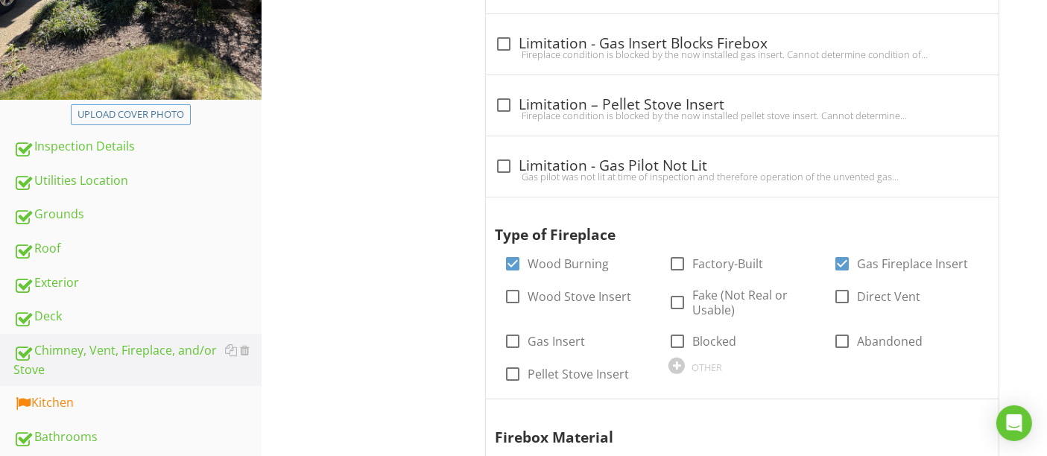
scroll to position [579, 0]
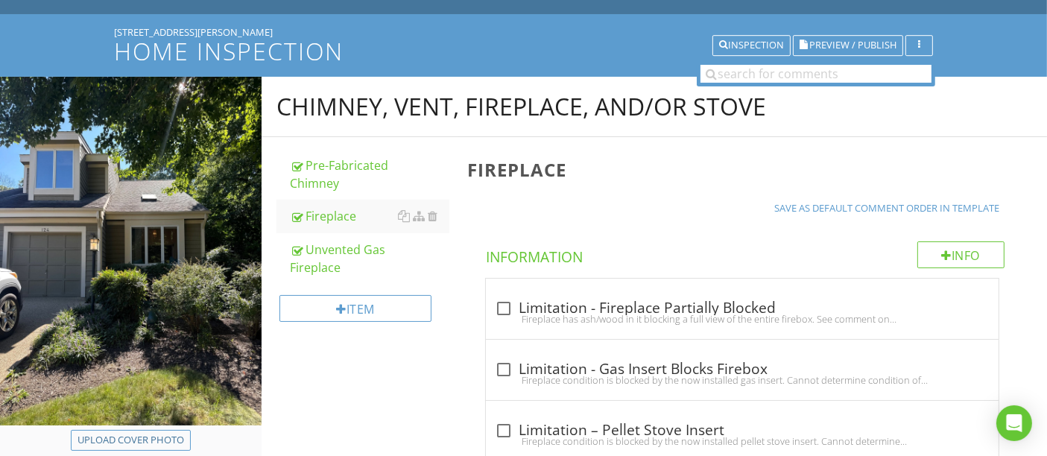
scroll to position [83, 0]
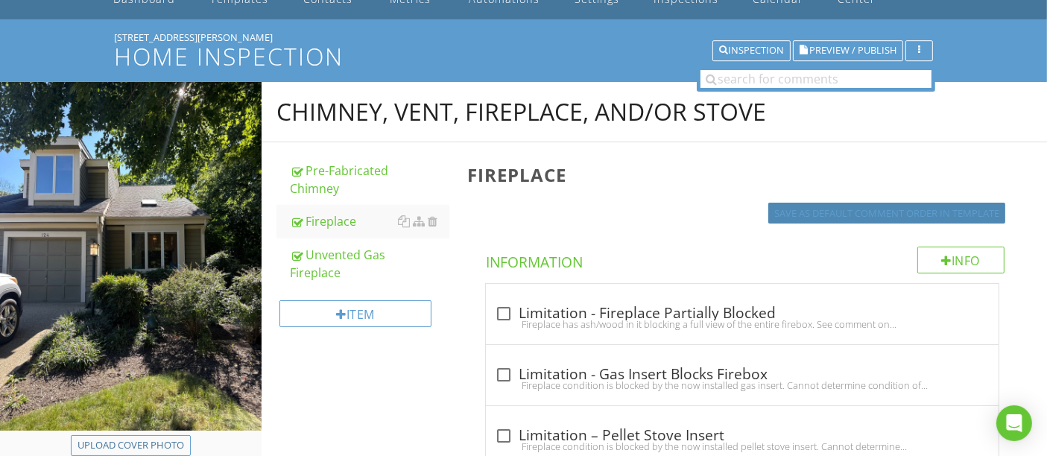
click at [788, 207] on div "Save as default comment order in template" at bounding box center [886, 213] width 225 height 15
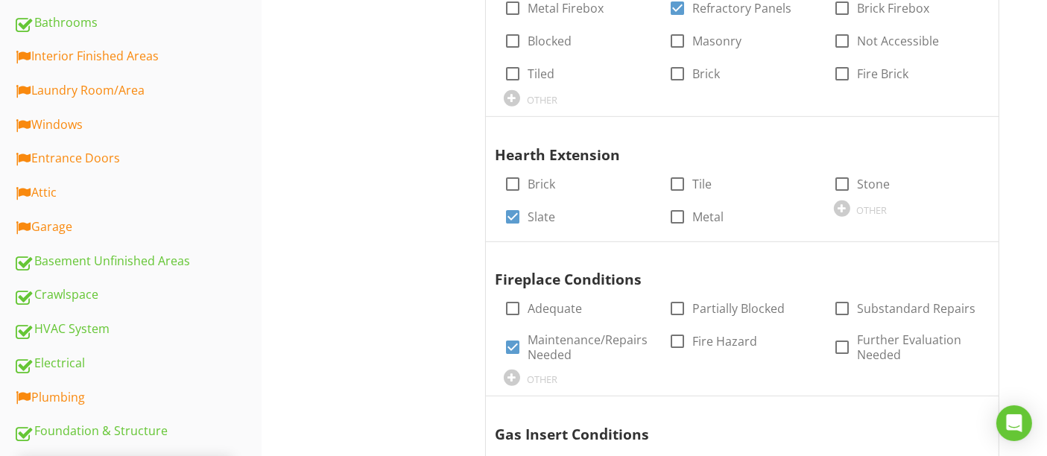
scroll to position [662, 0]
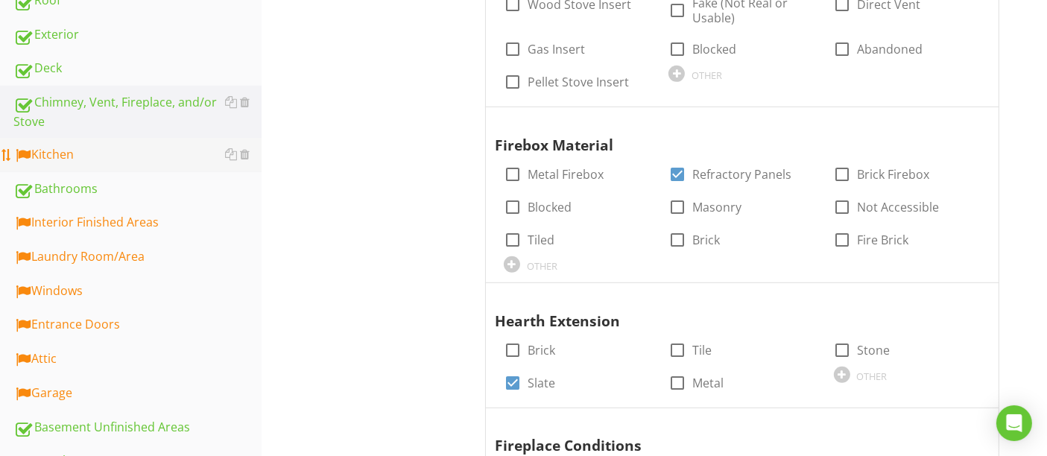
click at [138, 157] on div "Kitchen" at bounding box center [137, 154] width 248 height 19
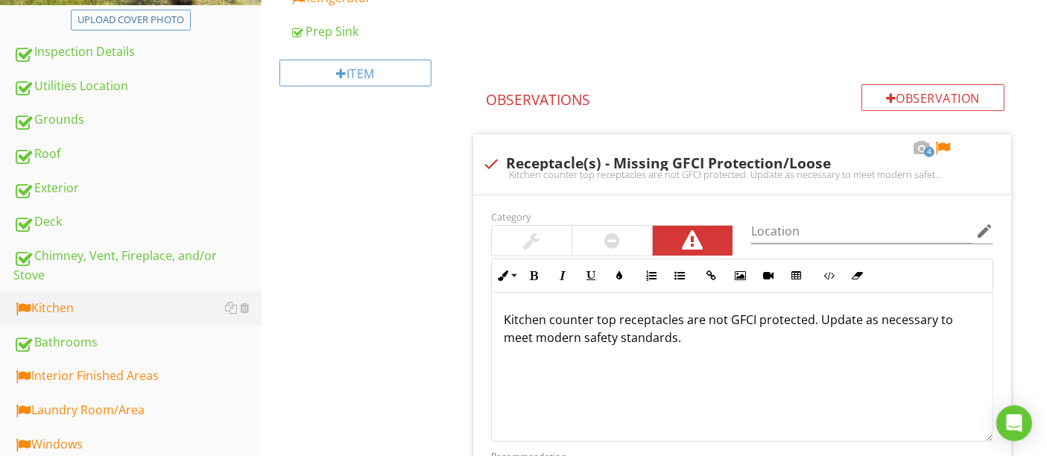
scroll to position [579, 0]
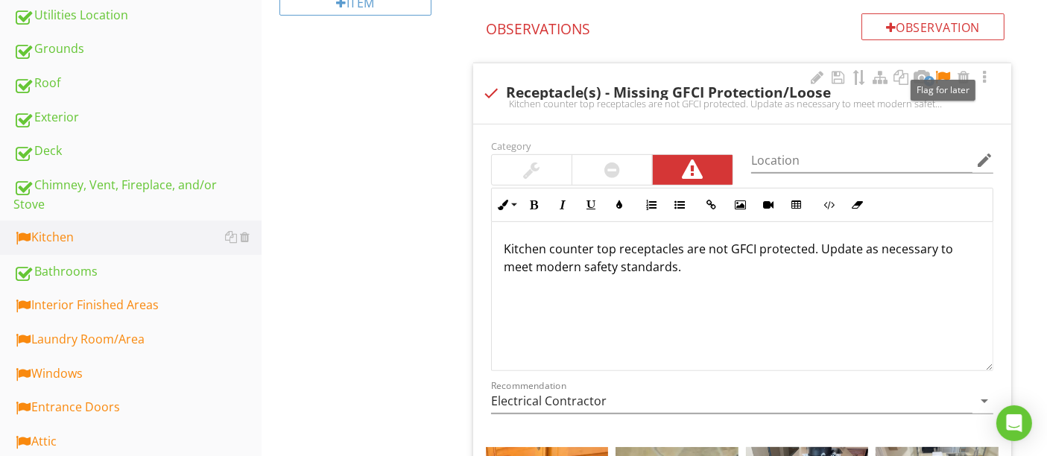
click at [943, 77] on div at bounding box center [943, 77] width 18 height 15
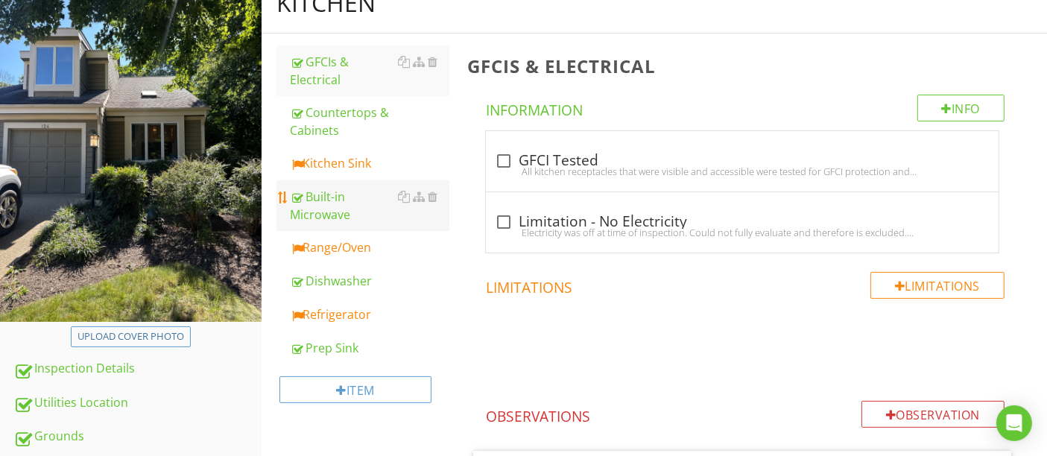
scroll to position [165, 0]
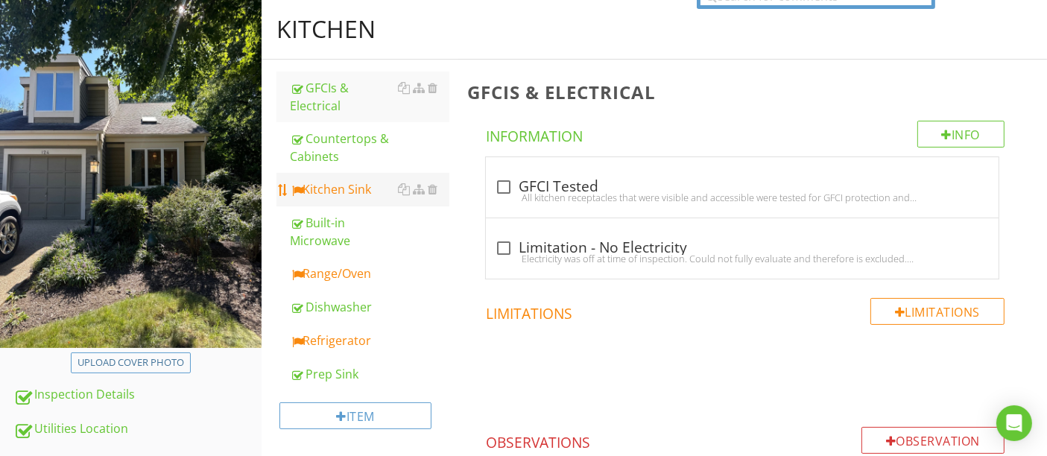
click at [343, 190] on div "Kitchen Sink" at bounding box center [369, 189] width 159 height 18
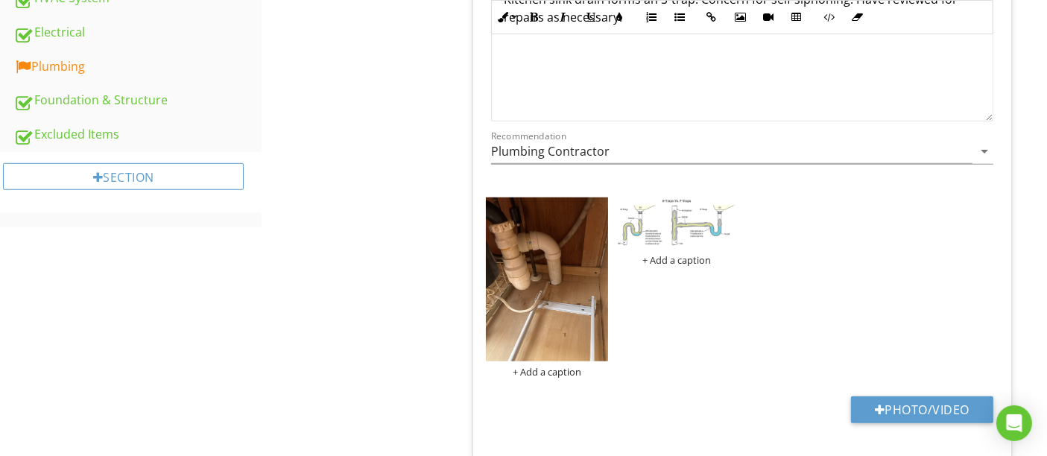
scroll to position [910, 0]
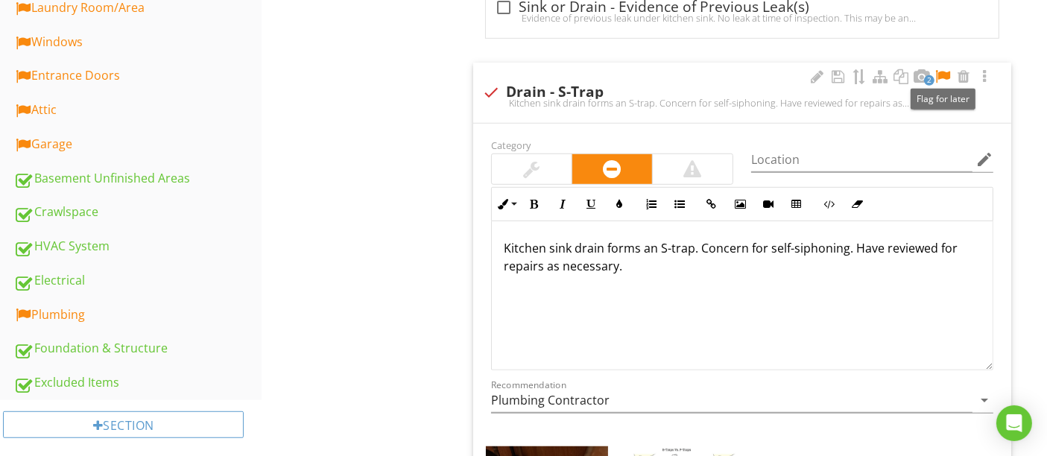
click at [945, 73] on div at bounding box center [943, 76] width 18 height 15
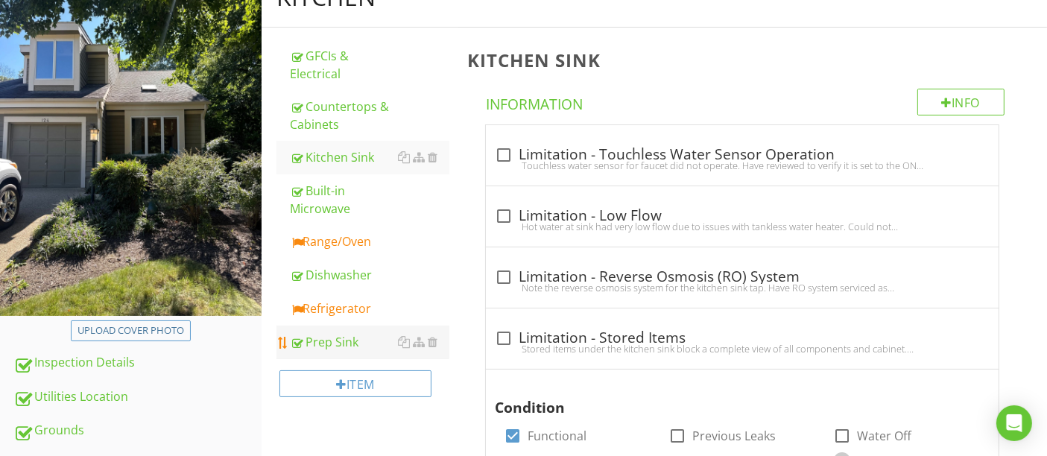
scroll to position [248, 0]
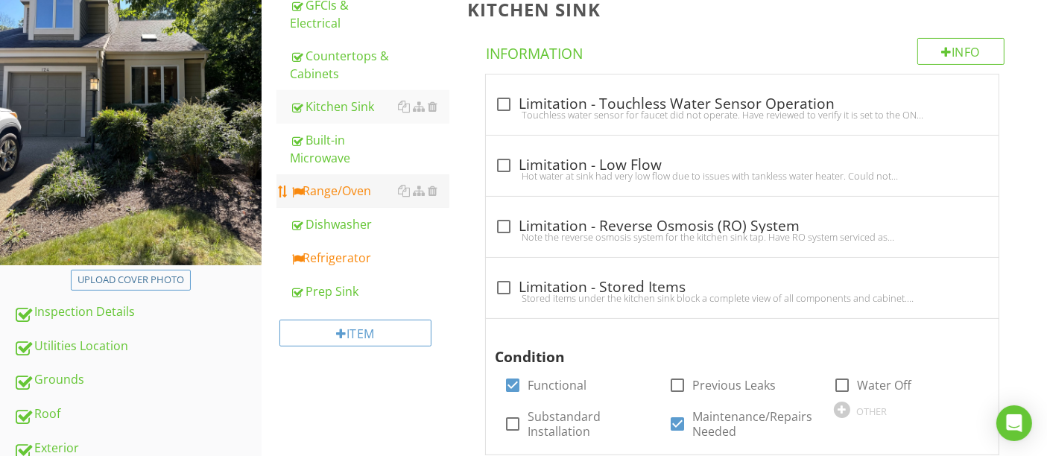
click at [334, 197] on div "Range/Oven" at bounding box center [369, 191] width 159 height 18
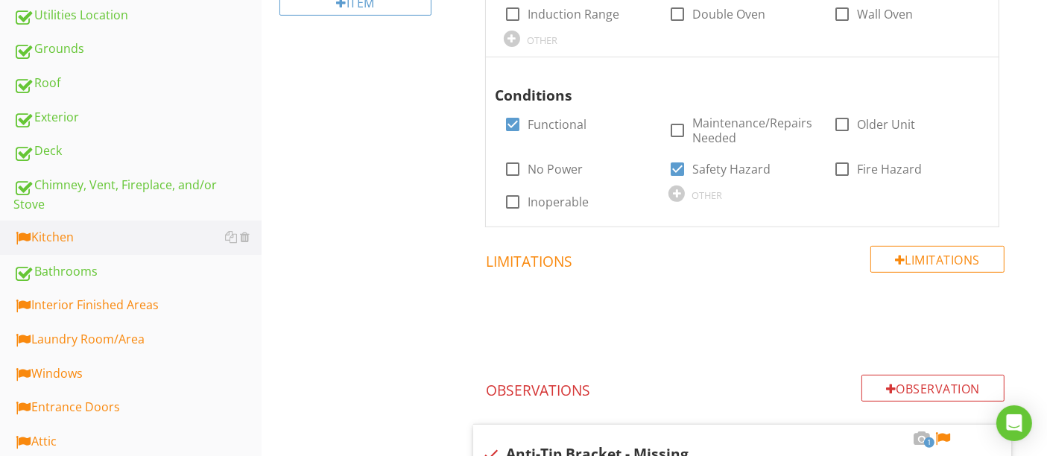
scroll to position [993, 0]
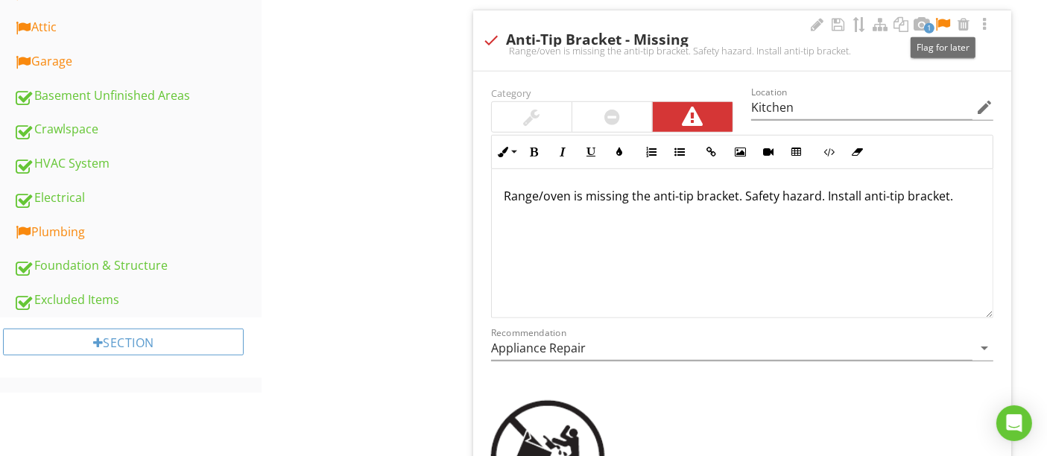
click at [940, 25] on div at bounding box center [943, 24] width 18 height 15
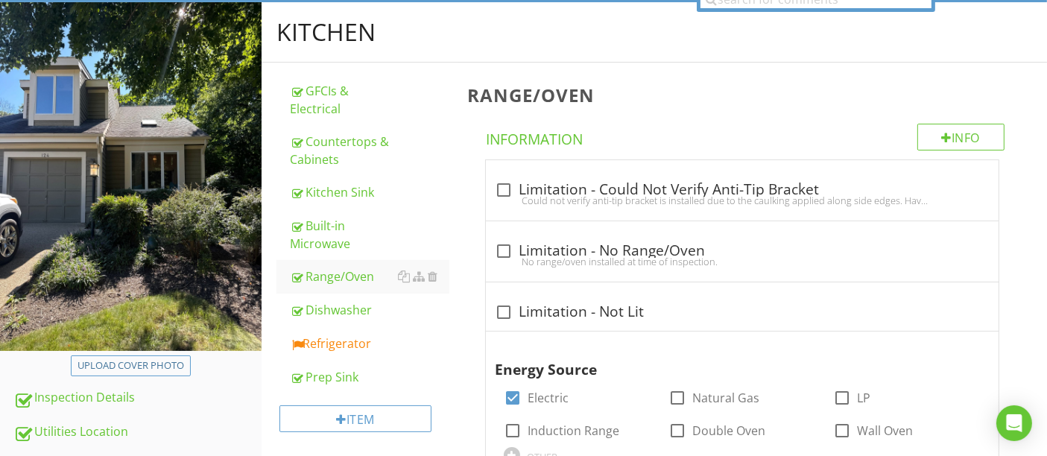
scroll to position [266, 0]
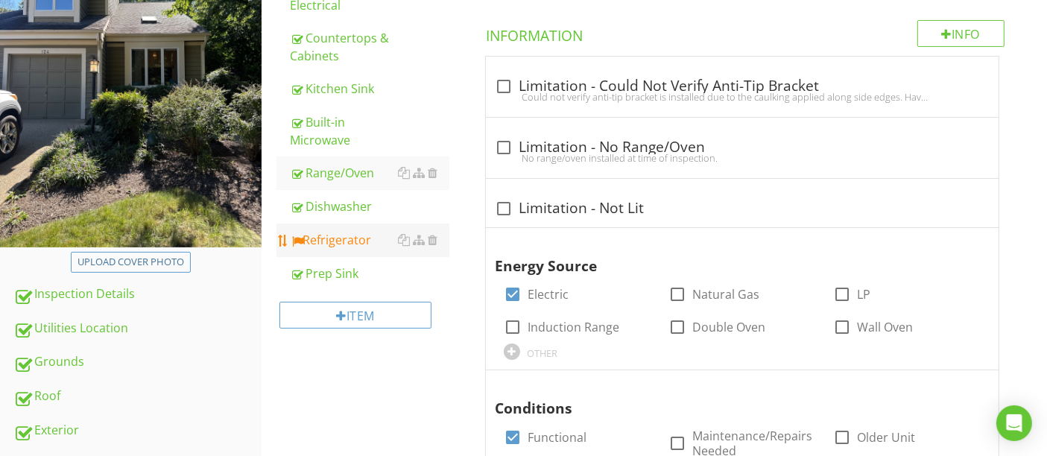
click at [324, 237] on div "Refrigerator" at bounding box center [369, 240] width 159 height 18
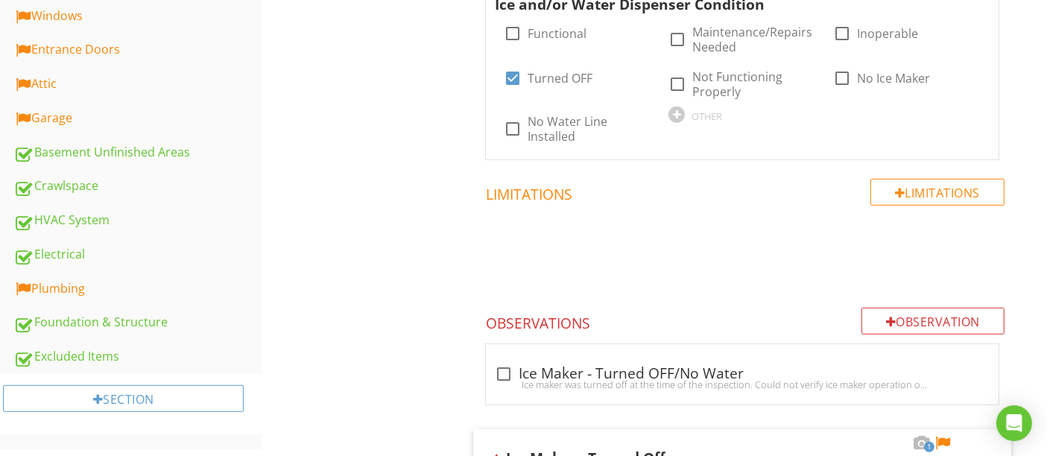
scroll to position [1094, 0]
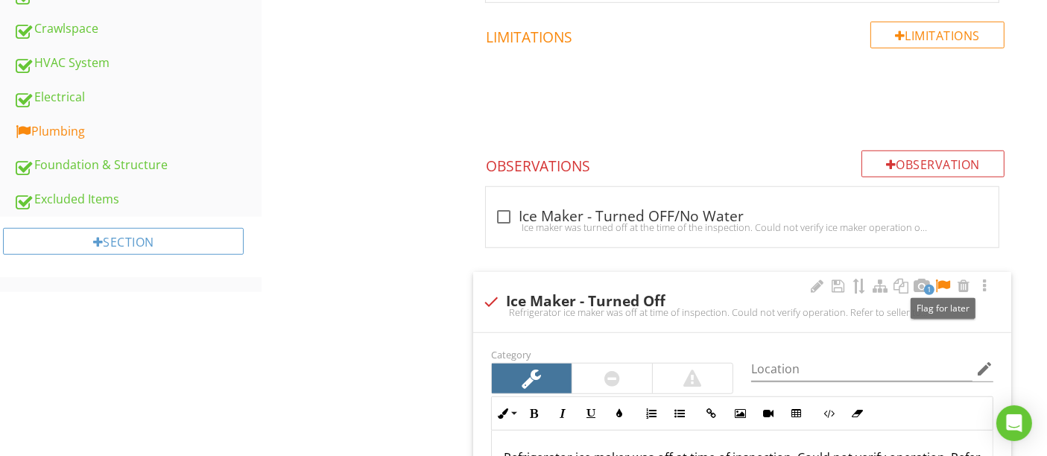
click at [945, 284] on div at bounding box center [943, 286] width 18 height 15
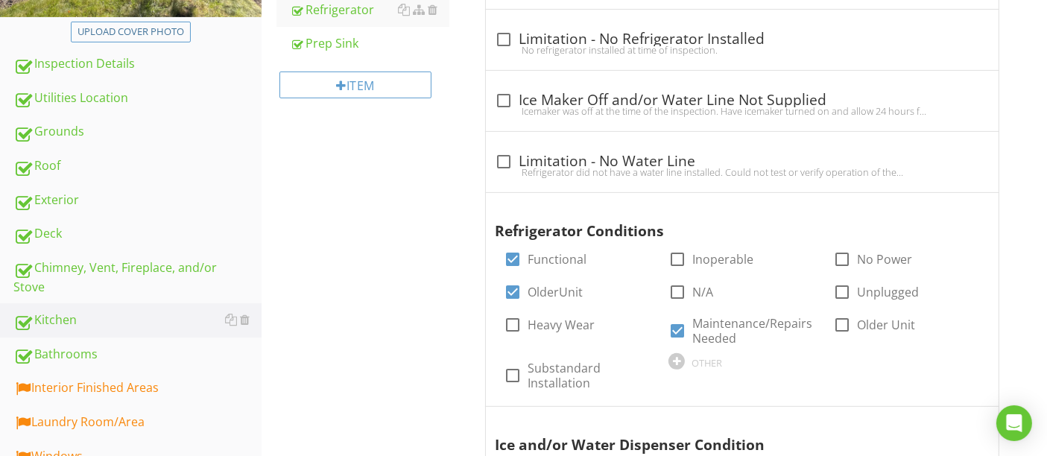
scroll to position [828, 0]
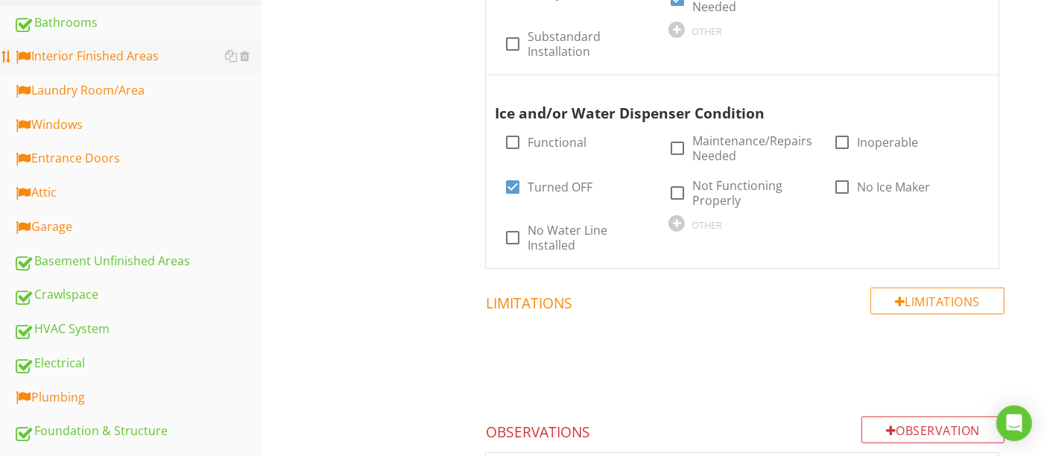
click at [83, 51] on div "Interior Finished Areas" at bounding box center [137, 56] width 248 height 19
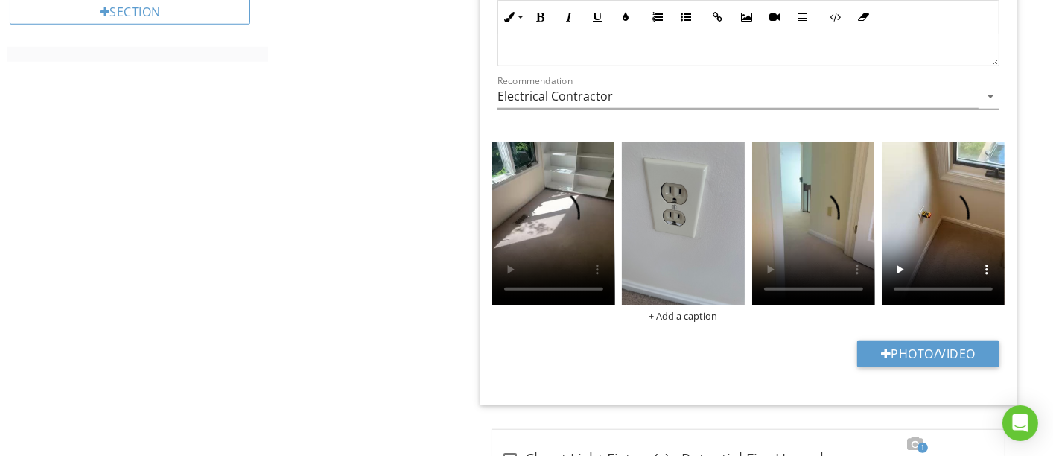
scroll to position [993, 0]
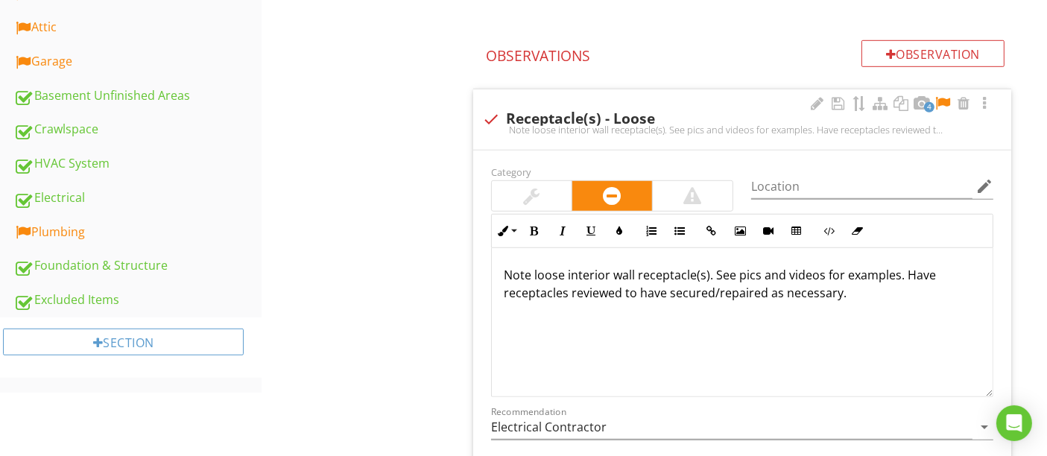
click at [943, 100] on div at bounding box center [943, 103] width 18 height 15
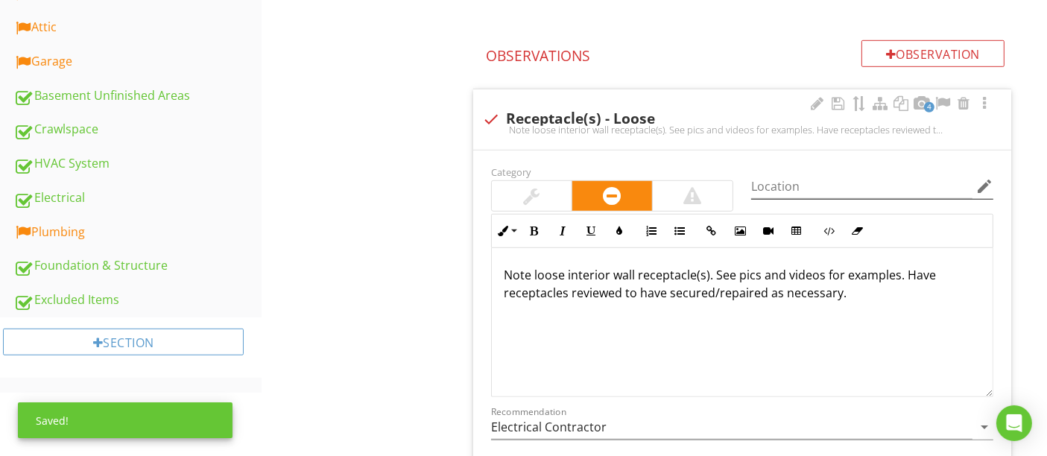
click at [981, 186] on icon "edit" at bounding box center [984, 186] width 18 height 18
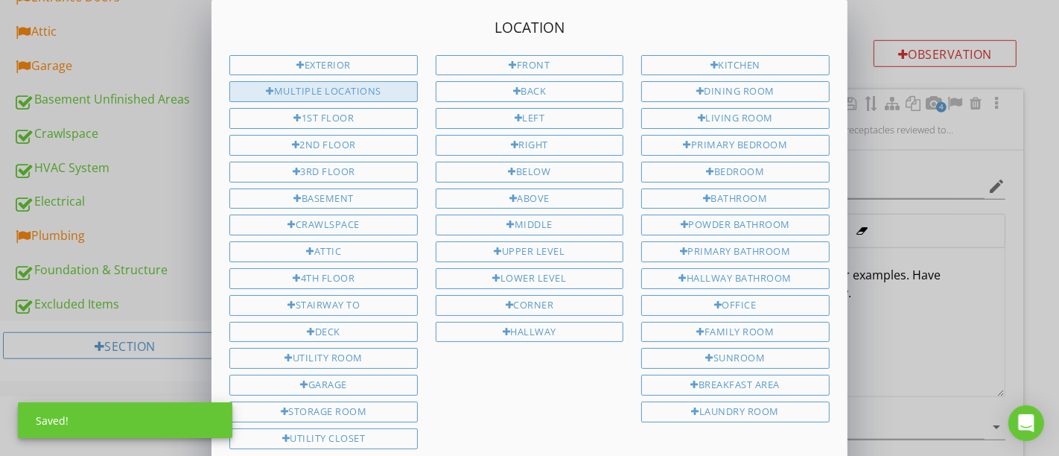
click at [378, 95] on div "Multiple Locations" at bounding box center [323, 91] width 188 height 21
type input "Multiple Locations"
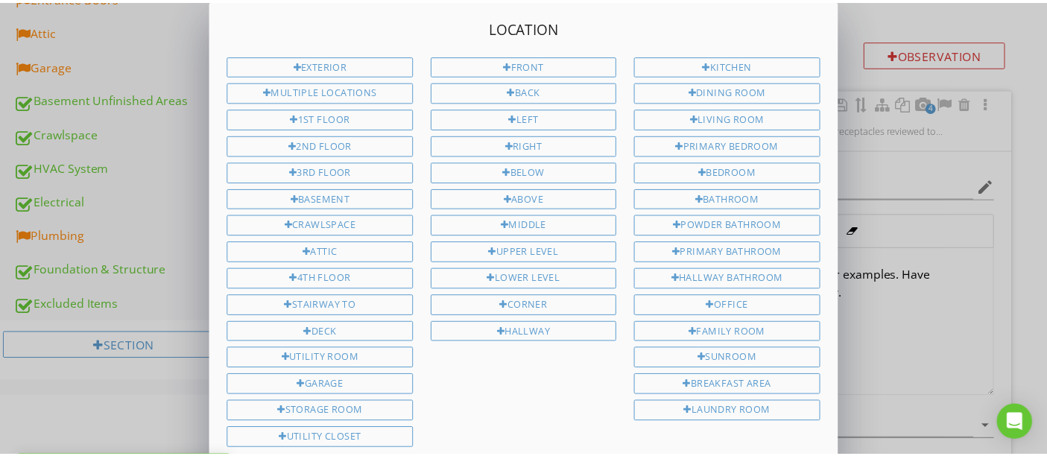
scroll to position [139, 0]
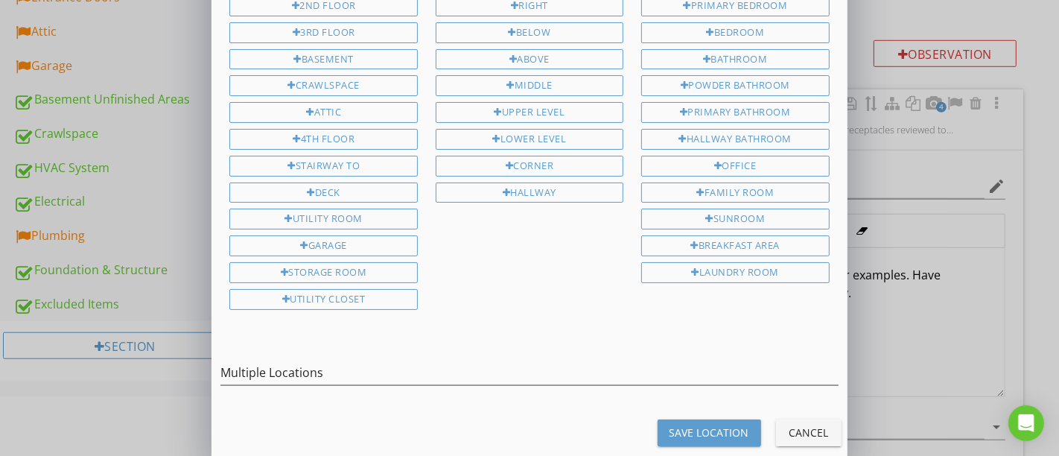
click at [688, 419] on button "Save Location" at bounding box center [710, 432] width 104 height 27
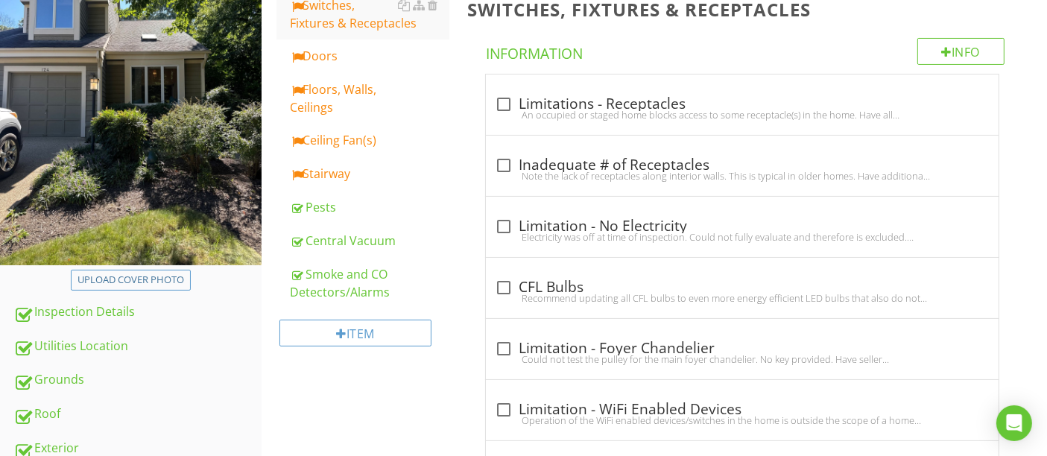
type input "Multiple Locations"
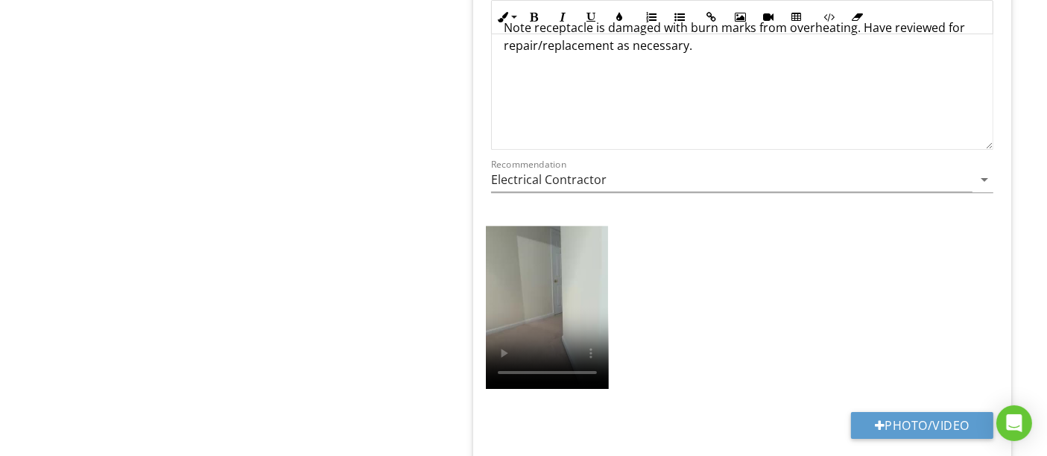
scroll to position [4470, 0]
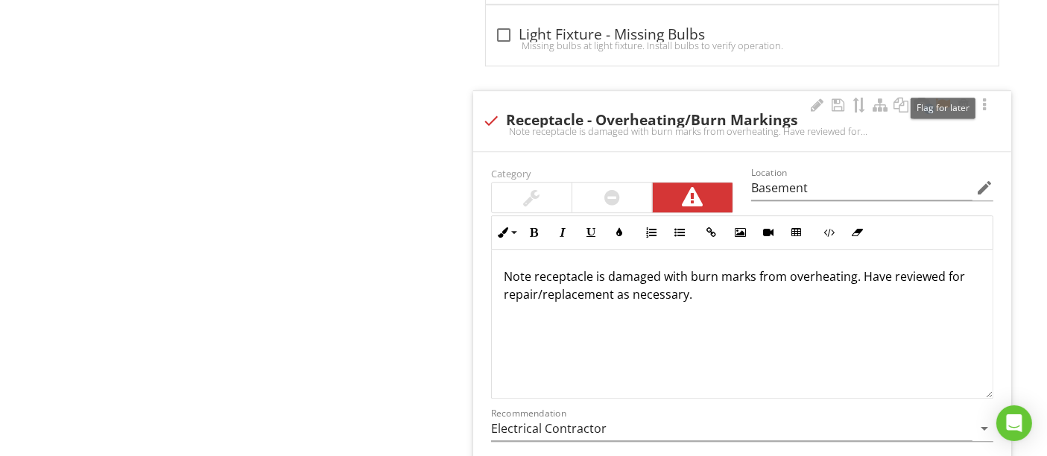
click at [940, 98] on div at bounding box center [943, 105] width 18 height 15
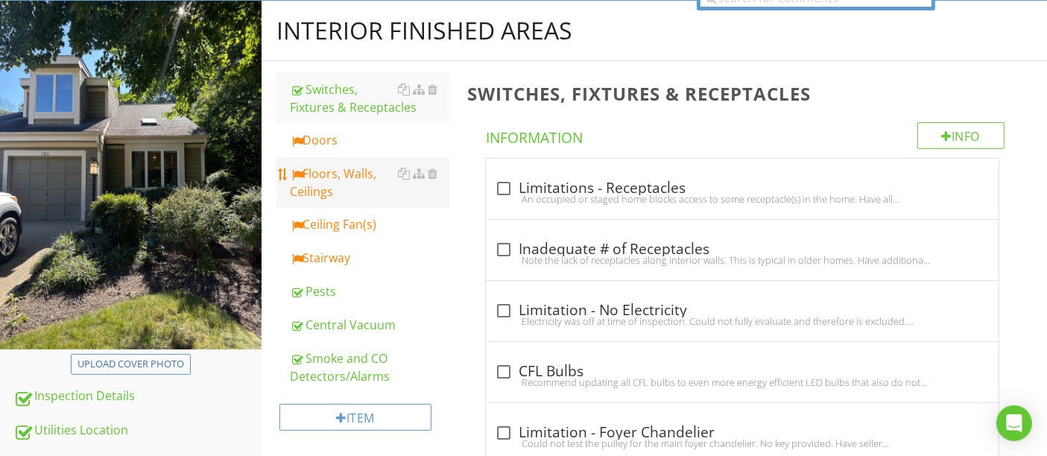
scroll to position [142, 0]
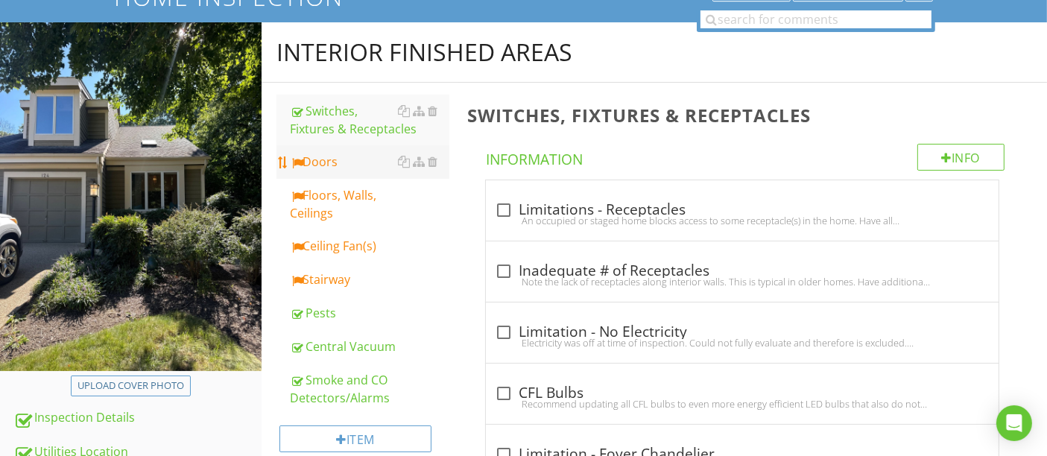
click at [325, 161] on div "Doors" at bounding box center [369, 162] width 159 height 18
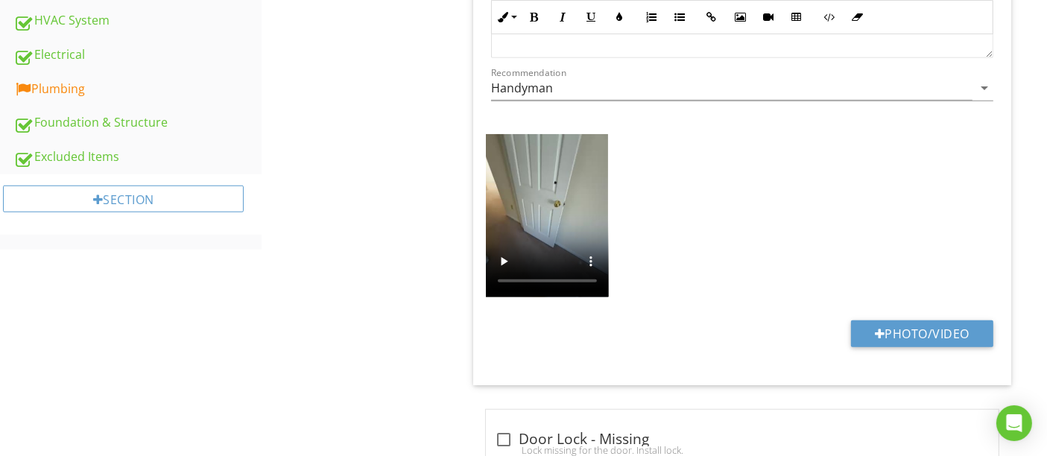
scroll to position [805, 0]
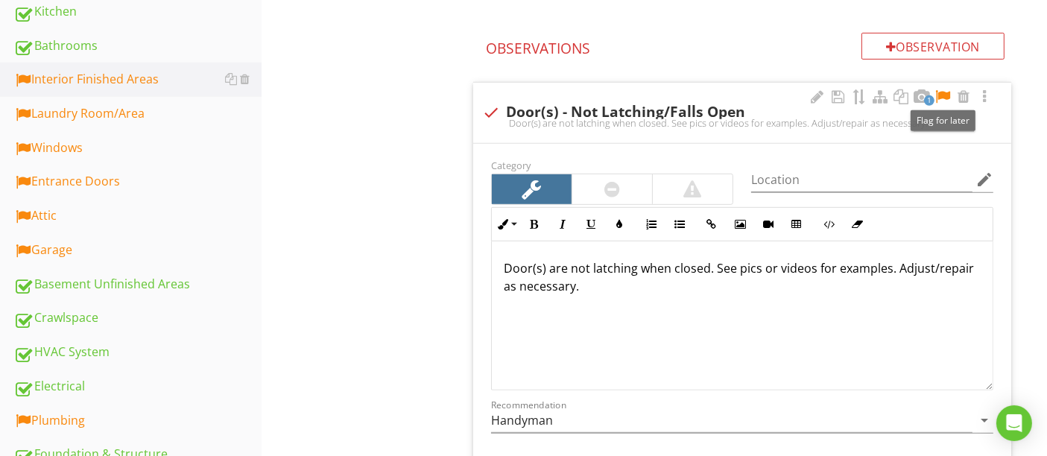
click at [941, 97] on div at bounding box center [943, 96] width 18 height 15
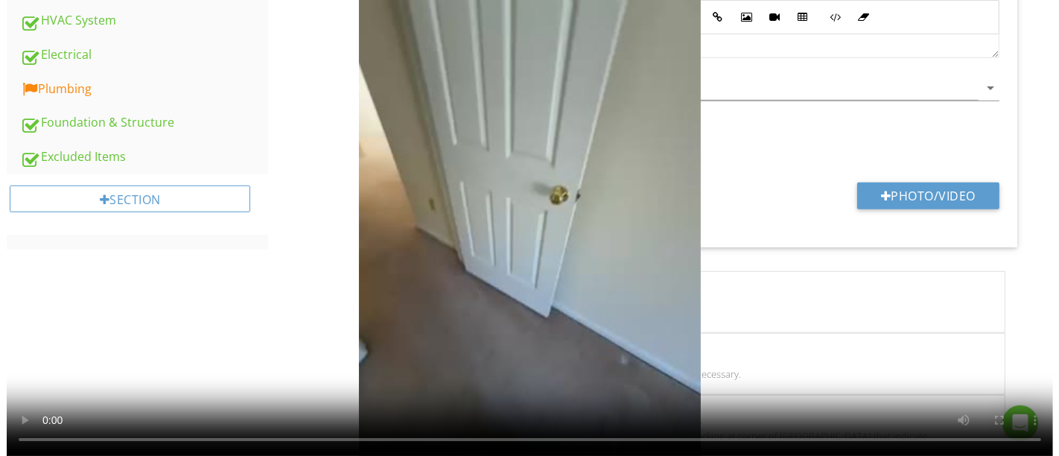
scroll to position [887, 0]
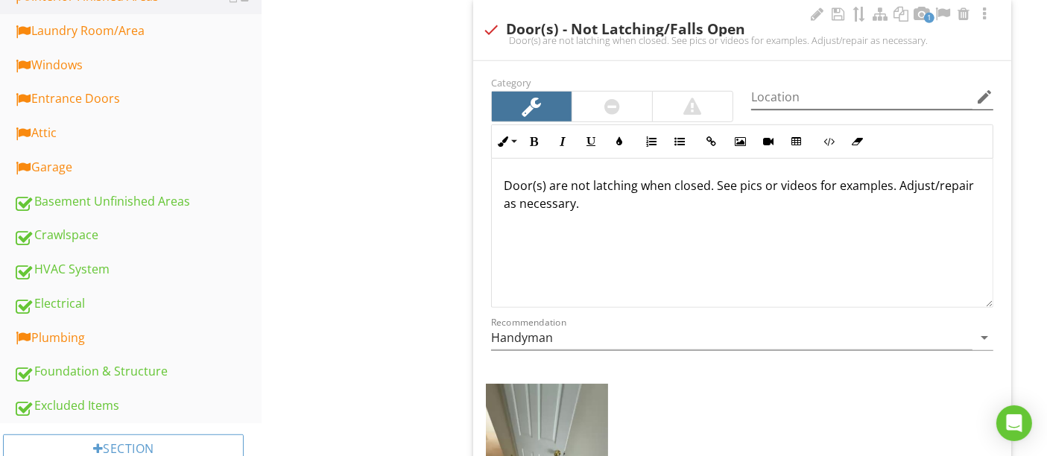
click at [983, 92] on icon "edit" at bounding box center [984, 97] width 18 height 18
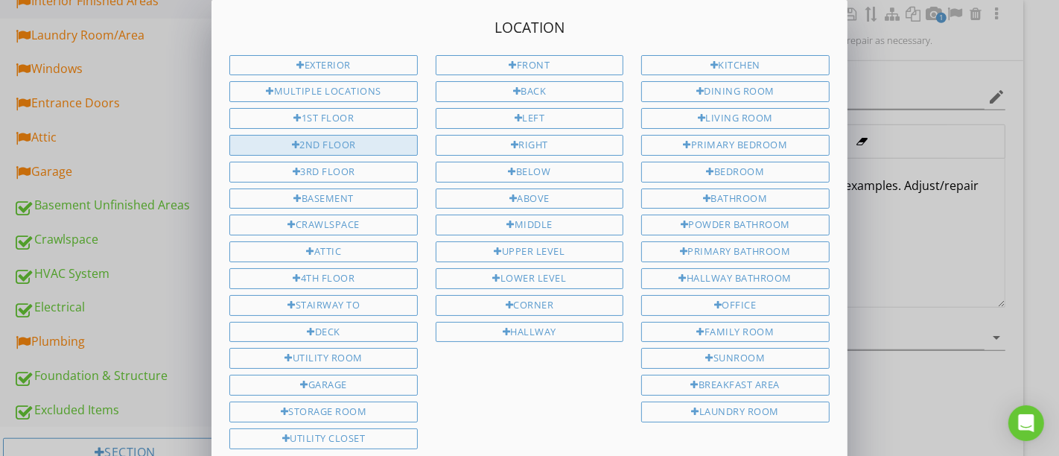
click at [340, 145] on div "2nd Floor" at bounding box center [323, 145] width 188 height 21
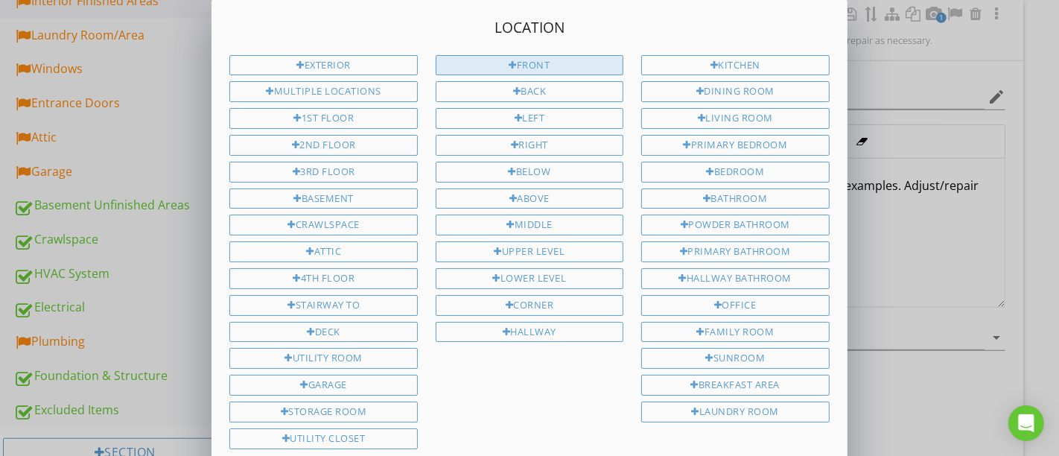
click at [505, 59] on div "Front" at bounding box center [530, 65] width 188 height 21
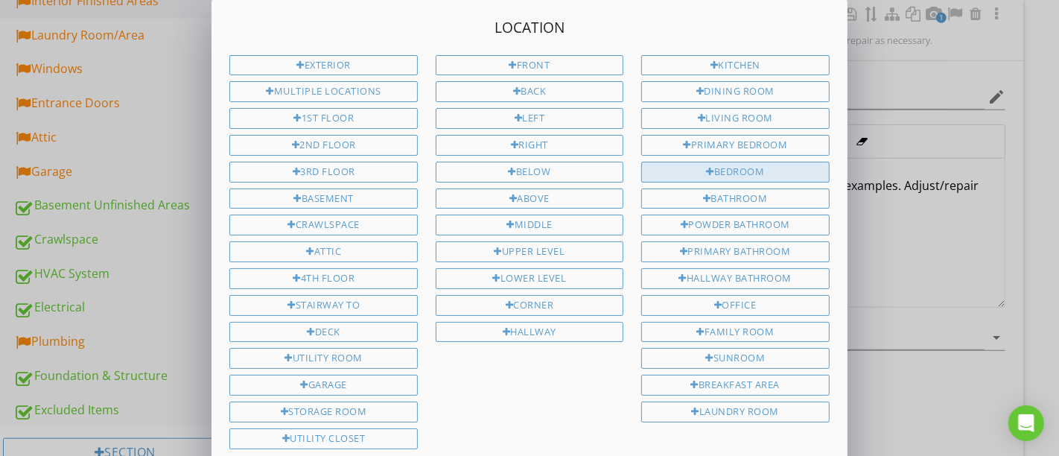
click at [725, 167] on div "Bedroom" at bounding box center [736, 172] width 188 height 21
type input "2nd Floor Front Bedroom"
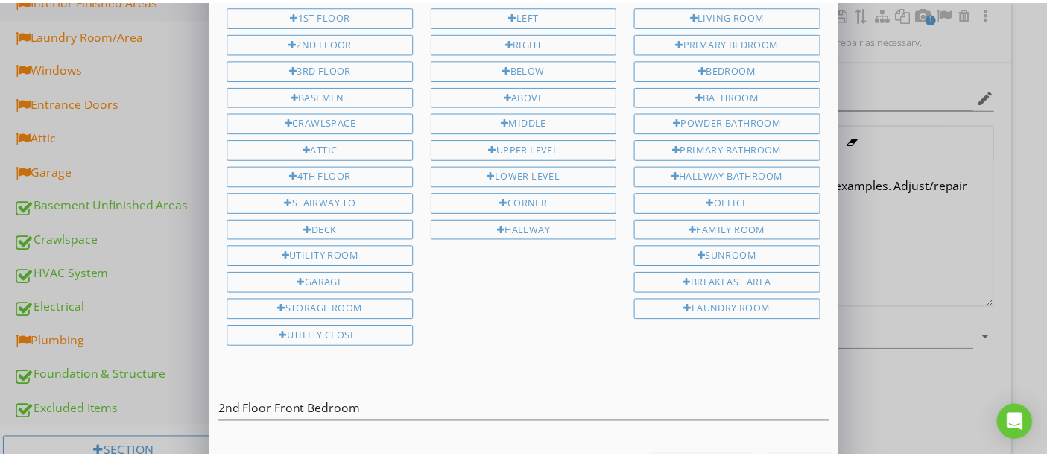
scroll to position [139, 0]
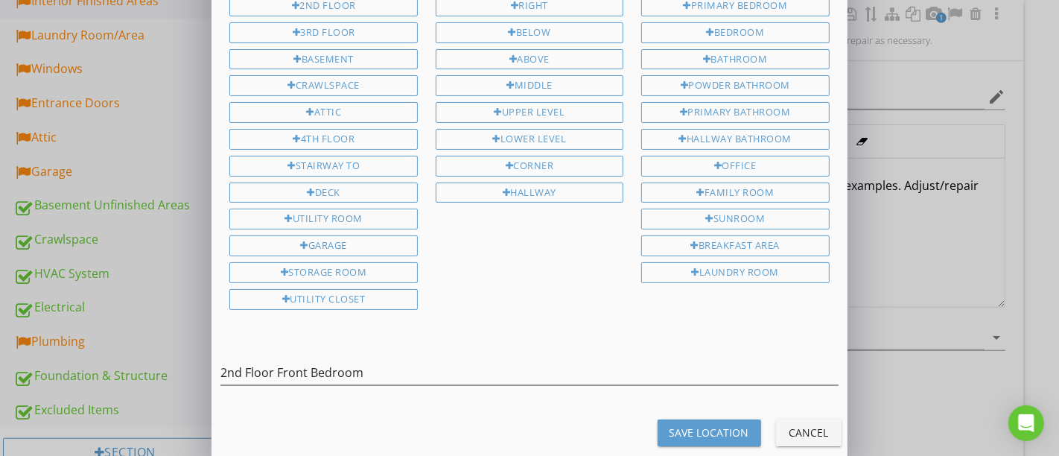
click at [694, 425] on div "Save Location" at bounding box center [710, 433] width 80 height 16
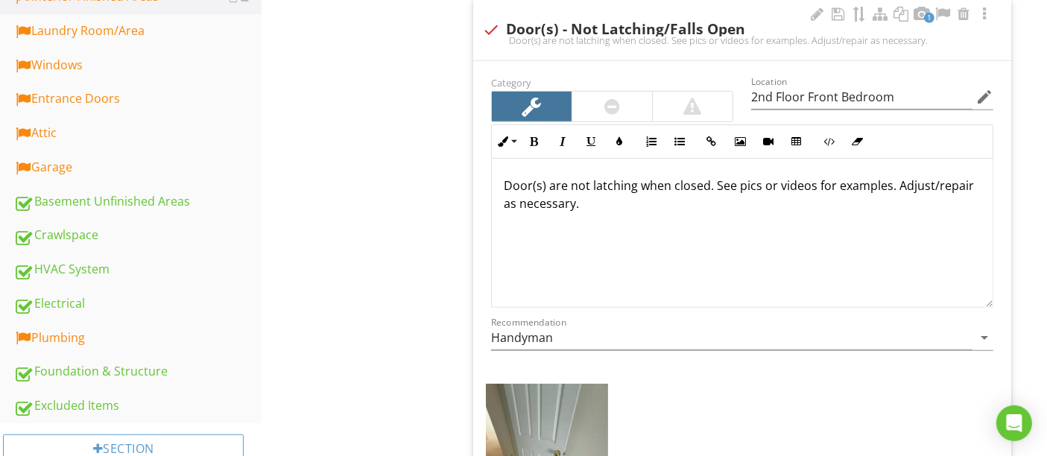
type input "2nd Floor Front Bedroom"
click at [703, 186] on p "Door(s) are not latching when closed. See pics or videos for examples. Adjust/r…" at bounding box center [742, 195] width 477 height 36
type input "2nd Floor Front Bedroom"
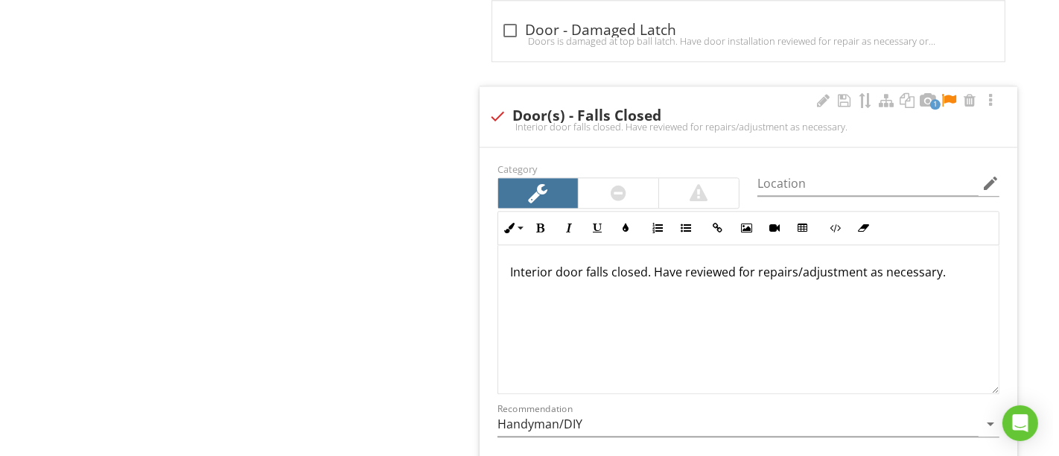
scroll to position [3454, 0]
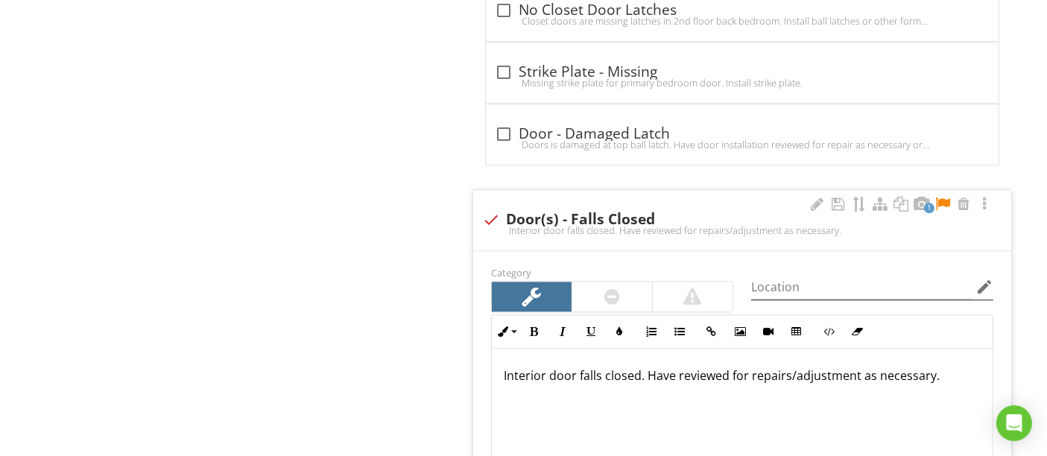
click at [981, 278] on icon "edit" at bounding box center [984, 287] width 18 height 18
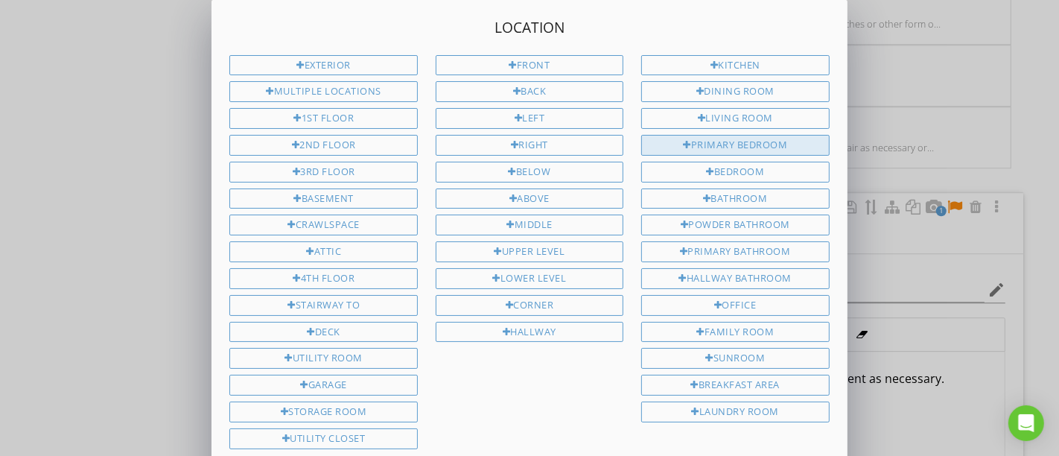
click at [694, 142] on div "Primary Bedroom" at bounding box center [736, 145] width 188 height 21
type input "Primary Bedroom"
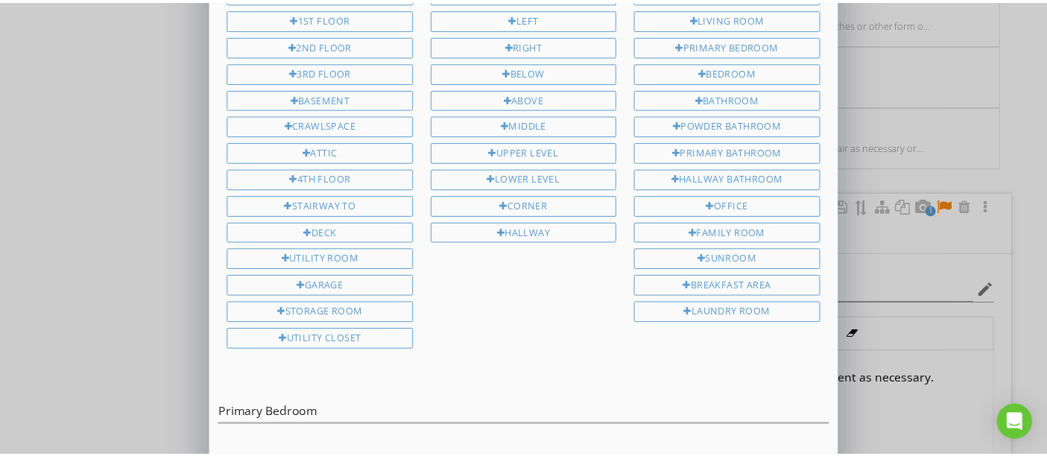
scroll to position [139, 0]
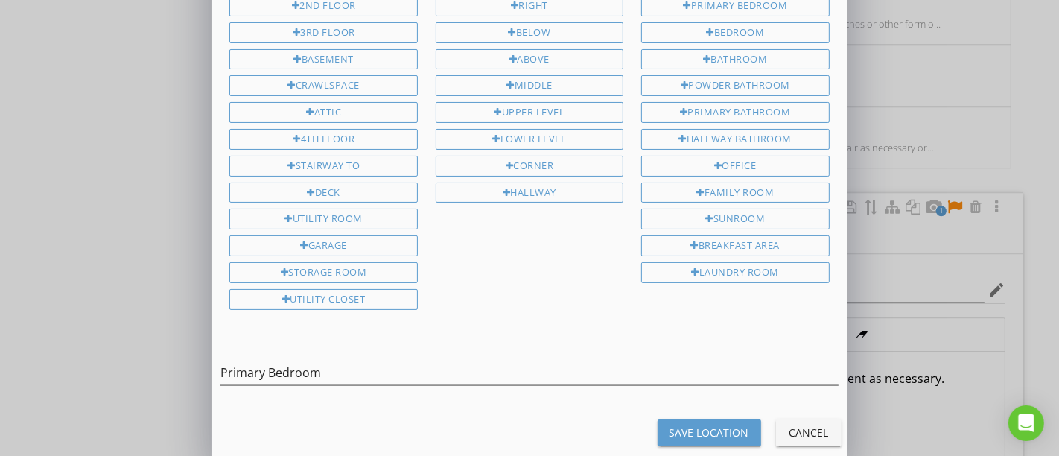
click at [690, 425] on div "Save Location" at bounding box center [710, 433] width 80 height 16
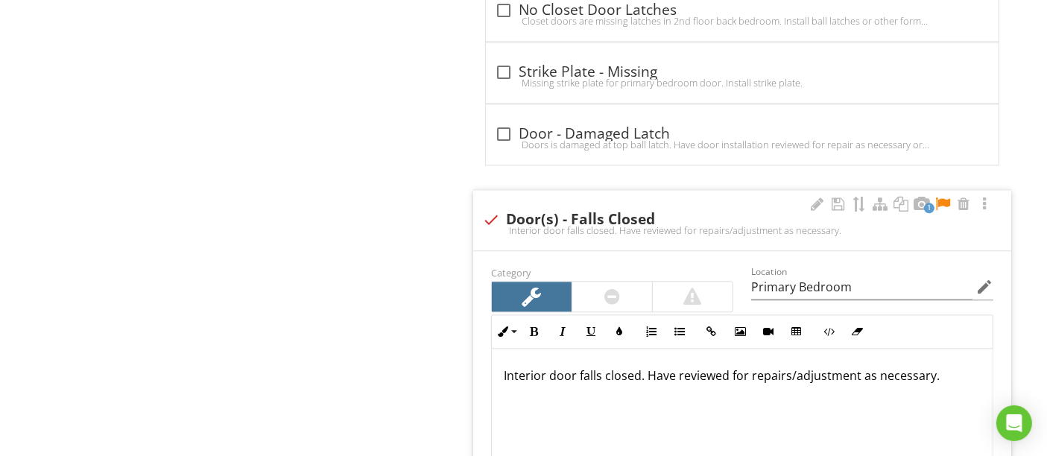
click at [943, 197] on div at bounding box center [943, 204] width 18 height 15
type input "Primary Bedroom"
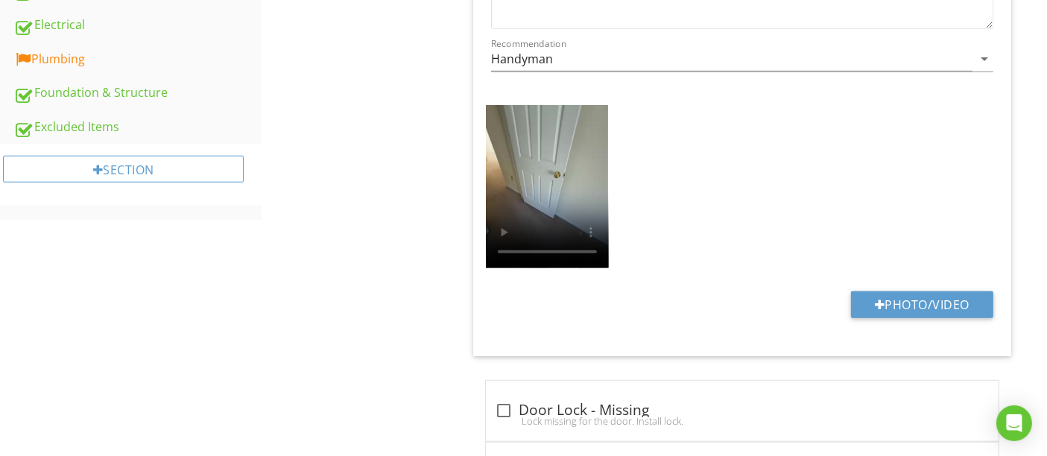
scroll to position [121, 0]
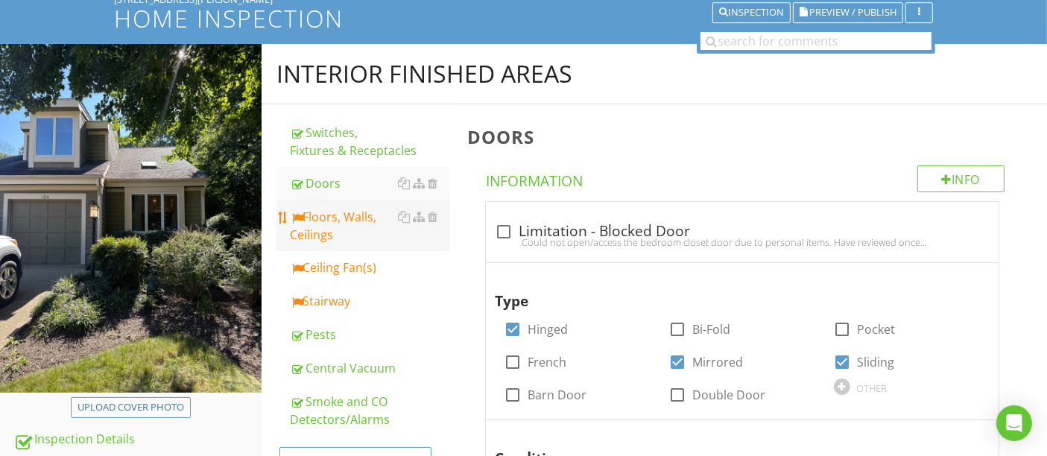
click at [322, 229] on div "Floors, Walls, Ceilings" at bounding box center [369, 226] width 159 height 36
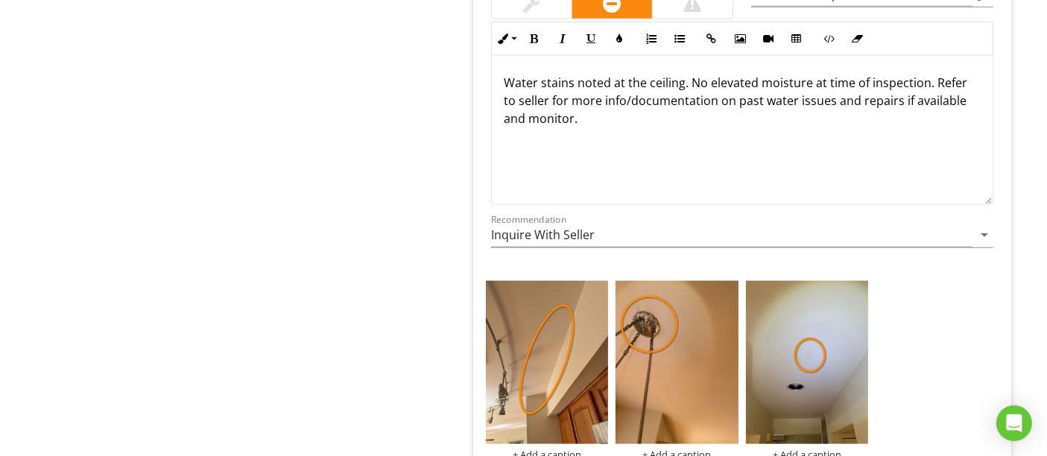
scroll to position [1528, 0]
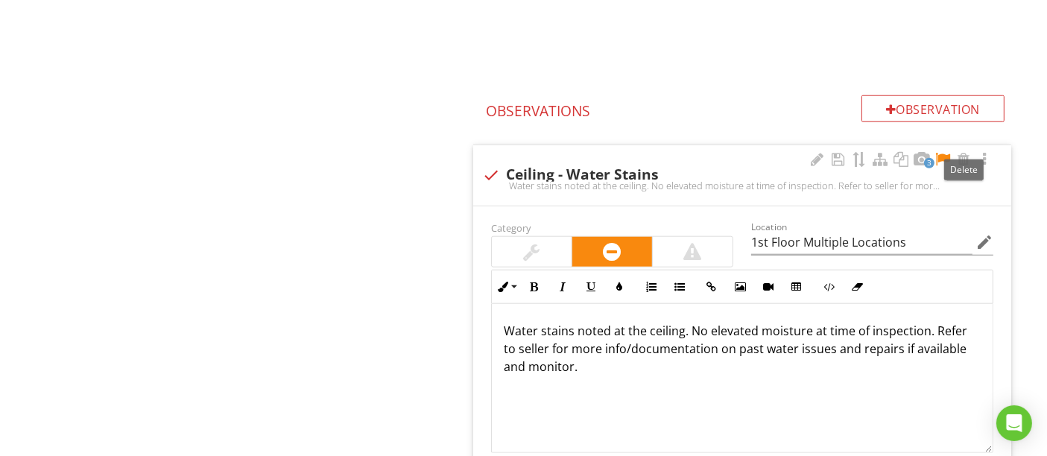
click at [943, 152] on div at bounding box center [943, 159] width 18 height 15
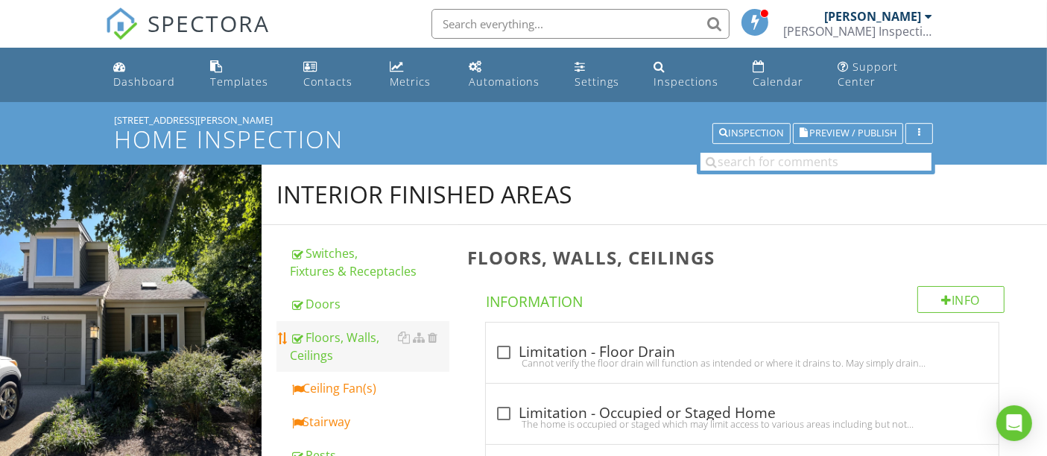
scroll to position [248, 0]
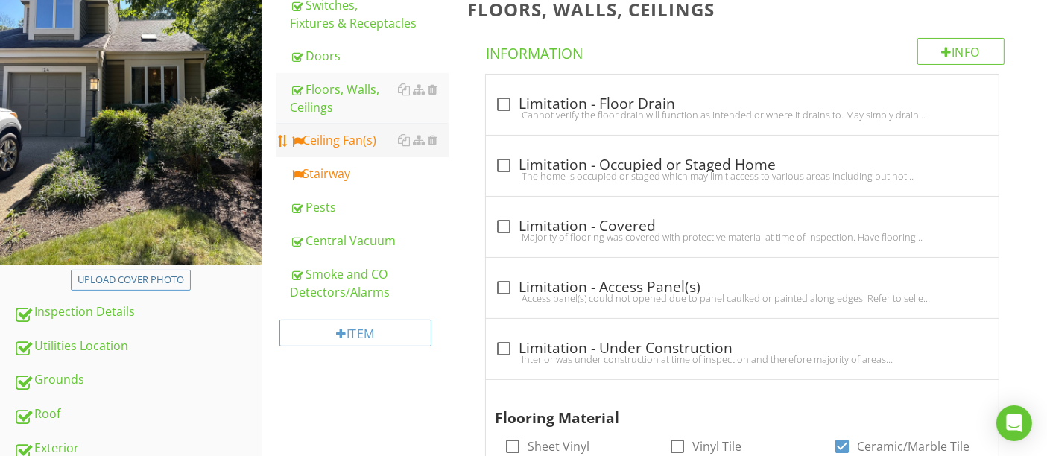
click at [353, 134] on div "Ceiling Fan(s)" at bounding box center [369, 140] width 159 height 18
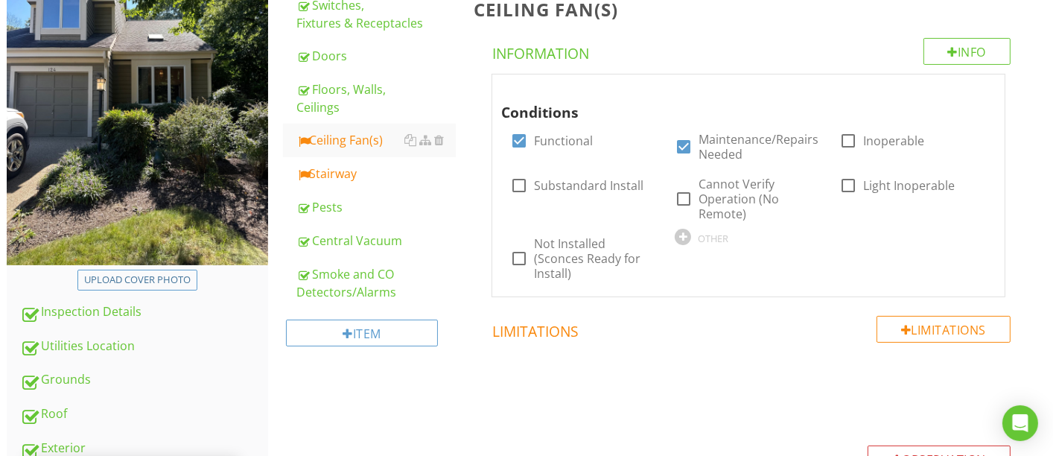
scroll to position [662, 0]
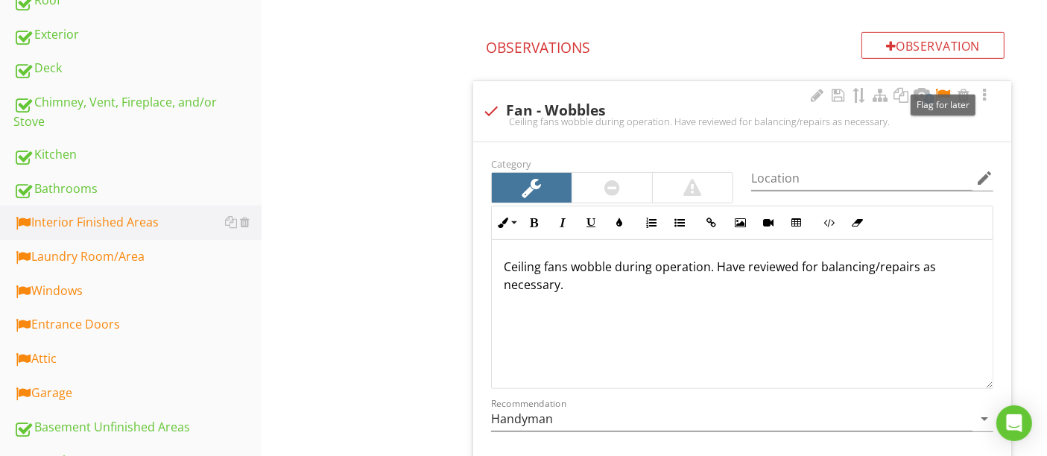
click at [941, 88] on div at bounding box center [943, 95] width 18 height 15
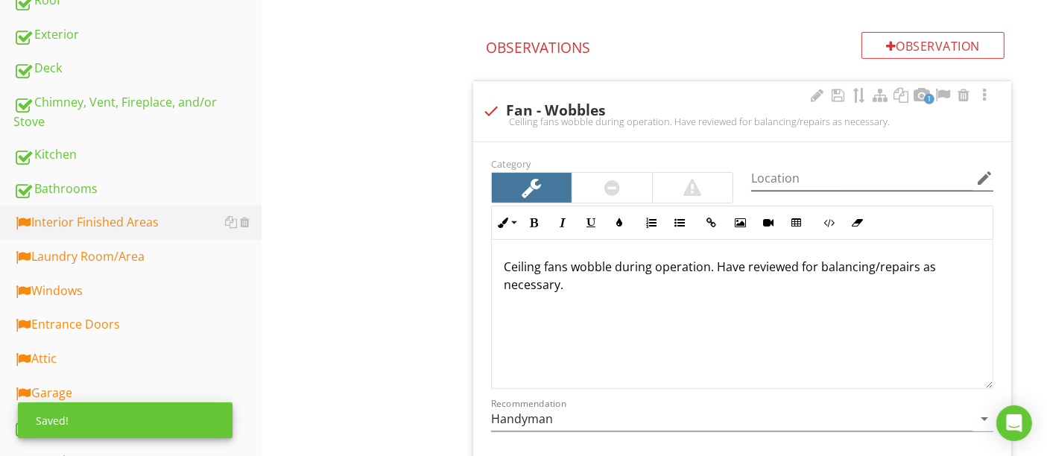
click at [987, 169] on icon "edit" at bounding box center [984, 178] width 18 height 18
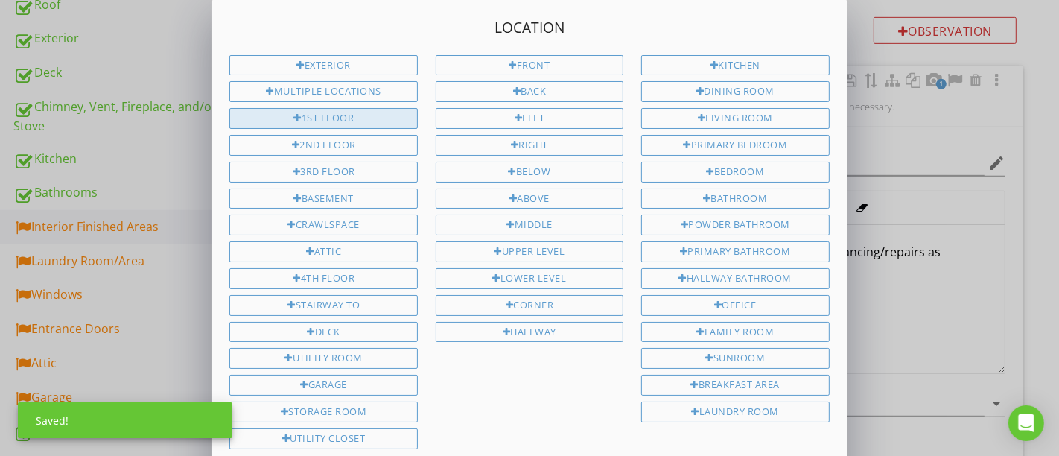
click at [349, 121] on div "1st Floor" at bounding box center [323, 118] width 188 height 21
type input "1st Floor"
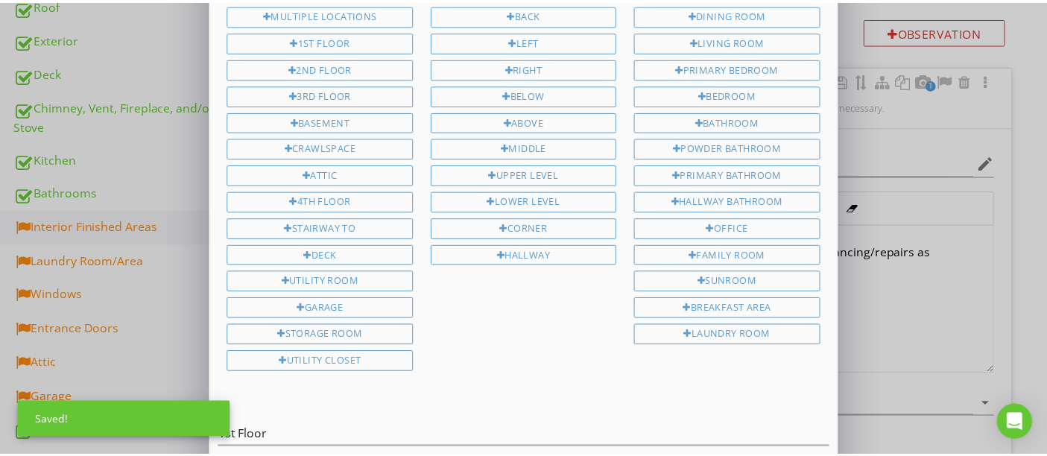
scroll to position [139, 0]
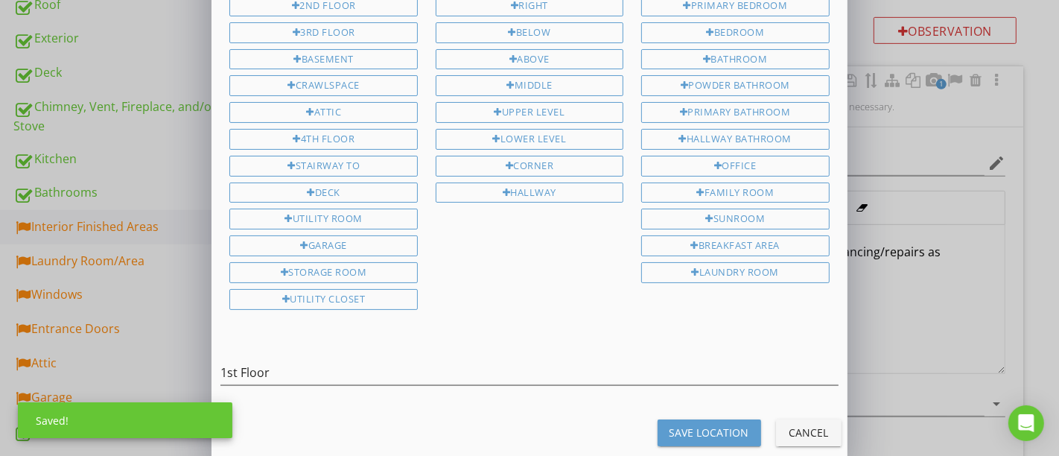
click at [709, 415] on div "Save Location Cancel" at bounding box center [529, 433] width 653 height 36
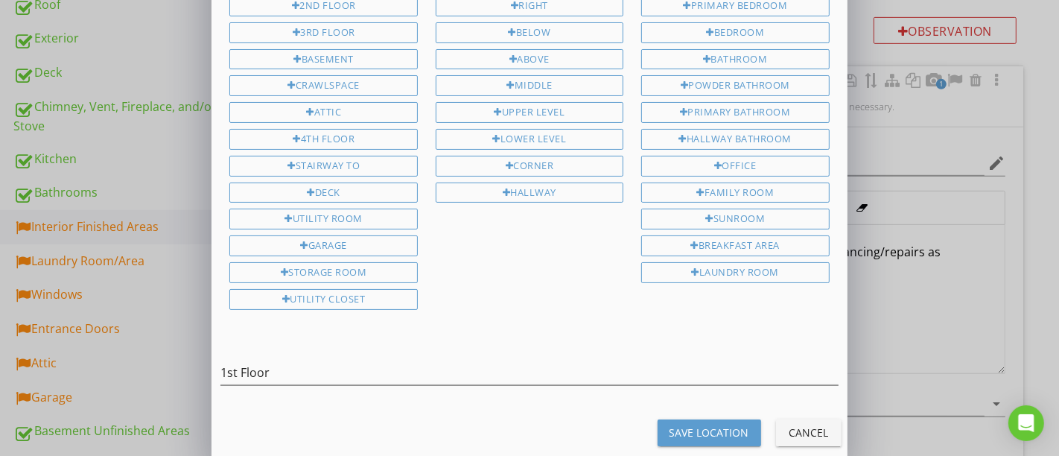
click at [694, 425] on div "Save Location" at bounding box center [710, 433] width 80 height 16
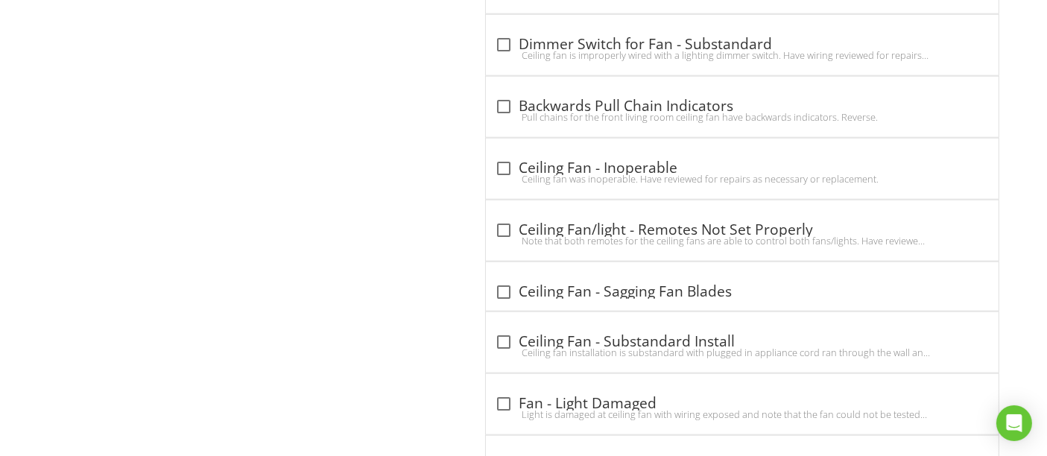
type input "1st Floor"
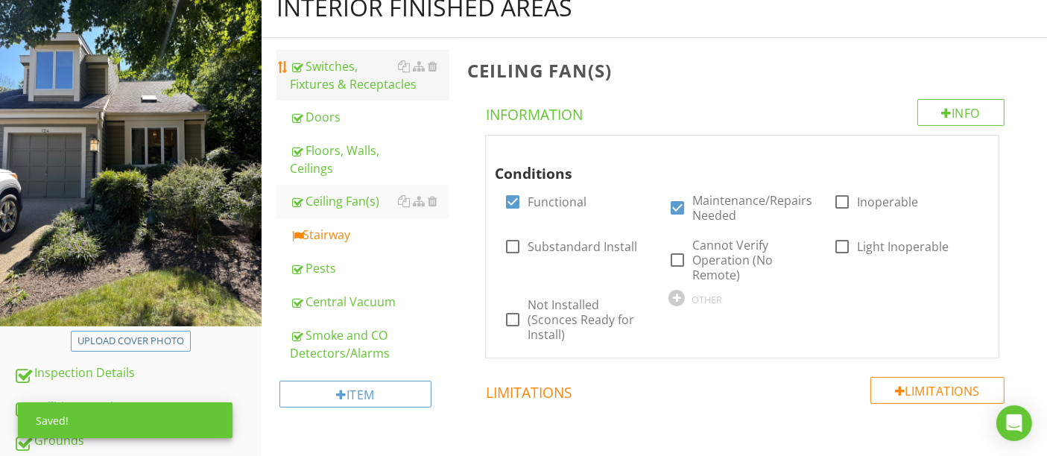
scroll to position [248, 0]
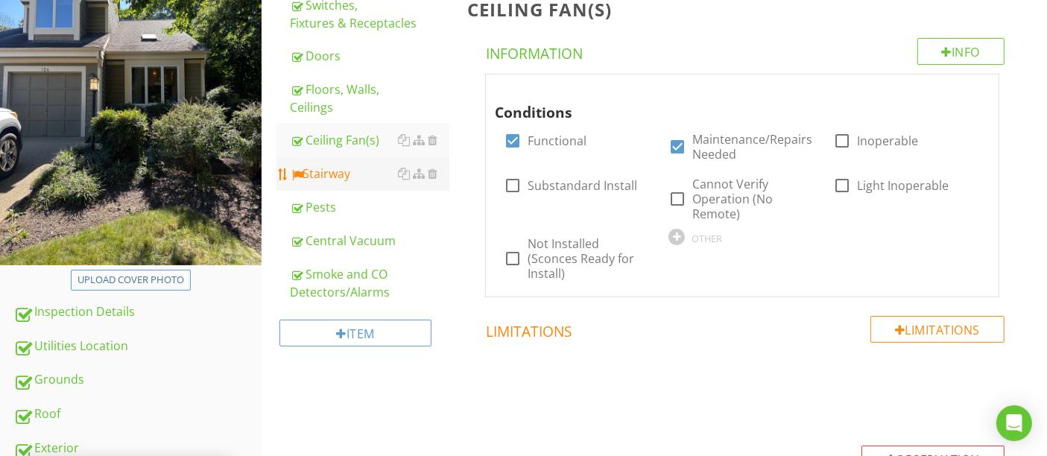
click at [328, 176] on div "Stairway" at bounding box center [369, 174] width 159 height 18
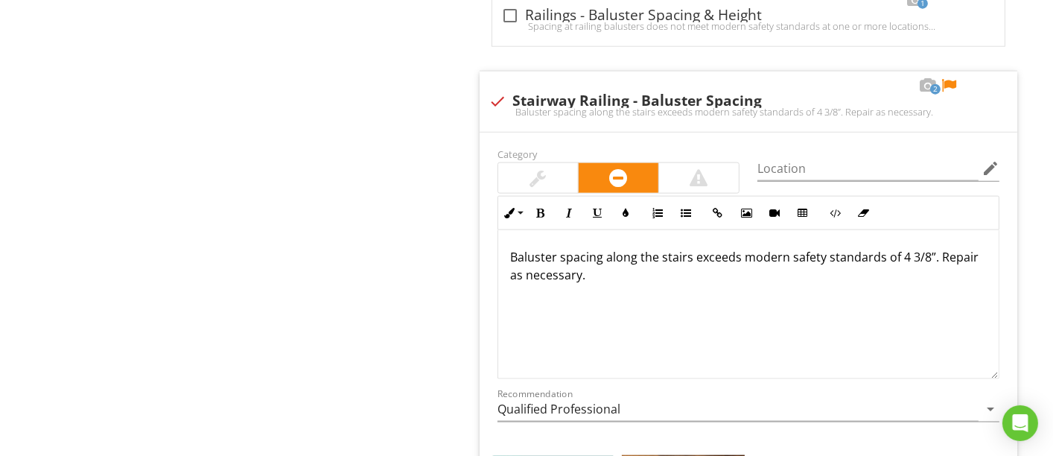
scroll to position [1821, 0]
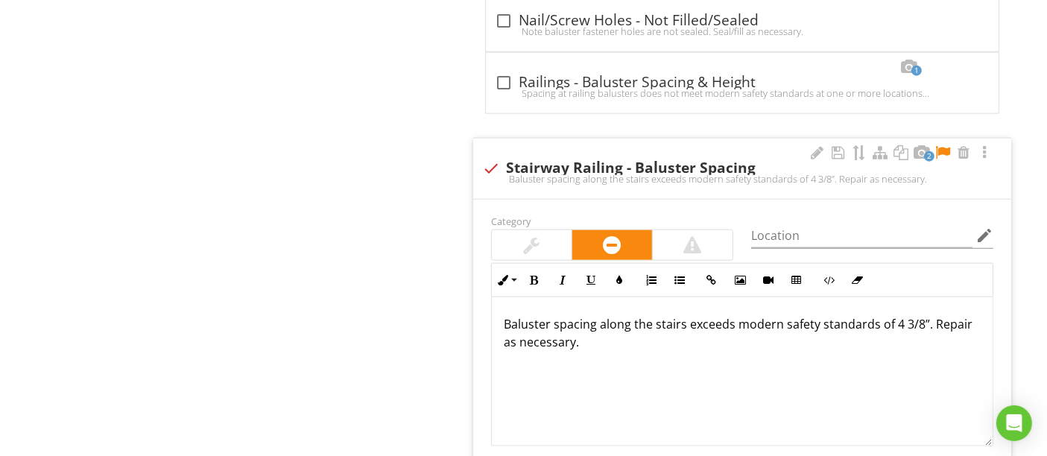
click at [938, 148] on div at bounding box center [943, 152] width 18 height 15
click at [994, 231] on div "Location edit" at bounding box center [872, 237] width 260 height 51
click at [983, 229] on icon "edit" at bounding box center [984, 236] width 18 height 18
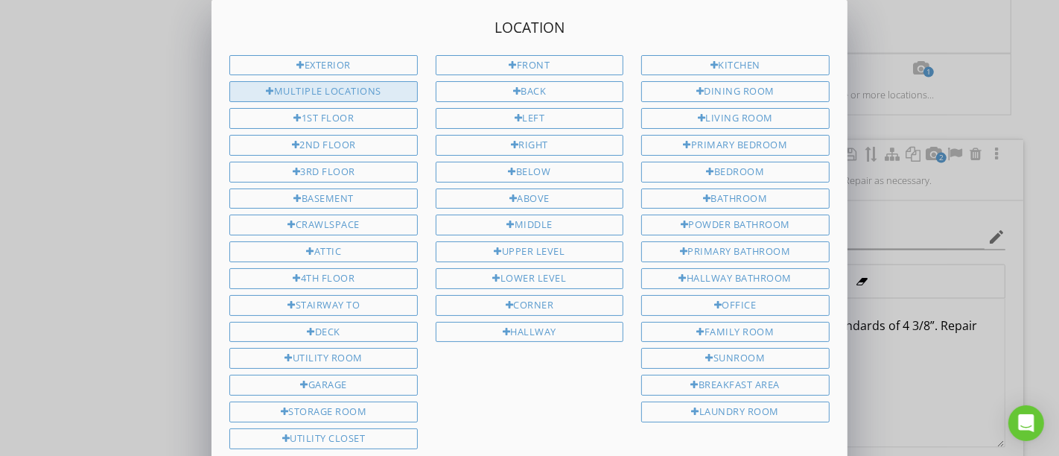
click at [336, 90] on div "Multiple Locations" at bounding box center [323, 91] width 188 height 21
type input "Multiple Locations"
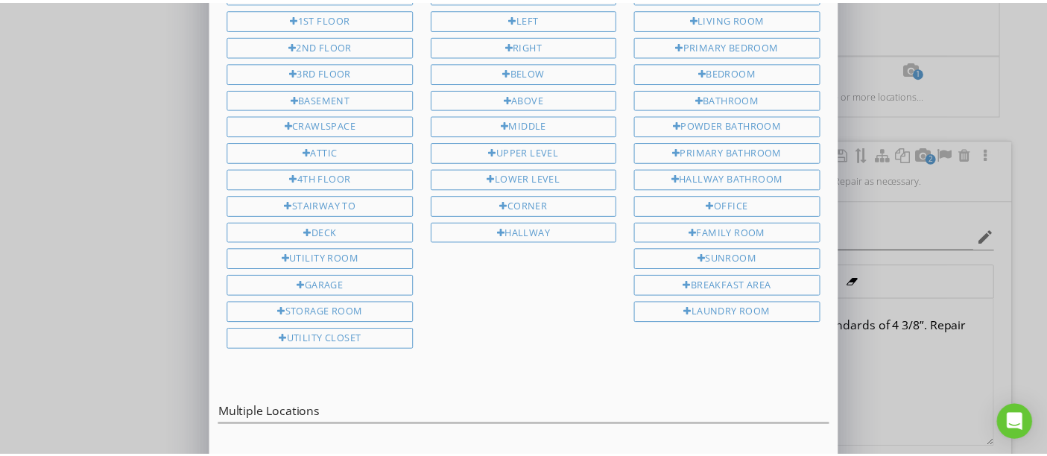
scroll to position [139, 0]
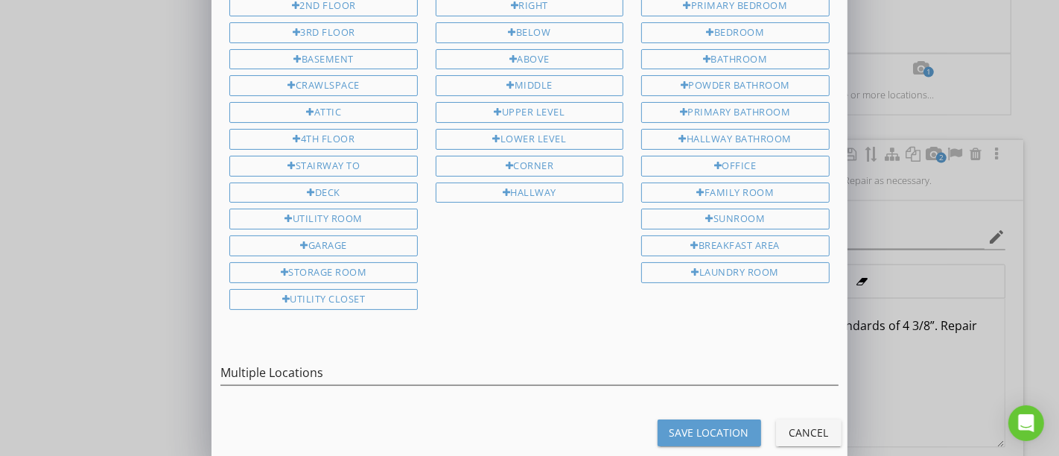
click at [726, 425] on div "Save Location" at bounding box center [710, 433] width 80 height 16
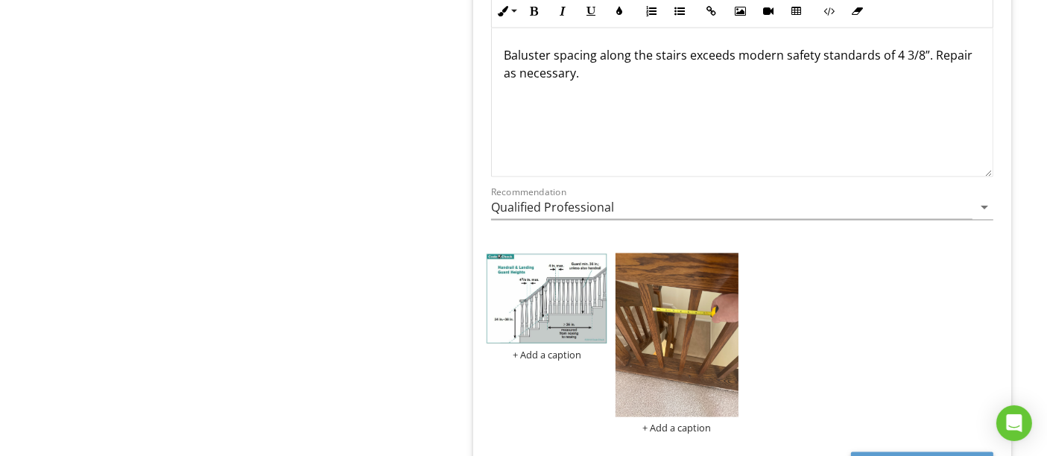
type input "Multiple Locations"
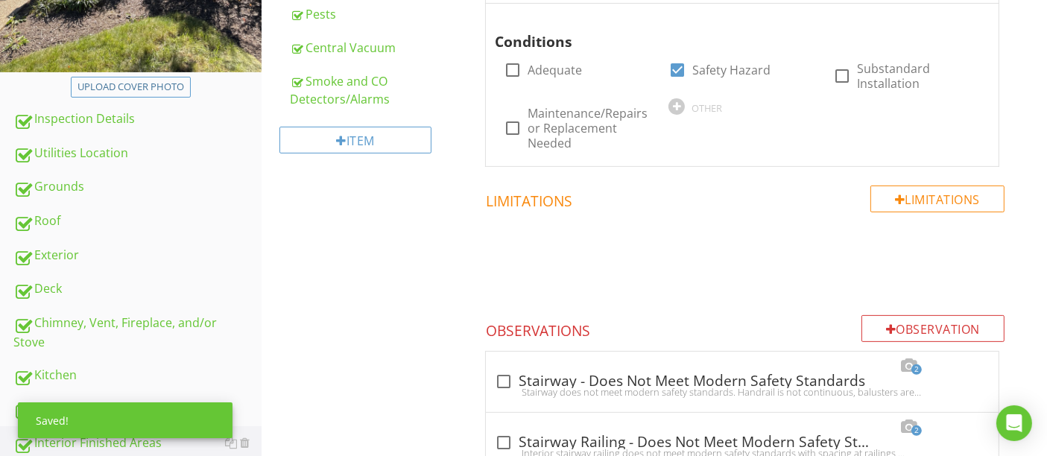
scroll to position [773, 0]
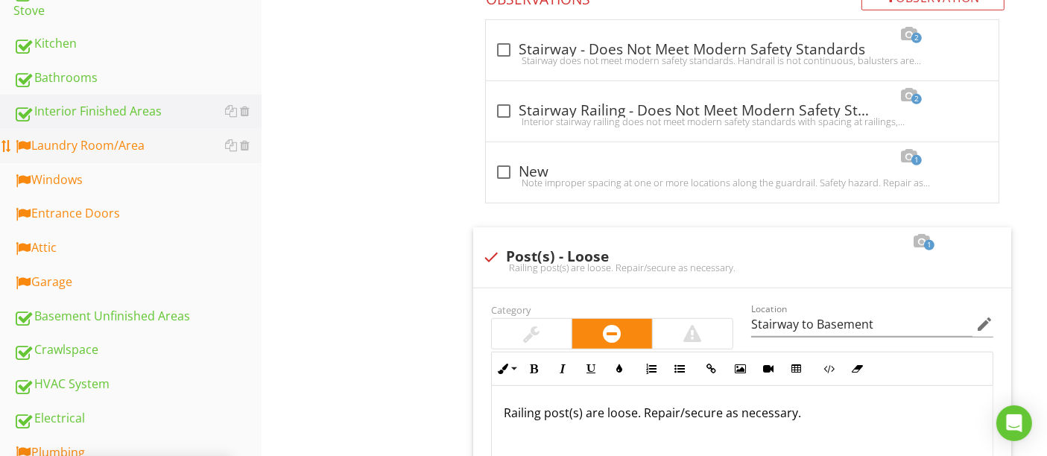
click at [99, 151] on div "Laundry Room/Area" at bounding box center [137, 145] width 248 height 19
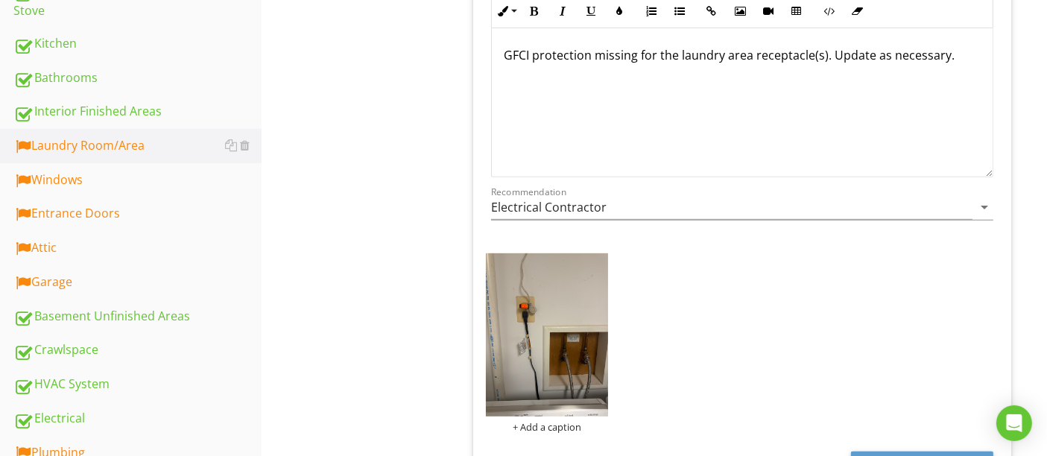
scroll to position [524, 0]
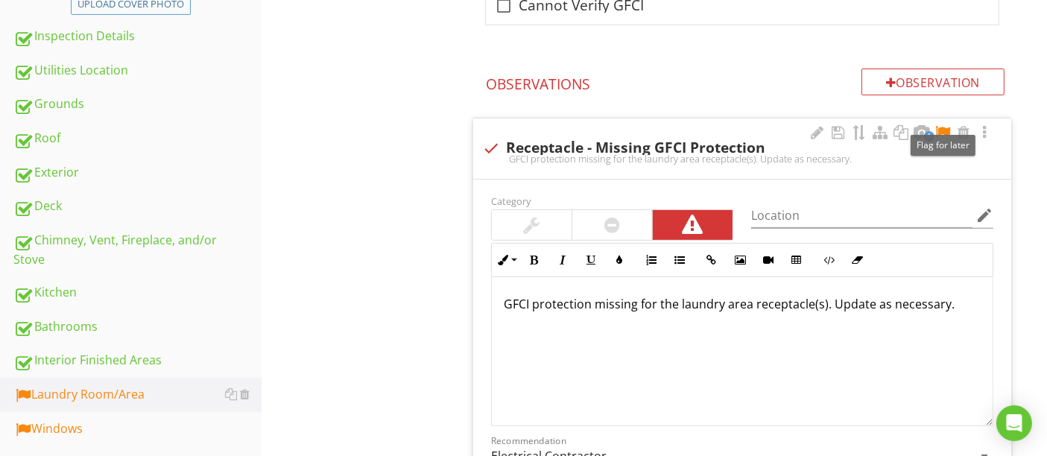
click at [940, 127] on div at bounding box center [943, 132] width 18 height 15
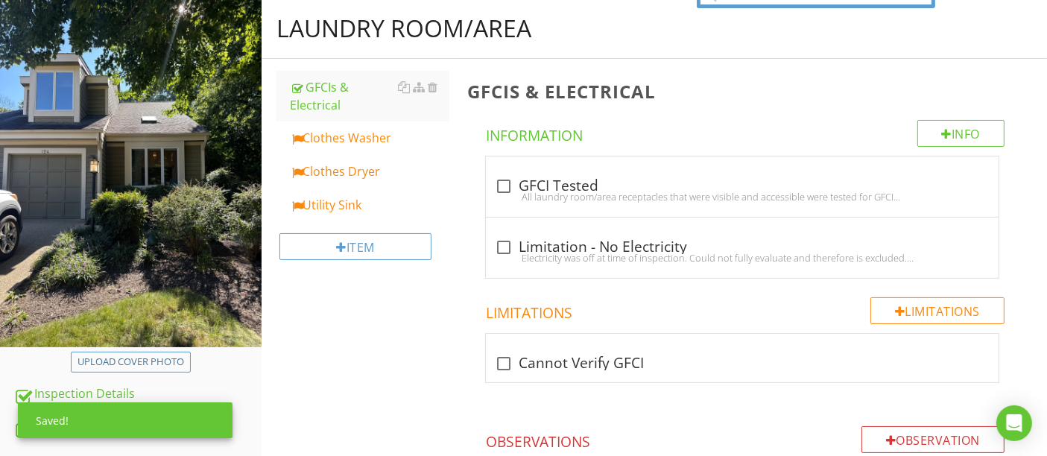
scroll to position [0, 0]
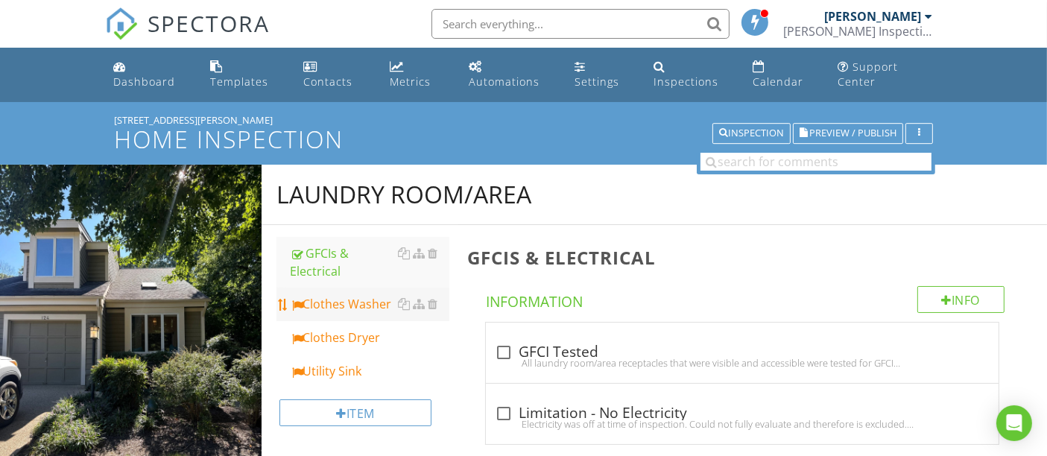
click at [329, 309] on div "Clothes Washer" at bounding box center [369, 304] width 159 height 18
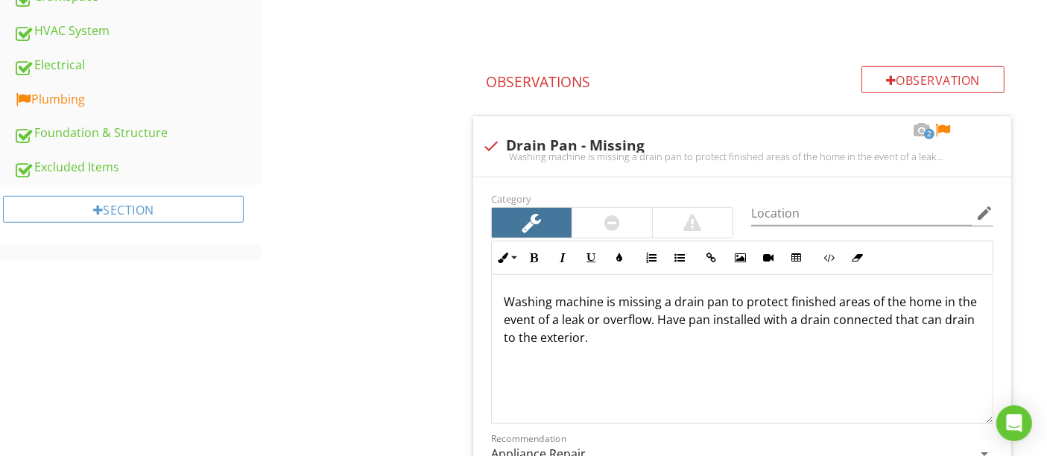
scroll to position [1076, 0]
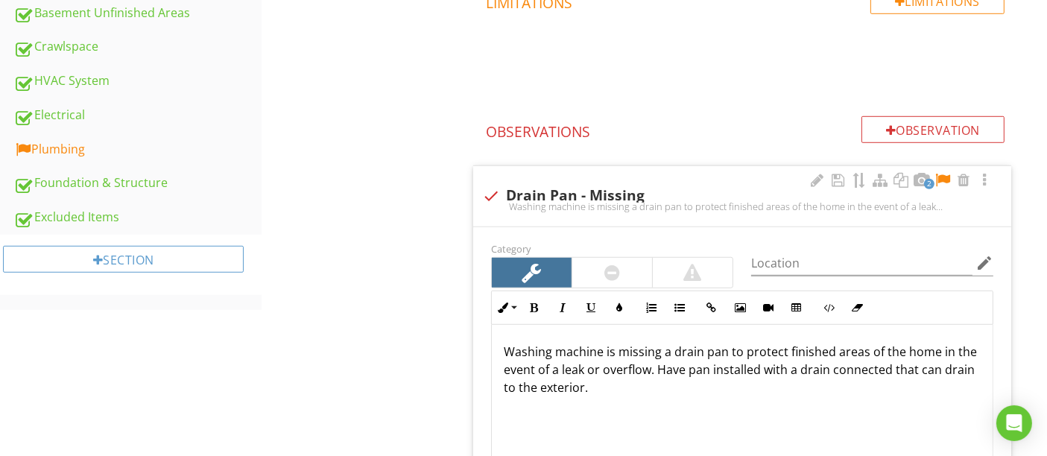
click at [941, 173] on div at bounding box center [943, 180] width 18 height 15
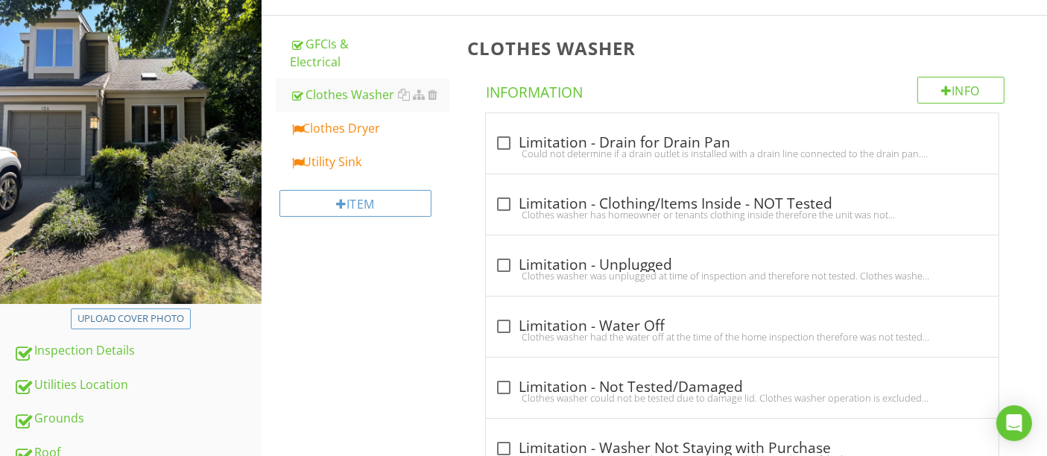
scroll to position [248, 0]
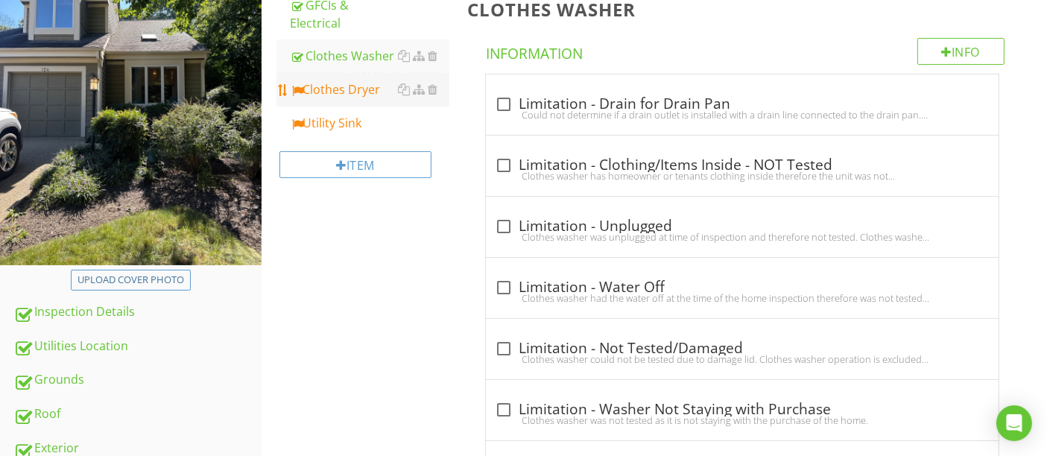
click at [349, 88] on div "Clothes Dryer" at bounding box center [369, 89] width 159 height 18
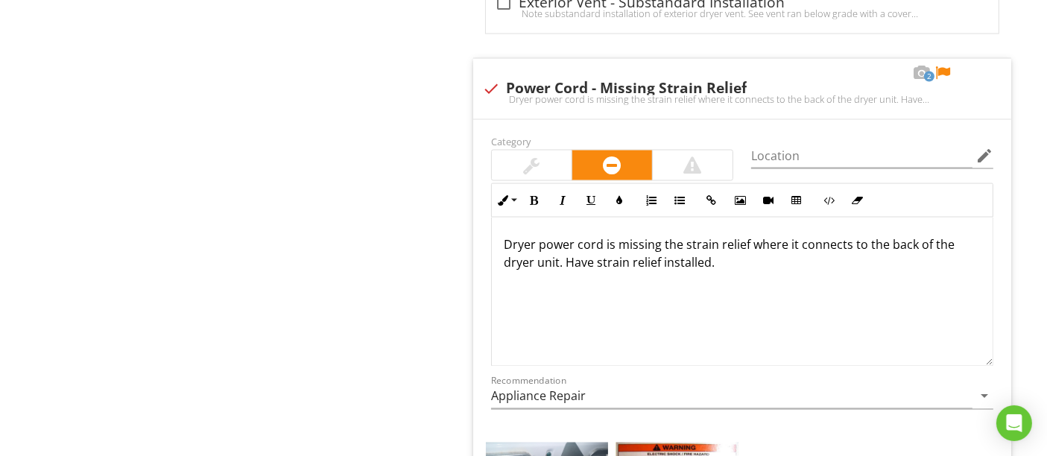
scroll to position [2401, 0]
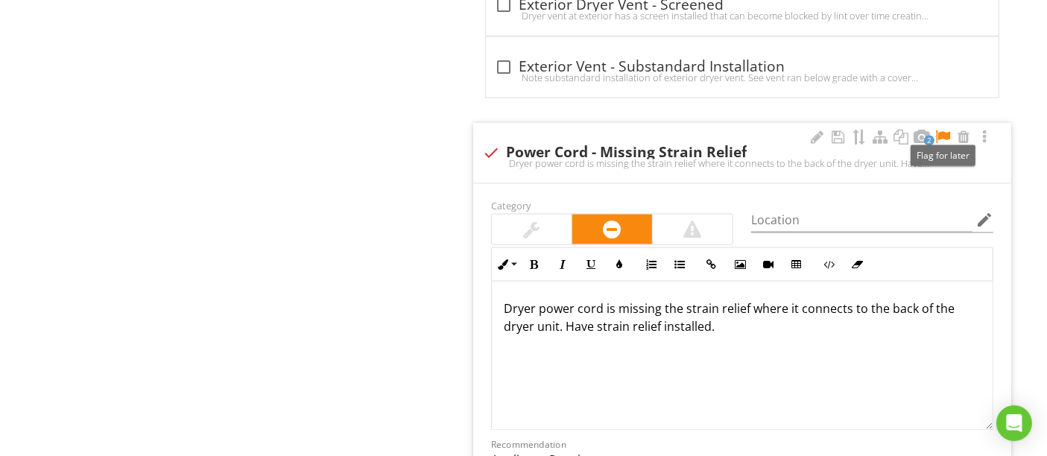
click at [940, 130] on div at bounding box center [943, 137] width 18 height 15
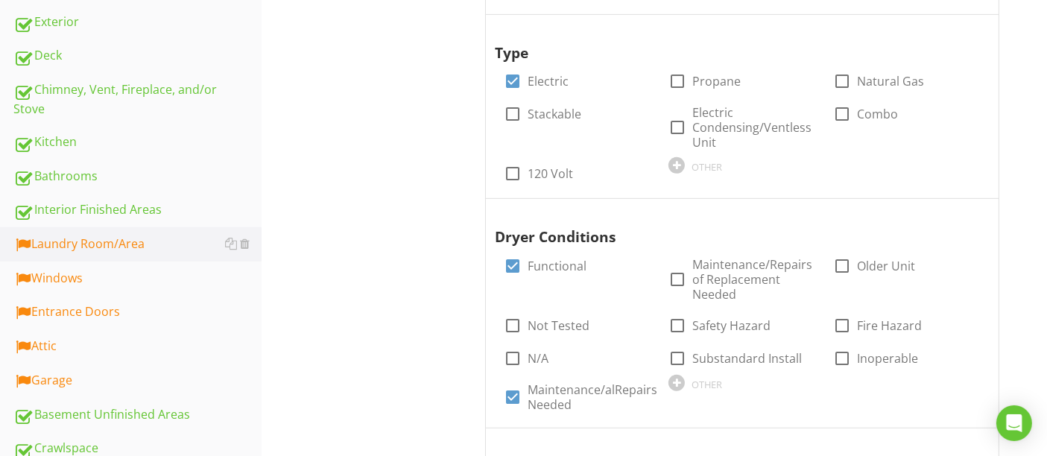
scroll to position [140, 0]
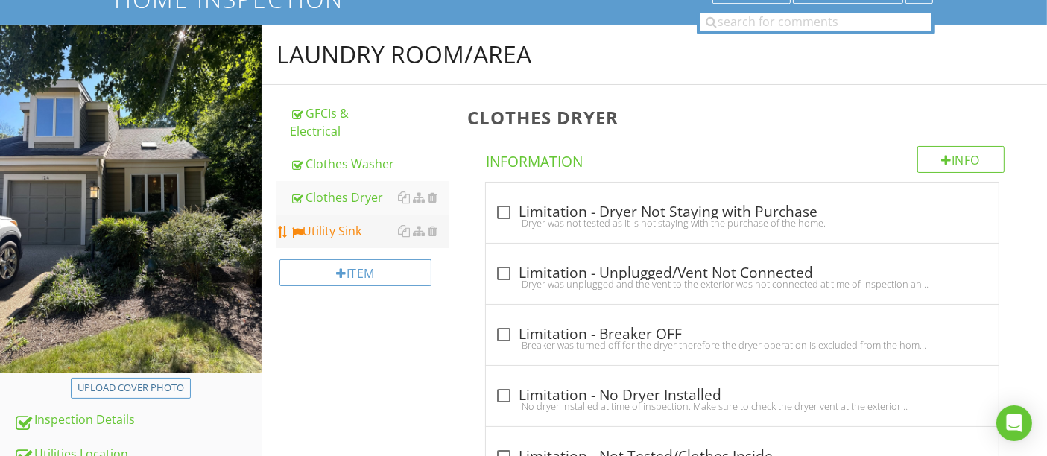
click at [326, 232] on div "Utility Sink" at bounding box center [369, 231] width 159 height 18
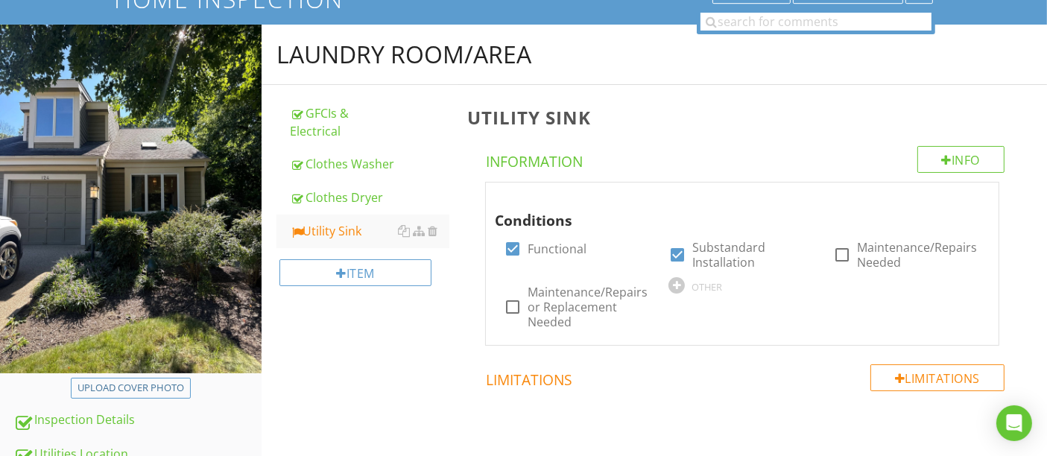
scroll to position [554, 0]
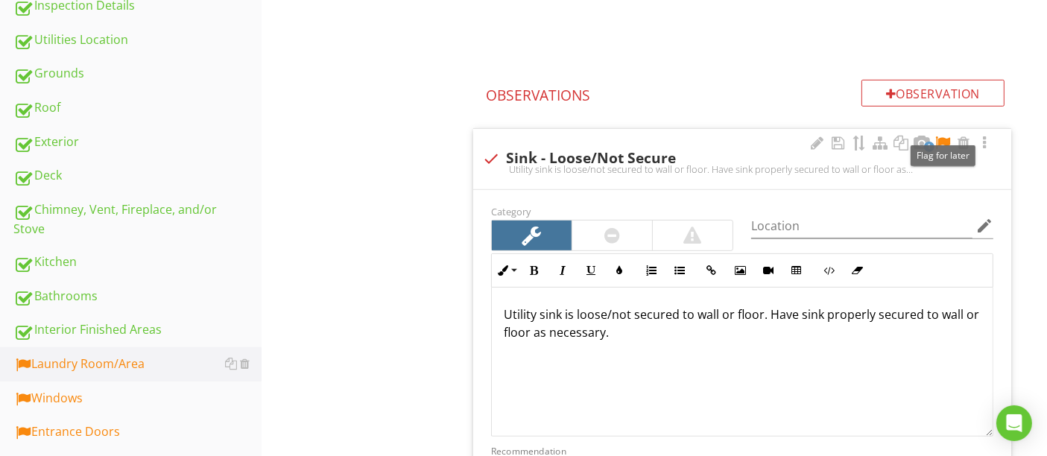
click at [946, 142] on div at bounding box center [943, 143] width 18 height 15
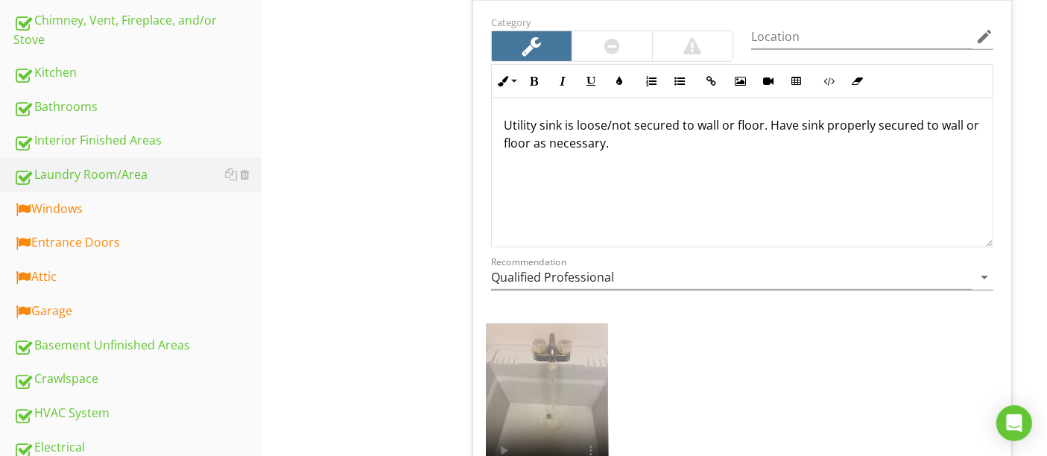
scroll to position [745, 0]
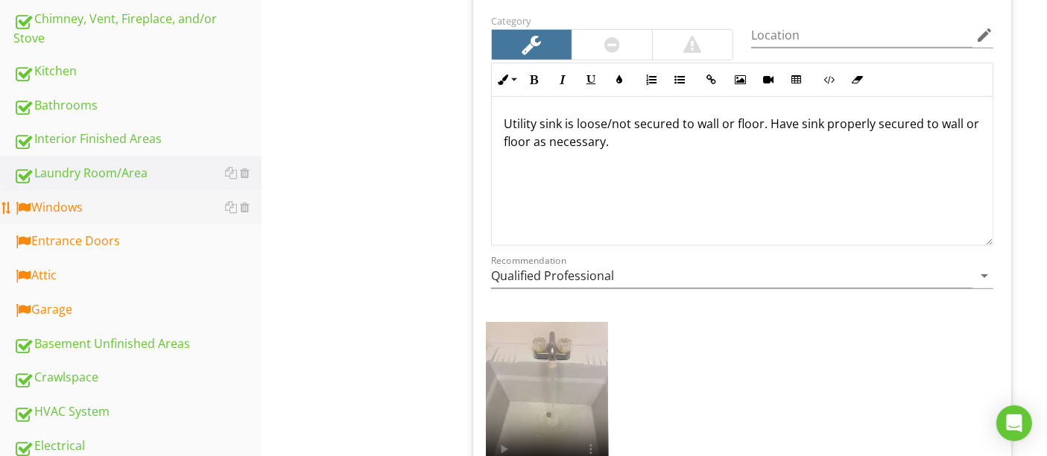
click at [110, 207] on div "Windows" at bounding box center [137, 207] width 248 height 19
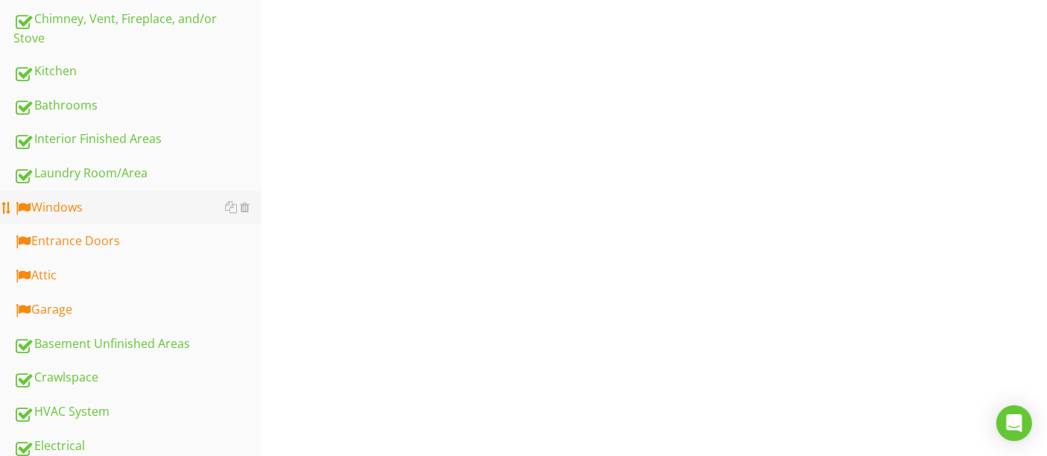
type input "Primary Bathroom"
type input "Exterior Right Basement"
type input "Primary Bathroom"
type input "Exterior Right Basement"
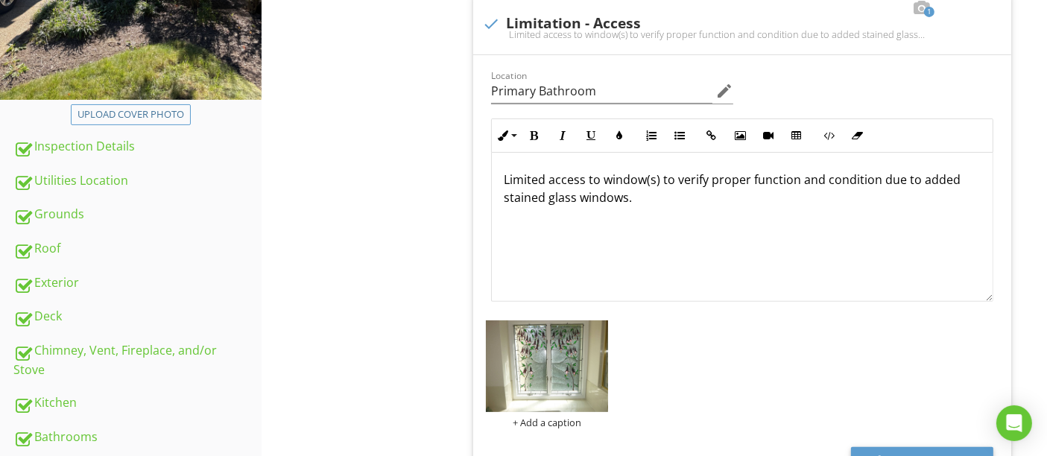
type input "Primary Bathroom"
type input "Exterior Right Basement"
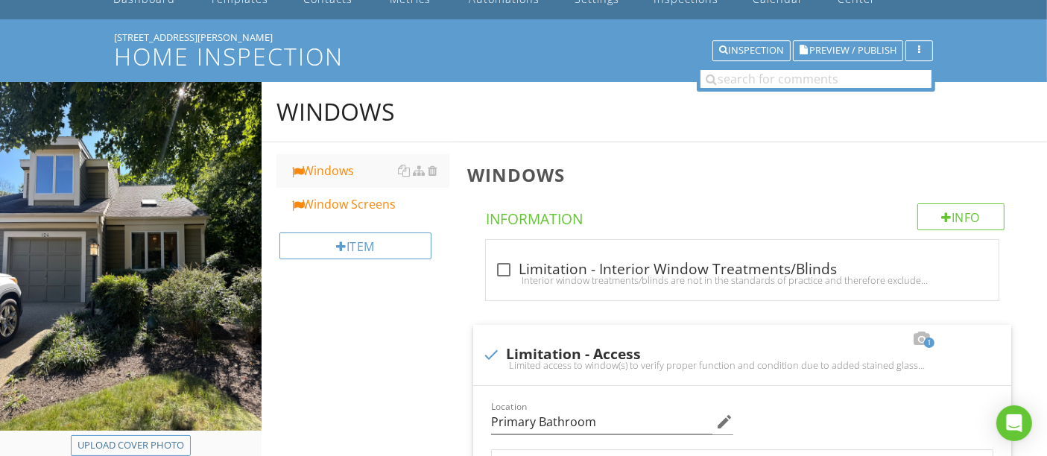
type input "Primary Bathroom"
type input "Exterior Right Basement"
type input "Primary Bathroom"
type input "Exterior Right Basement"
type input "Primary Bathroom"
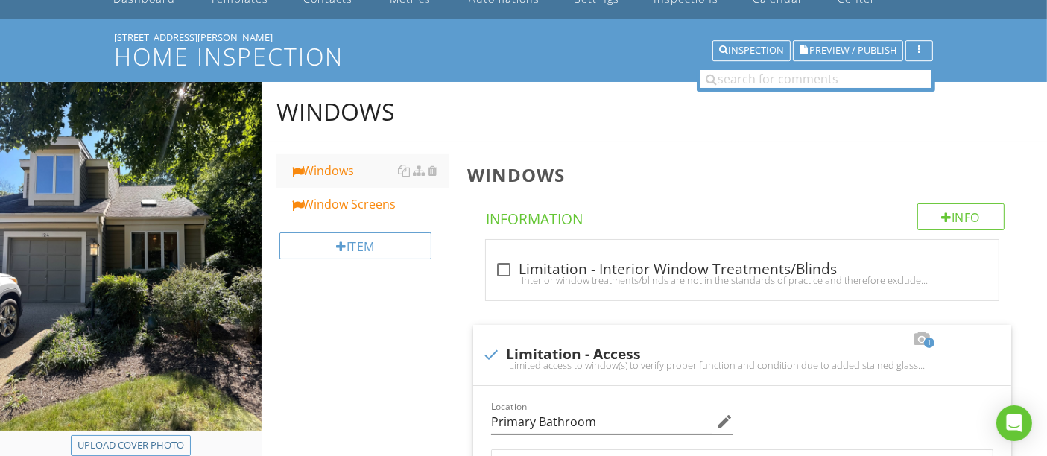
type input "Exterior Right Basement"
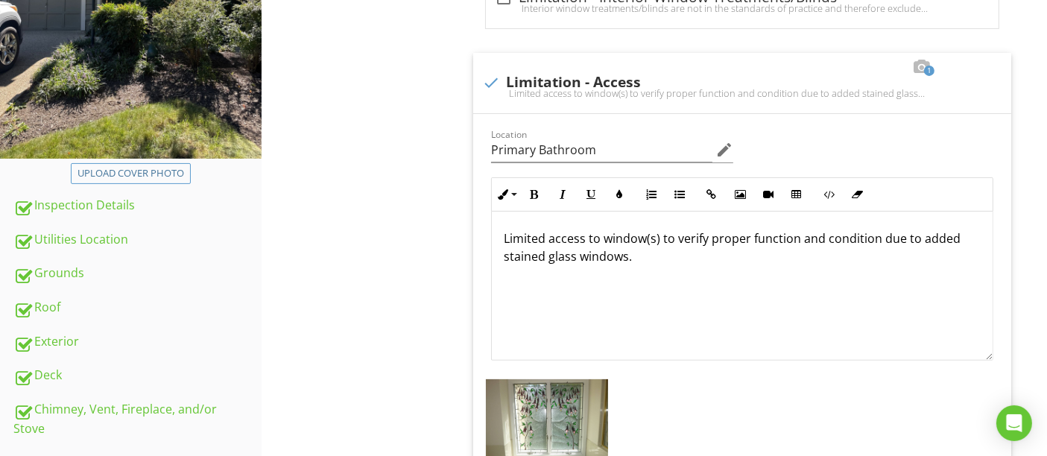
type input "Primary Bathroom"
type input "Exterior Right Basement"
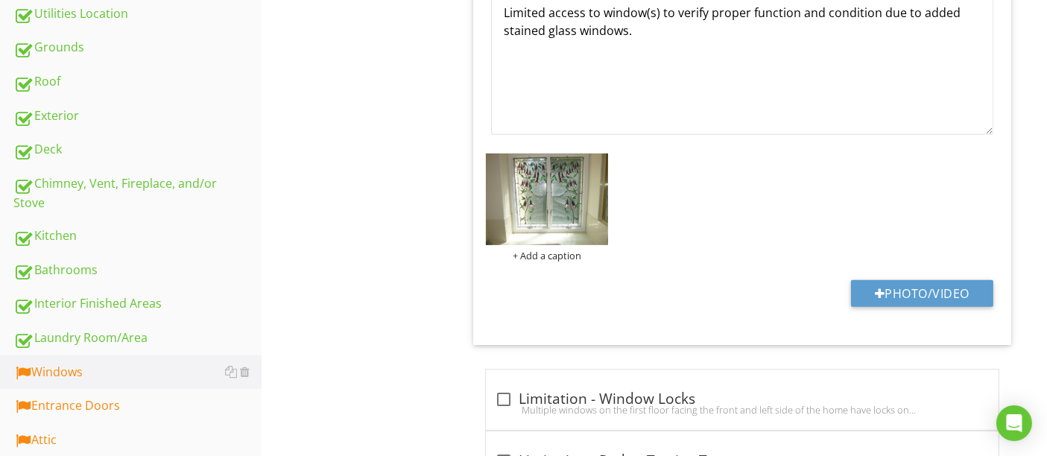
type input "Primary Bathroom"
type input "Exterior Right Basement"
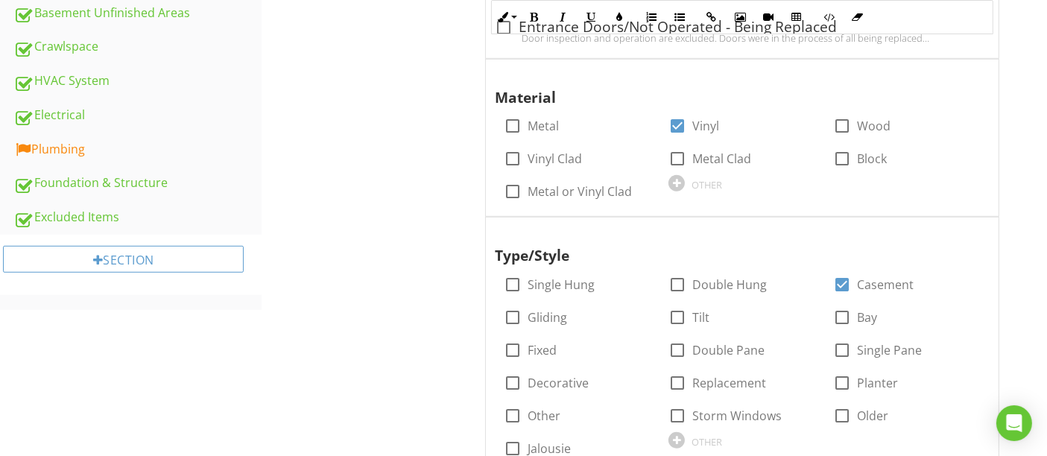
type input "Primary Bathroom"
type input "Exterior Right Basement"
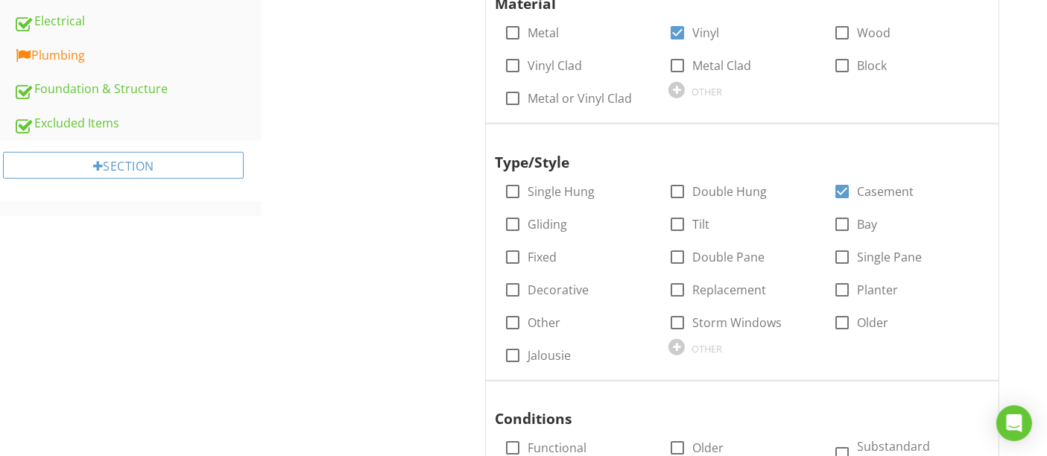
type input "Primary Bathroom"
type input "Exterior Right Basement"
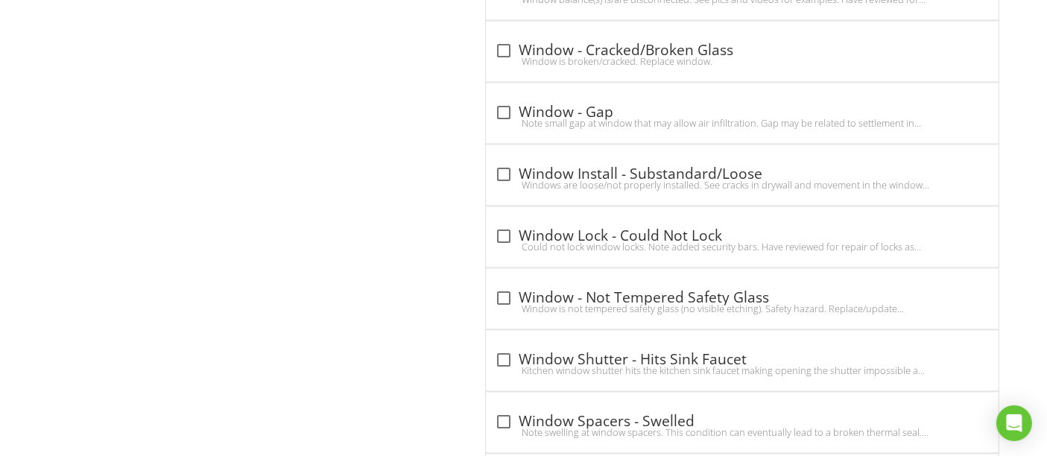
scroll to position [2919, 0]
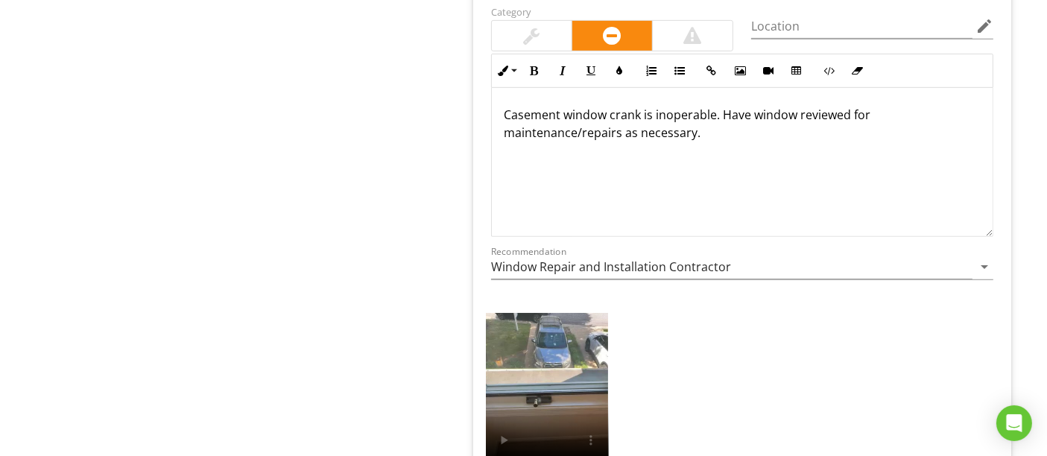
scroll to position [6209, 0]
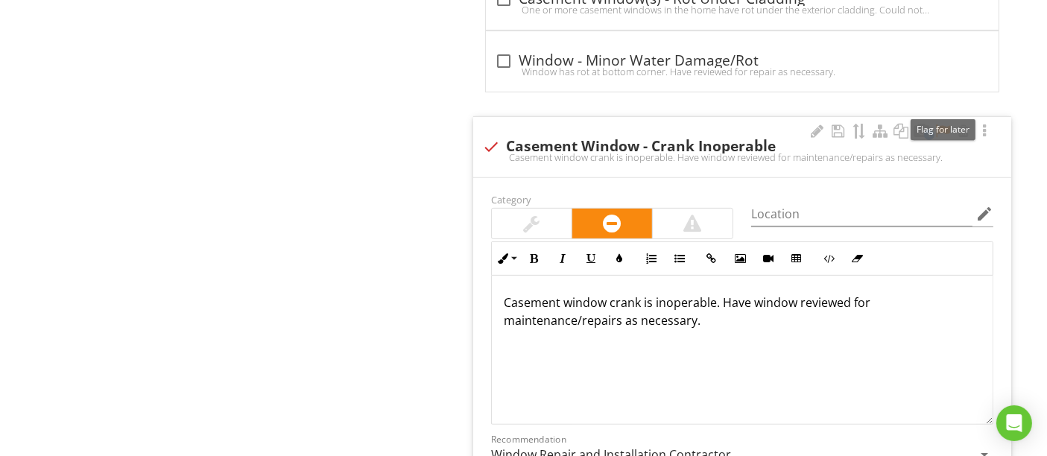
click at [944, 124] on div at bounding box center [943, 131] width 18 height 15
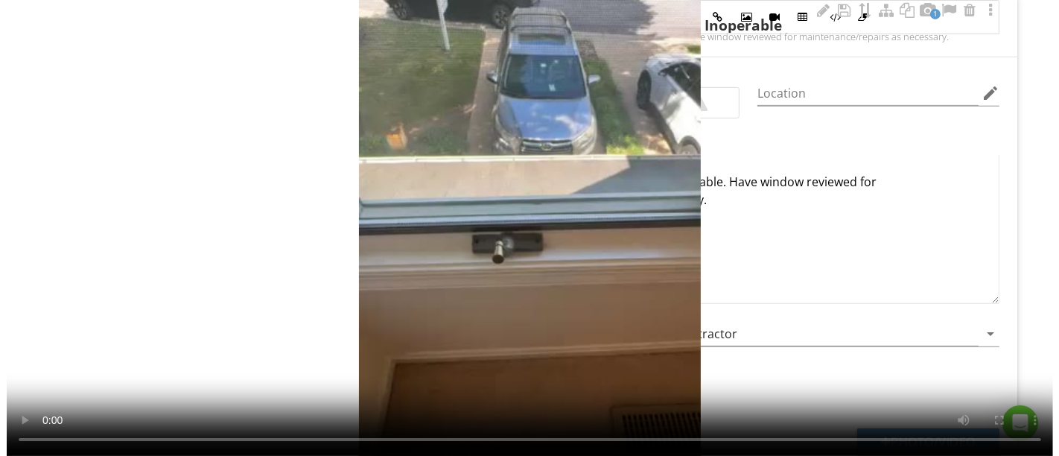
scroll to position [6126, 0]
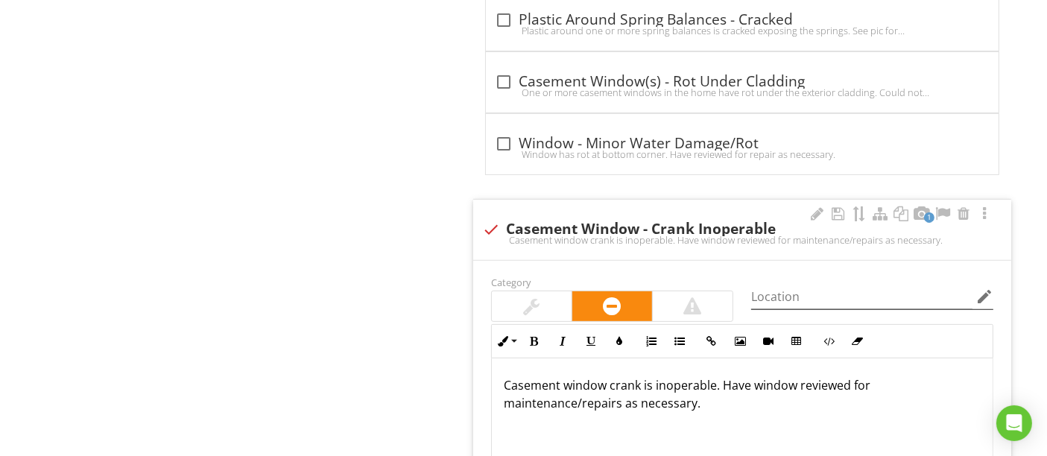
click at [985, 288] on icon "edit" at bounding box center [984, 297] width 18 height 18
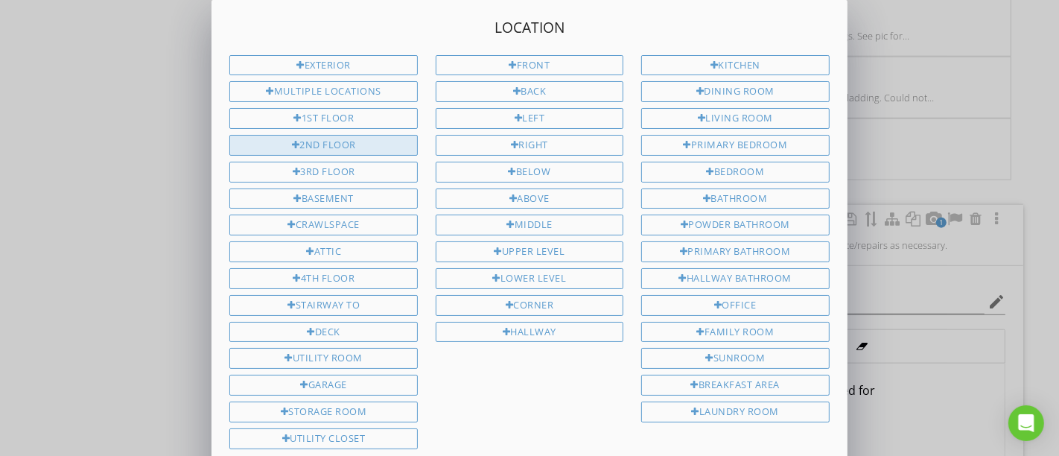
click at [308, 142] on div "2nd Floor" at bounding box center [323, 145] width 188 height 21
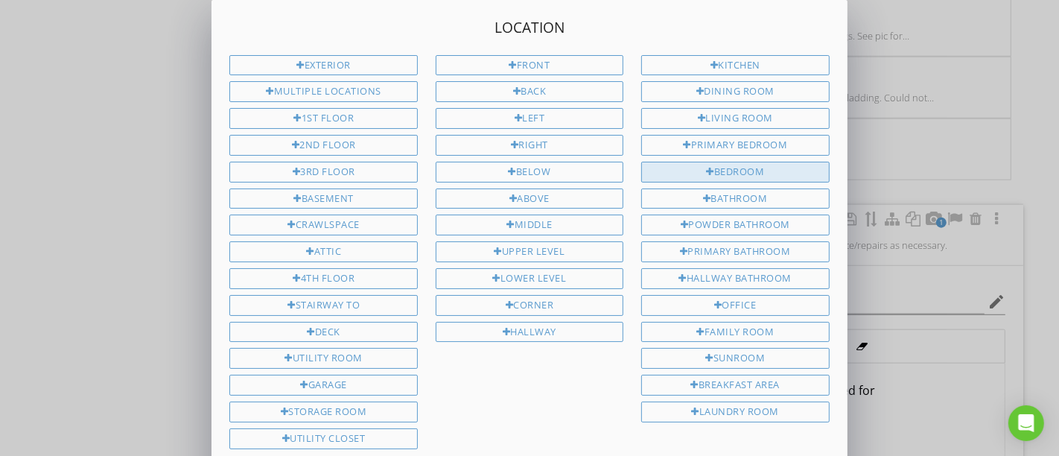
click at [703, 168] on div "Bedroom" at bounding box center [736, 172] width 188 height 21
type input "2nd Floor Bedroom"
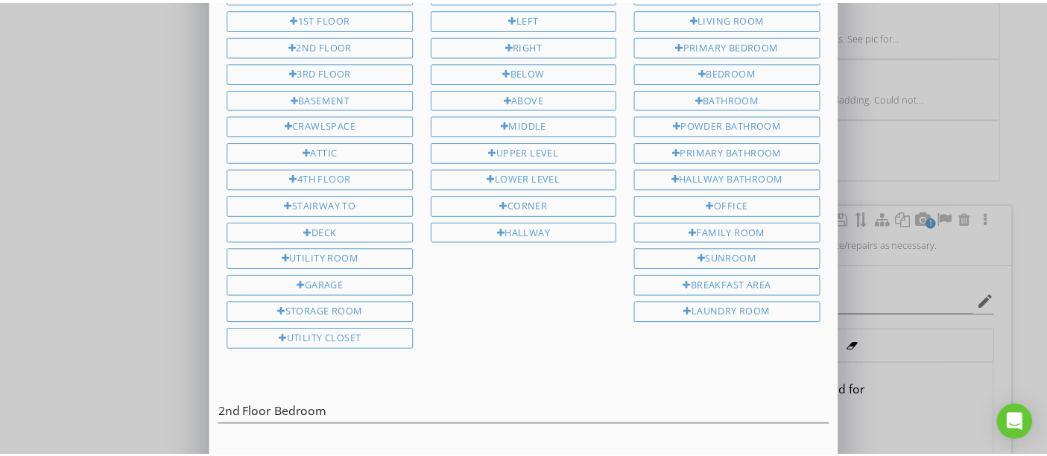
scroll to position [139, 0]
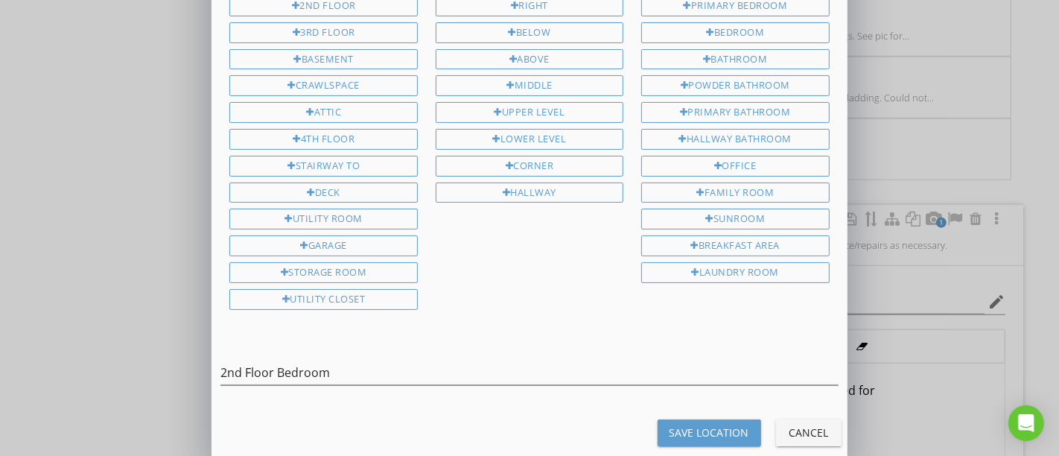
click at [729, 422] on button "Save Location" at bounding box center [710, 432] width 104 height 27
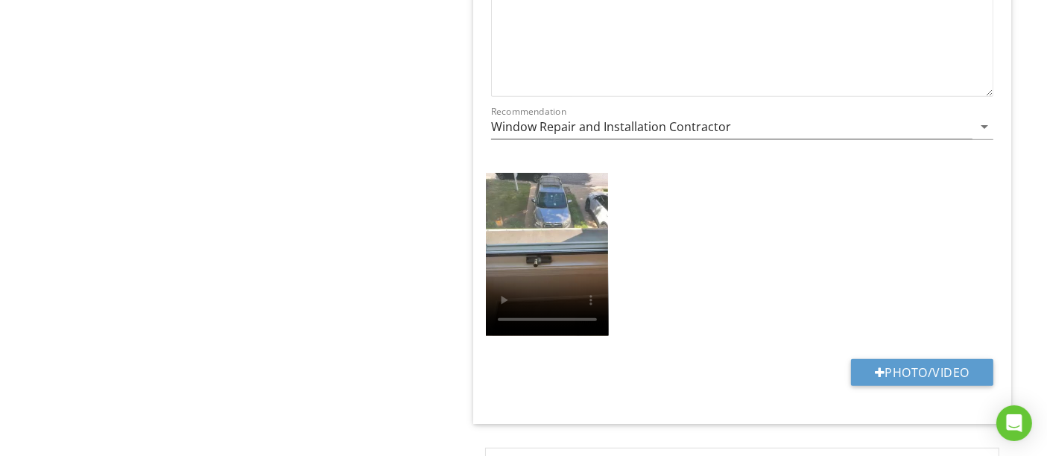
type input "2nd Floor Bedroom"
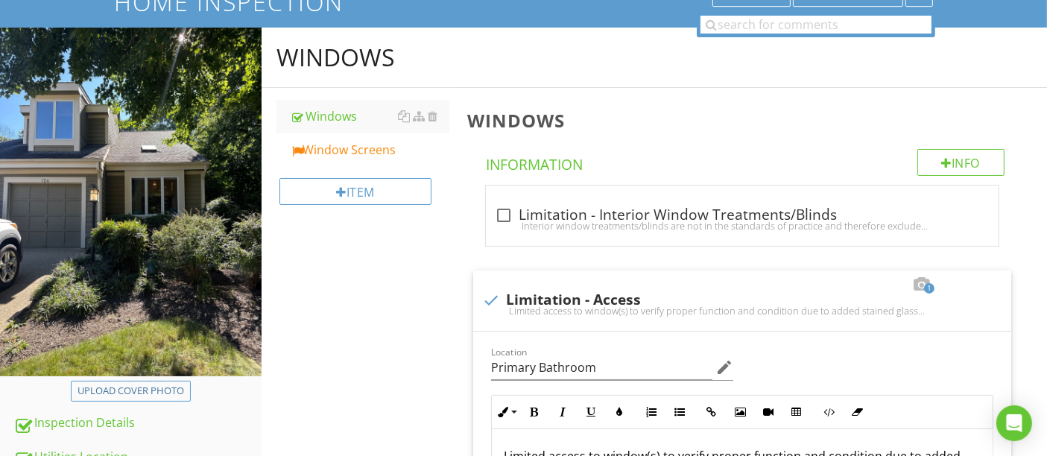
scroll to position [63, 0]
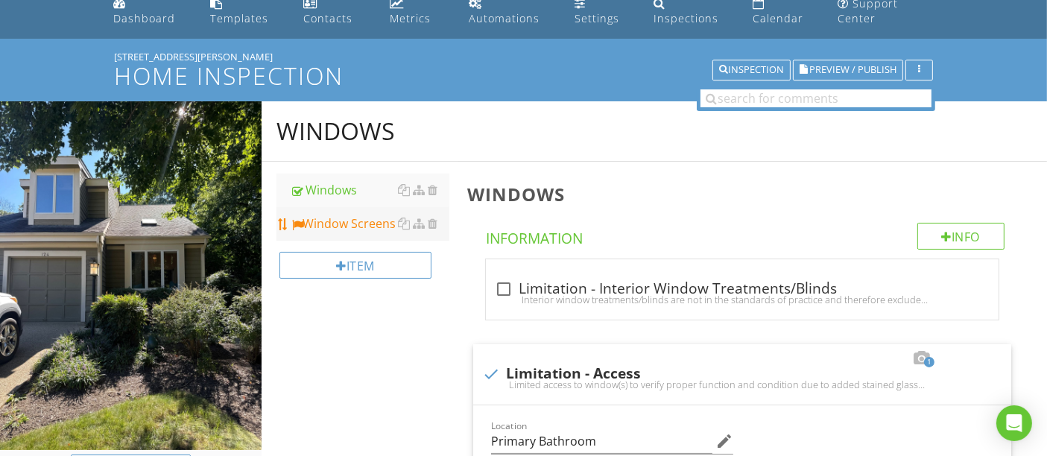
click at [324, 220] on div "Window Screens" at bounding box center [369, 224] width 159 height 18
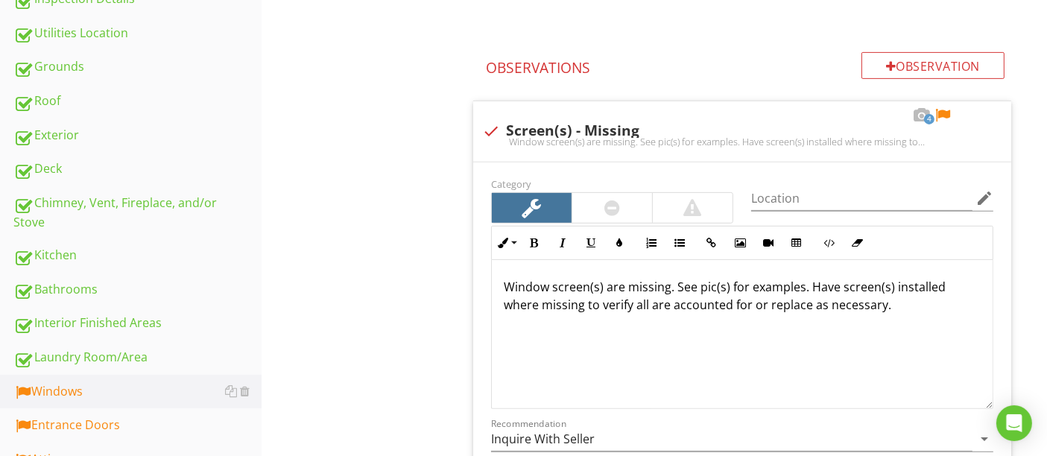
scroll to position [560, 0]
click at [949, 111] on div at bounding box center [943, 116] width 18 height 15
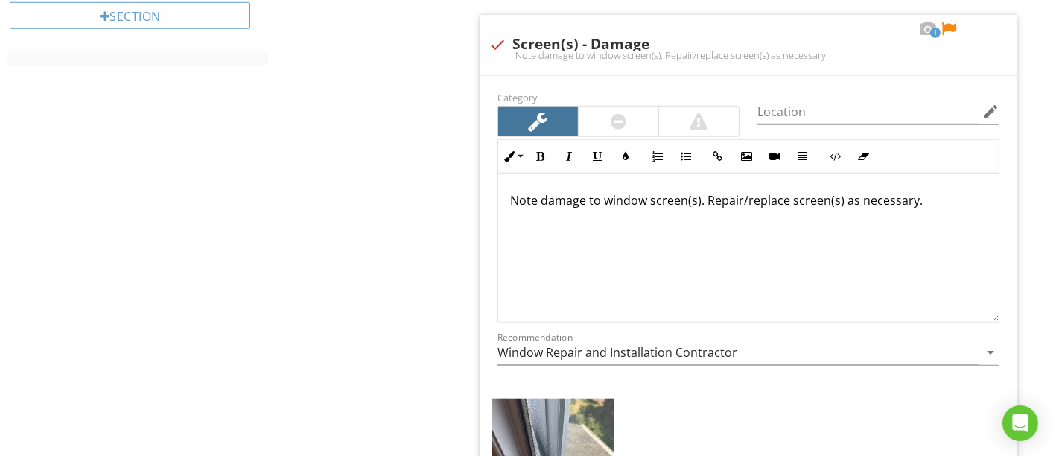
scroll to position [1140, 0]
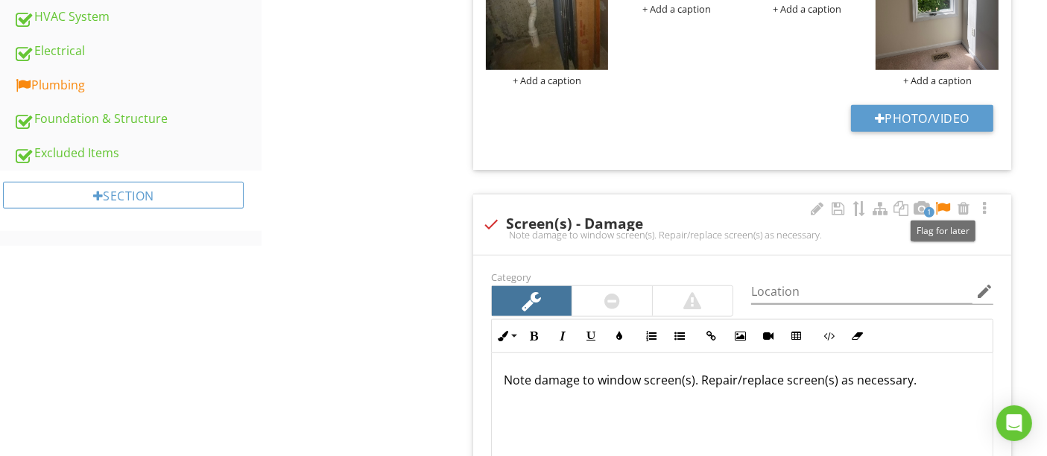
click at [947, 203] on div at bounding box center [943, 208] width 18 height 15
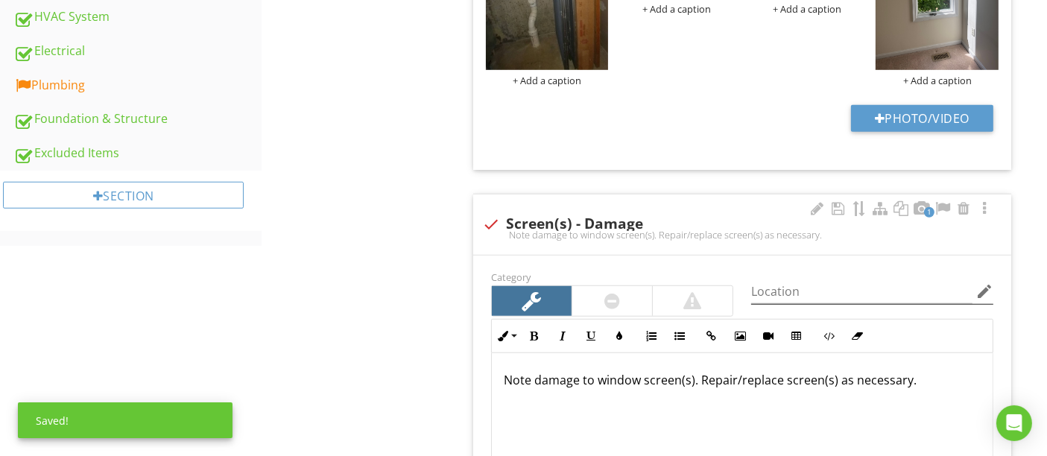
click at [978, 284] on icon "edit" at bounding box center [984, 291] width 18 height 18
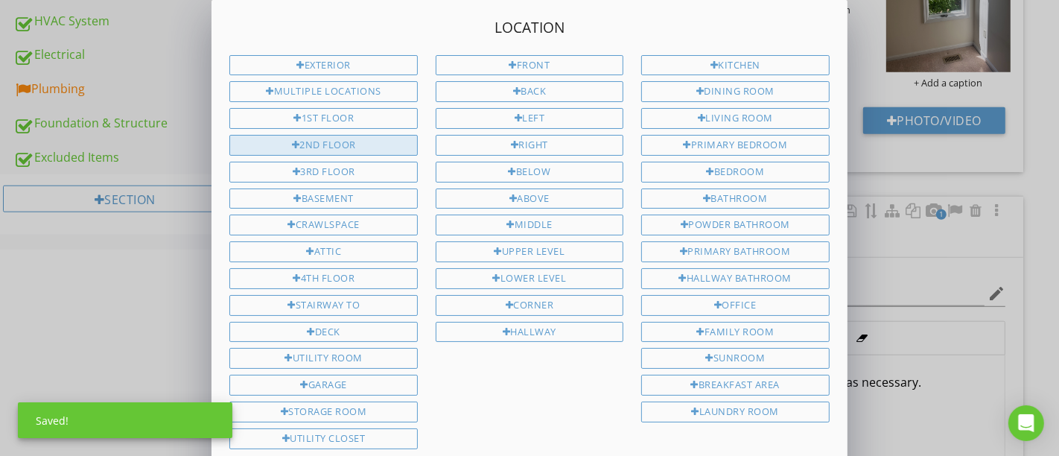
click at [320, 141] on div "2nd Floor" at bounding box center [323, 145] width 188 height 21
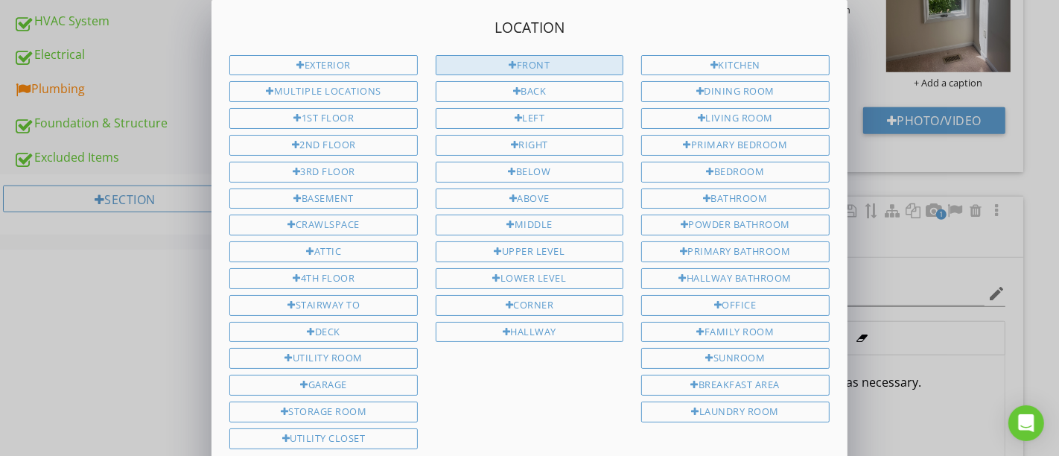
click at [558, 63] on div "Front" at bounding box center [530, 65] width 188 height 21
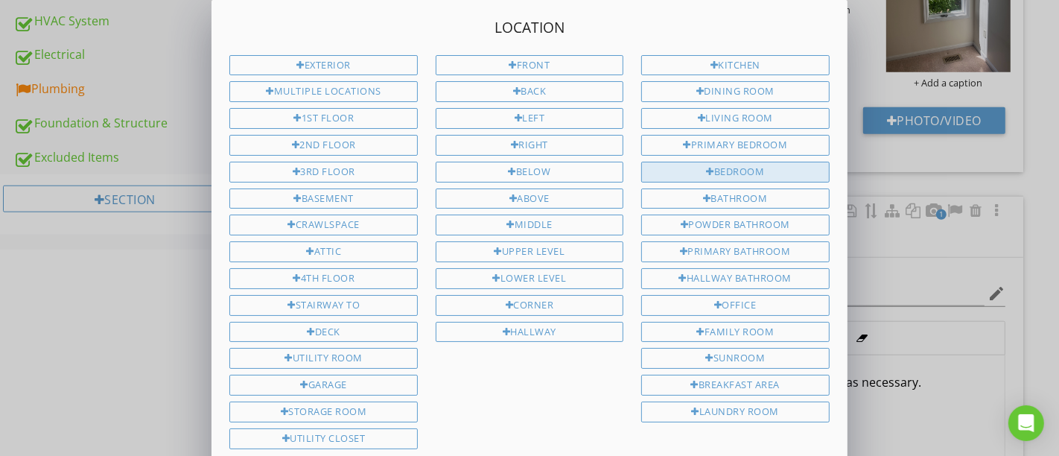
click at [732, 167] on div "Bedroom" at bounding box center [736, 172] width 188 height 21
type input "2nd Floor Front Bedroom"
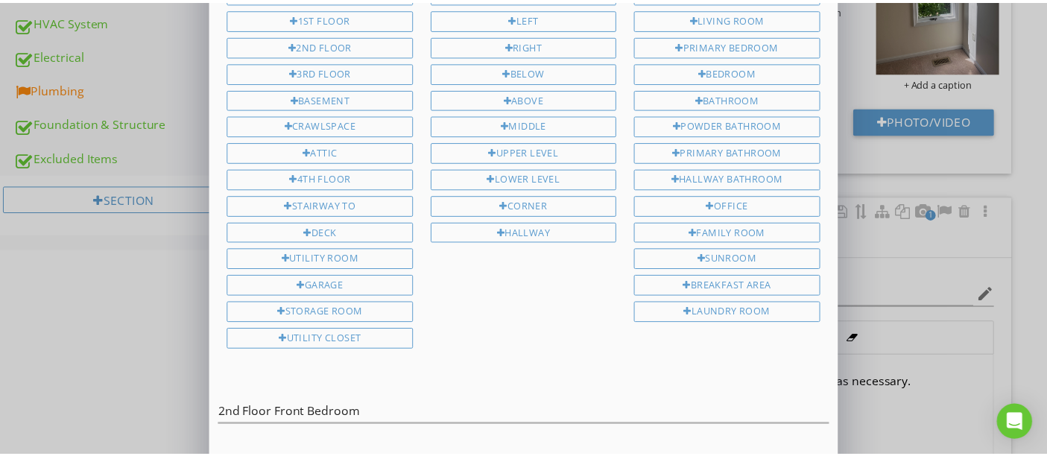
scroll to position [139, 0]
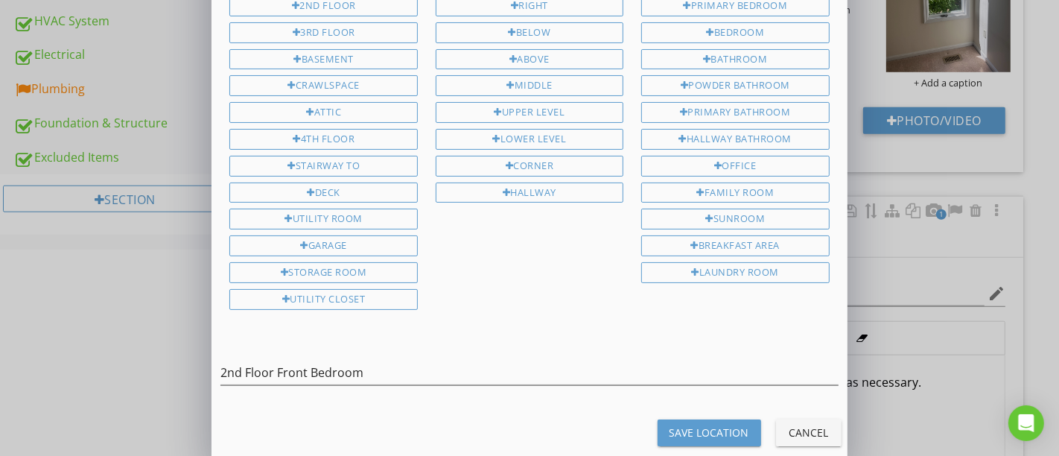
click at [726, 425] on div "Save Location" at bounding box center [710, 433] width 80 height 16
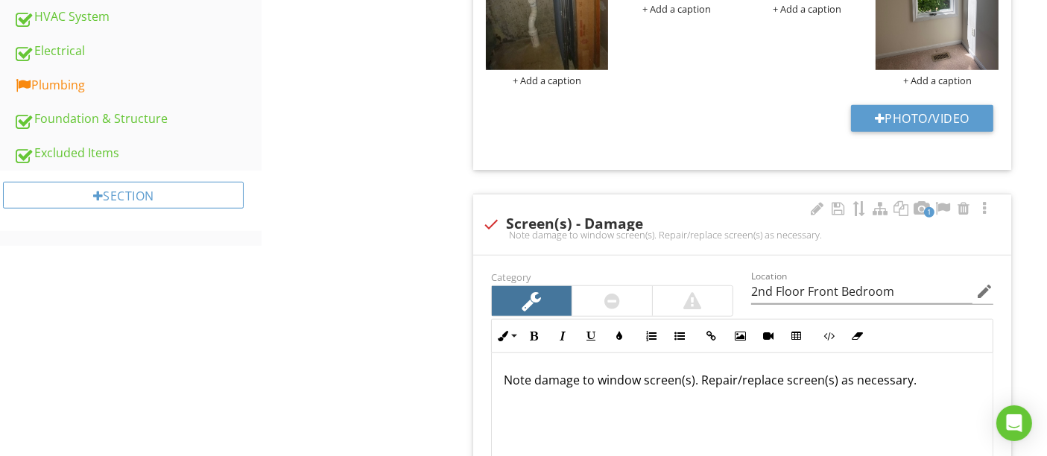
scroll to position [1756, 0]
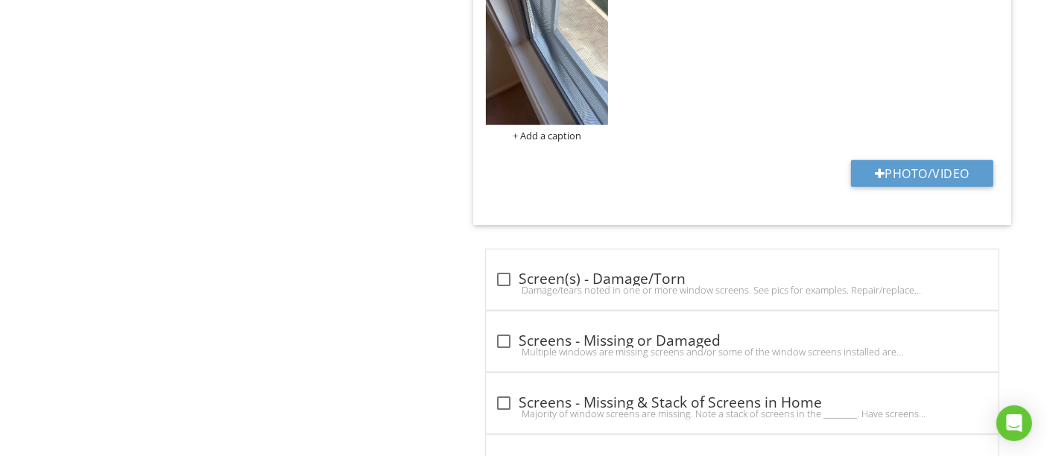
type input "2nd Floor Front Bedroom"
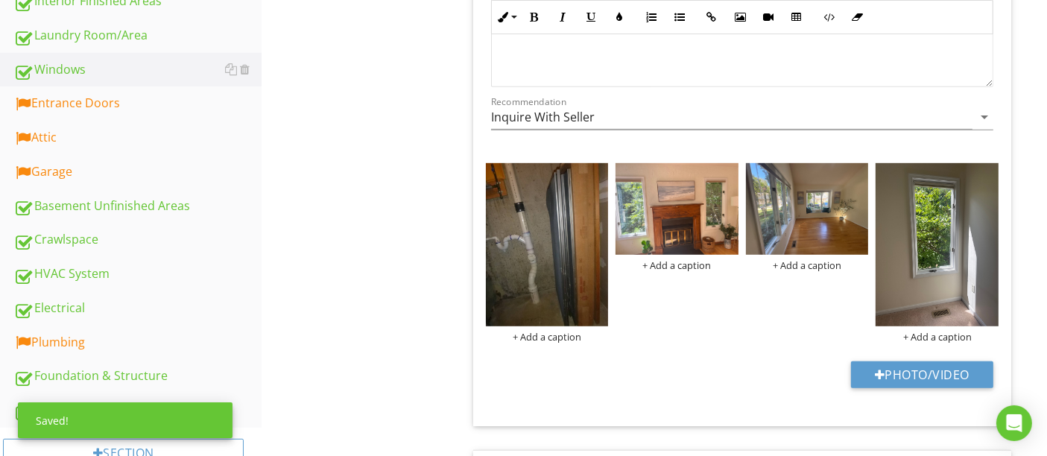
scroll to position [910, 0]
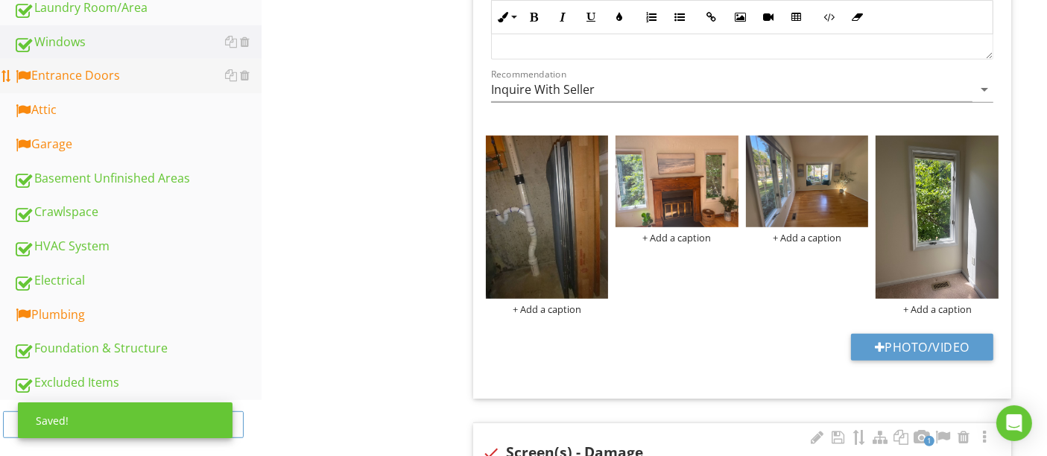
click at [115, 83] on link "Entrance Doors" at bounding box center [137, 76] width 248 height 34
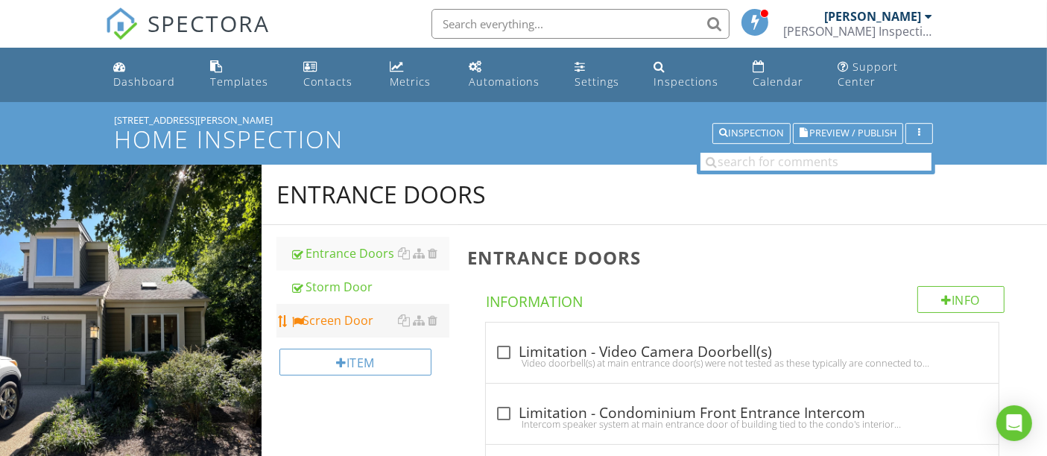
click at [323, 317] on div "Screen Door" at bounding box center [369, 320] width 159 height 18
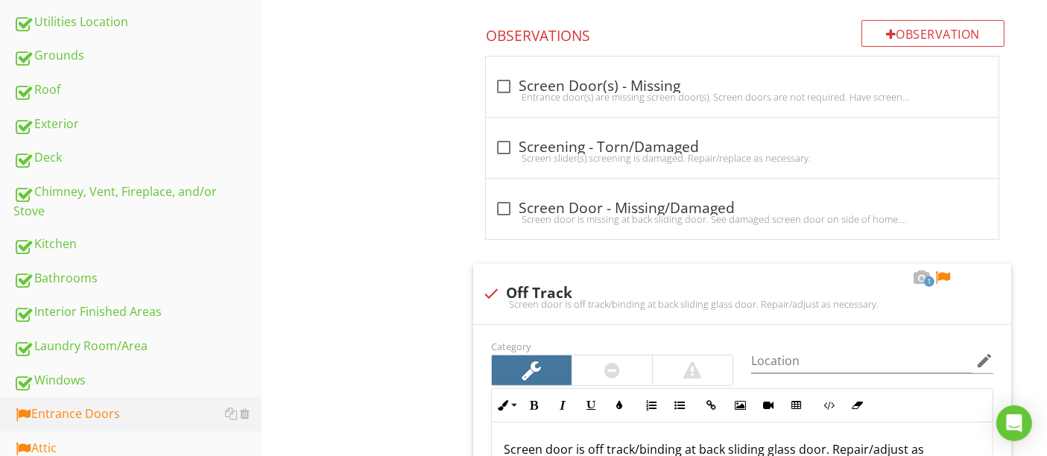
scroll to position [745, 0]
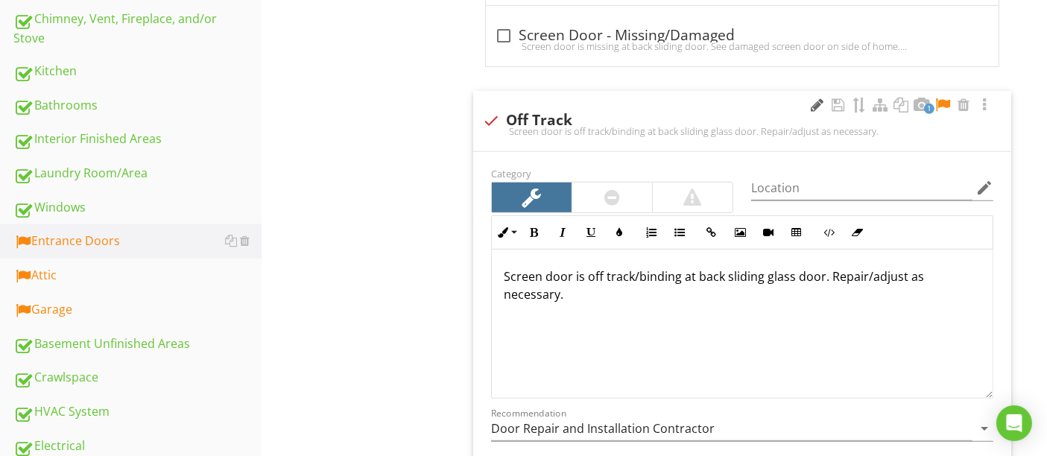
click at [817, 101] on div at bounding box center [817, 105] width 18 height 15
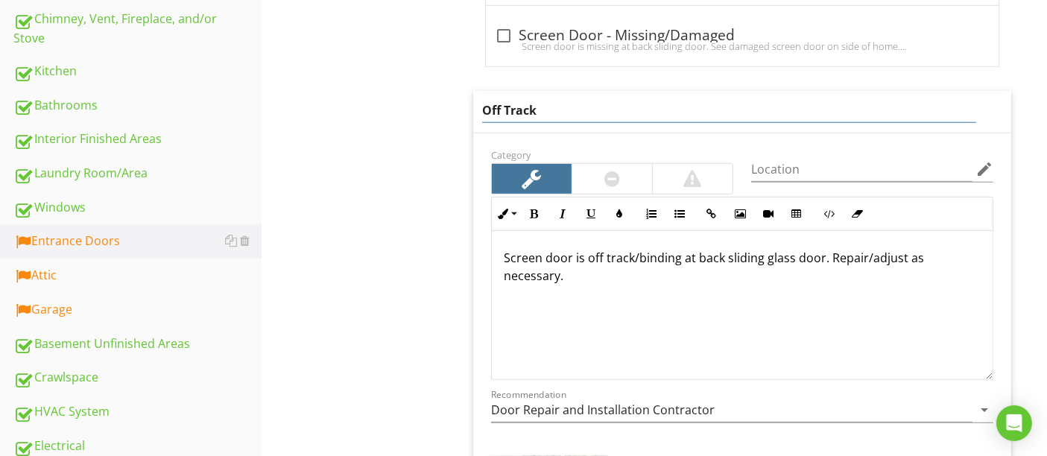
click at [484, 102] on input "Off Track" at bounding box center [729, 110] width 494 height 25
type input "Screen Door - Off Track"
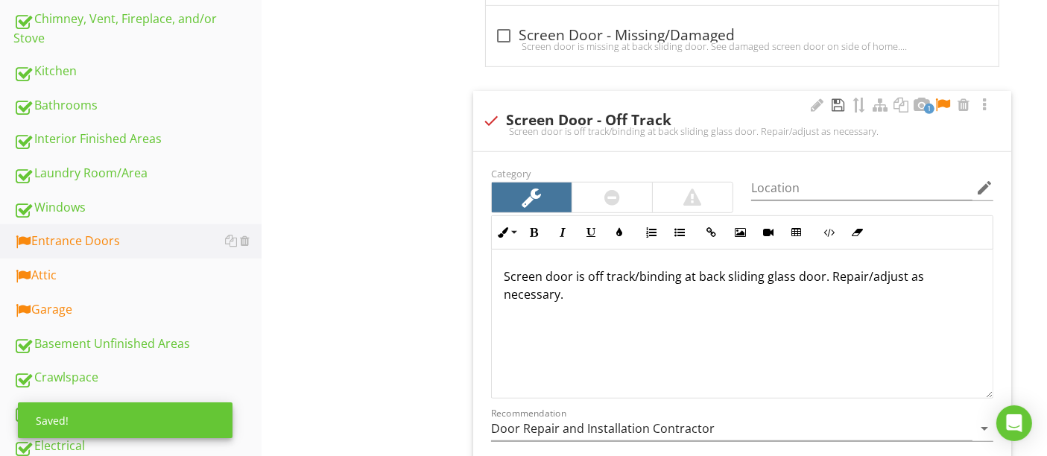
click at [840, 105] on div at bounding box center [838, 105] width 18 height 15
click at [941, 98] on div at bounding box center [943, 105] width 18 height 15
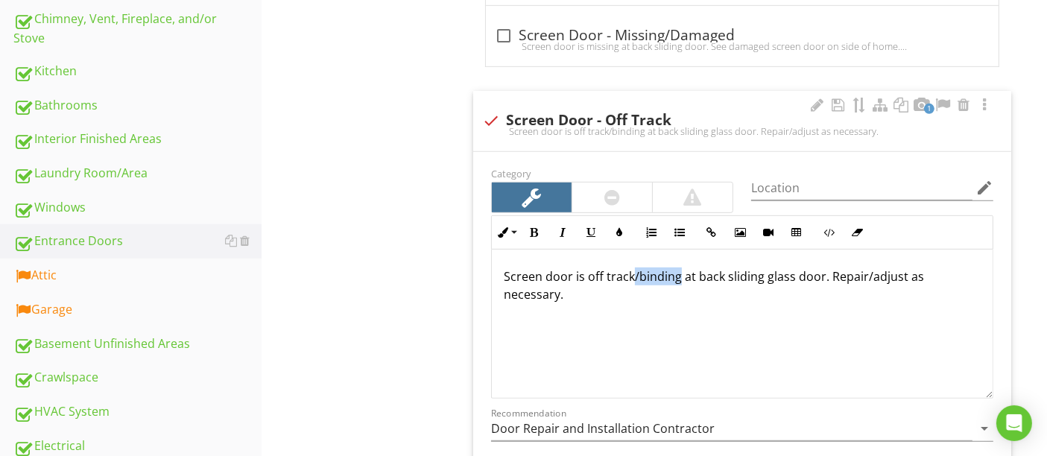
drag, startPoint x: 631, startPoint y: 276, endPoint x: 679, endPoint y: 277, distance: 47.7
click at [679, 277] on p "Screen door is off track/binding at back sliding glass door. Repair/adjust as n…" at bounding box center [742, 285] width 477 height 36
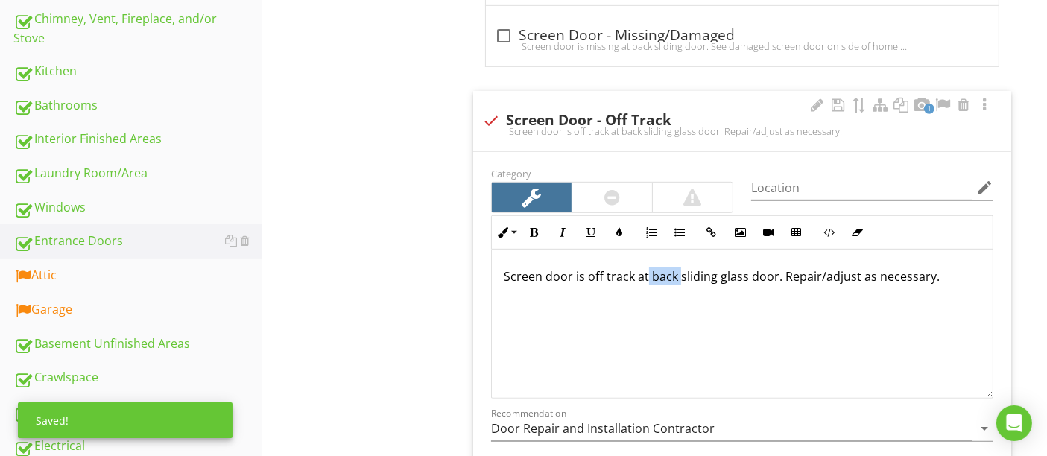
drag, startPoint x: 643, startPoint y: 276, endPoint x: 679, endPoint y: 273, distance: 35.9
click at [679, 273] on p "Screen door is off track at back sliding glass door. Repair/adjust as necessary." at bounding box center [742, 276] width 477 height 18
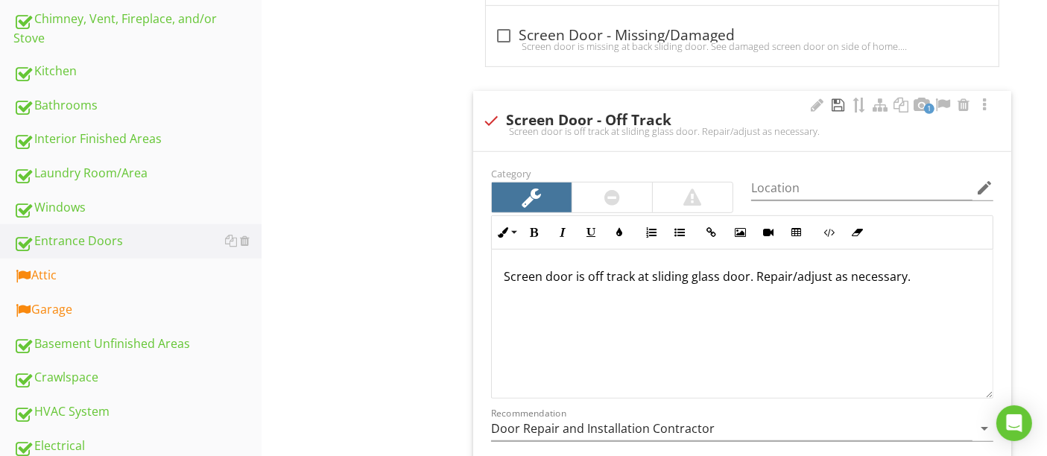
click at [835, 101] on div at bounding box center [838, 105] width 18 height 15
click at [986, 186] on icon "edit" at bounding box center [984, 188] width 18 height 18
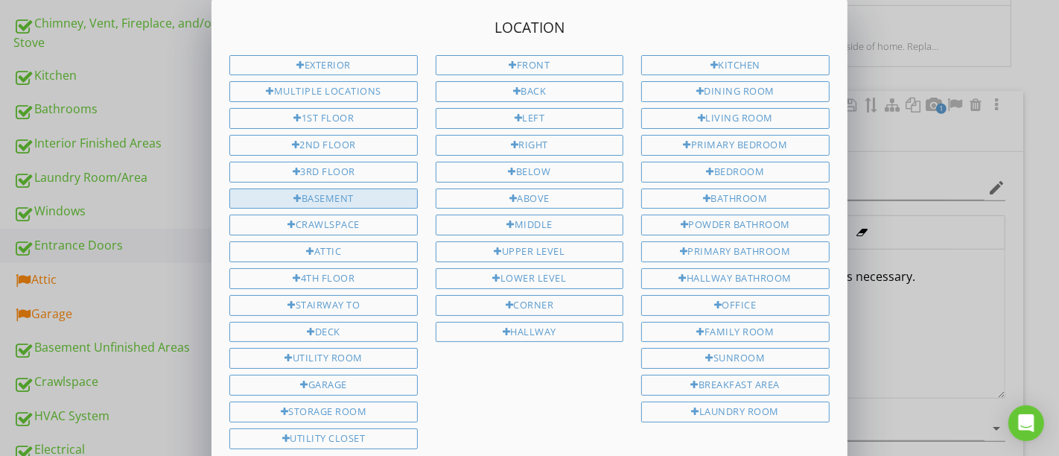
click at [338, 194] on div "Basement" at bounding box center [323, 199] width 188 height 21
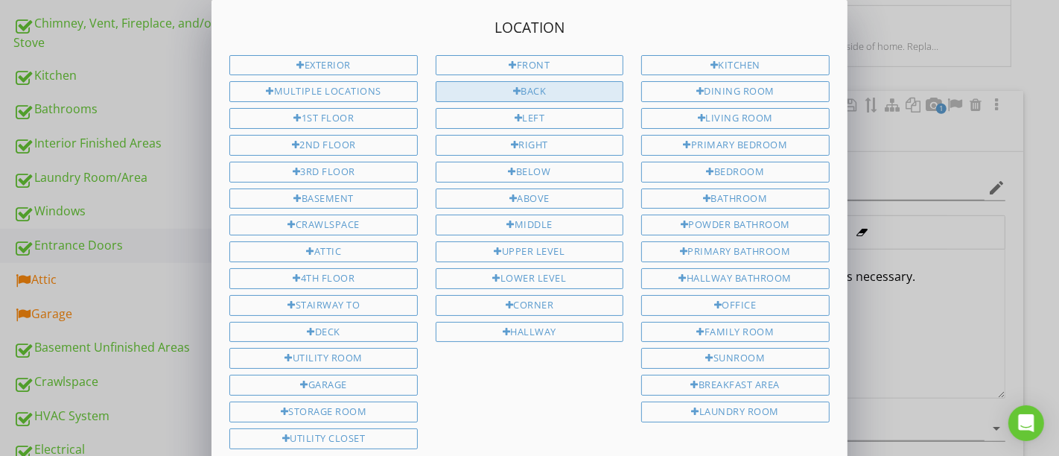
click at [515, 93] on div at bounding box center [517, 92] width 8 height 10
type input "Basement Back"
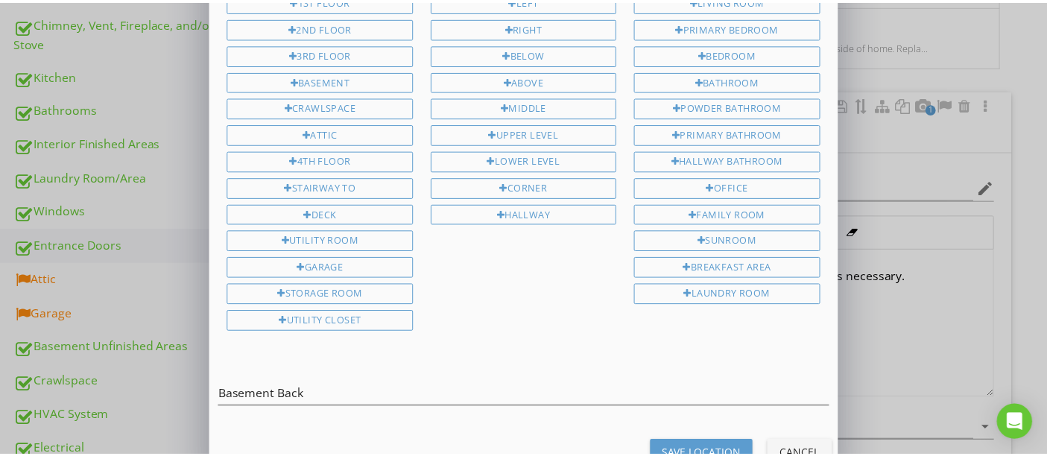
scroll to position [139, 0]
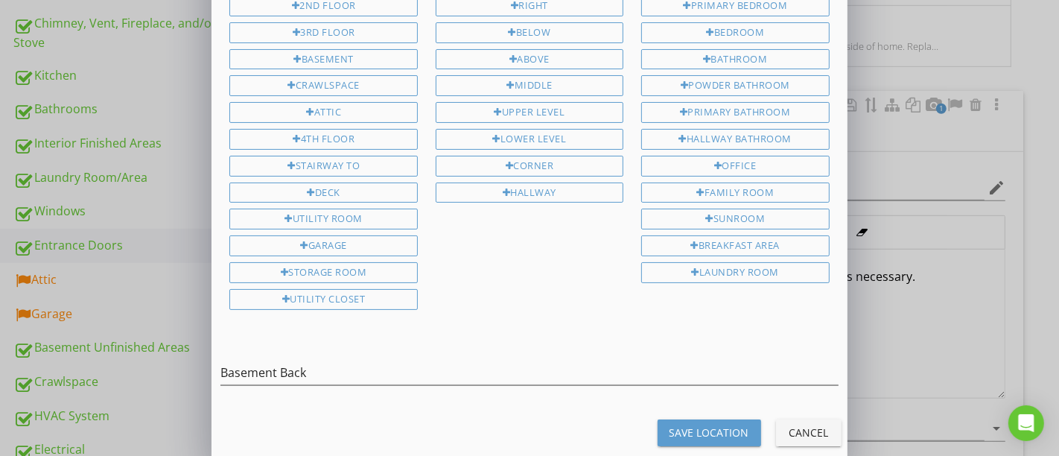
click at [691, 425] on div "Save Location" at bounding box center [710, 433] width 80 height 16
type input "Basement Back"
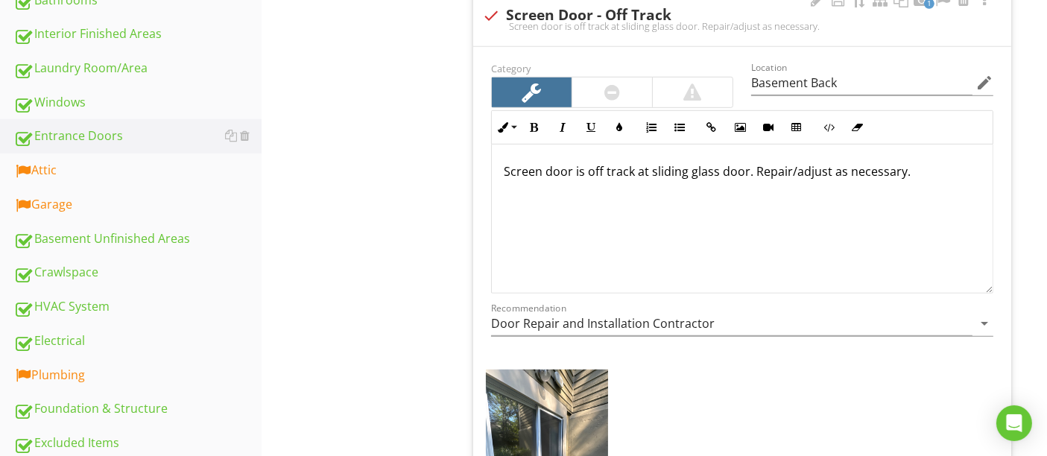
scroll to position [910, 0]
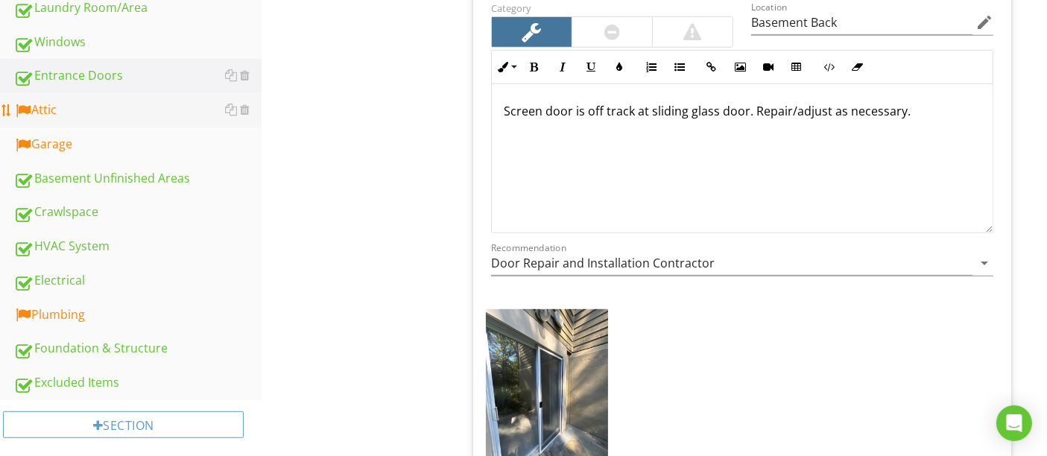
click at [100, 101] on div "Attic" at bounding box center [137, 110] width 248 height 19
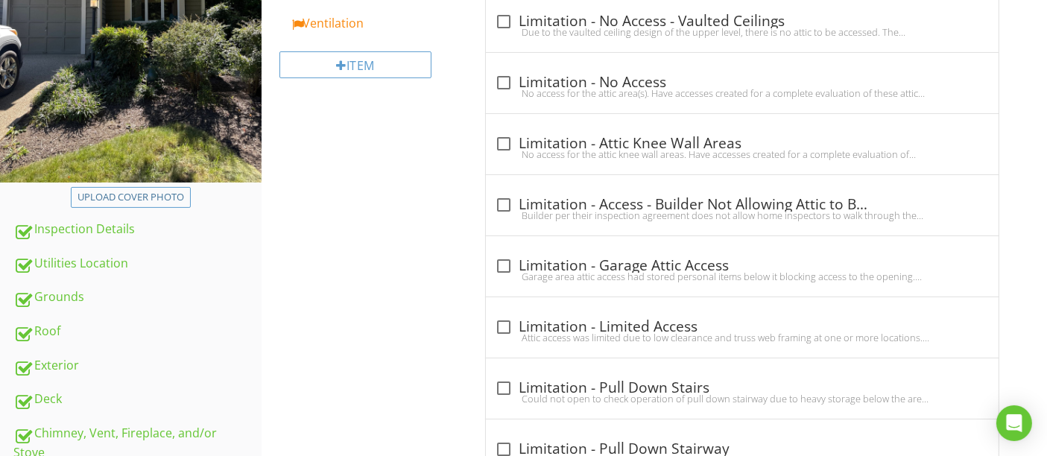
scroll to position [83, 0]
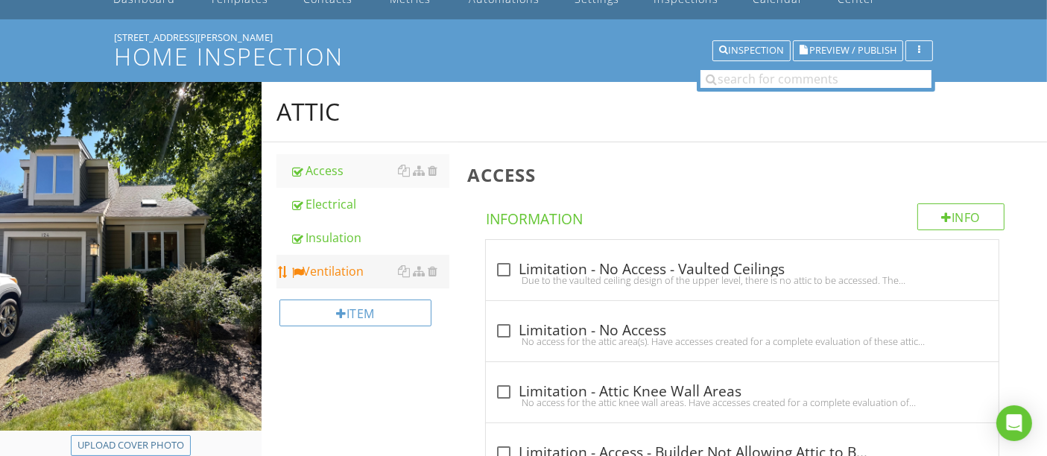
click at [325, 270] on div "Ventilation" at bounding box center [369, 271] width 159 height 18
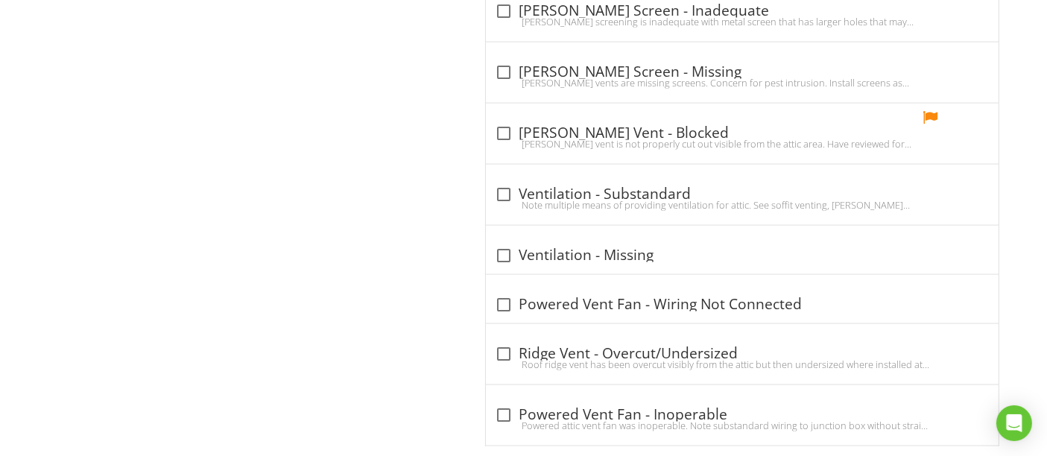
scroll to position [1986, 0]
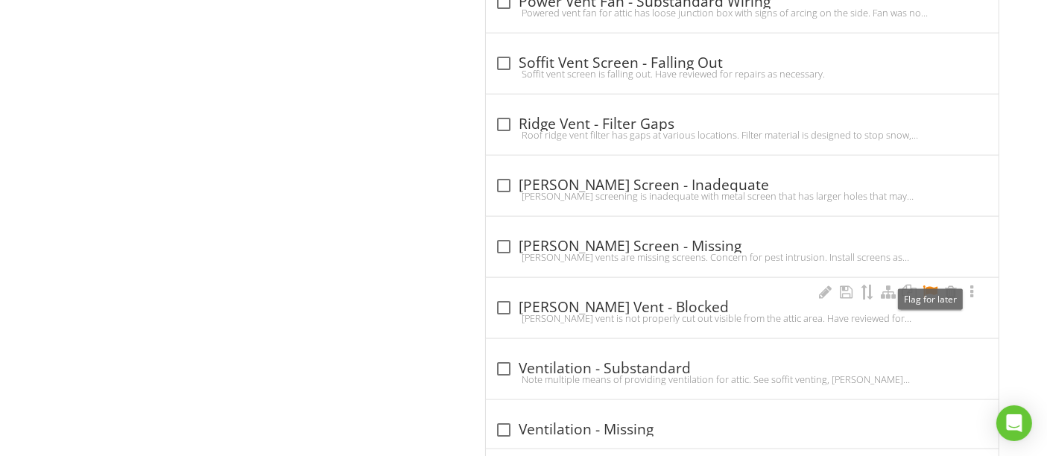
click at [926, 285] on div at bounding box center [930, 292] width 18 height 15
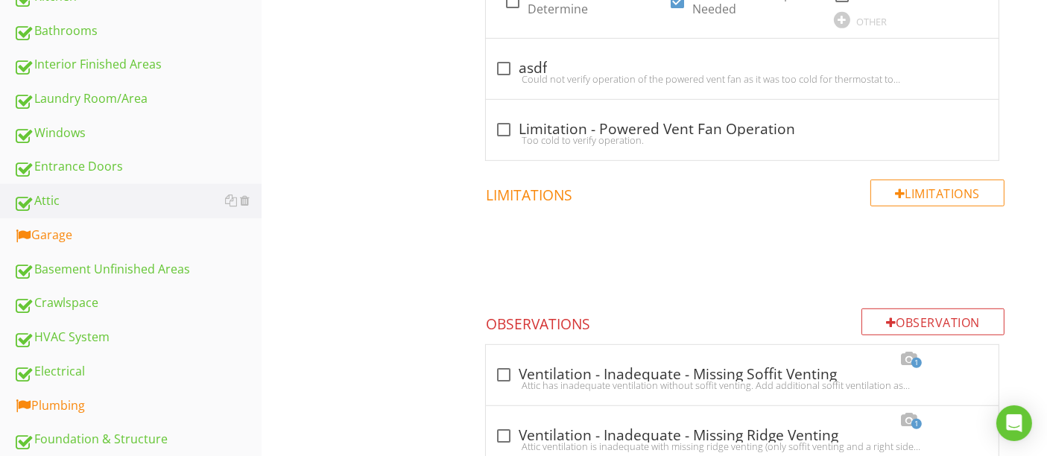
scroll to position [910, 0]
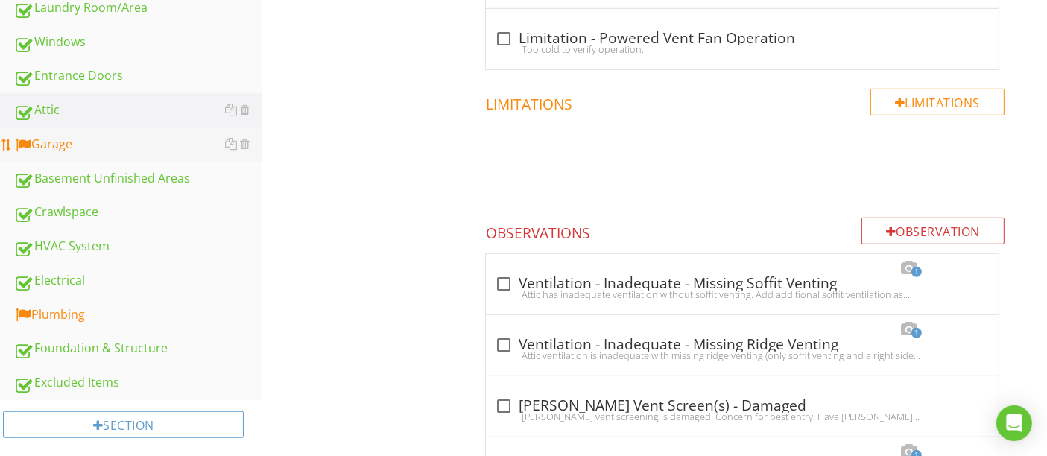
click at [90, 138] on div "Garage" at bounding box center [137, 144] width 248 height 19
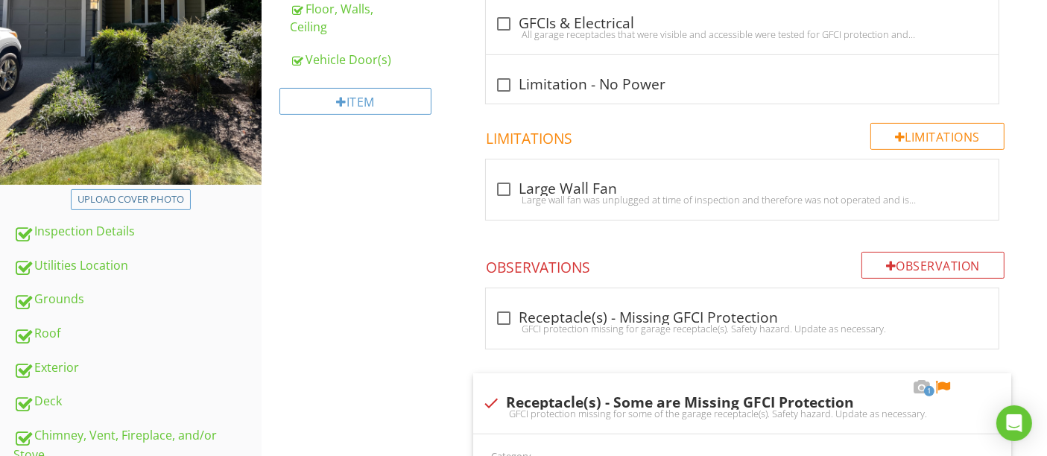
scroll to position [496, 0]
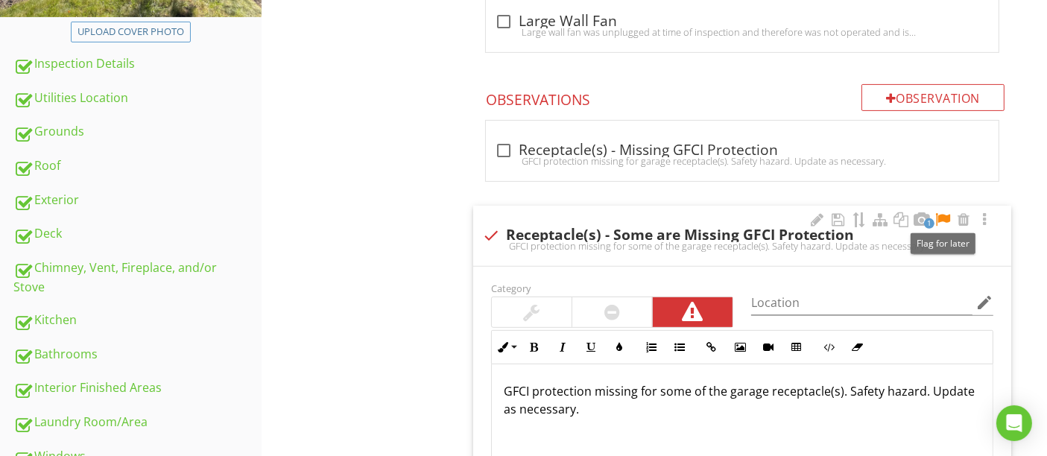
click at [940, 221] on div at bounding box center [943, 219] width 18 height 15
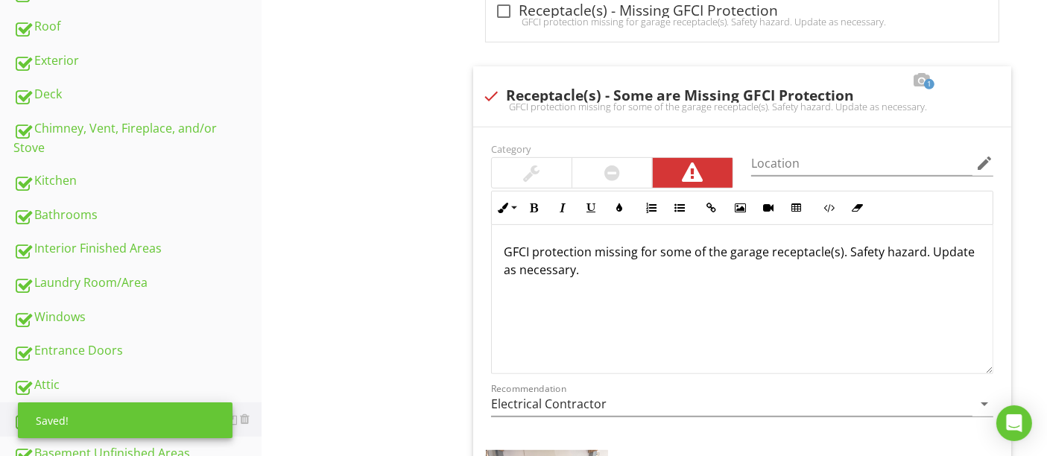
scroll to position [828, 0]
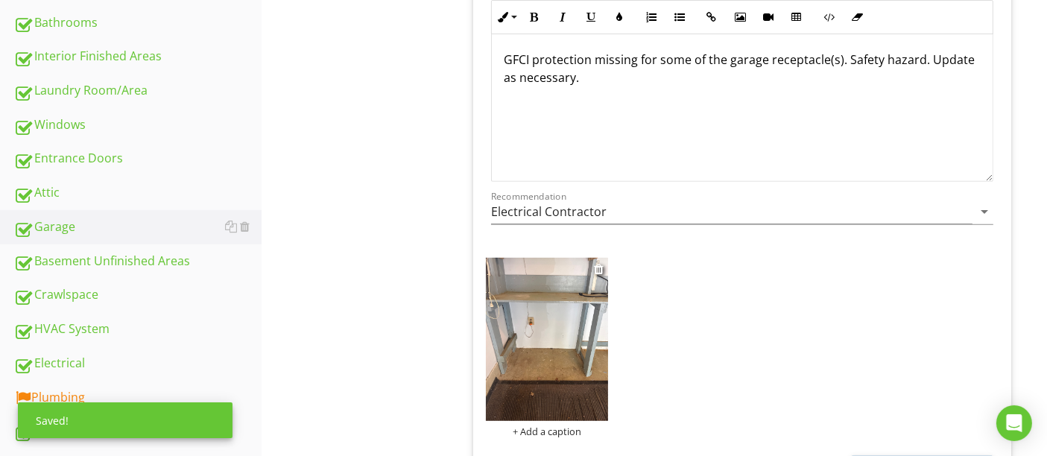
click at [534, 320] on img at bounding box center [547, 339] width 123 height 163
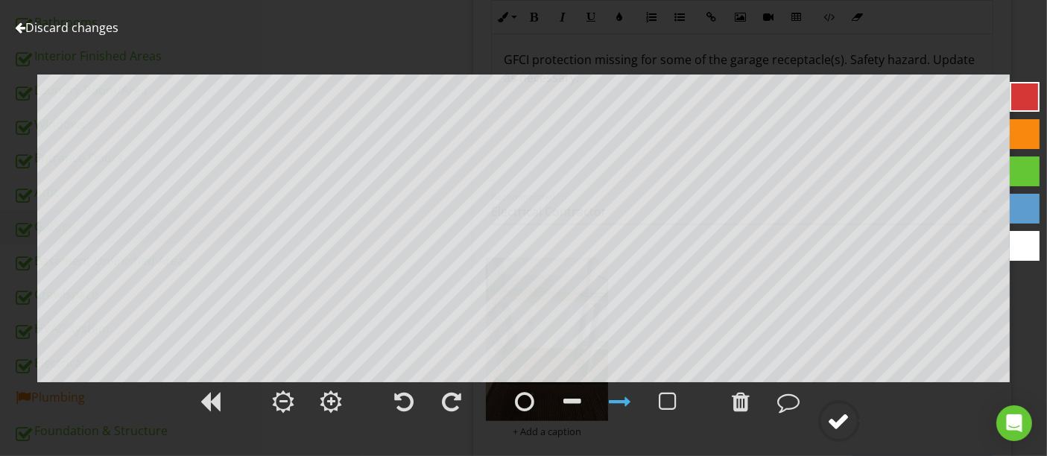
click at [850, 419] on div at bounding box center [839, 421] width 22 height 22
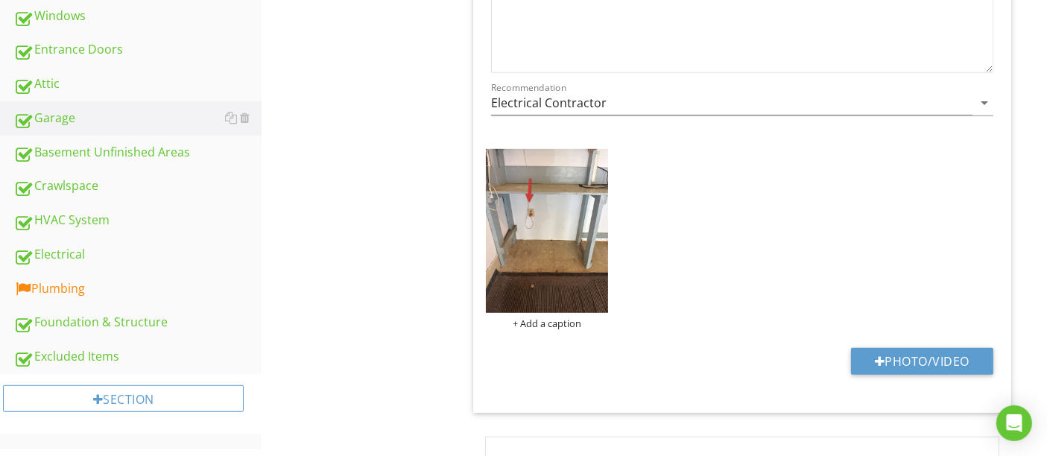
scroll to position [993, 0]
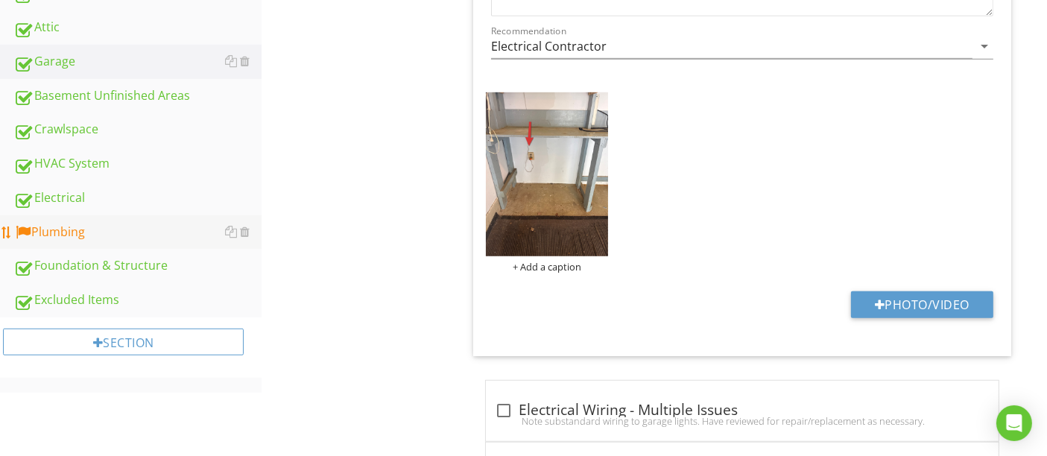
click at [98, 229] on div "Plumbing" at bounding box center [137, 232] width 248 height 19
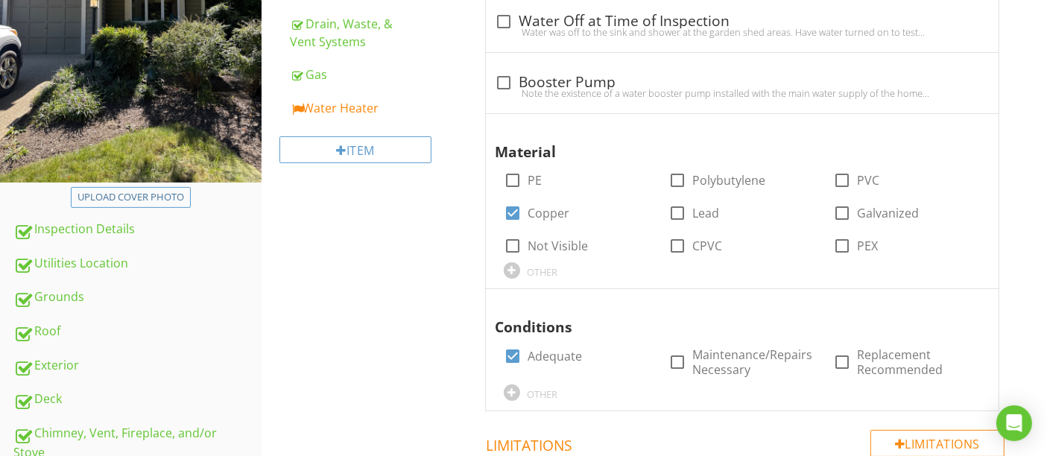
scroll to position [248, 0]
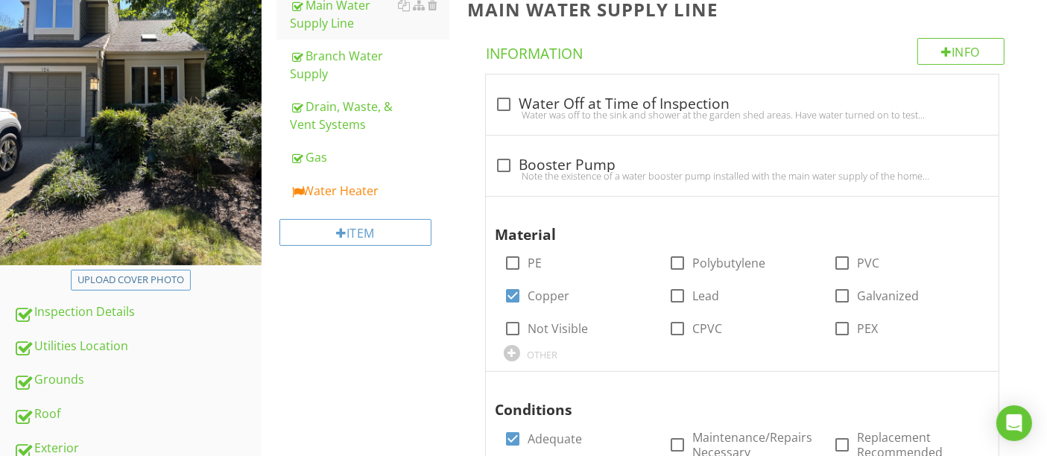
click at [312, 186] on div "Water Heater" at bounding box center [369, 191] width 159 height 18
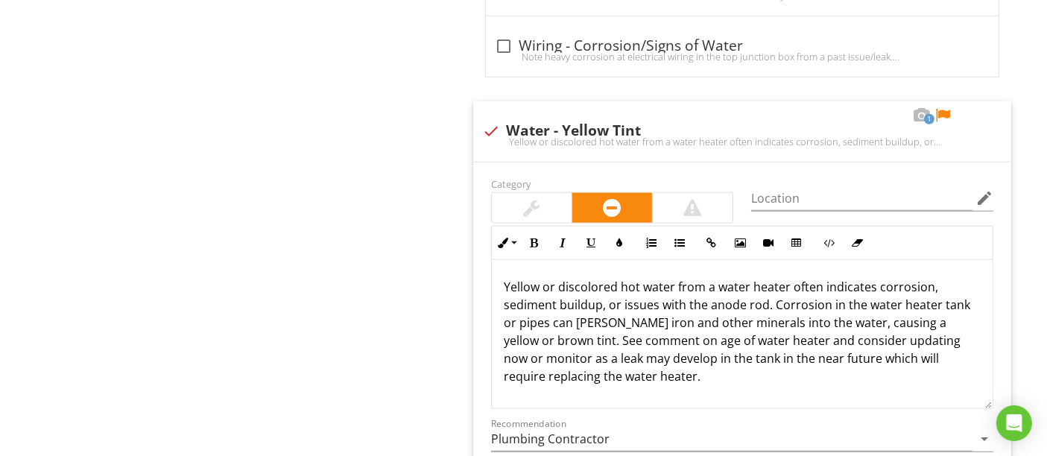
scroll to position [7119, 0]
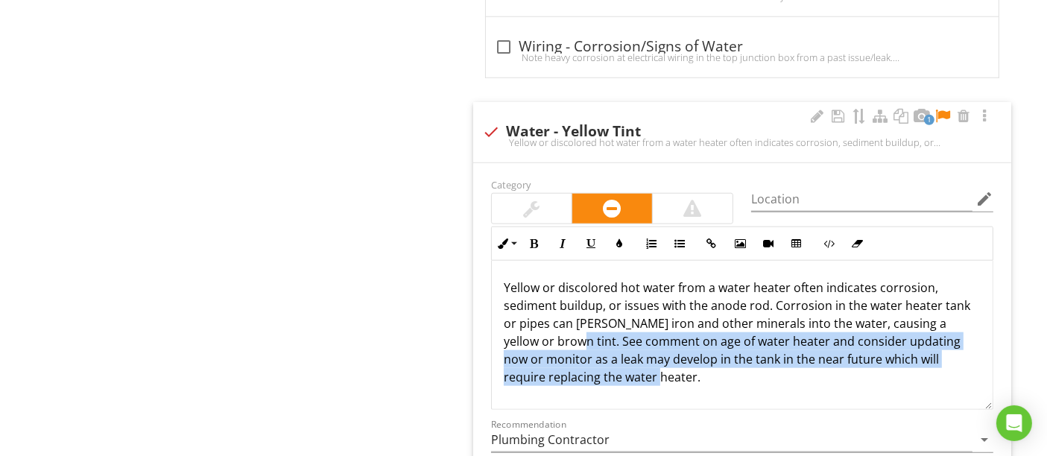
drag, startPoint x: 570, startPoint y: 301, endPoint x: 919, endPoint y: 349, distance: 351.9
click at [919, 349] on div "Yellow or discolored hot water from a water heater often indicates corrosion, s…" at bounding box center [742, 335] width 501 height 149
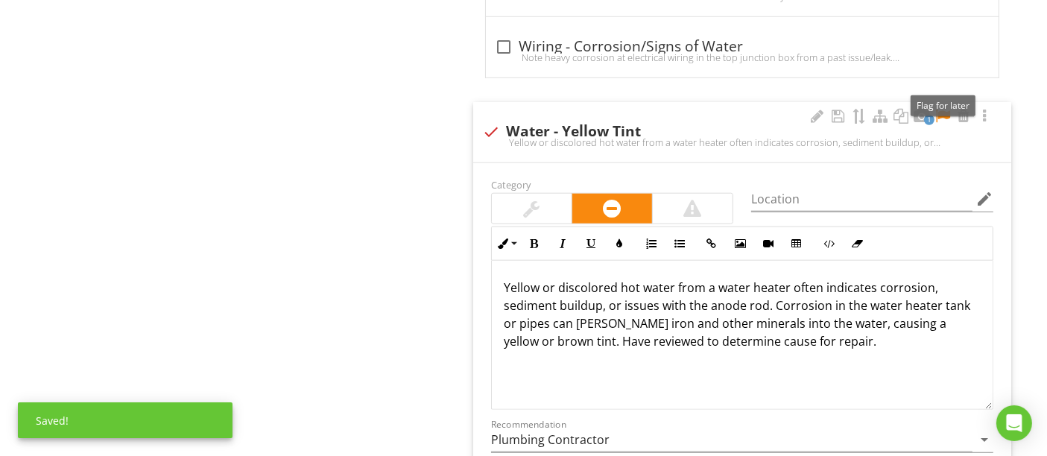
click at [943, 109] on div at bounding box center [943, 116] width 18 height 15
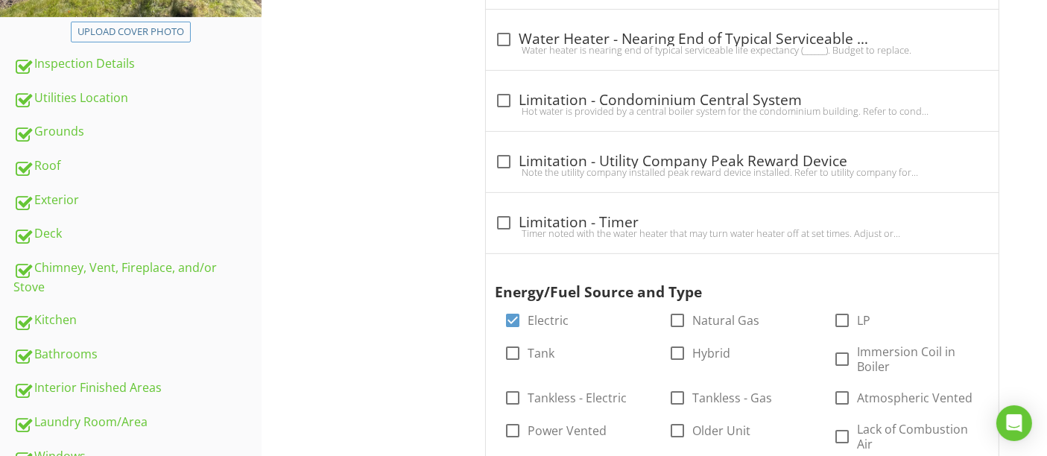
scroll to position [0, 0]
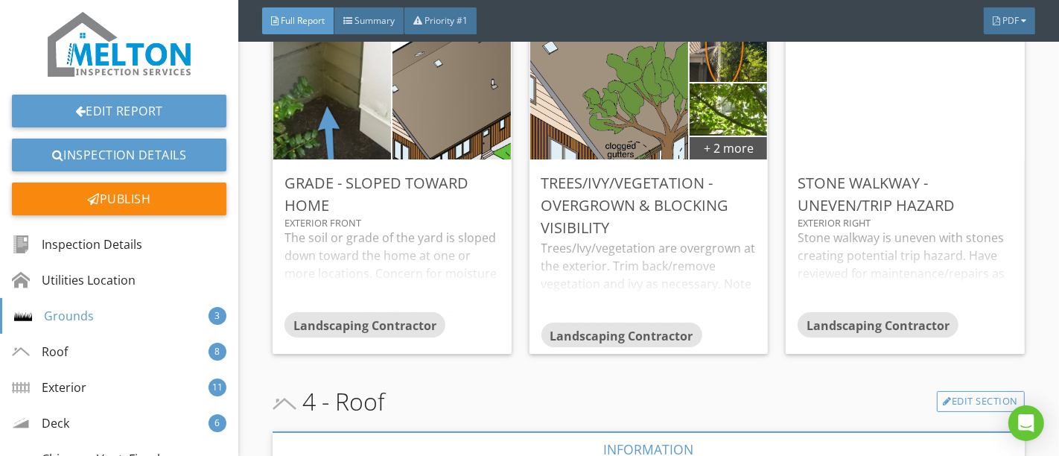
scroll to position [4056, 0]
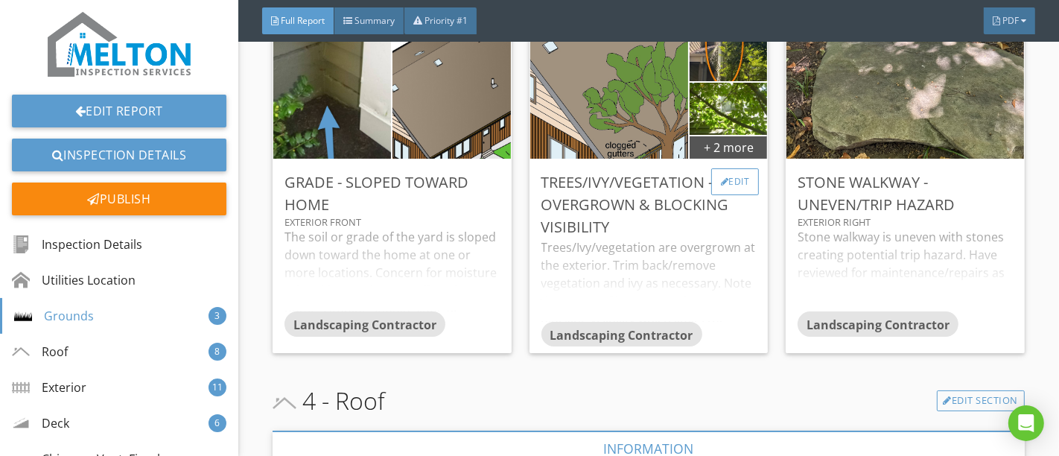
click at [718, 169] on div "Edit" at bounding box center [736, 181] width 48 height 27
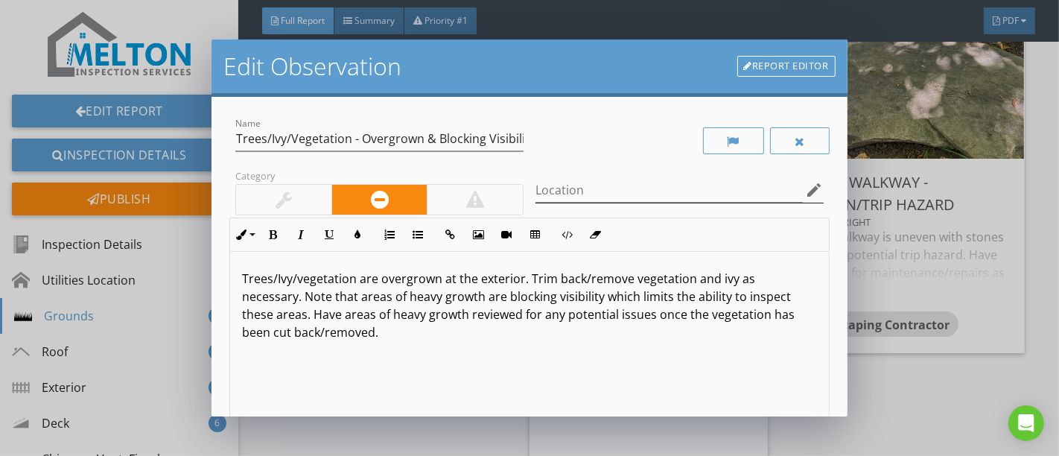
click at [806, 192] on icon "edit" at bounding box center [815, 190] width 18 height 18
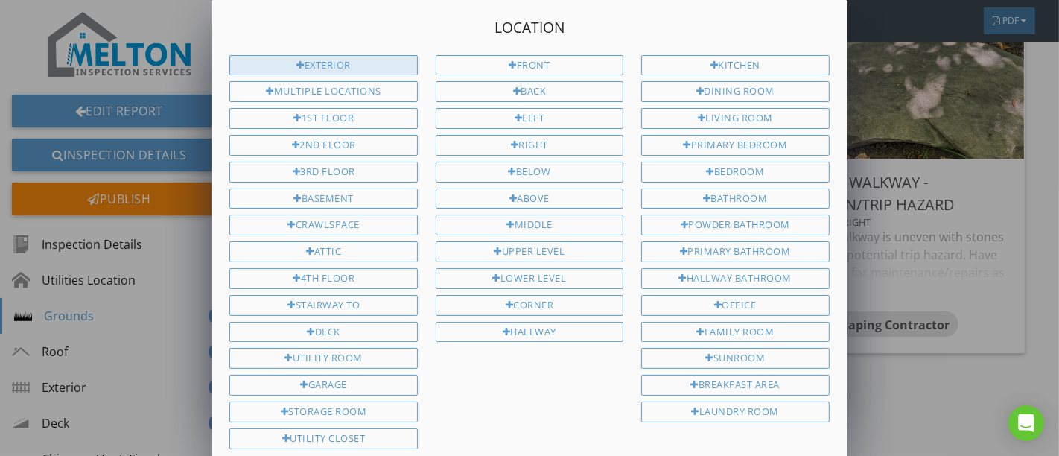
click at [346, 67] on div "Exterior" at bounding box center [323, 65] width 188 height 21
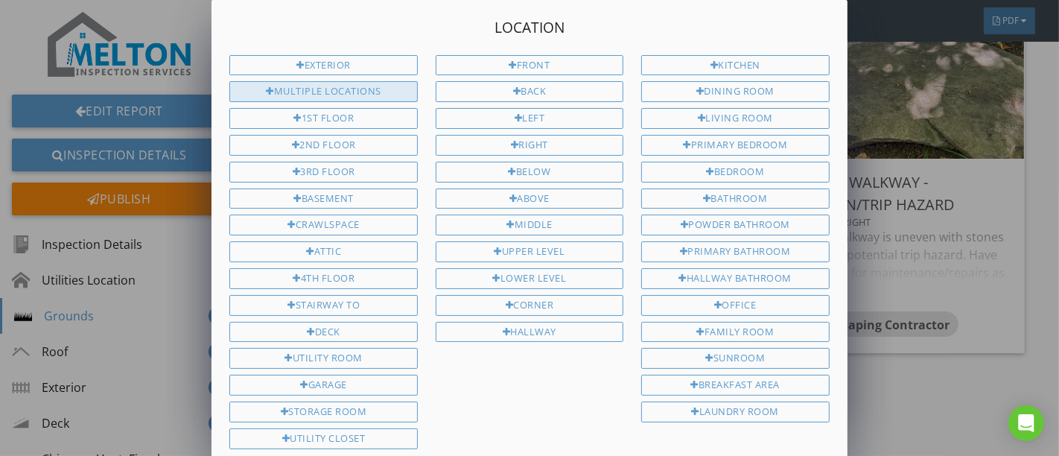
click at [343, 88] on div "Multiple Locations" at bounding box center [323, 91] width 188 height 21
type input "Exterior Multiple Locations"
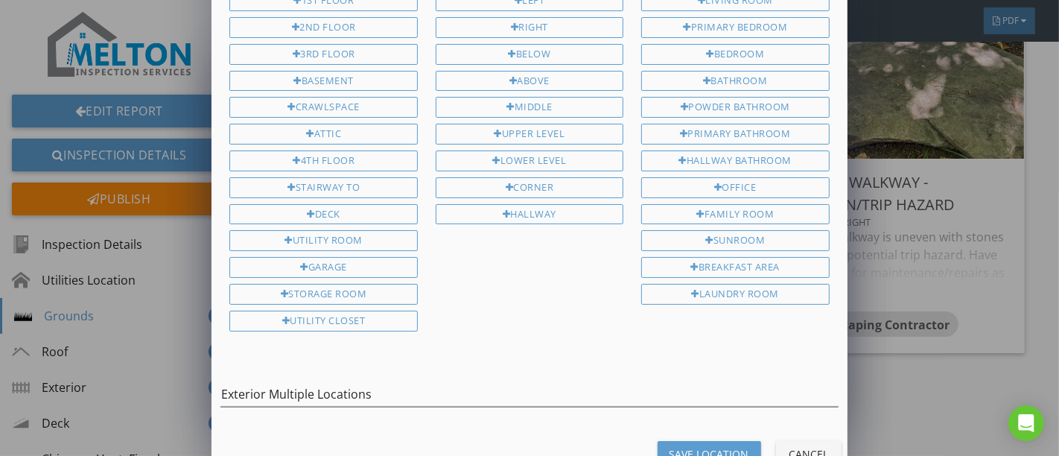
scroll to position [139, 0]
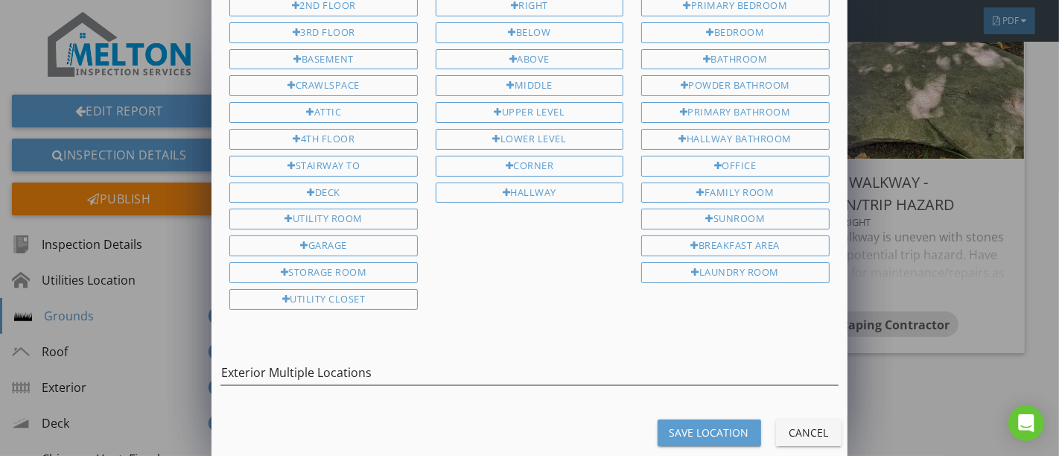
click at [728, 425] on div "Save Location" at bounding box center [710, 433] width 80 height 16
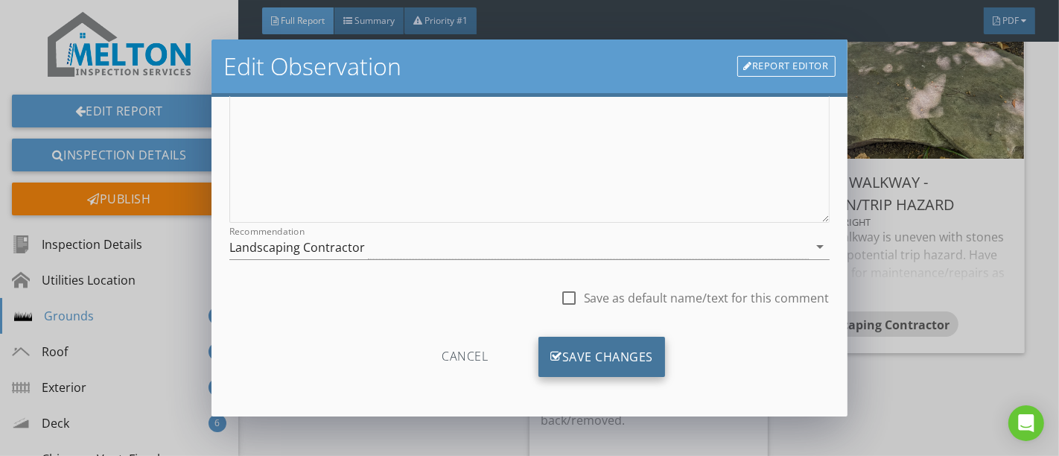
click at [592, 349] on div "Save Changes" at bounding box center [602, 357] width 127 height 40
type input "Exterior Multiple Locations"
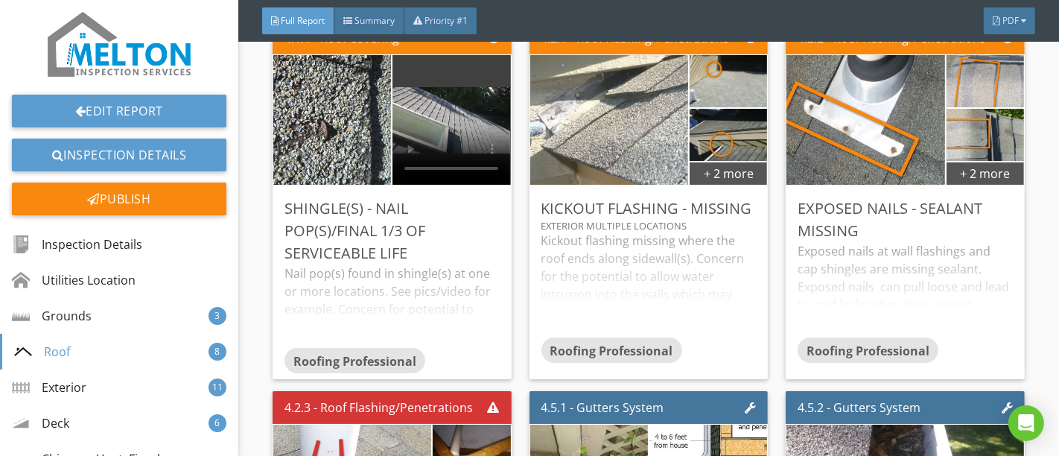
scroll to position [5298, 0]
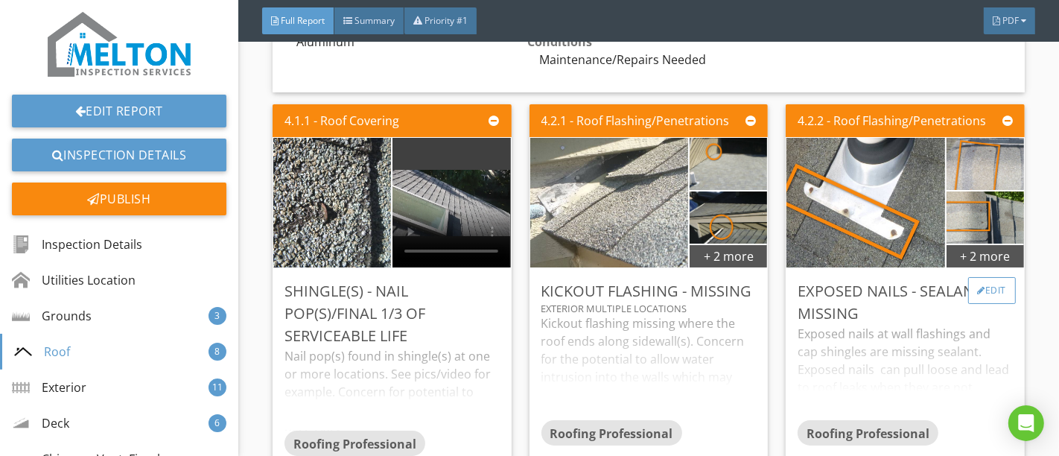
click at [978, 286] on div at bounding box center [982, 290] width 8 height 9
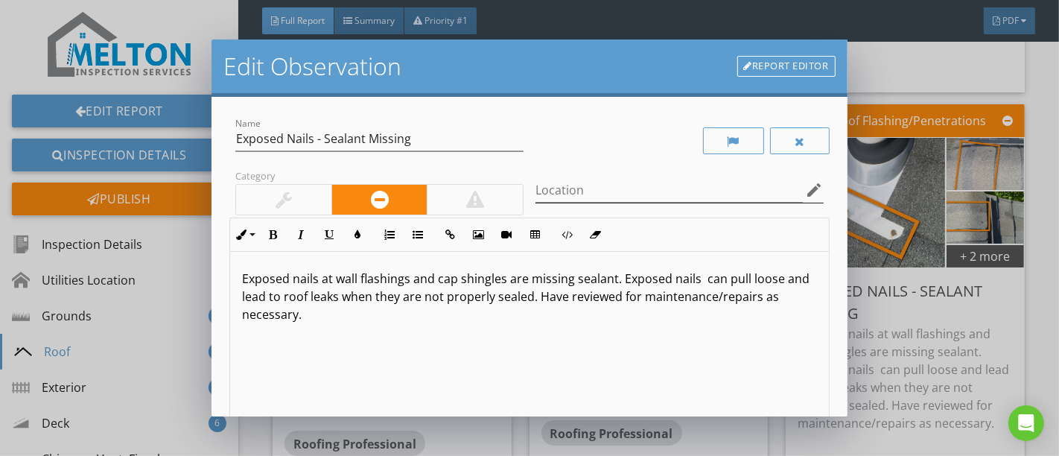
click at [806, 181] on icon "edit" at bounding box center [815, 190] width 18 height 18
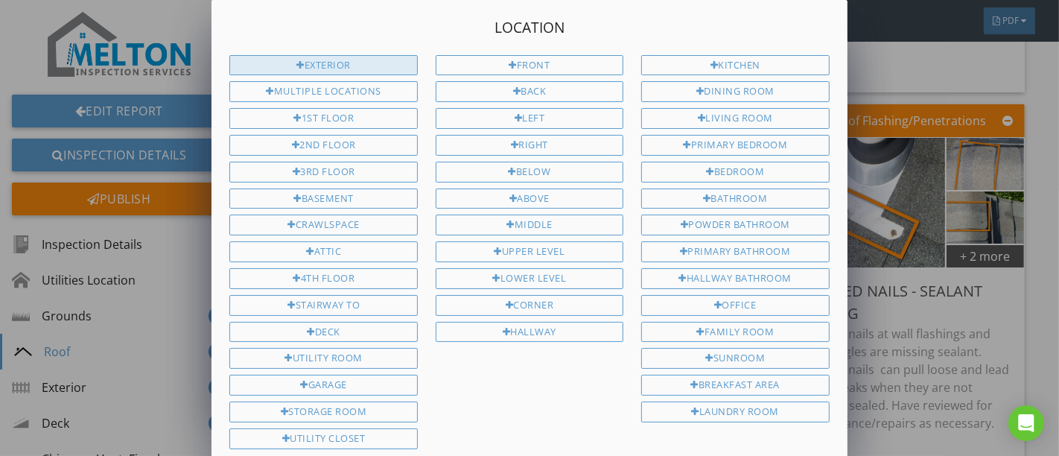
click at [338, 60] on div "Exterior" at bounding box center [323, 65] width 188 height 21
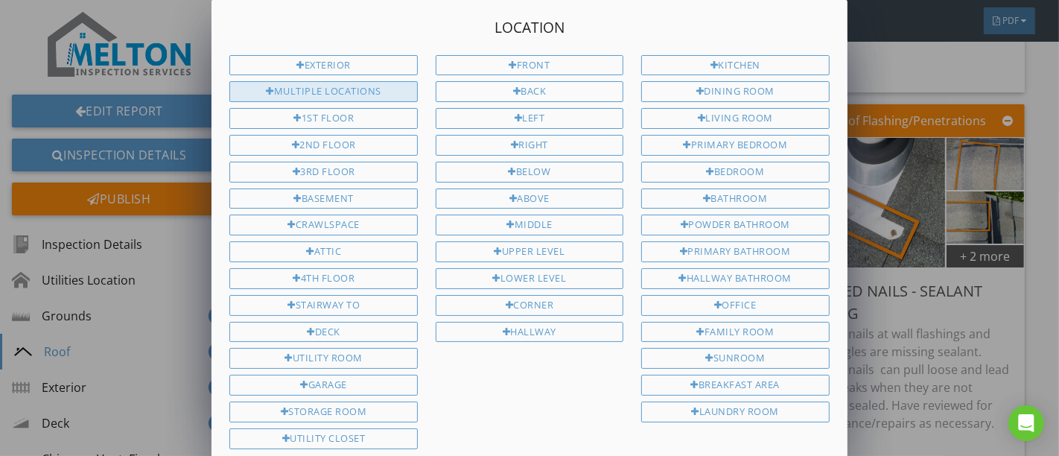
click at [337, 88] on div "Multiple Locations" at bounding box center [323, 91] width 188 height 21
type input "Exterior Multiple Locations"
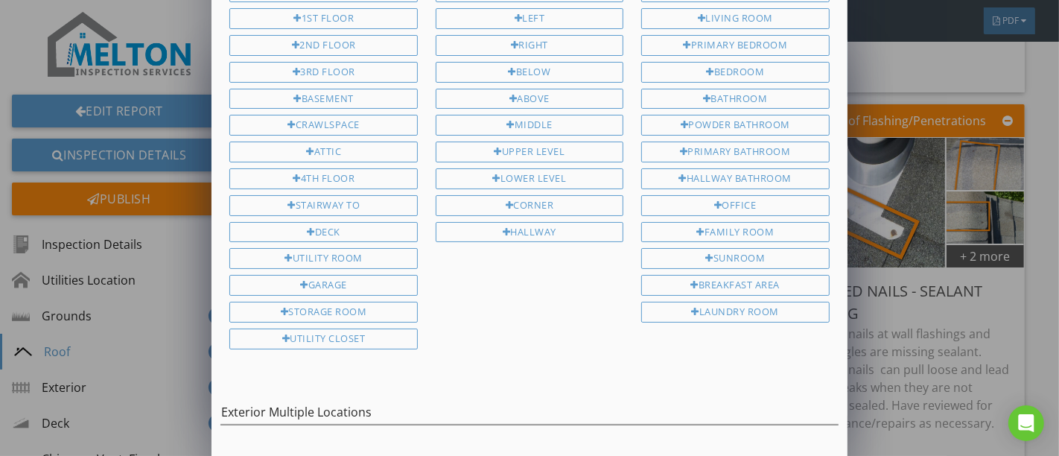
scroll to position [139, 0]
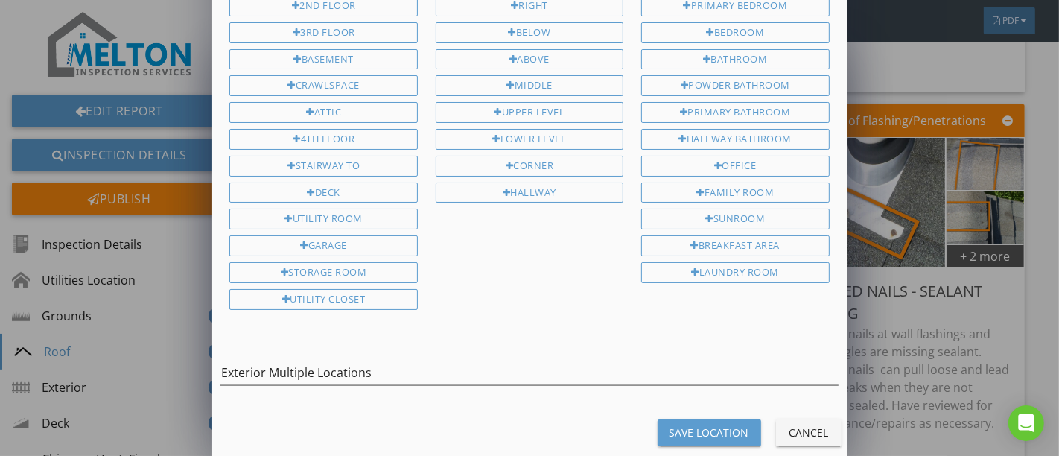
click at [689, 425] on div "Save Location" at bounding box center [710, 433] width 80 height 16
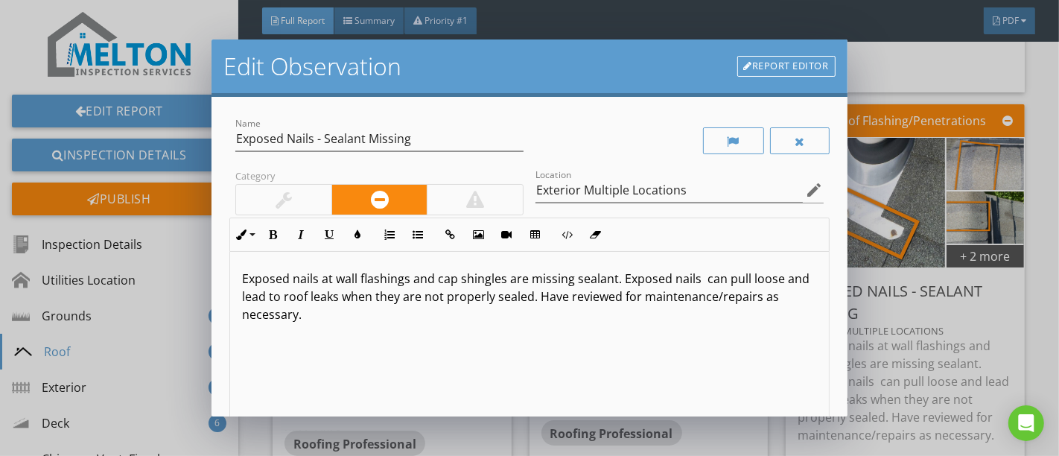
scroll to position [0, 0]
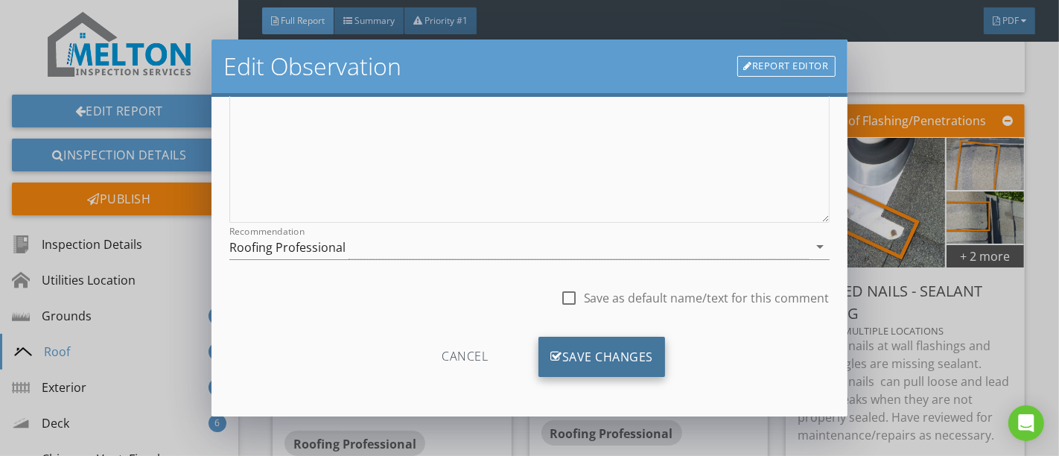
click at [554, 363] on div "Save Changes" at bounding box center [602, 357] width 127 height 40
type input "Exterior Multiple Locations"
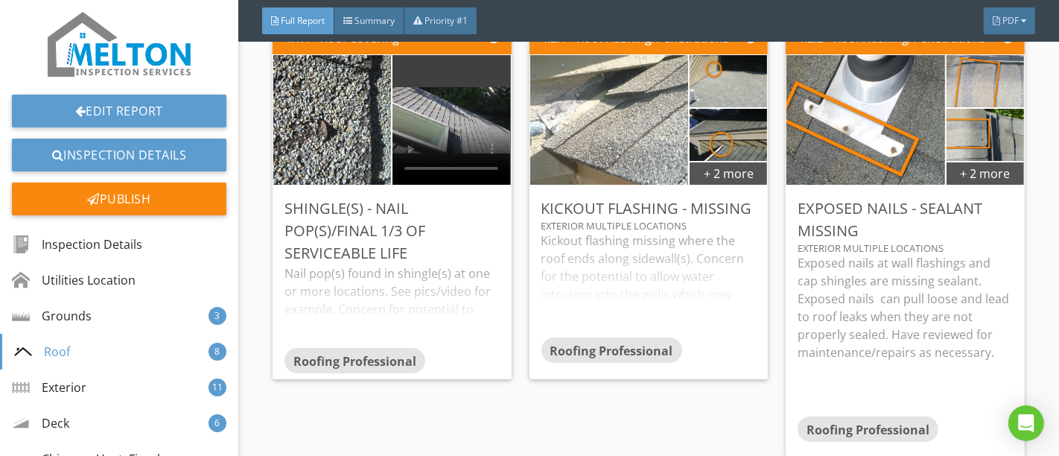
scroll to position [5712, 0]
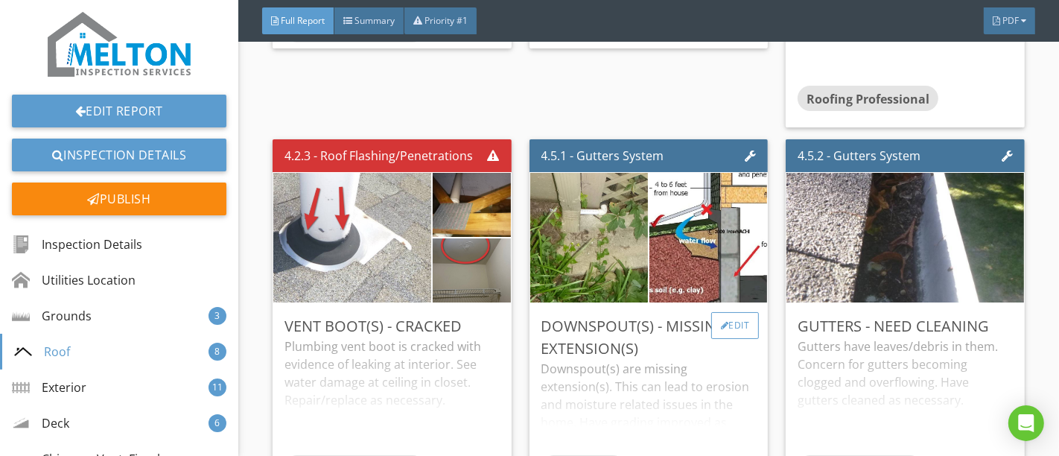
click at [721, 321] on div at bounding box center [725, 325] width 8 height 9
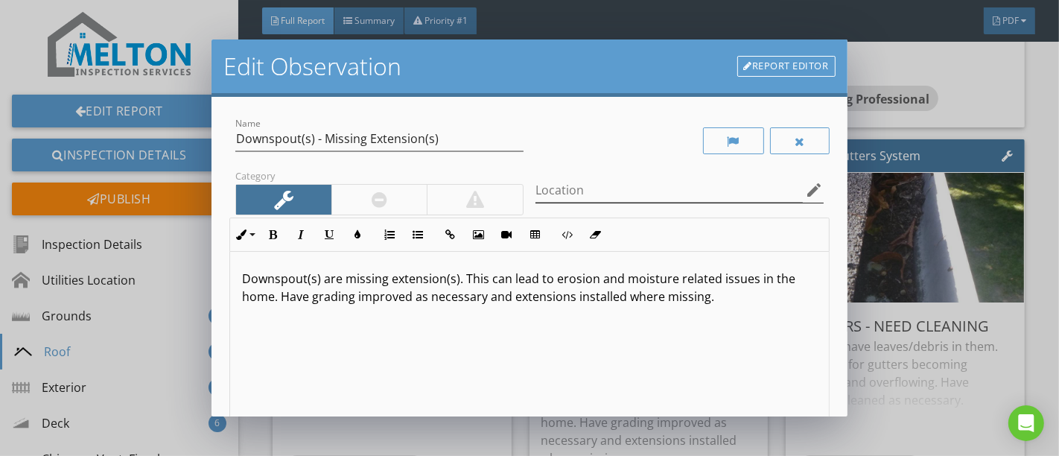
click at [806, 190] on icon "edit" at bounding box center [815, 190] width 18 height 18
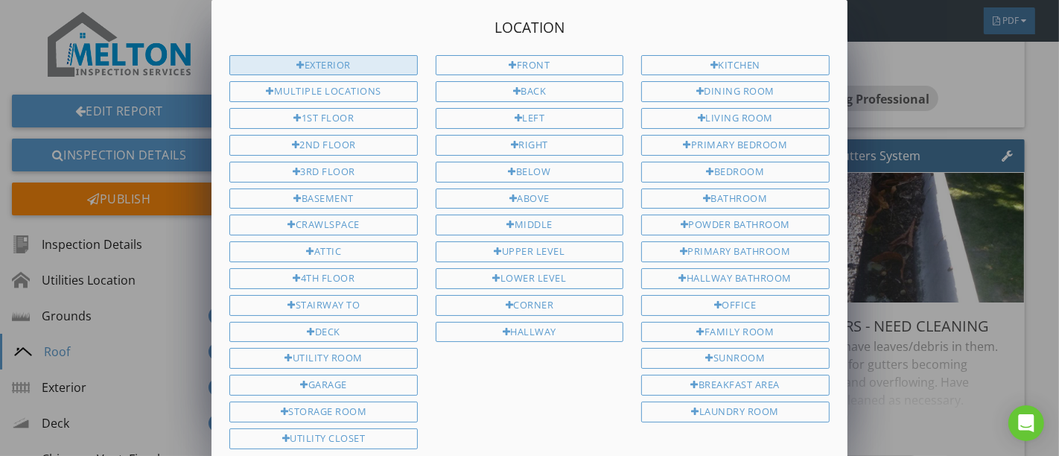
click at [291, 63] on div "Exterior" at bounding box center [323, 65] width 188 height 21
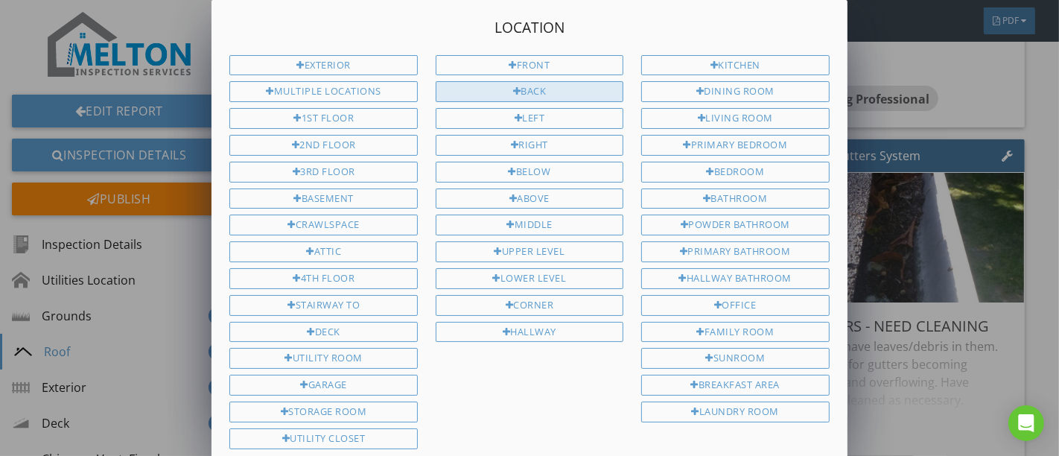
click at [475, 92] on div "Back" at bounding box center [530, 91] width 188 height 21
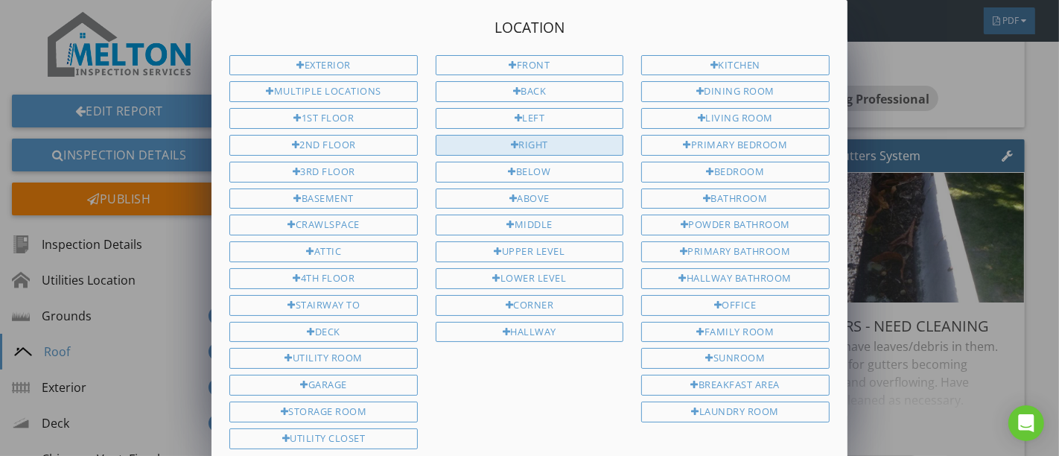
click at [475, 143] on div "Right" at bounding box center [530, 145] width 188 height 21
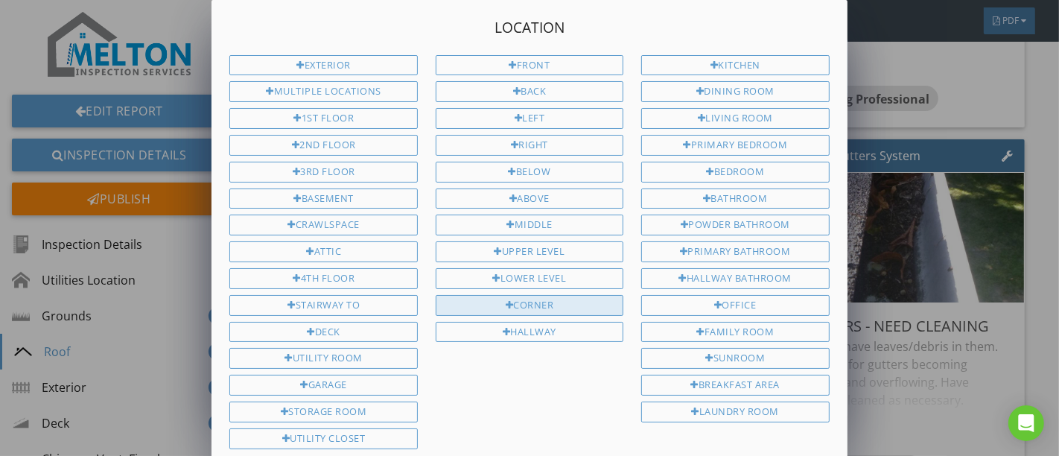
click at [465, 295] on div "Corner" at bounding box center [530, 305] width 188 height 21
type input "Exterior Back Right Corner"
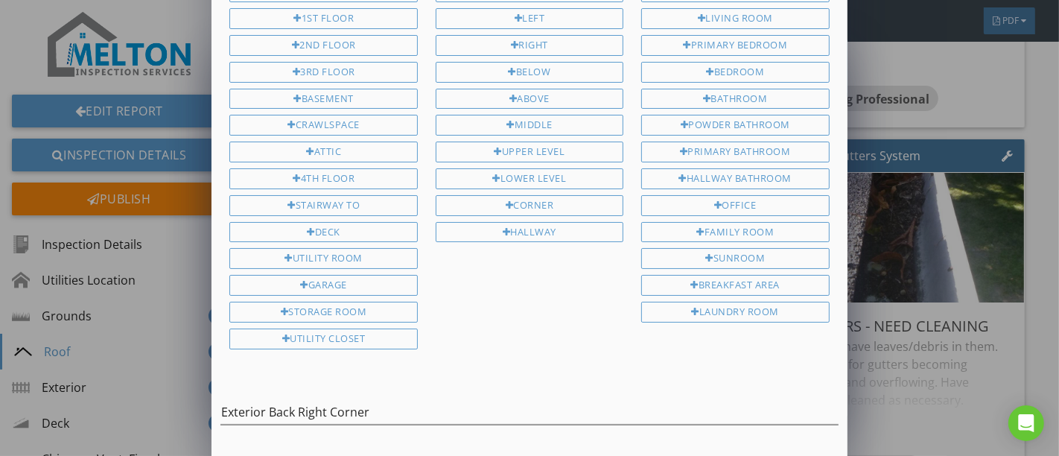
scroll to position [139, 0]
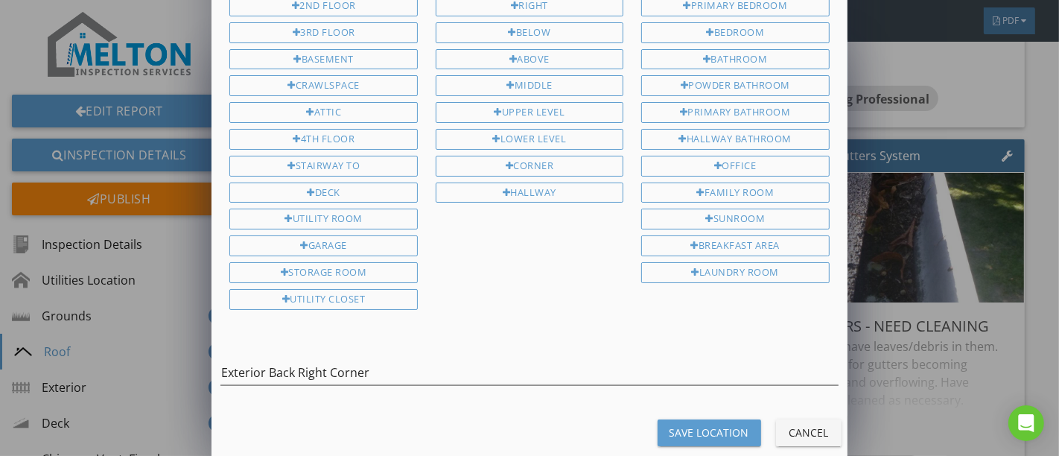
click at [674, 425] on div "Save Location" at bounding box center [710, 433] width 80 height 16
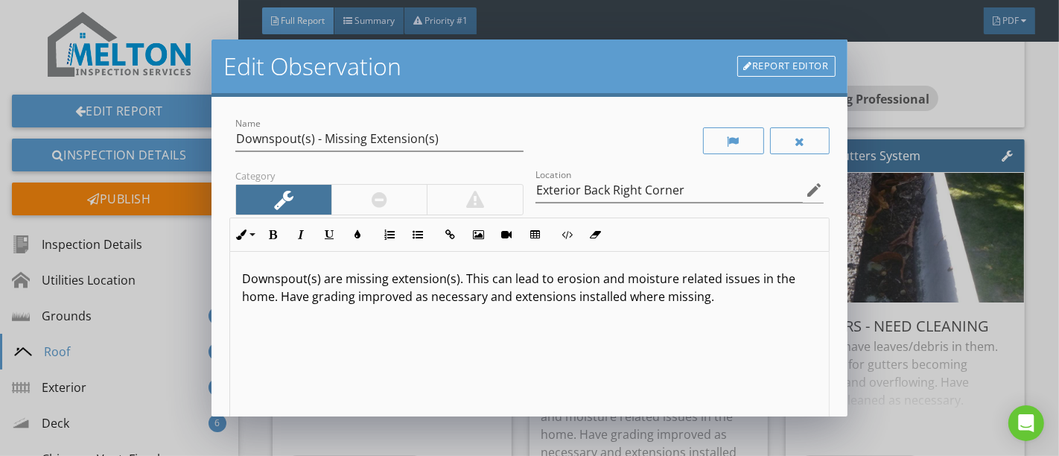
scroll to position [0, 0]
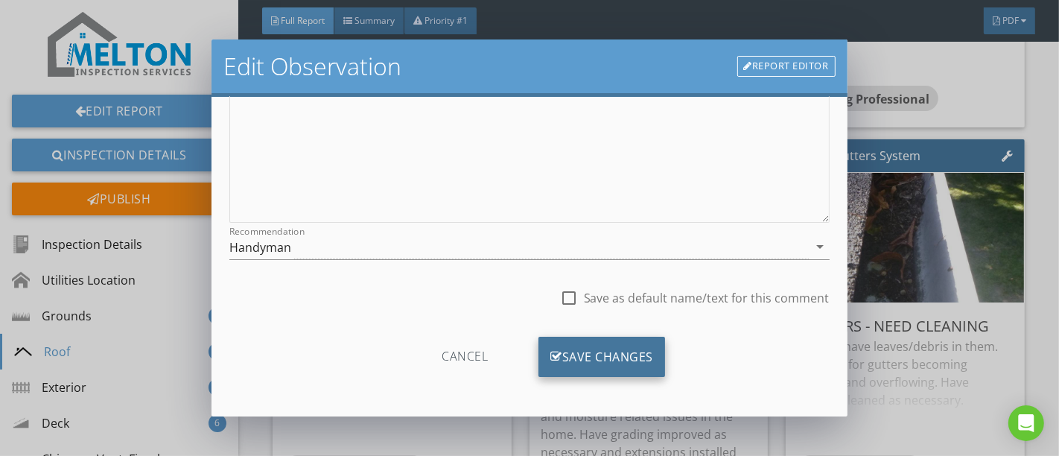
click at [583, 364] on div "Save Changes" at bounding box center [602, 357] width 127 height 40
type input "Exterior Back Right Corner"
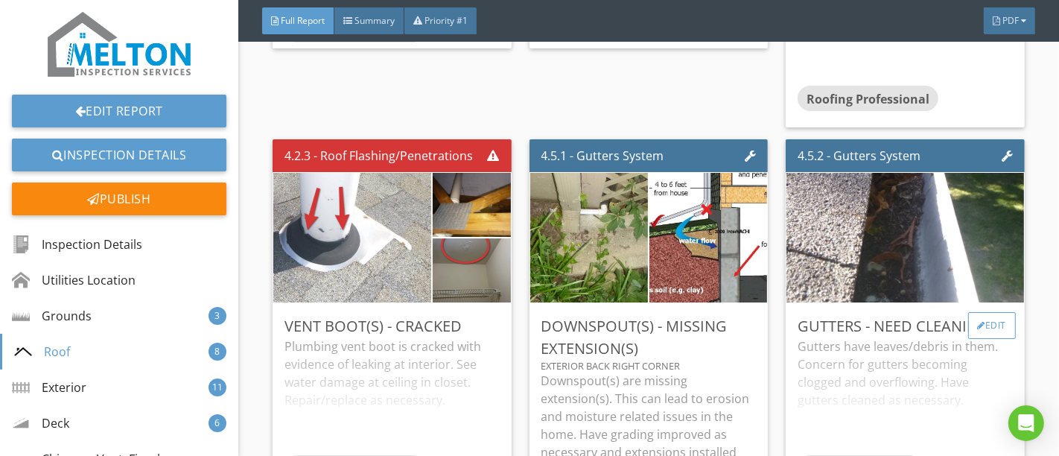
click at [996, 314] on div "Edit" at bounding box center [993, 325] width 48 height 27
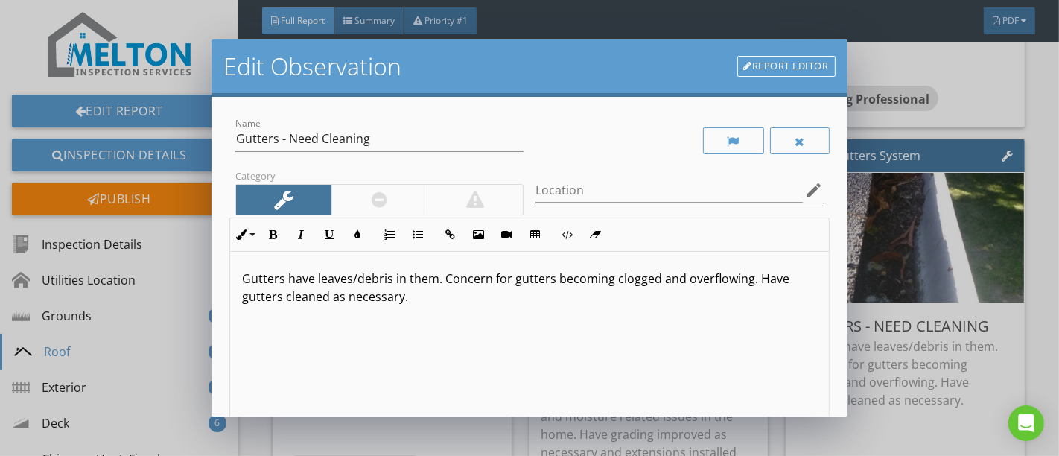
click at [806, 192] on icon "edit" at bounding box center [815, 190] width 18 height 18
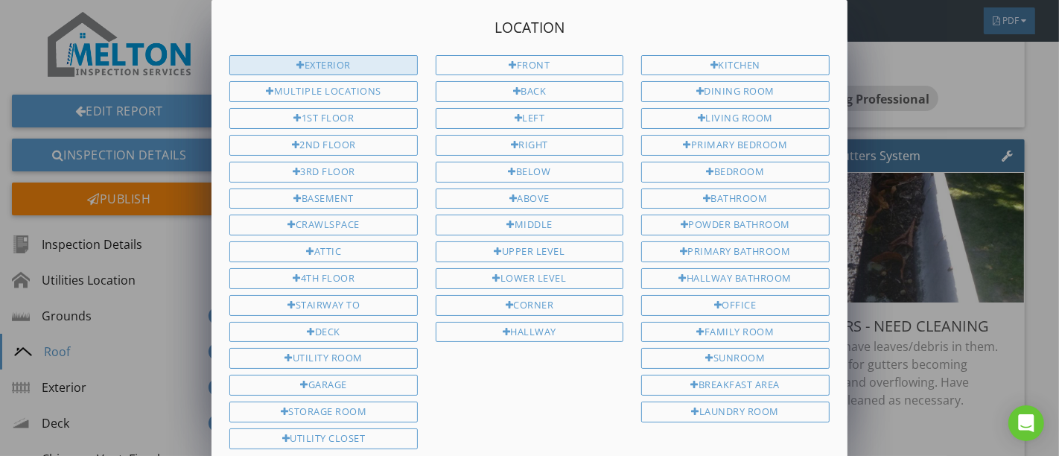
click at [349, 60] on div "Exterior" at bounding box center [323, 65] width 188 height 21
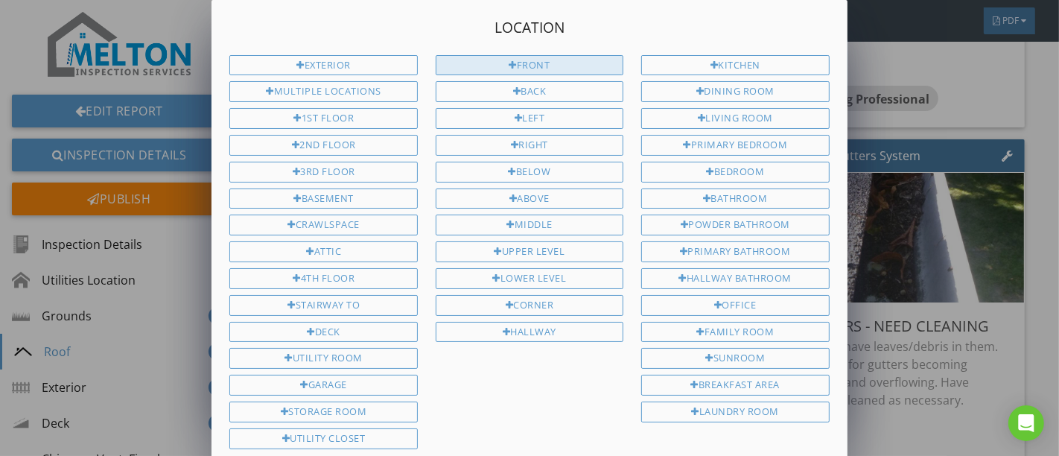
click at [474, 69] on div "Front" at bounding box center [530, 65] width 188 height 21
type input "Exterior Front"
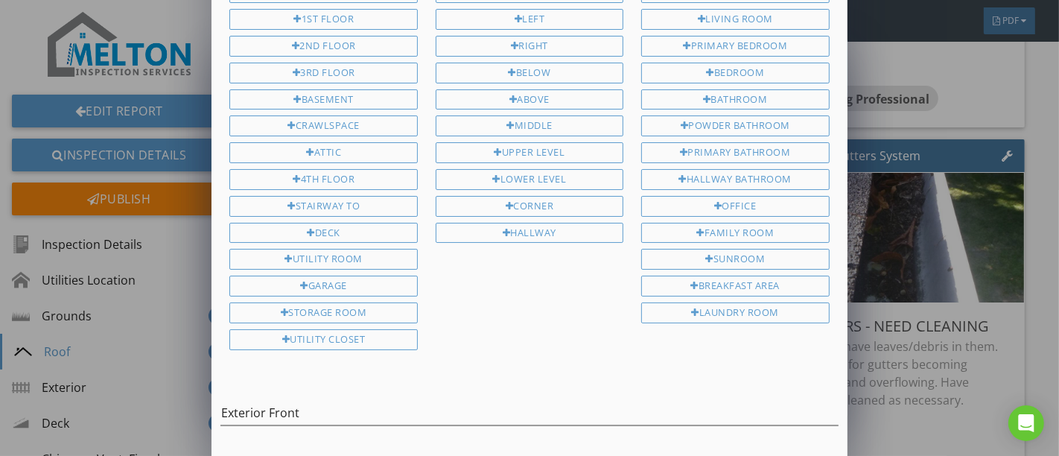
scroll to position [139, 0]
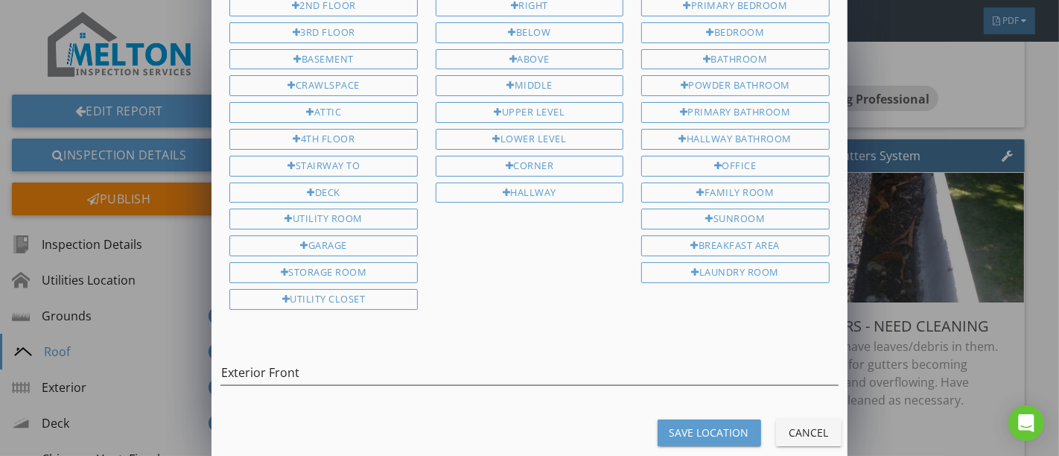
click at [678, 425] on div "Save Location" at bounding box center [710, 433] width 80 height 16
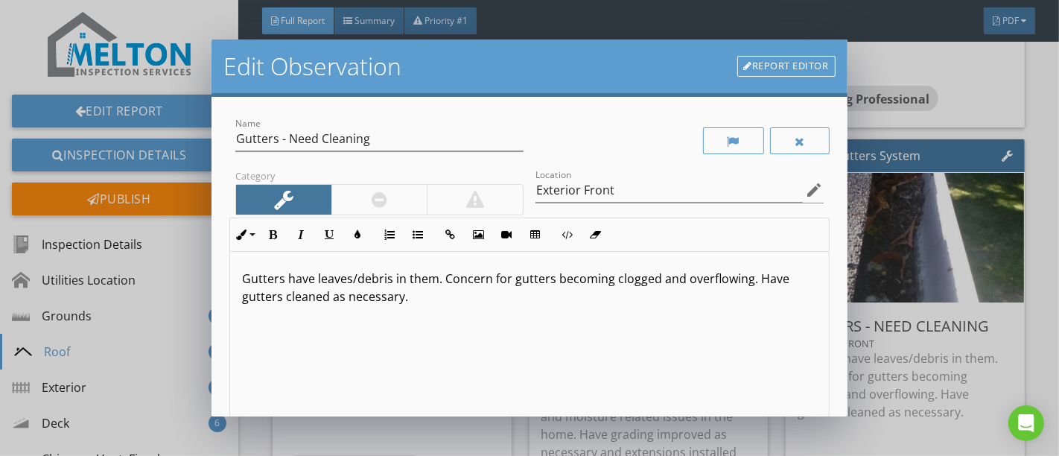
scroll to position [0, 0]
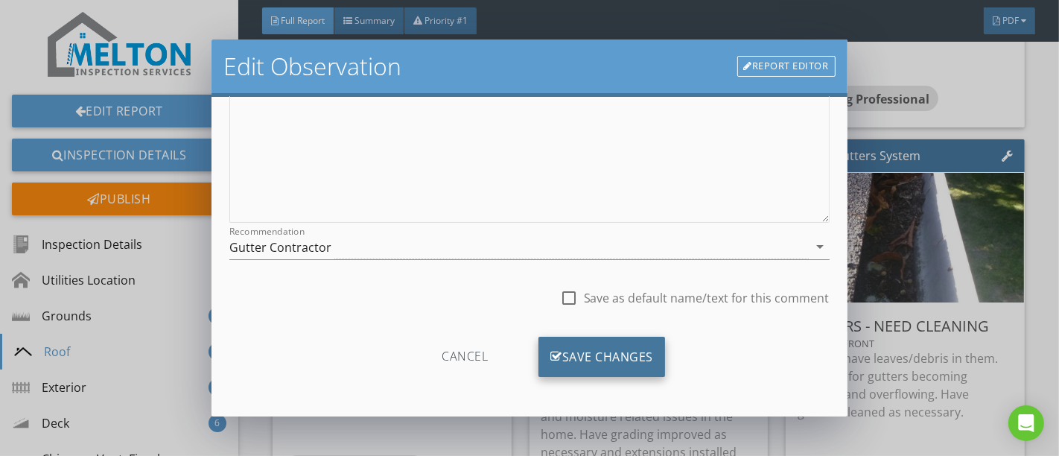
click at [589, 346] on div "Save Changes" at bounding box center [602, 357] width 127 height 40
type input "Exterior Front"
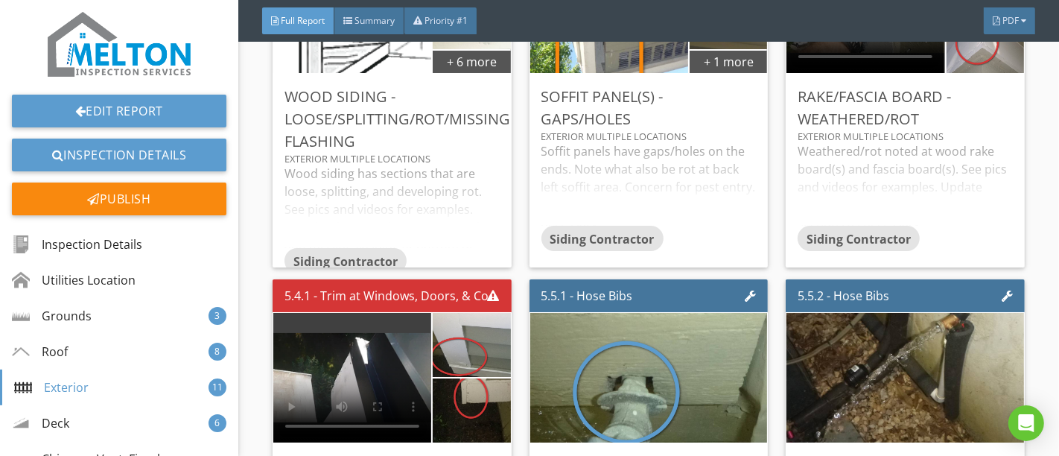
scroll to position [7616, 0]
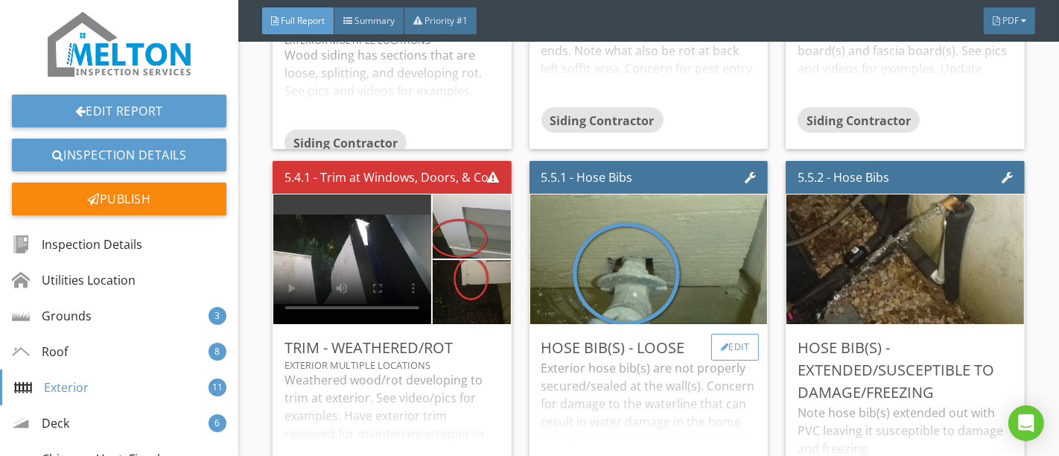
click at [720, 334] on div "Edit" at bounding box center [736, 347] width 48 height 27
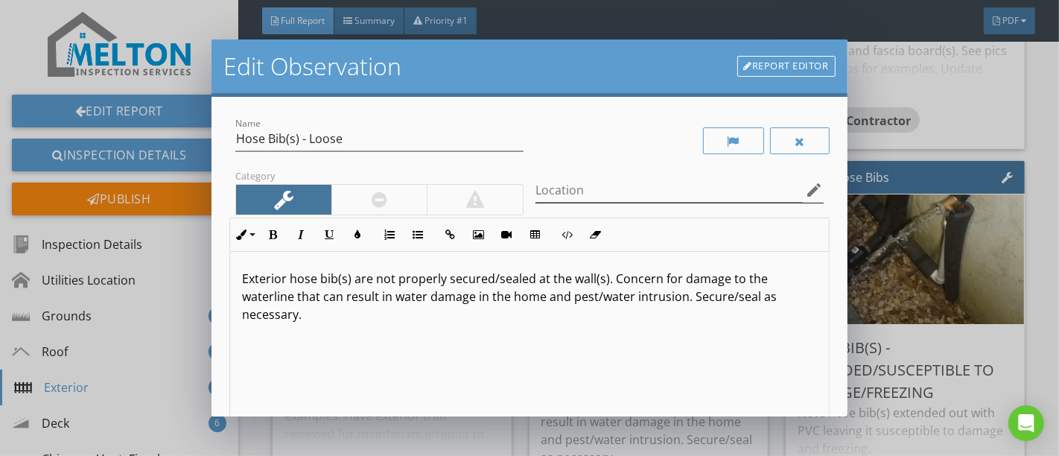
click at [808, 181] on icon "edit" at bounding box center [815, 190] width 18 height 18
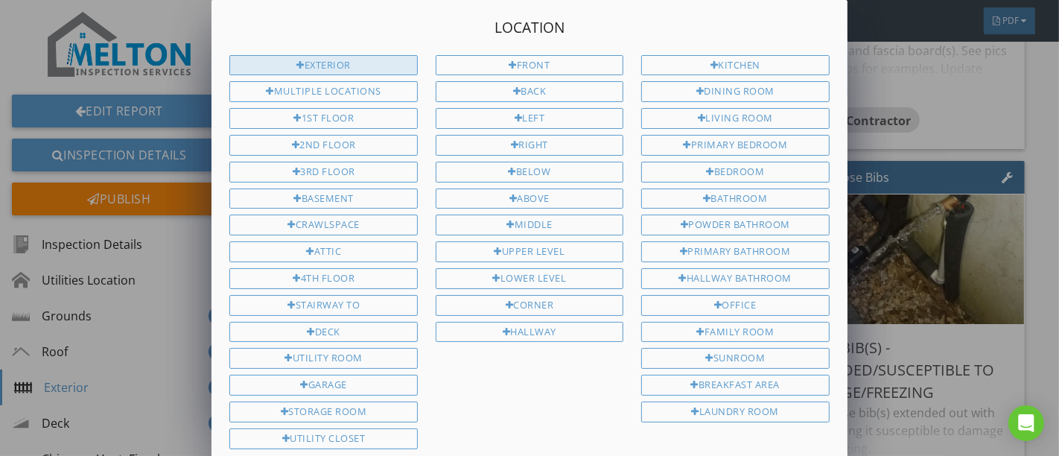
click at [372, 69] on div "Exterior" at bounding box center [323, 65] width 188 height 21
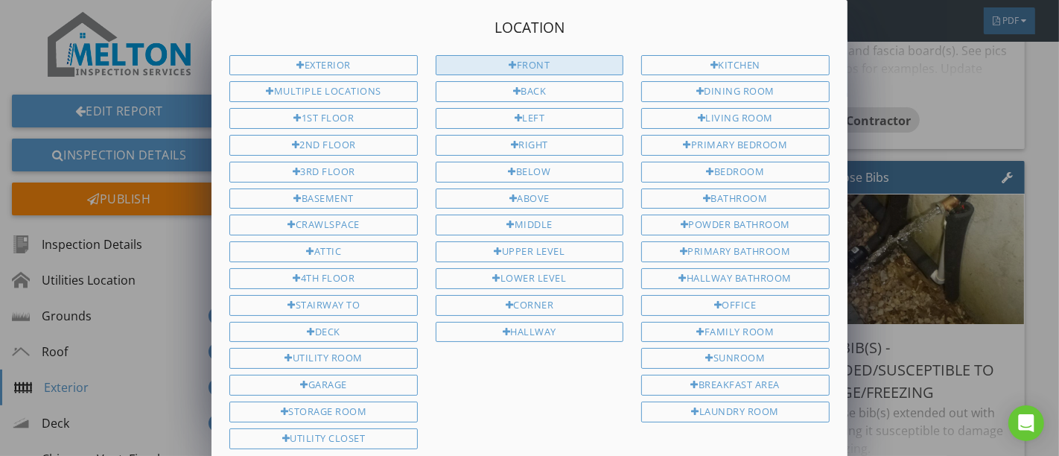
click at [466, 63] on div "Front" at bounding box center [530, 65] width 188 height 21
type input "Exterior Front"
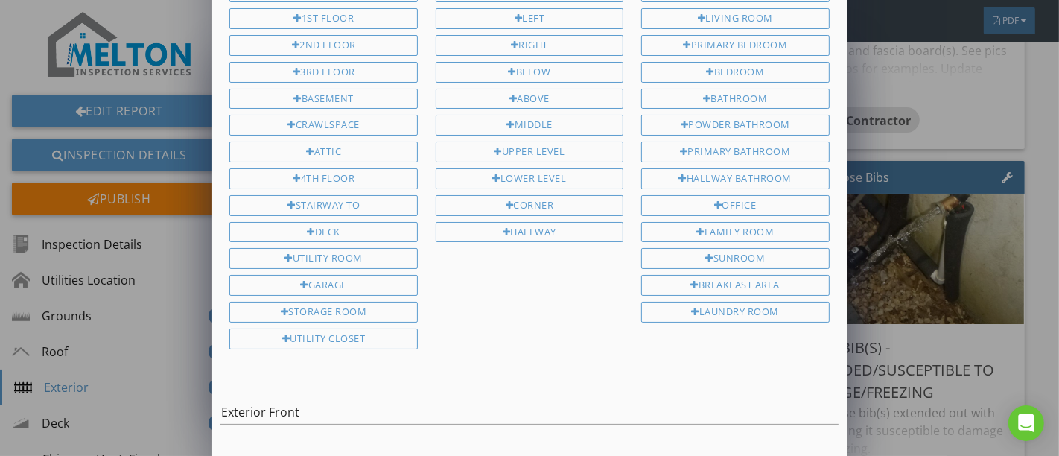
scroll to position [139, 0]
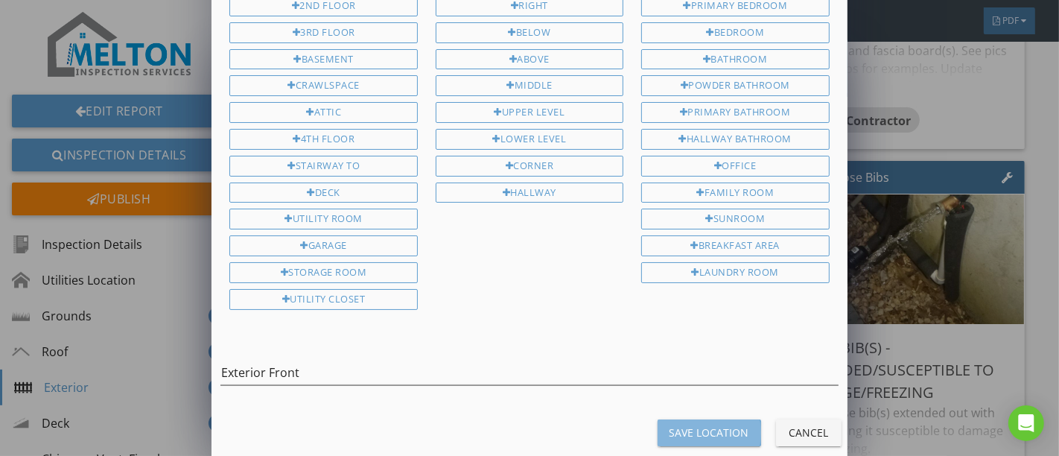
click at [676, 425] on div "Save Location" at bounding box center [710, 433] width 80 height 16
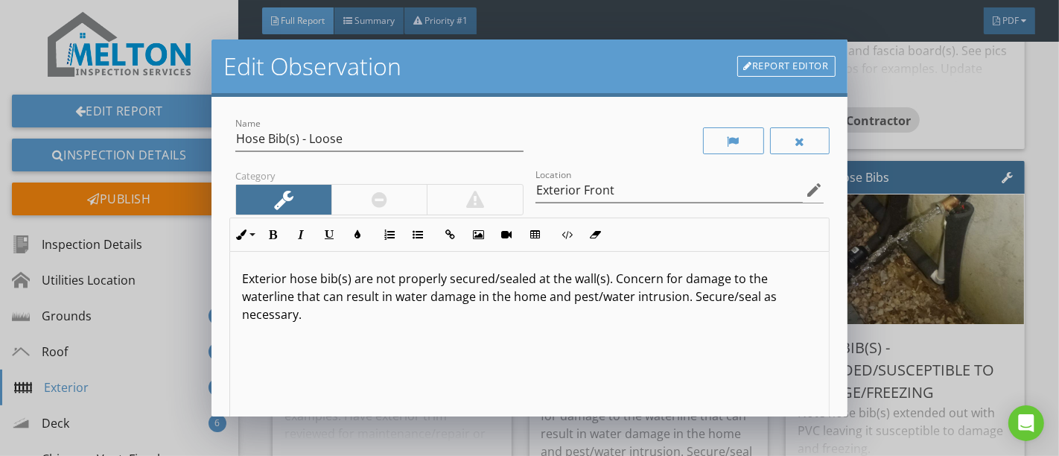
scroll to position [0, 0]
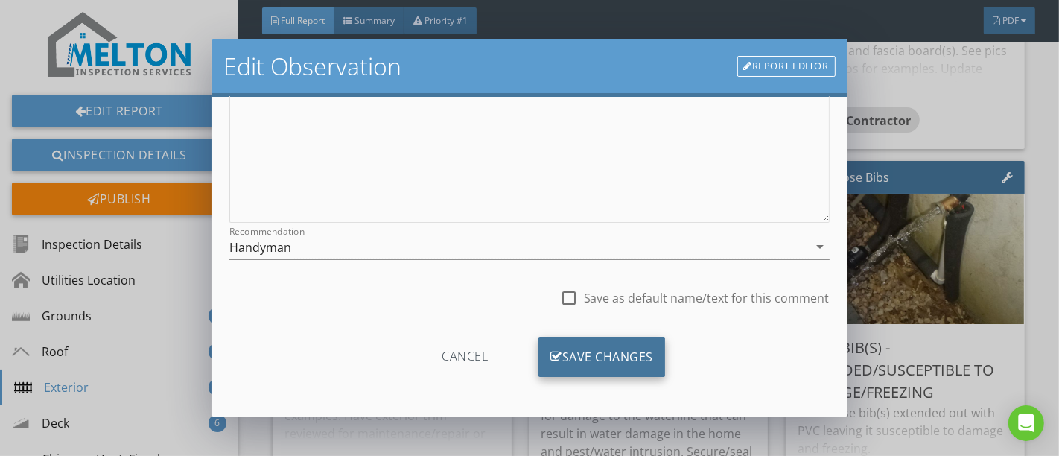
click at [564, 360] on div "Save Changes" at bounding box center [602, 357] width 127 height 40
type input "Exterior Front"
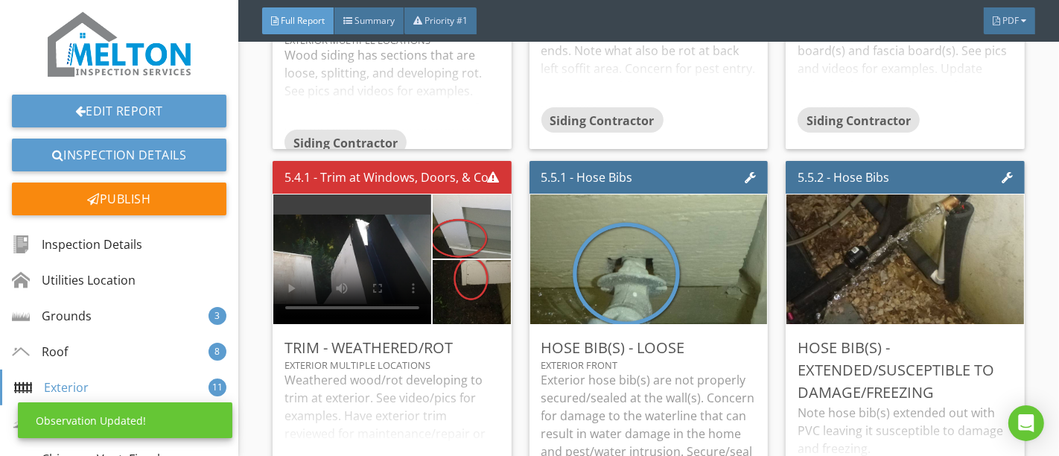
scroll to position [89, 0]
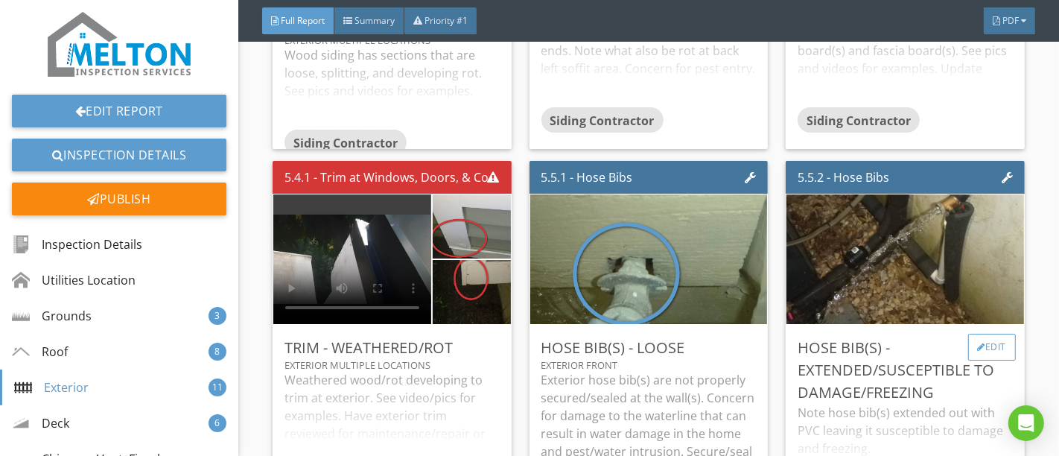
click at [981, 334] on div "Edit" at bounding box center [993, 347] width 48 height 27
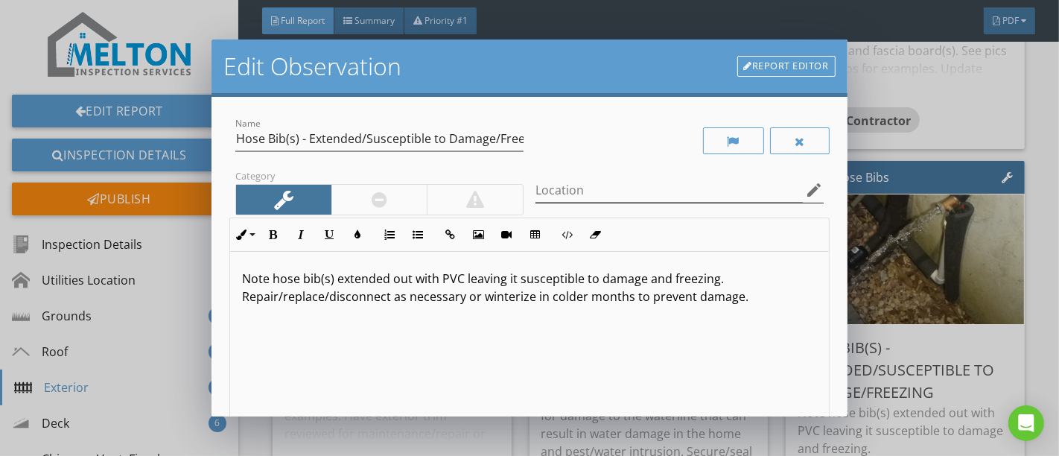
click at [806, 191] on icon "edit" at bounding box center [815, 190] width 18 height 18
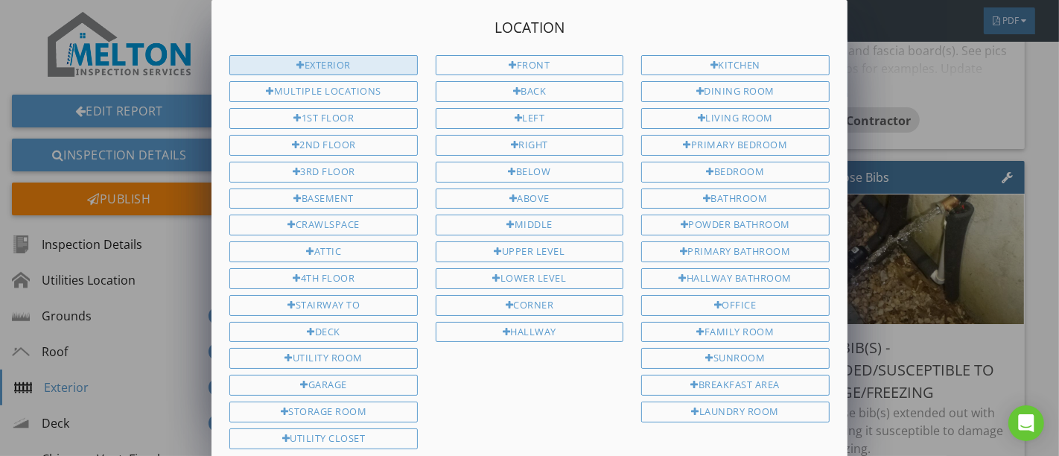
click at [383, 62] on div "Exterior" at bounding box center [323, 65] width 188 height 21
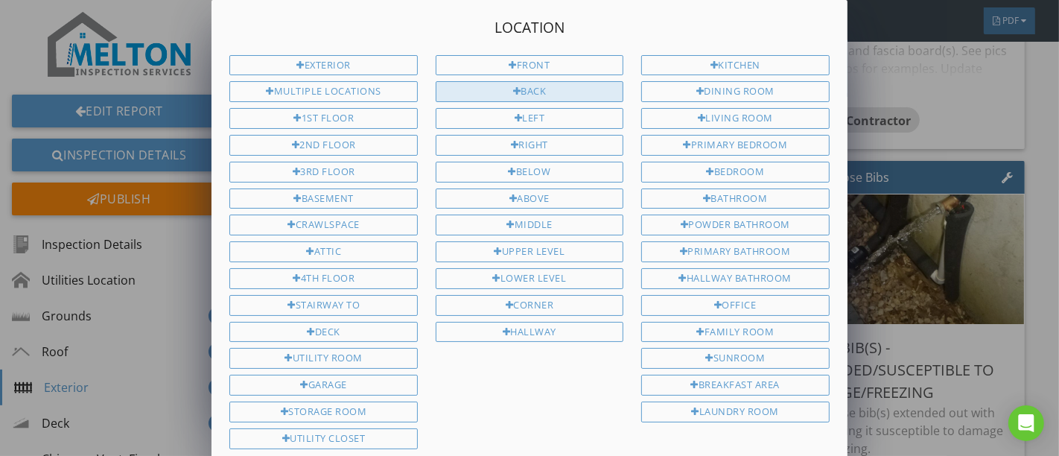
click at [482, 92] on div "Back" at bounding box center [530, 91] width 188 height 21
type input "Exterior Back"
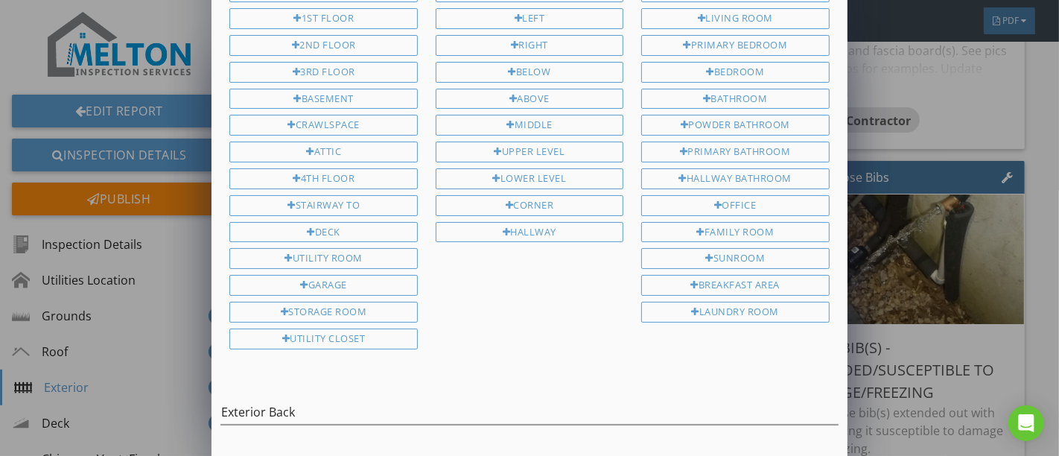
scroll to position [139, 0]
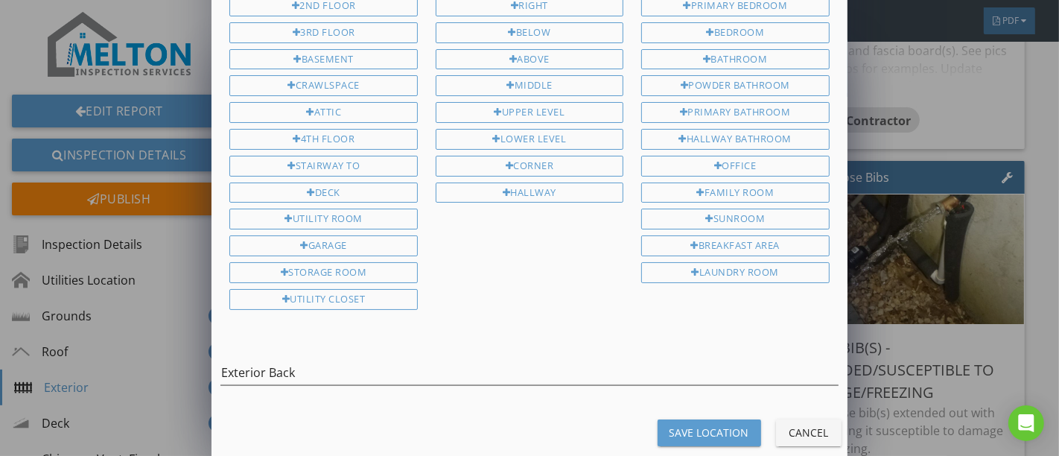
click at [704, 425] on div "Save Location" at bounding box center [710, 433] width 80 height 16
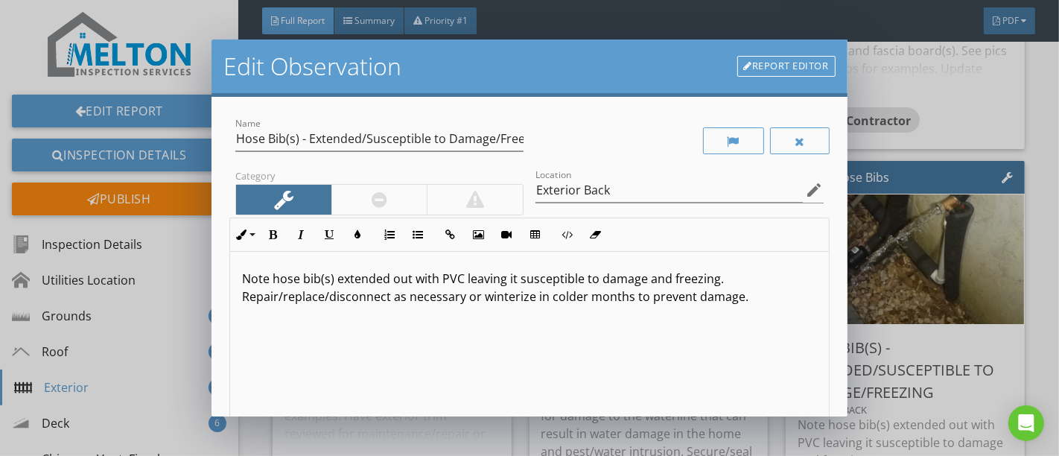
scroll to position [0, 0]
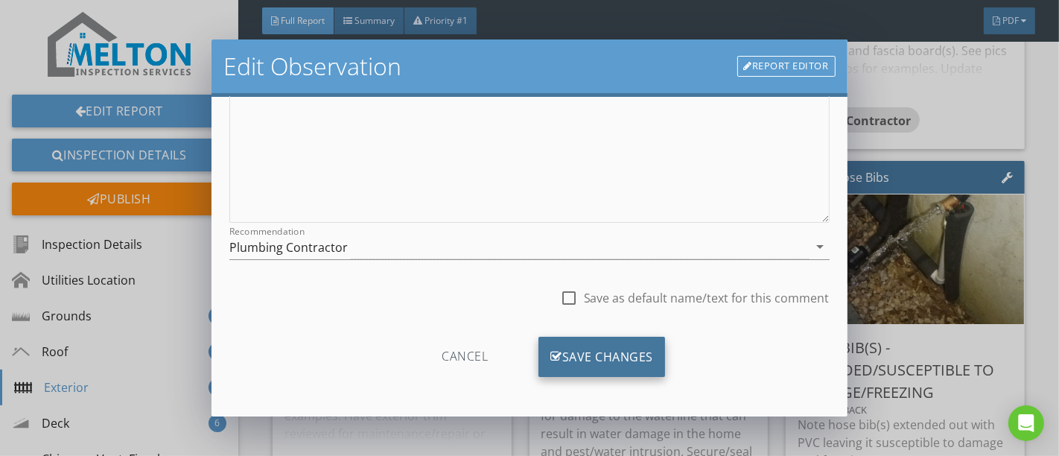
click at [615, 373] on div "Save Changes" at bounding box center [602, 357] width 127 height 40
type input "Exterior Back"
click at [606, 355] on div "Save Changes" at bounding box center [602, 357] width 127 height 40
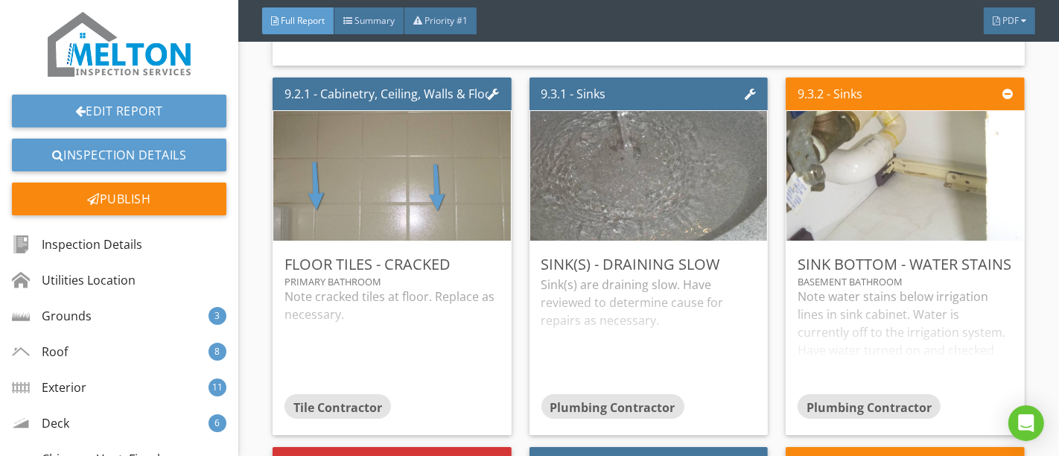
scroll to position [13162, 0]
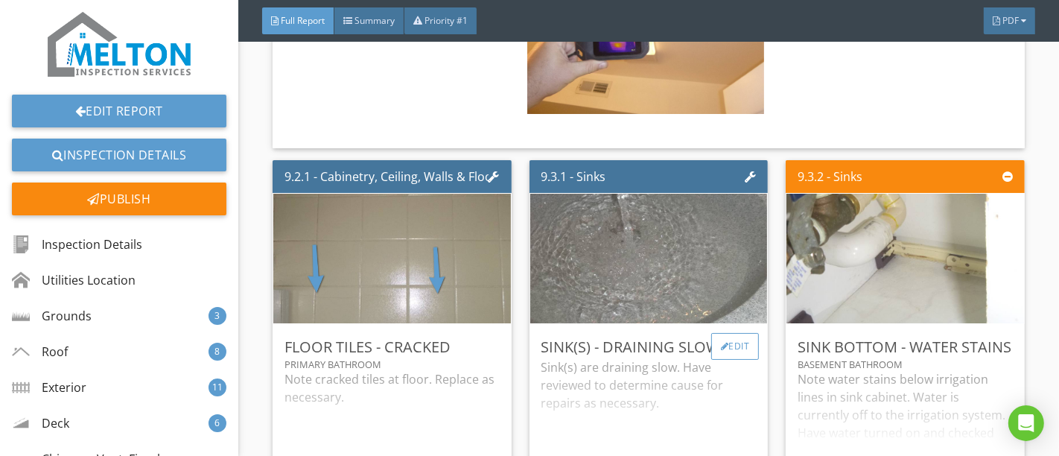
click at [736, 333] on div "Edit" at bounding box center [736, 346] width 48 height 27
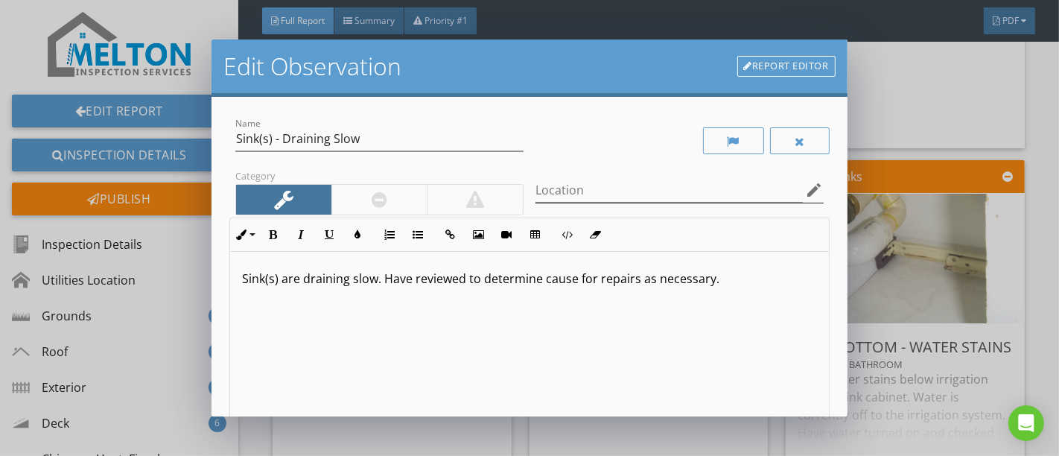
click at [806, 193] on icon "edit" at bounding box center [815, 190] width 18 height 18
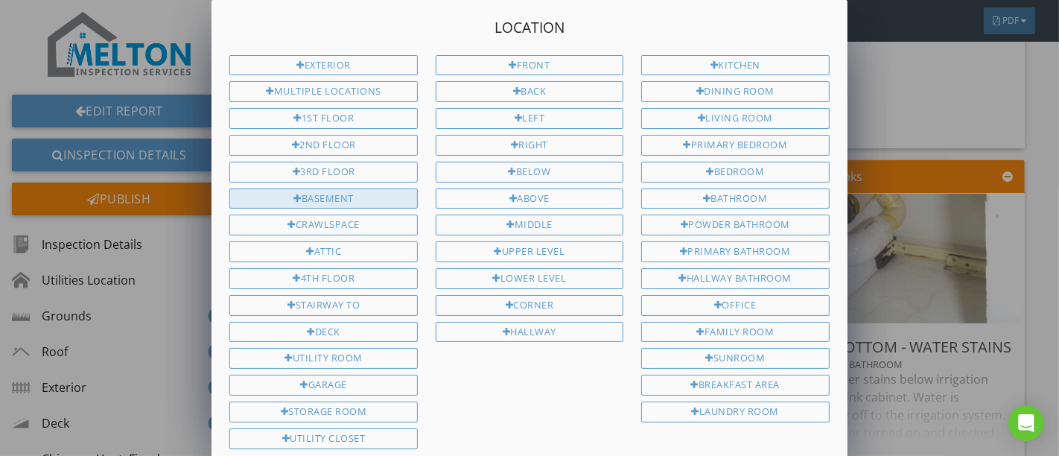
click at [352, 190] on div "Basement" at bounding box center [323, 199] width 188 height 21
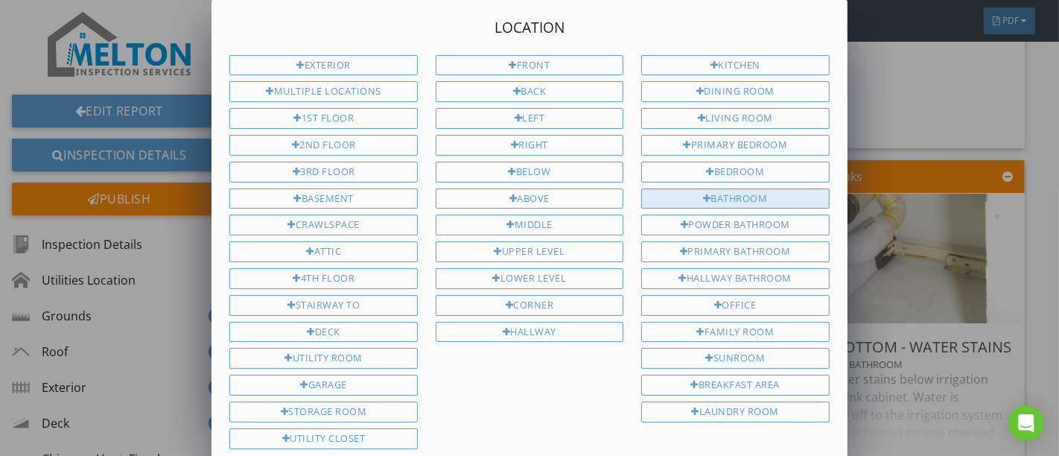
click at [706, 194] on div at bounding box center [707, 199] width 8 height 10
type input "Basement Bathroom"
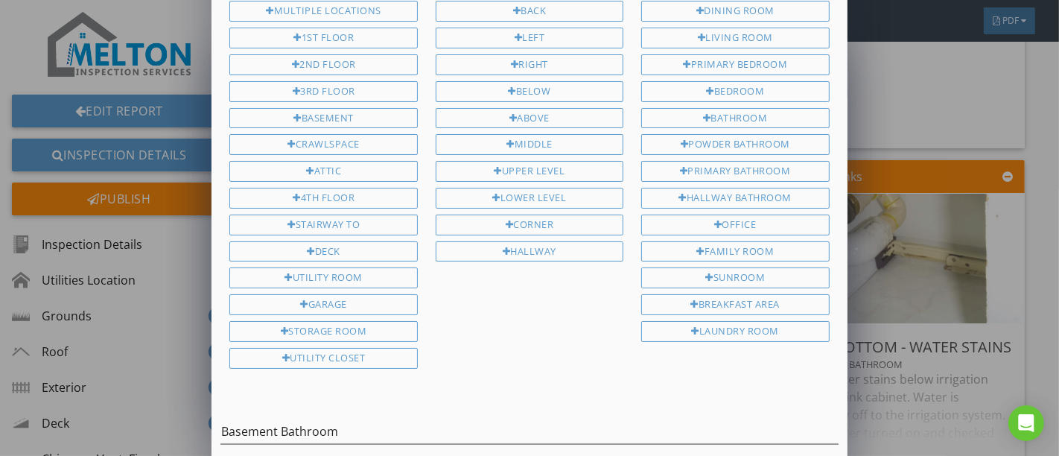
scroll to position [139, 0]
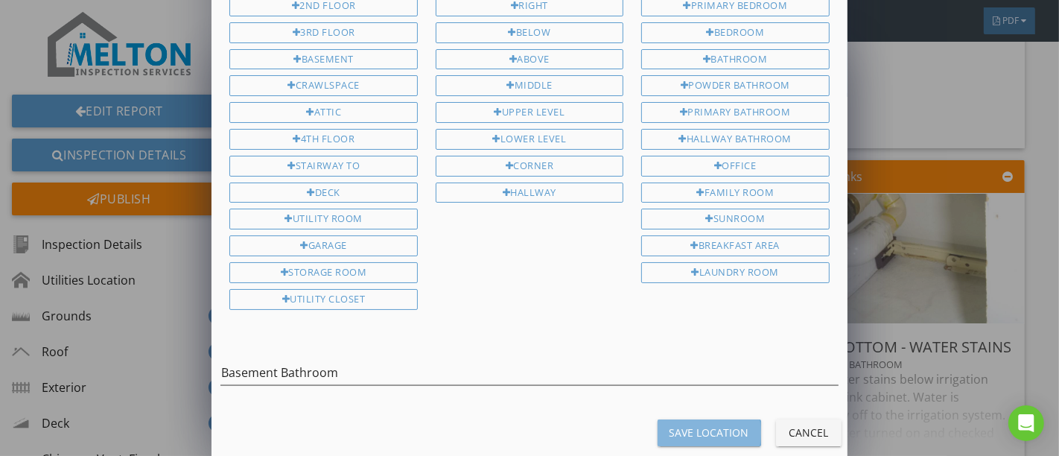
click at [709, 425] on div "Save Location" at bounding box center [710, 433] width 80 height 16
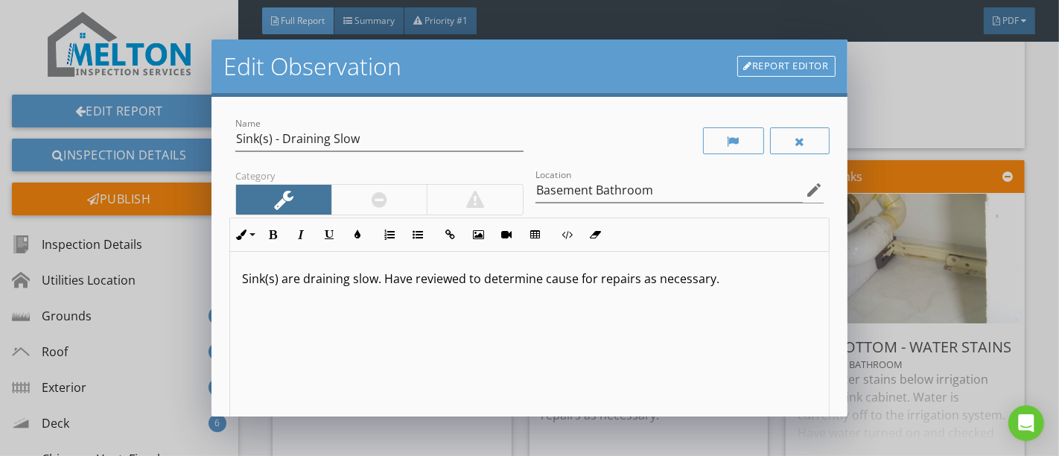
scroll to position [0, 0]
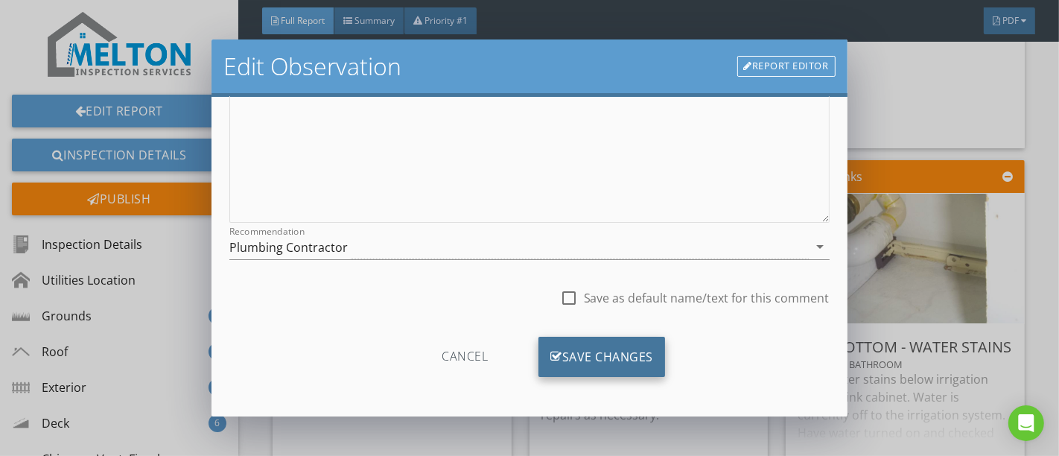
click at [612, 350] on div "Save Changes" at bounding box center [602, 357] width 127 height 40
type input "Basement Bathroom"
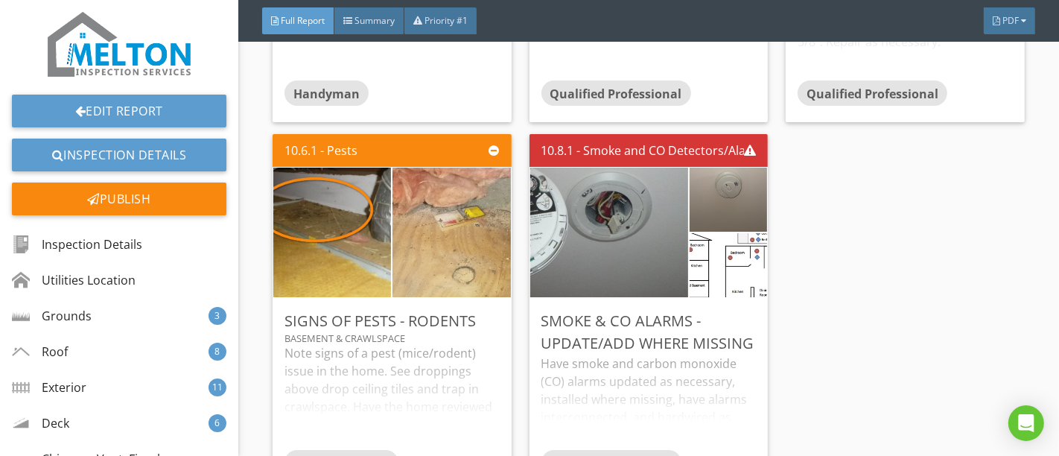
scroll to position [16308, 0]
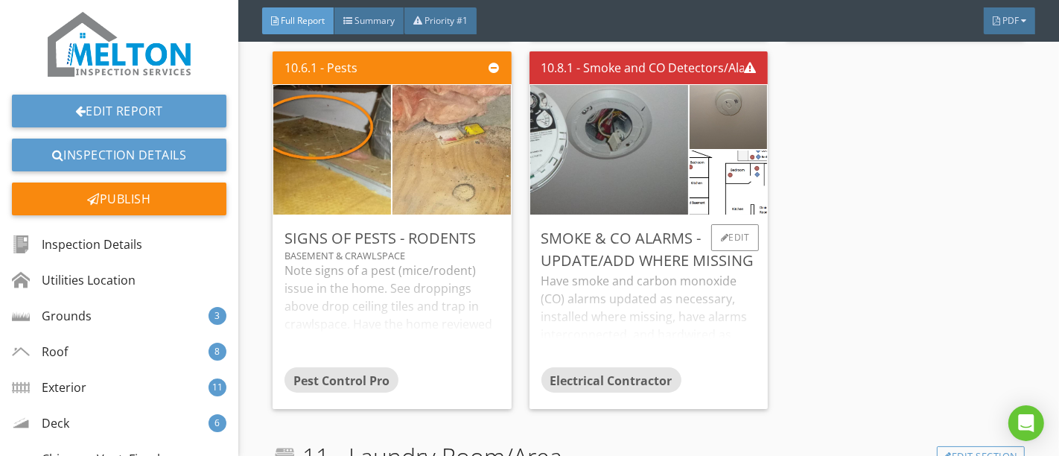
click at [743, 227] on div "Smoke & CO Alarms - Update/Add Where Missing" at bounding box center [649, 249] width 215 height 45
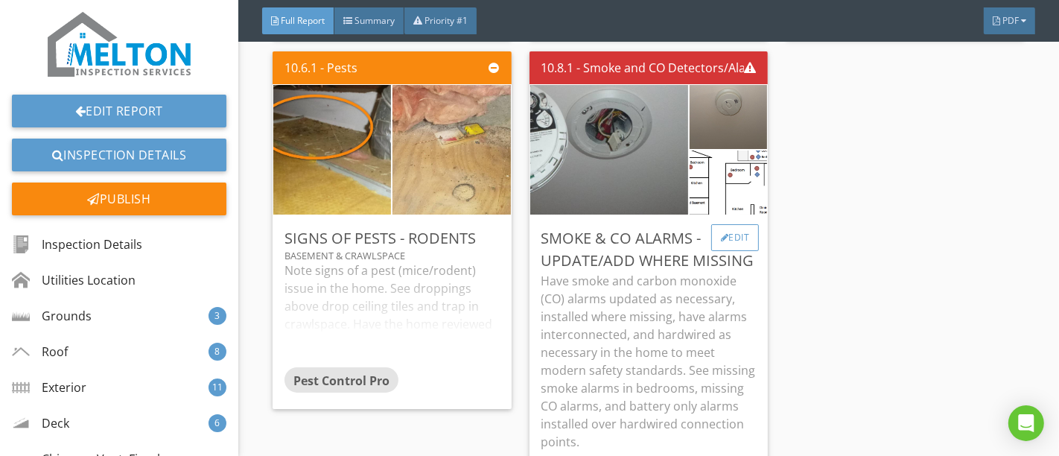
click at [733, 224] on div "Edit" at bounding box center [736, 237] width 48 height 27
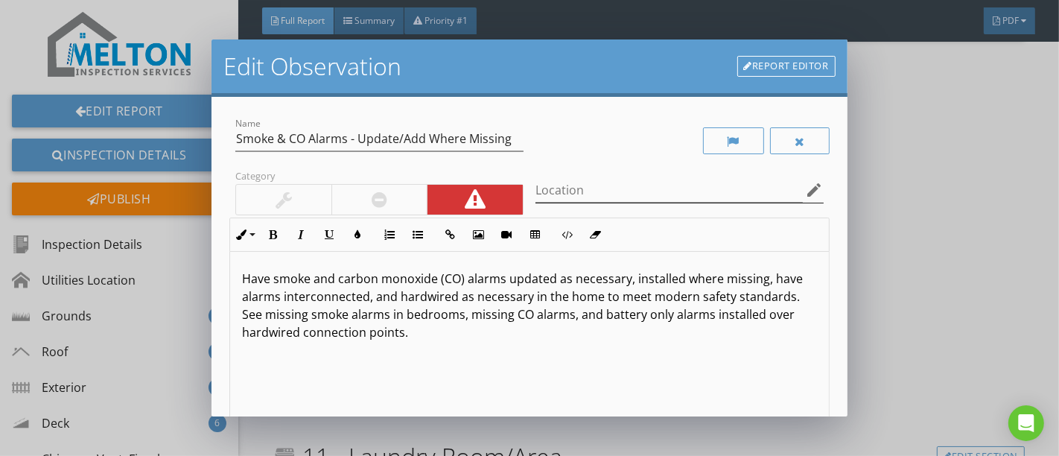
click at [806, 184] on icon "edit" at bounding box center [815, 190] width 18 height 18
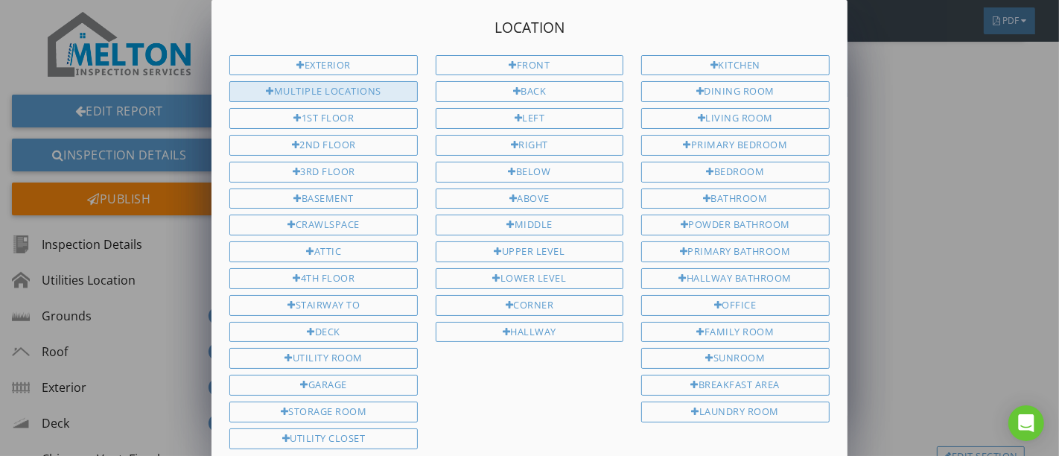
click at [375, 98] on div "Multiple Locations" at bounding box center [323, 91] width 188 height 21
type input "Multiple Locations"
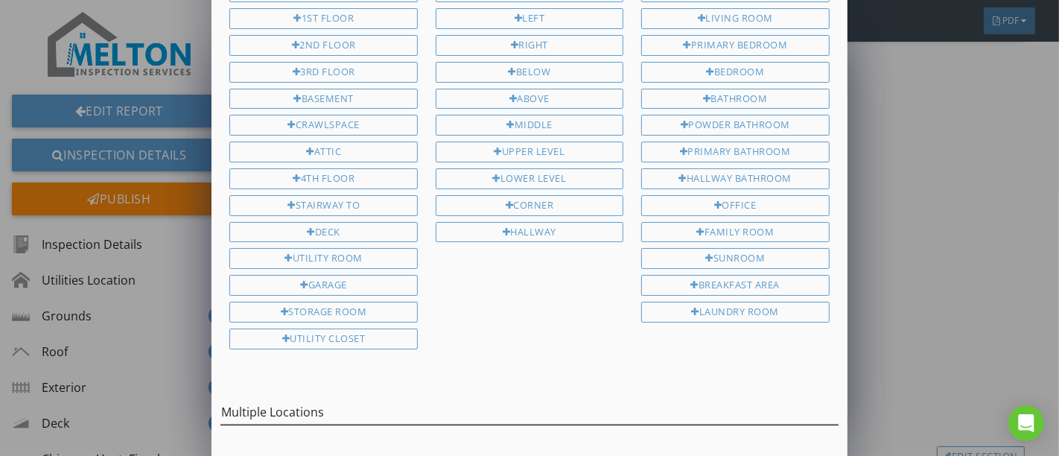
scroll to position [139, 0]
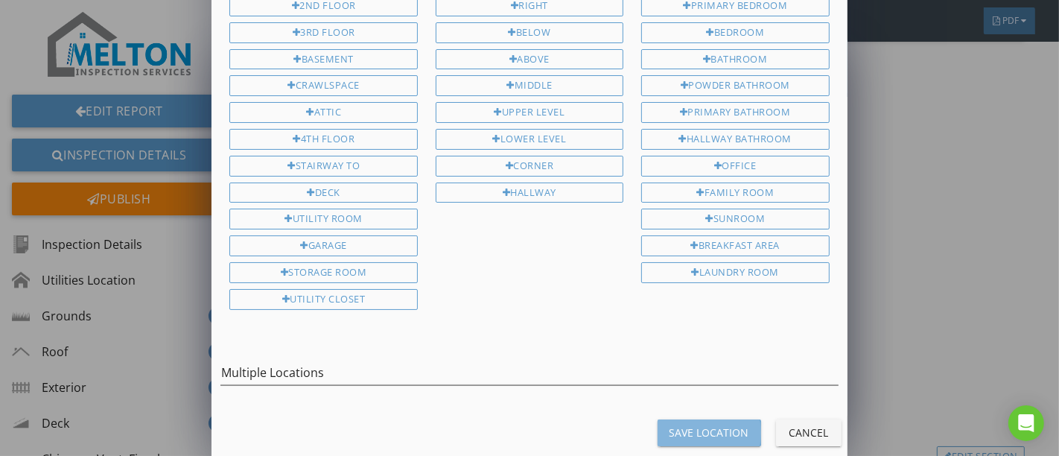
click at [674, 425] on div "Save Location" at bounding box center [710, 433] width 80 height 16
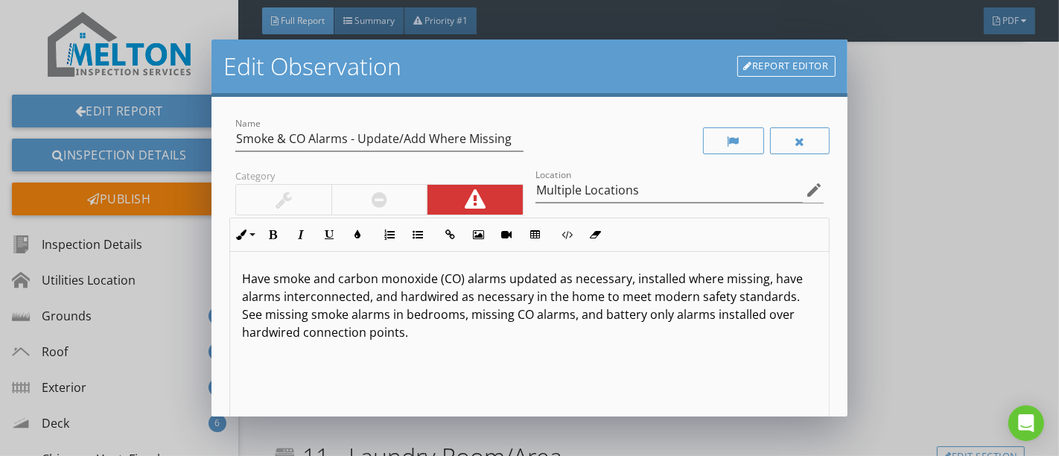
scroll to position [0, 0]
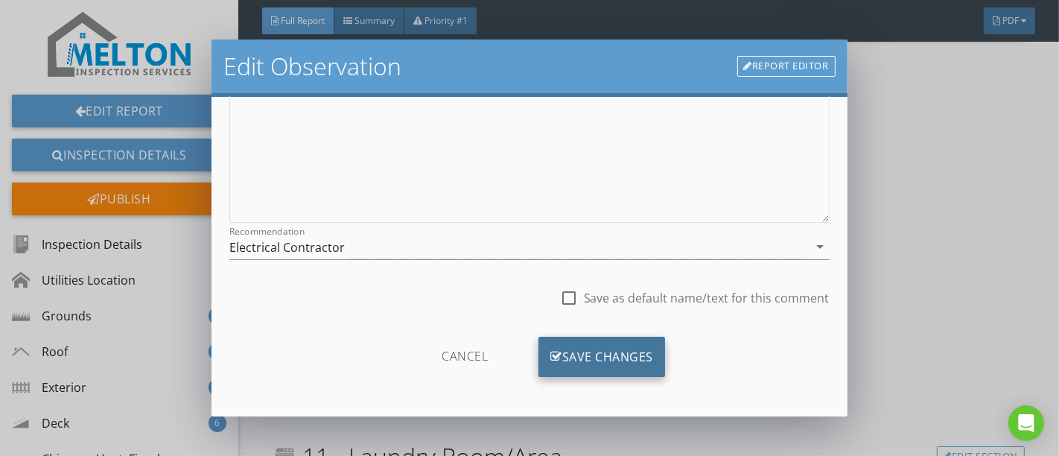
click at [576, 358] on div "Save Changes" at bounding box center [602, 357] width 127 height 40
type input "Multiple Locations"
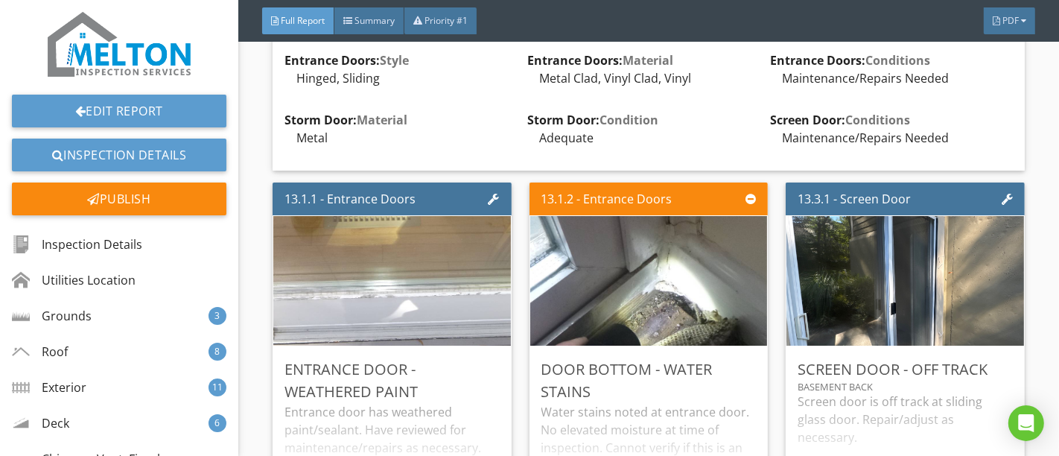
scroll to position [19455, 0]
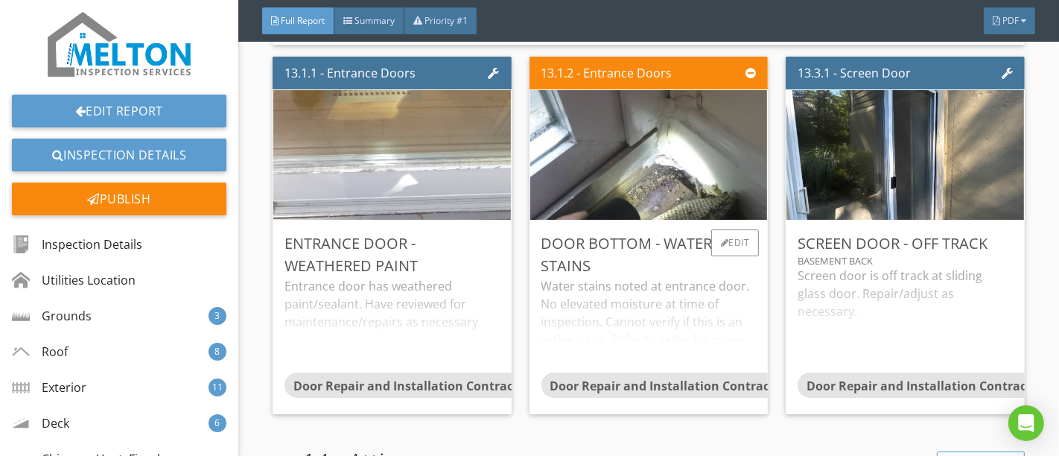
click at [715, 221] on div "Door Bottom - Water Stains Water stains noted at entrance door. No elevated moi…" at bounding box center [649, 318] width 239 height 194
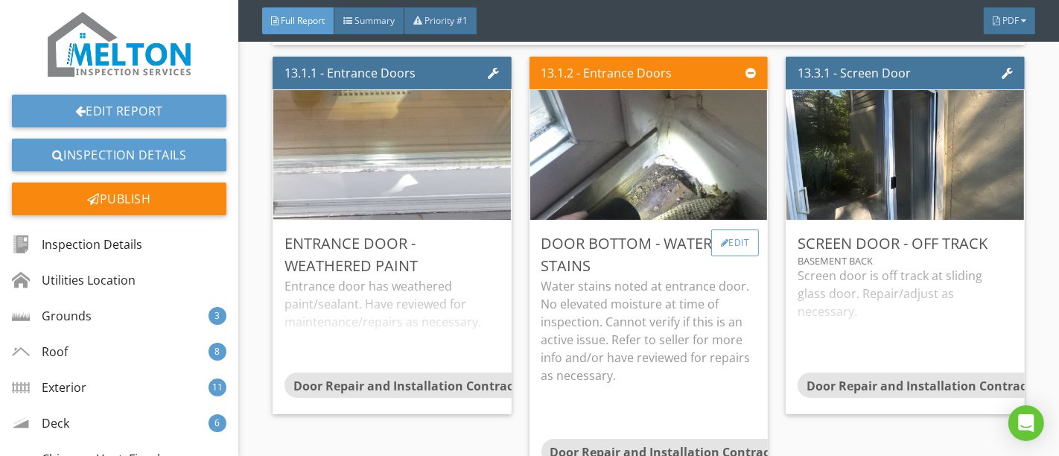
click at [723, 229] on div "Edit" at bounding box center [736, 242] width 48 height 27
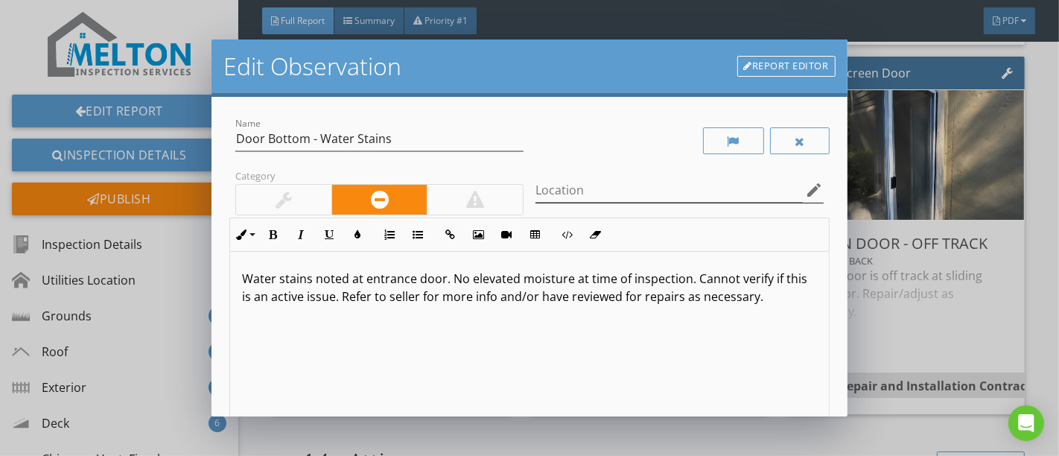
click at [806, 190] on icon "edit" at bounding box center [815, 190] width 18 height 18
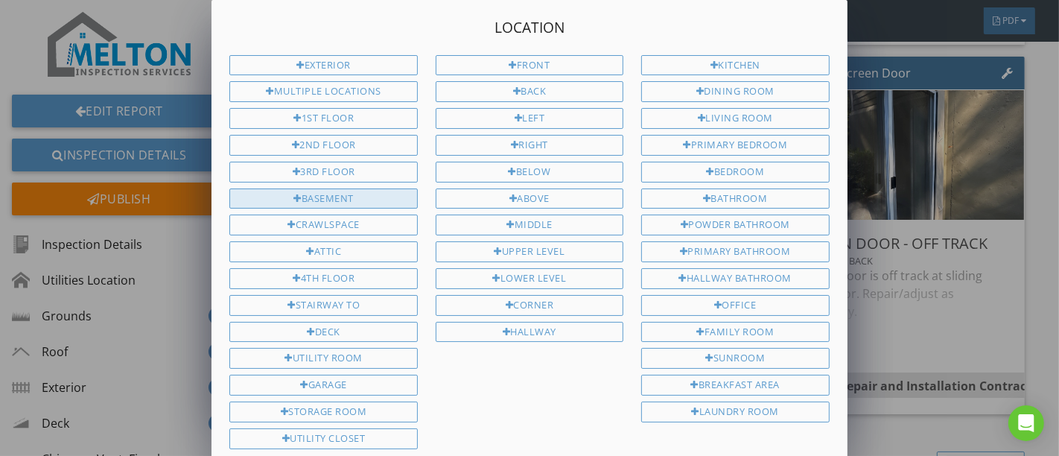
click at [343, 189] on div "Basement" at bounding box center [323, 199] width 188 height 21
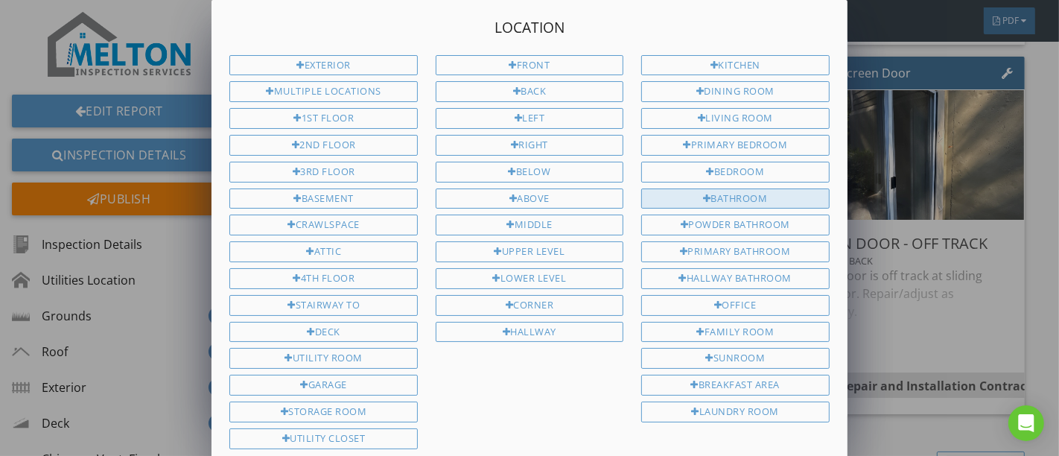
click at [687, 200] on div "Bathroom" at bounding box center [736, 199] width 188 height 21
type input "Basement Bathroom"
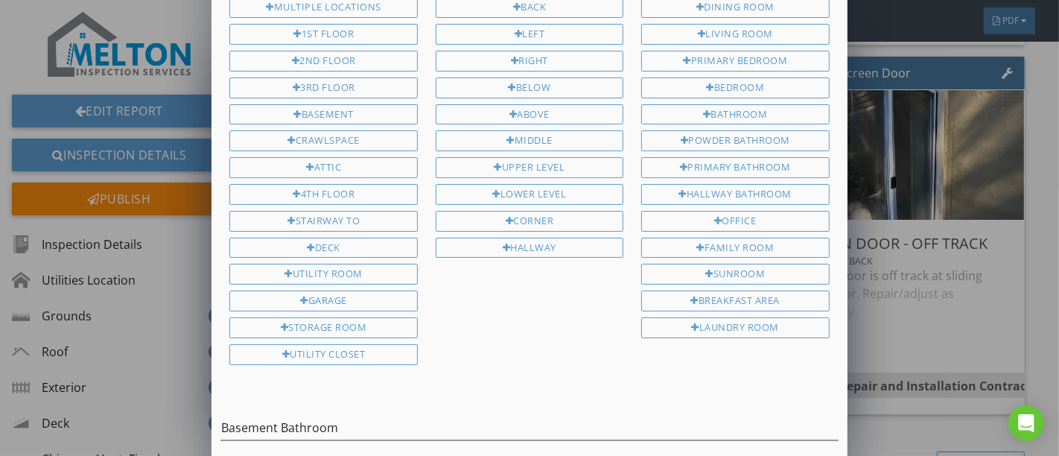
scroll to position [139, 0]
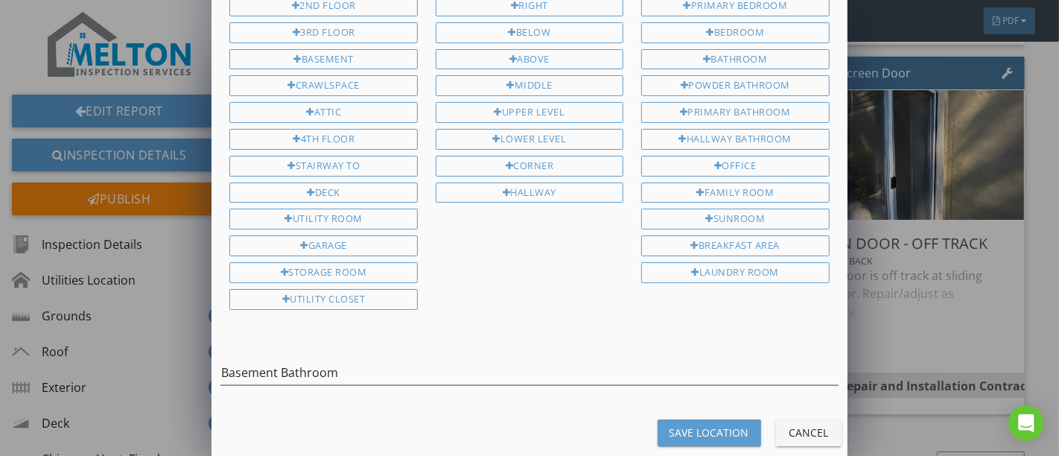
click at [677, 419] on button "Save Location" at bounding box center [710, 432] width 104 height 27
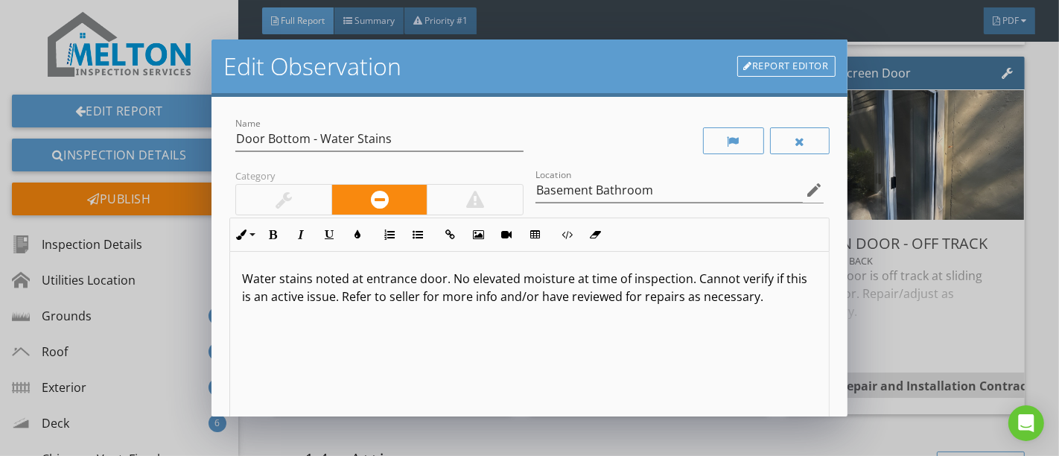
scroll to position [0, 0]
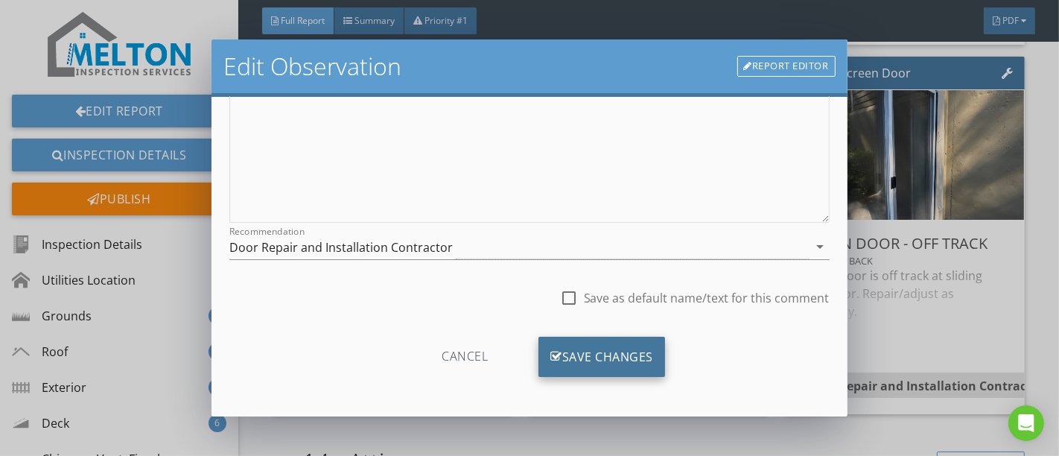
click at [577, 355] on div "Save Changes" at bounding box center [602, 357] width 127 height 40
type input "Basement Bathroom"
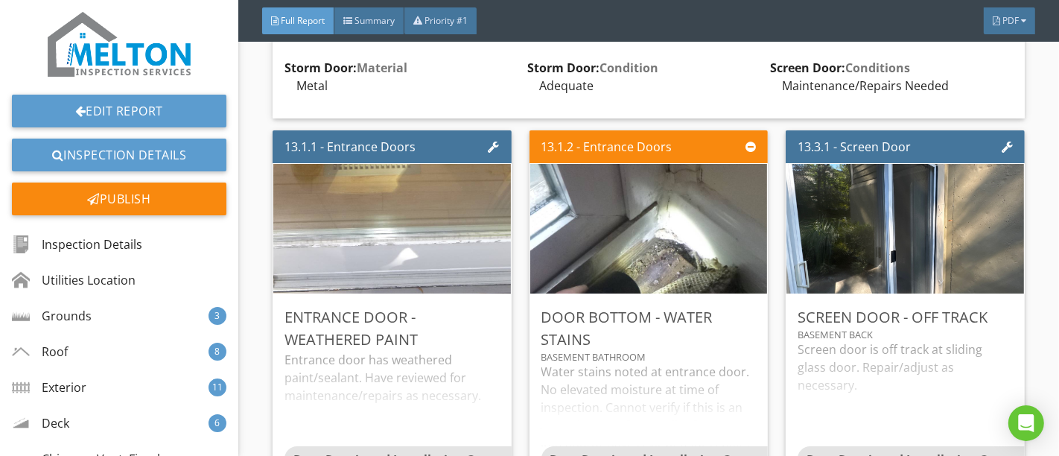
scroll to position [19455, 0]
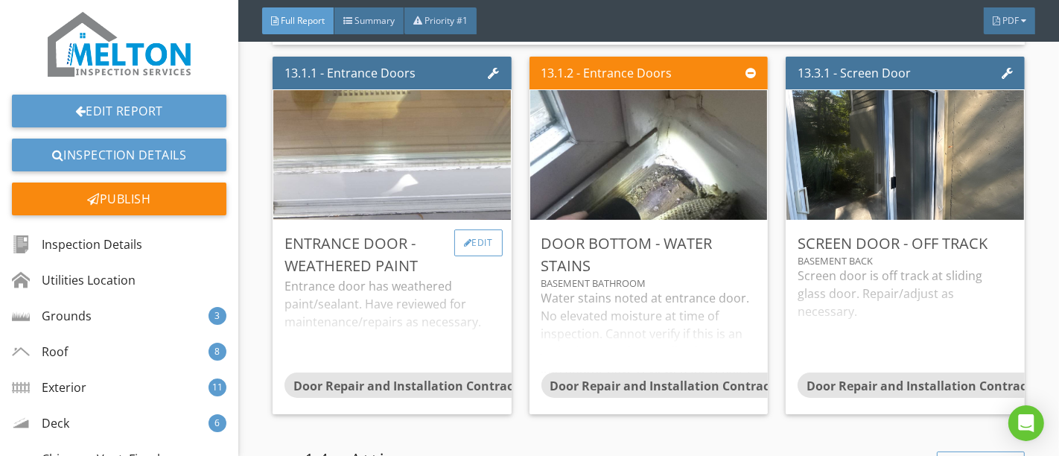
click at [481, 233] on div "Edit" at bounding box center [478, 242] width 48 height 27
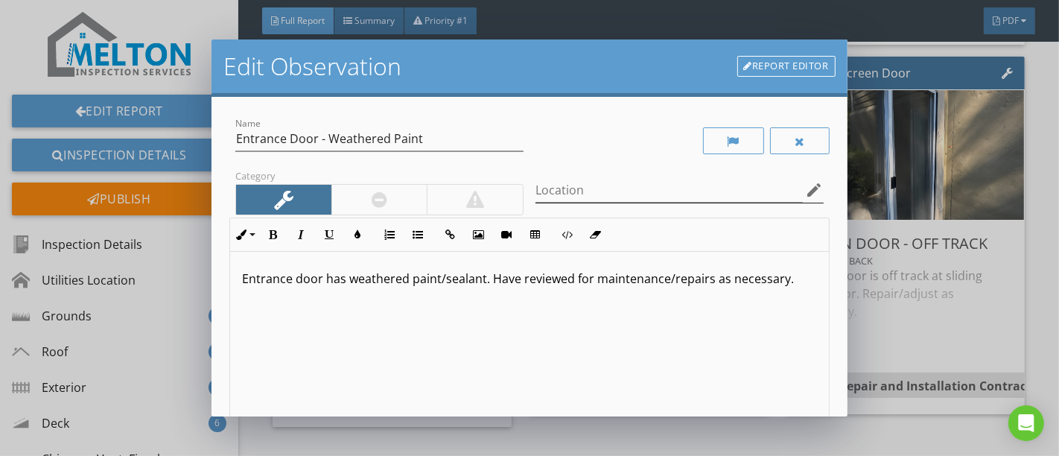
click at [806, 186] on icon "edit" at bounding box center [815, 190] width 18 height 18
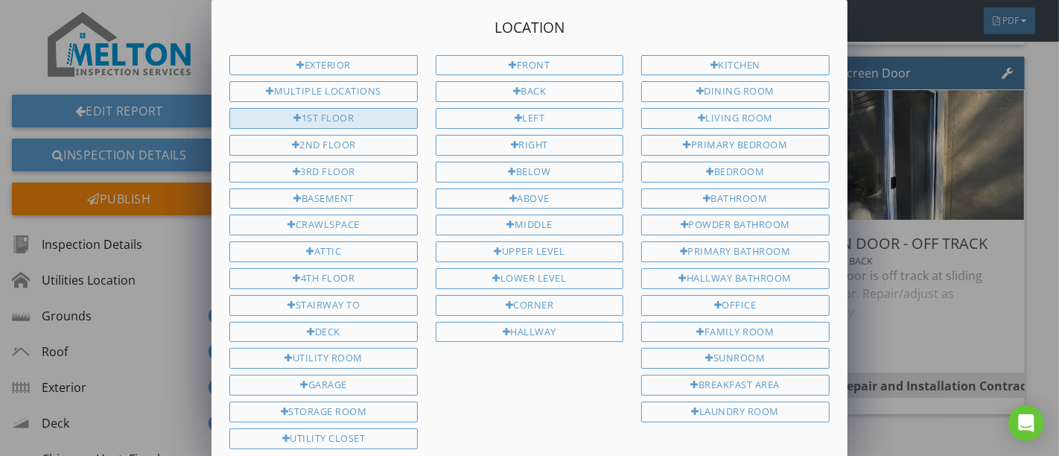
click at [364, 119] on div "1st Floor" at bounding box center [323, 118] width 188 height 21
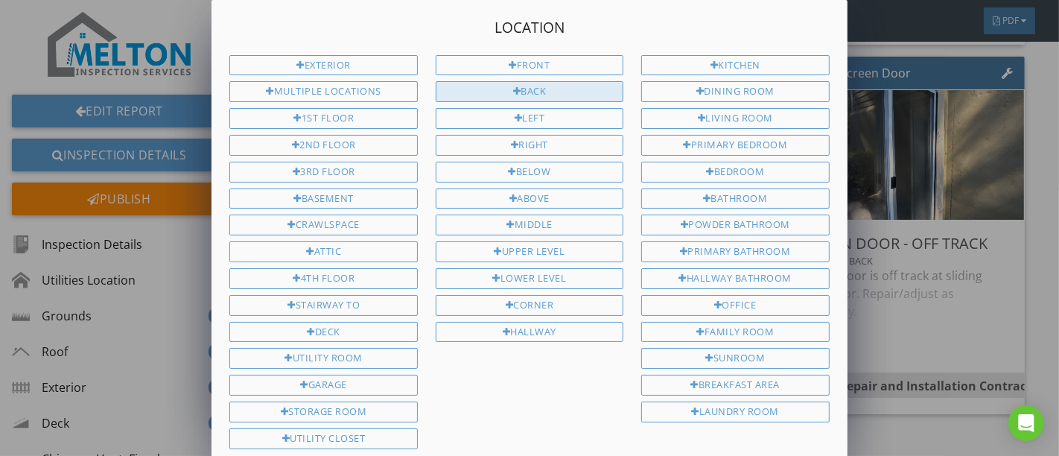
click at [523, 95] on div "Back" at bounding box center [530, 91] width 188 height 21
type input "1st Floor Back"
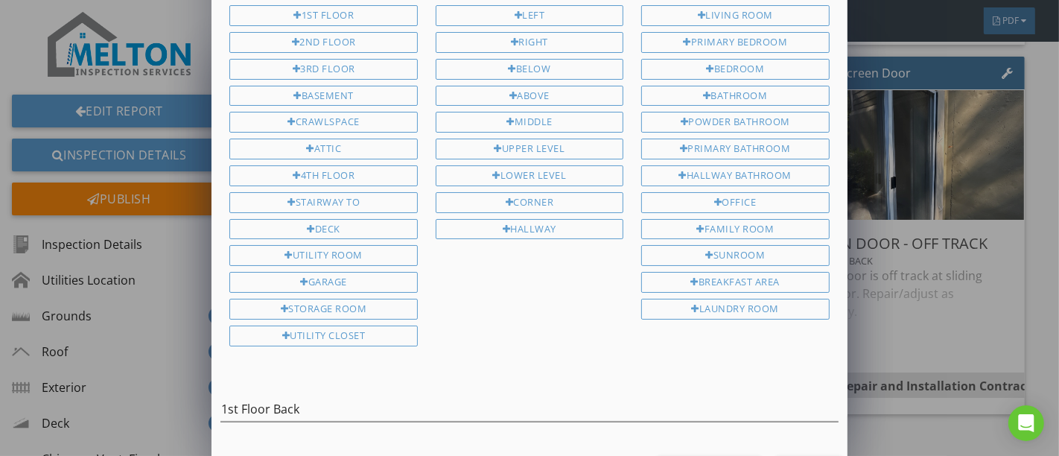
scroll to position [139, 0]
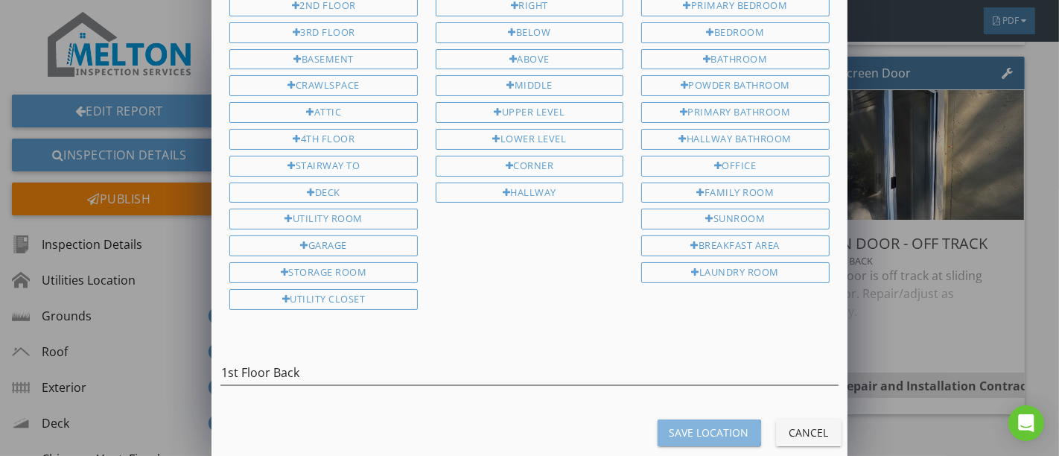
click at [677, 425] on div "Save Location" at bounding box center [710, 433] width 80 height 16
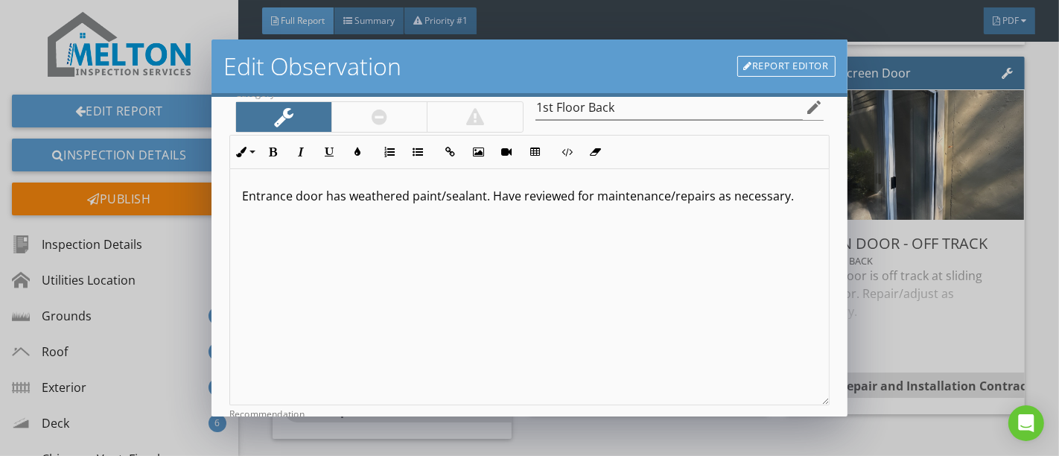
scroll to position [265, 0]
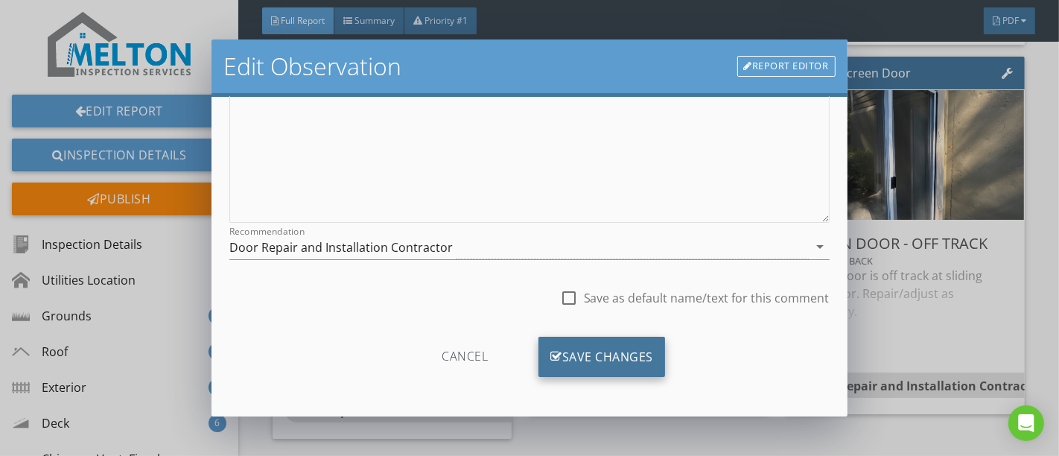
click at [559, 352] on div "Save Changes" at bounding box center [602, 357] width 127 height 40
type input "1st Floor Back"
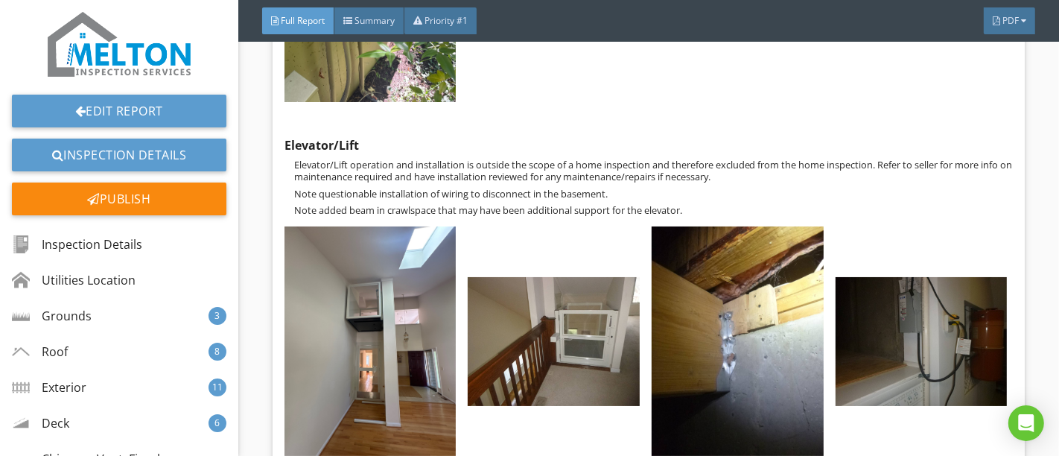
scroll to position [26867, 0]
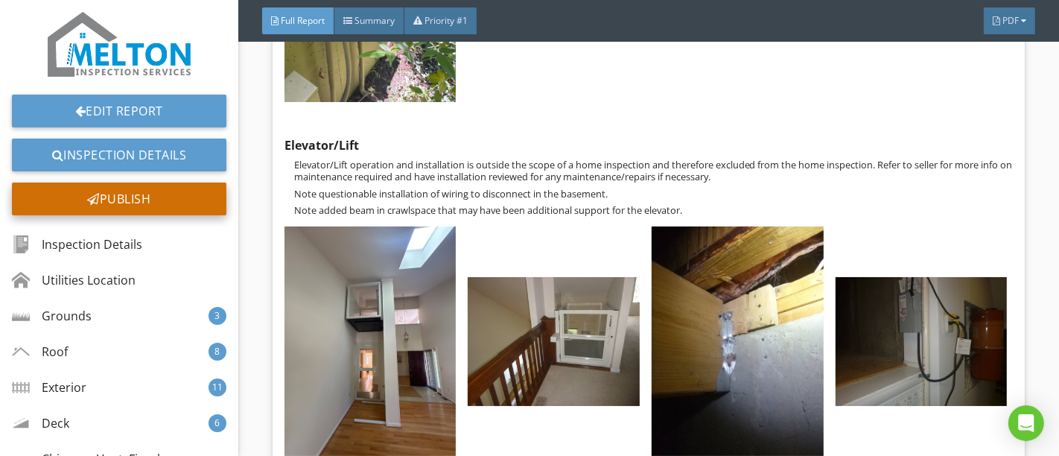
click at [148, 200] on div "Publish" at bounding box center [119, 199] width 215 height 33
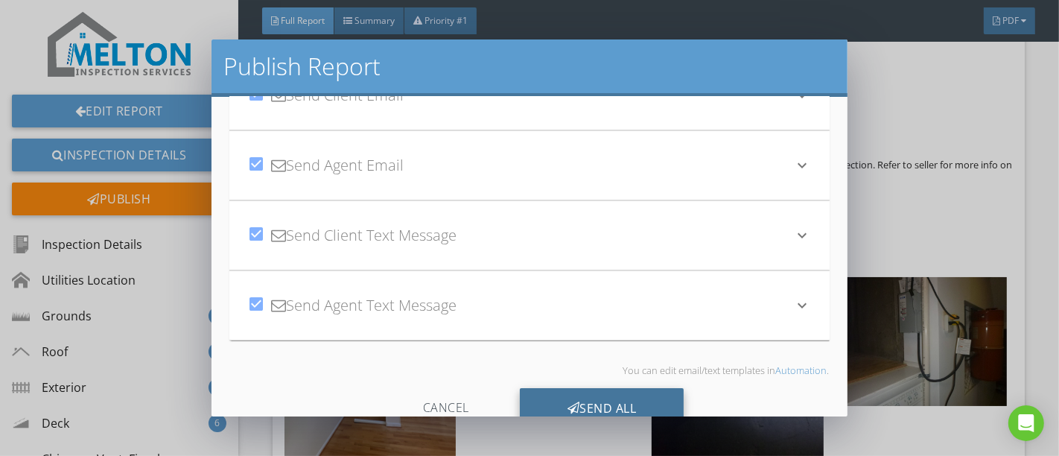
scroll to position [117, 0]
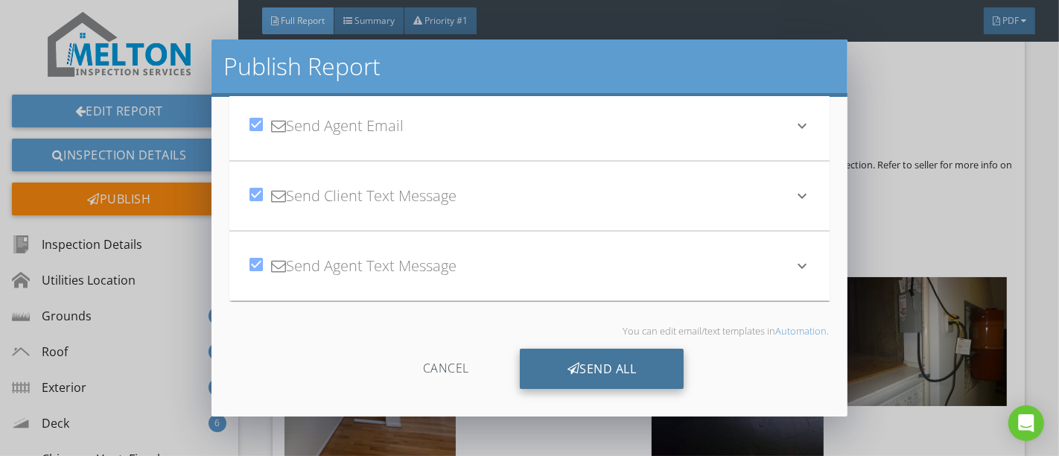
click at [617, 367] on div "Send All" at bounding box center [602, 369] width 165 height 40
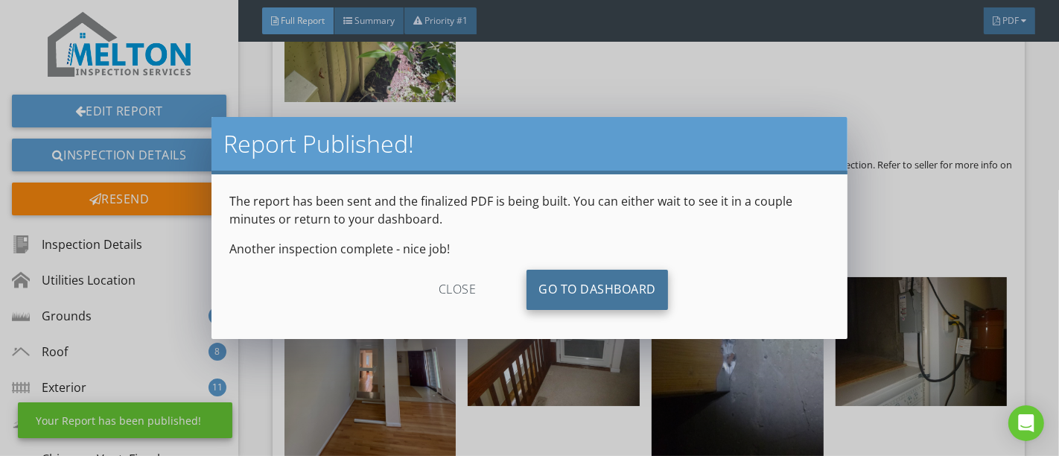
click at [596, 288] on link "Go To Dashboard" at bounding box center [598, 290] width 142 height 40
